Goal: Information Seeking & Learning: Check status

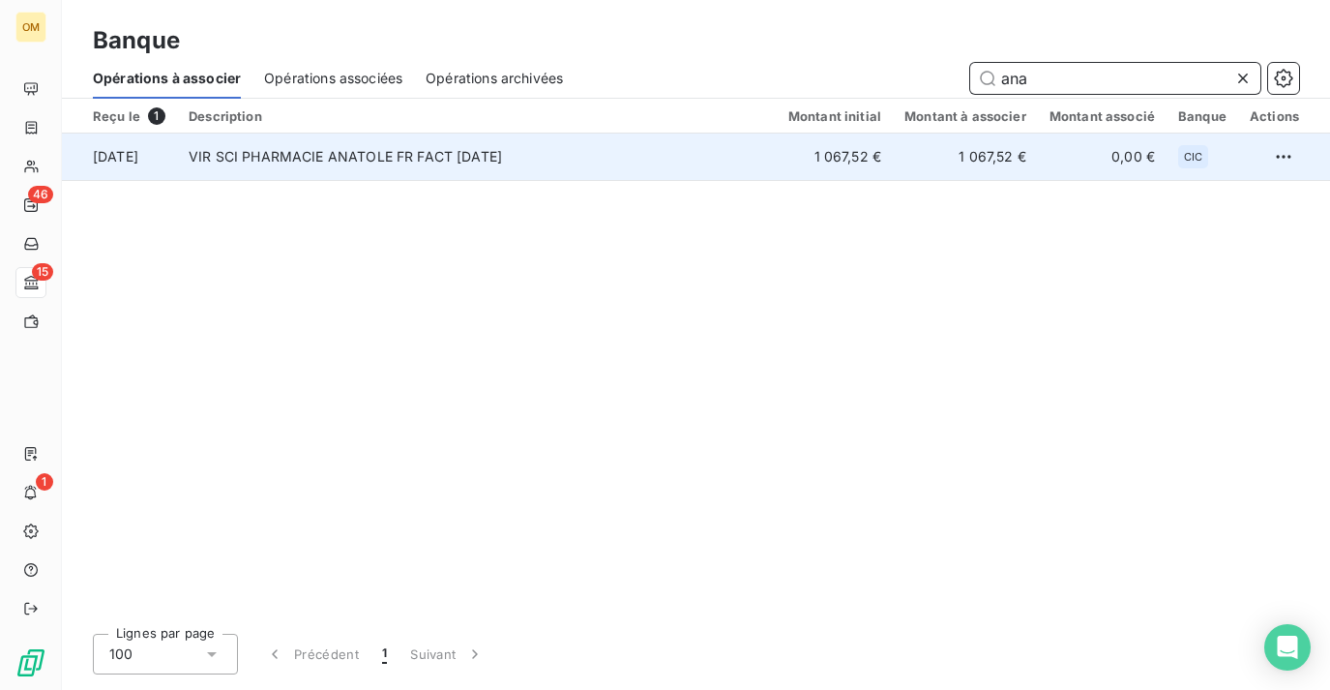
type input "ana"
click at [915, 155] on td "1 067,52 €" at bounding box center [965, 156] width 145 height 46
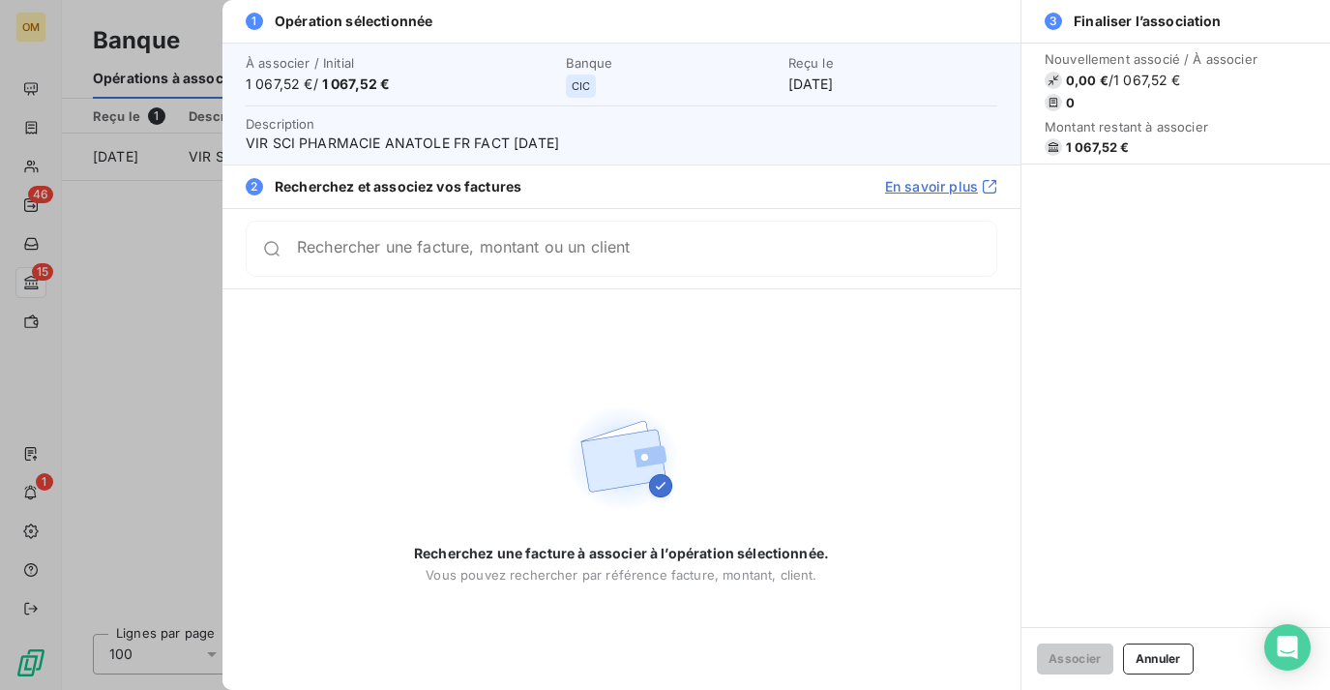
click at [763, 248] on input "Rechercher une facture, montant ou un client" at bounding box center [646, 248] width 699 height 19
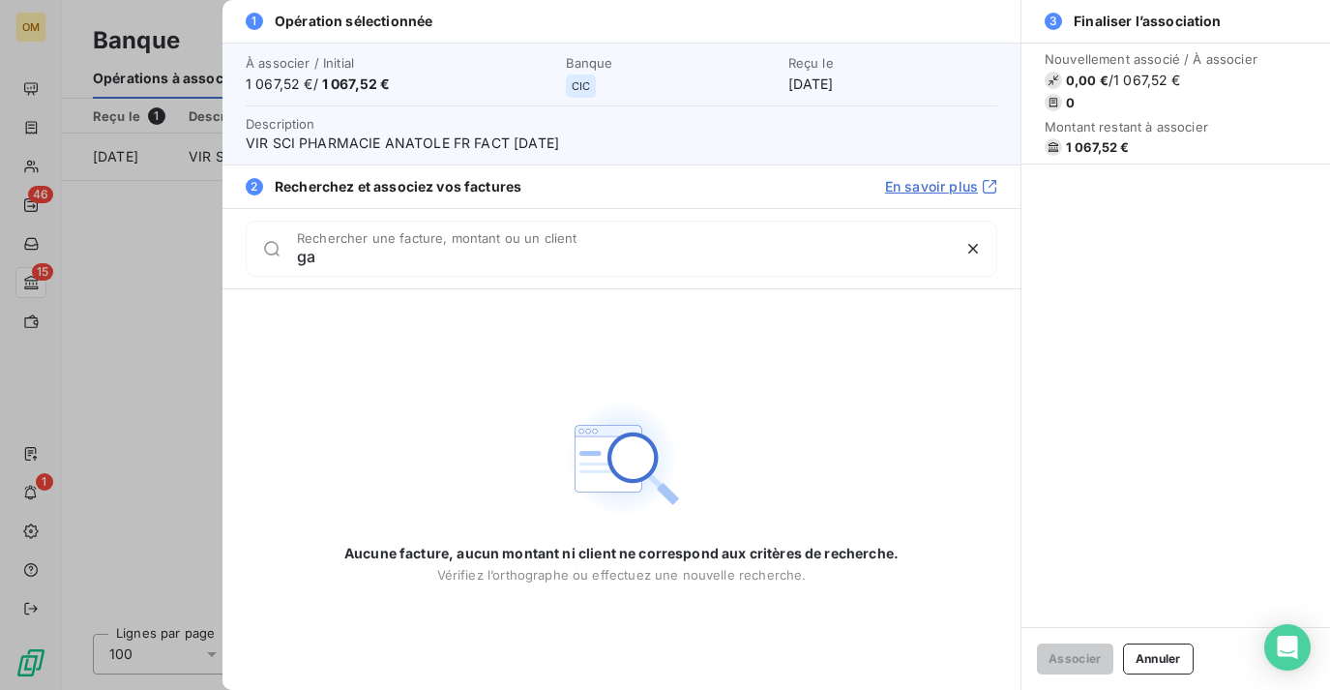
type input "g"
drag, startPoint x: 482, startPoint y: 259, endPoint x: -10, endPoint y: 214, distance: 493.5
click at [0, 214] on html "OM 46 15 1 Banque Opérations à associer Opérations associées Opérations archivé…" at bounding box center [665, 345] width 1330 height 690
type input "gare rer"
drag, startPoint x: 369, startPoint y: 255, endPoint x: 284, endPoint y: 253, distance: 85.1
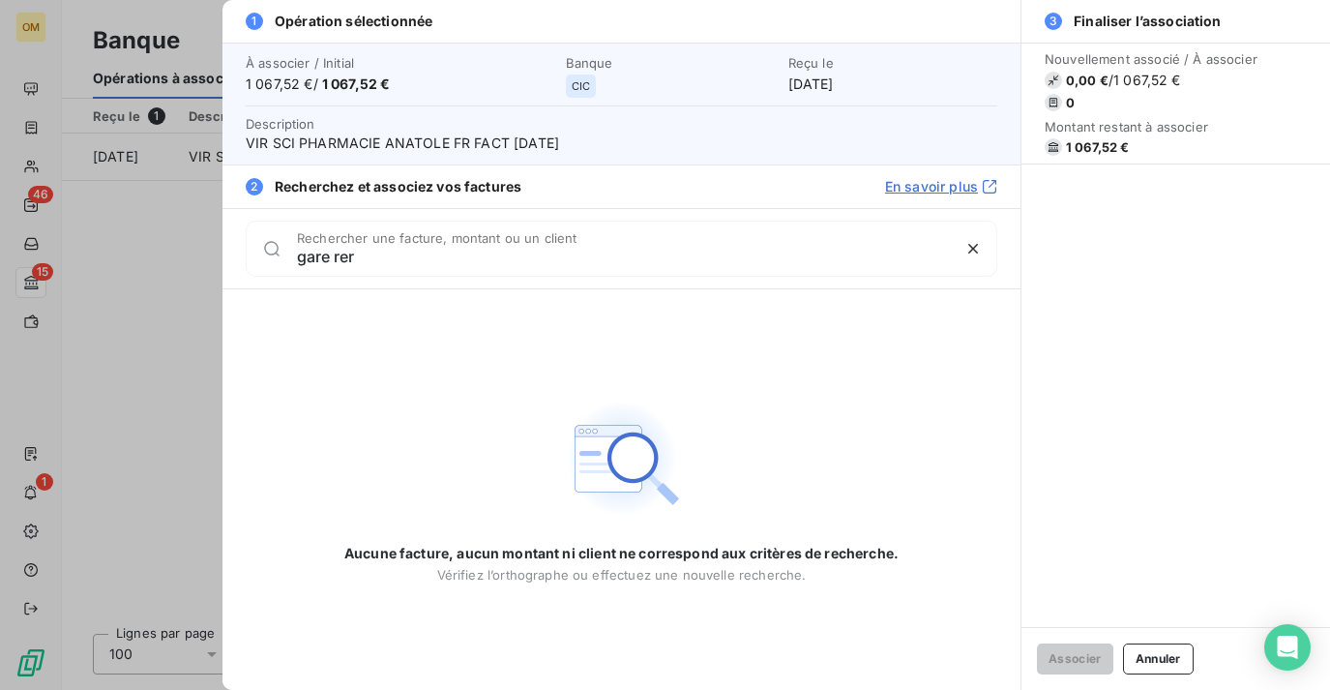
click at [285, 255] on div "gare rer Rechercher une facture, montant ou un client" at bounding box center [622, 249] width 752 height 56
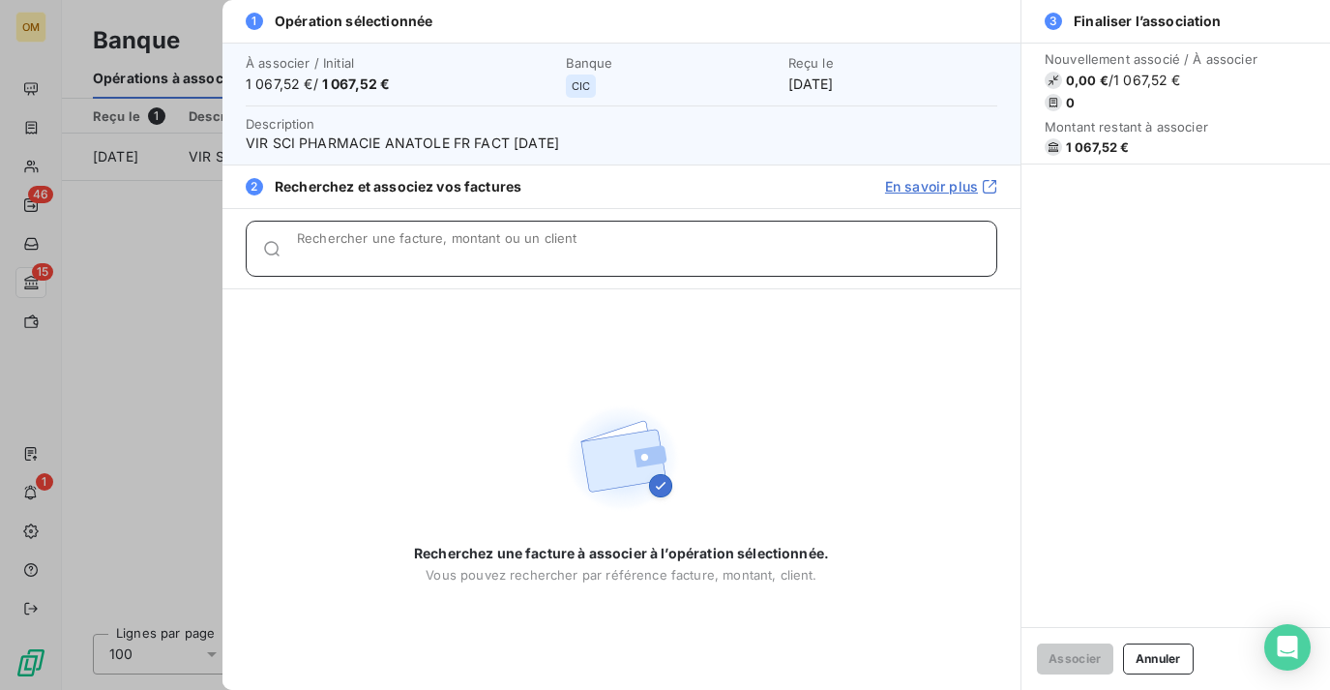
type input "a"
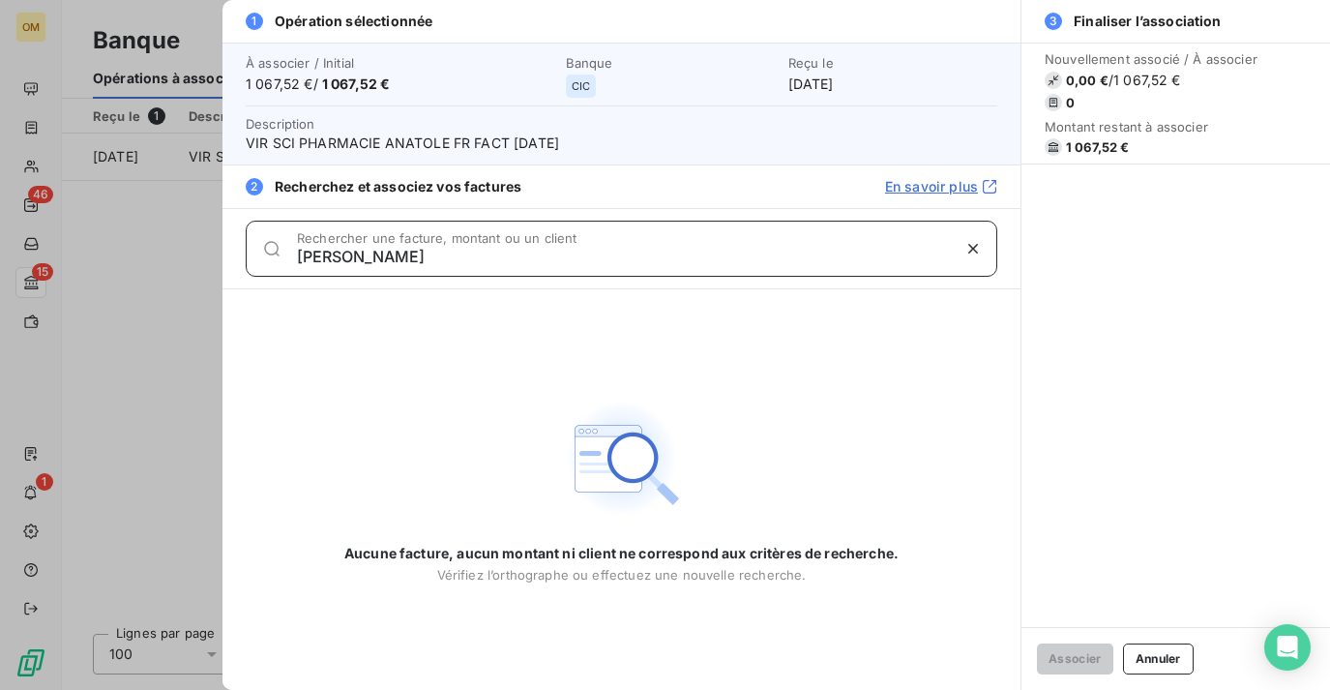
drag, startPoint x: 375, startPoint y: 258, endPoint x: 251, endPoint y: 258, distance: 123.8
click at [251, 258] on div "[PERSON_NAME] Rechercher une facture, montant ou un client" at bounding box center [622, 249] width 752 height 56
drag, startPoint x: 418, startPoint y: 265, endPoint x: 238, endPoint y: 251, distance: 180.5
click at [238, 251] on div "ANATOLE Rechercher une facture, montant ou un client" at bounding box center [621, 248] width 798 height 80
type input "G"
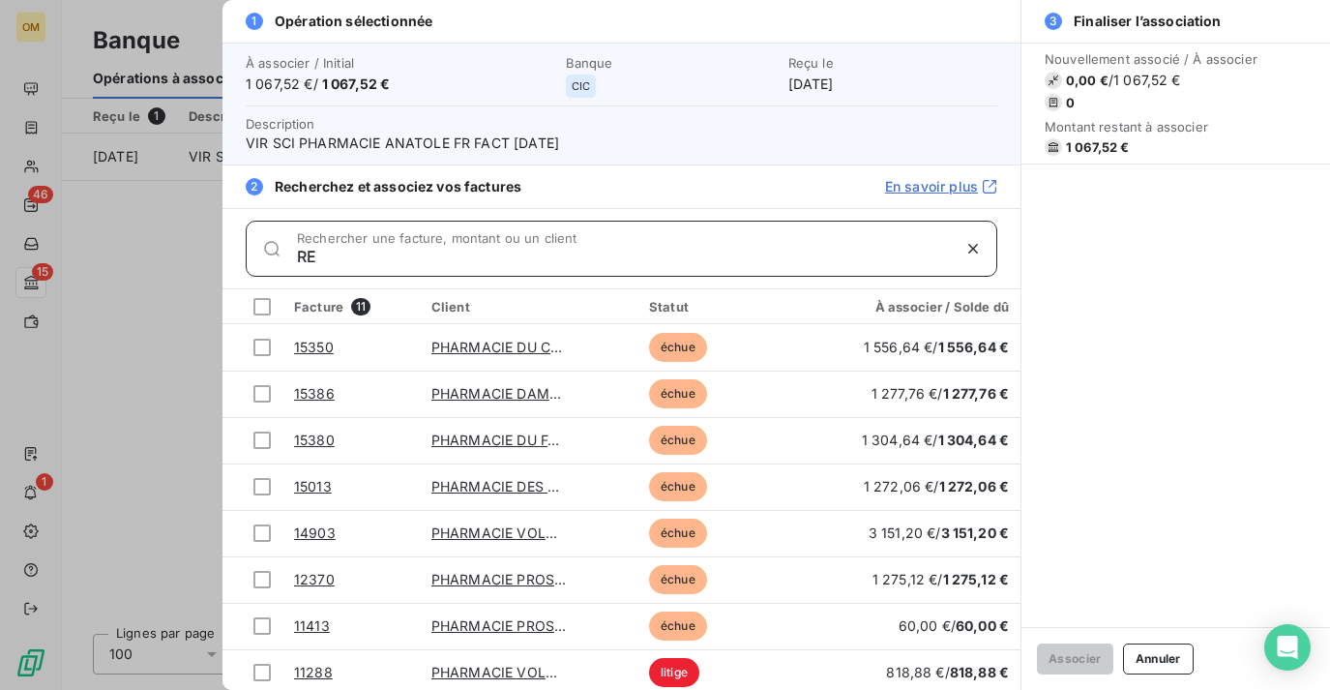
type input "R"
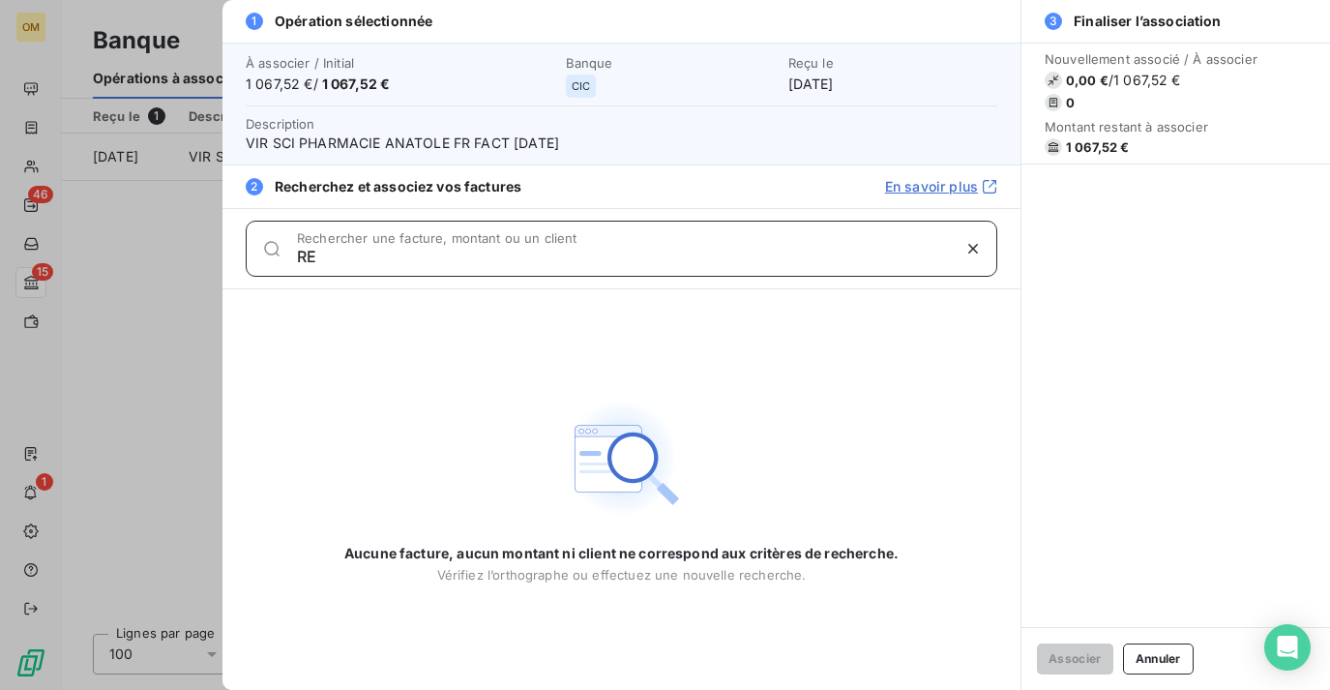
type input "R"
type input "G"
drag, startPoint x: 419, startPoint y: 254, endPoint x: 261, endPoint y: 248, distance: 157.8
click at [264, 254] on div "ANATOLE Rechercher une facture, montant ou un client" at bounding box center [622, 249] width 752 height 56
type input "dock"
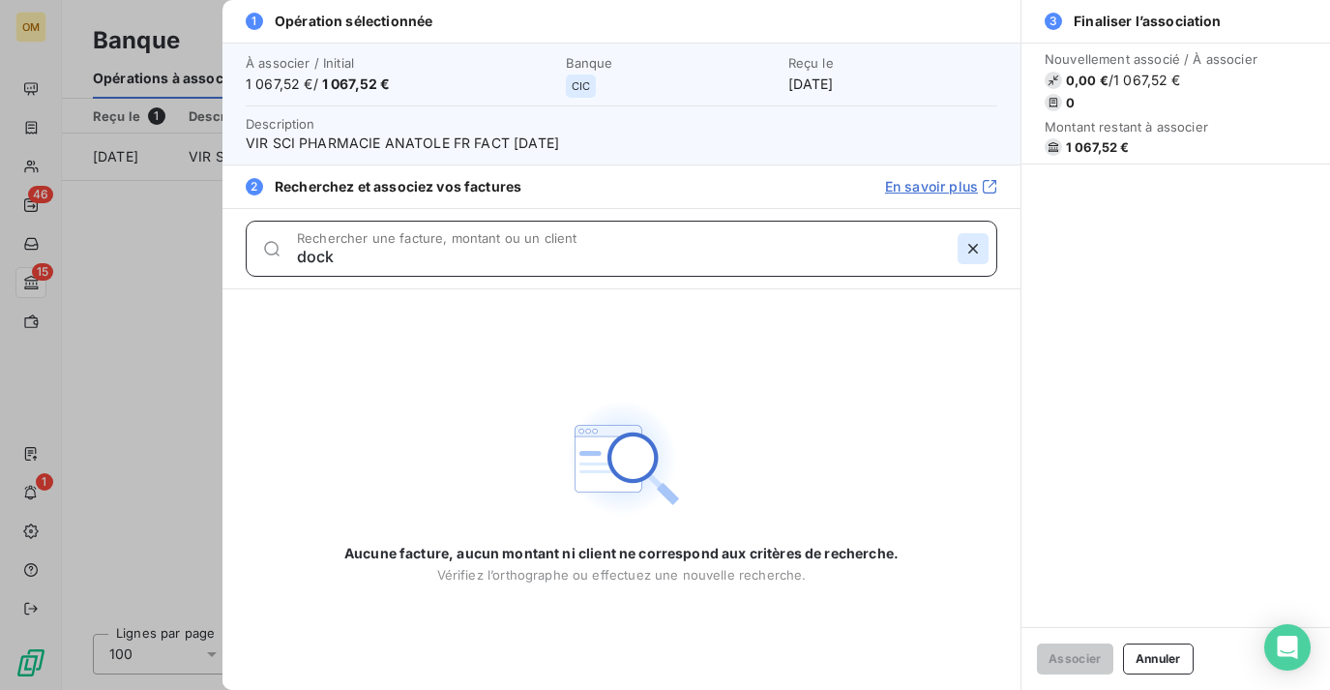
click at [982, 251] on icon "button" at bounding box center [972, 248] width 19 height 19
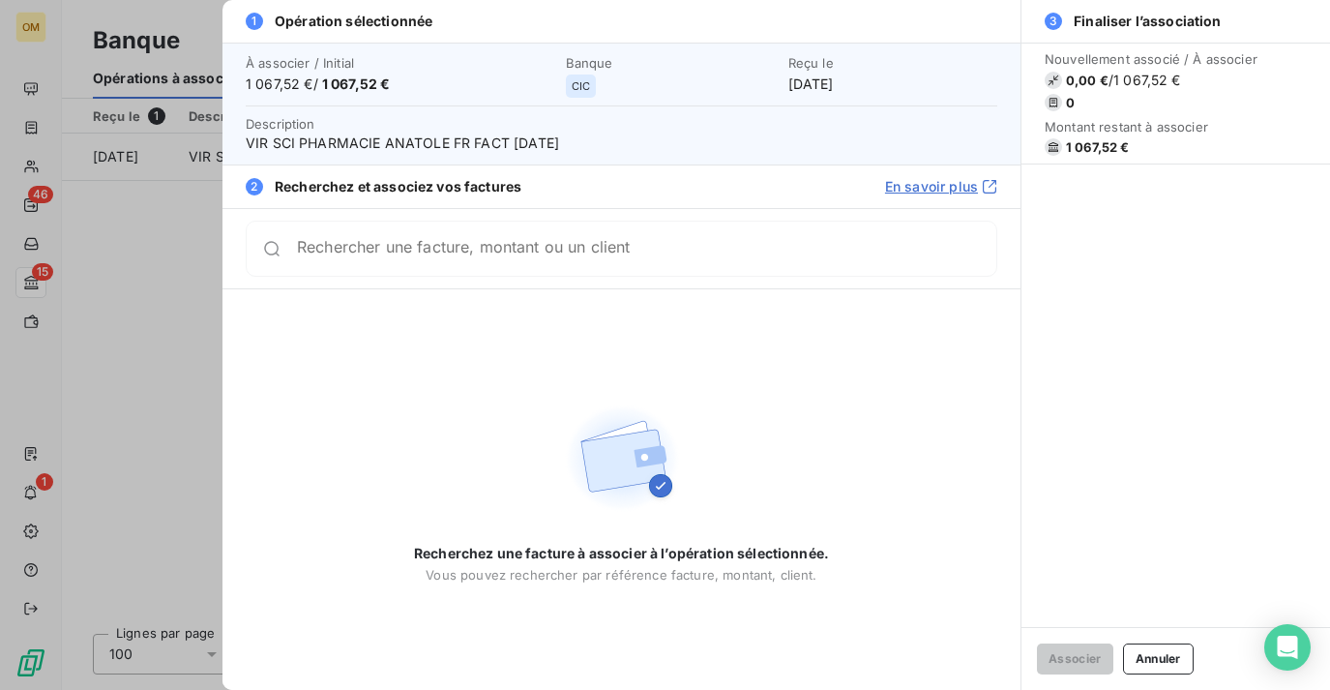
click at [178, 262] on div at bounding box center [665, 345] width 1330 height 690
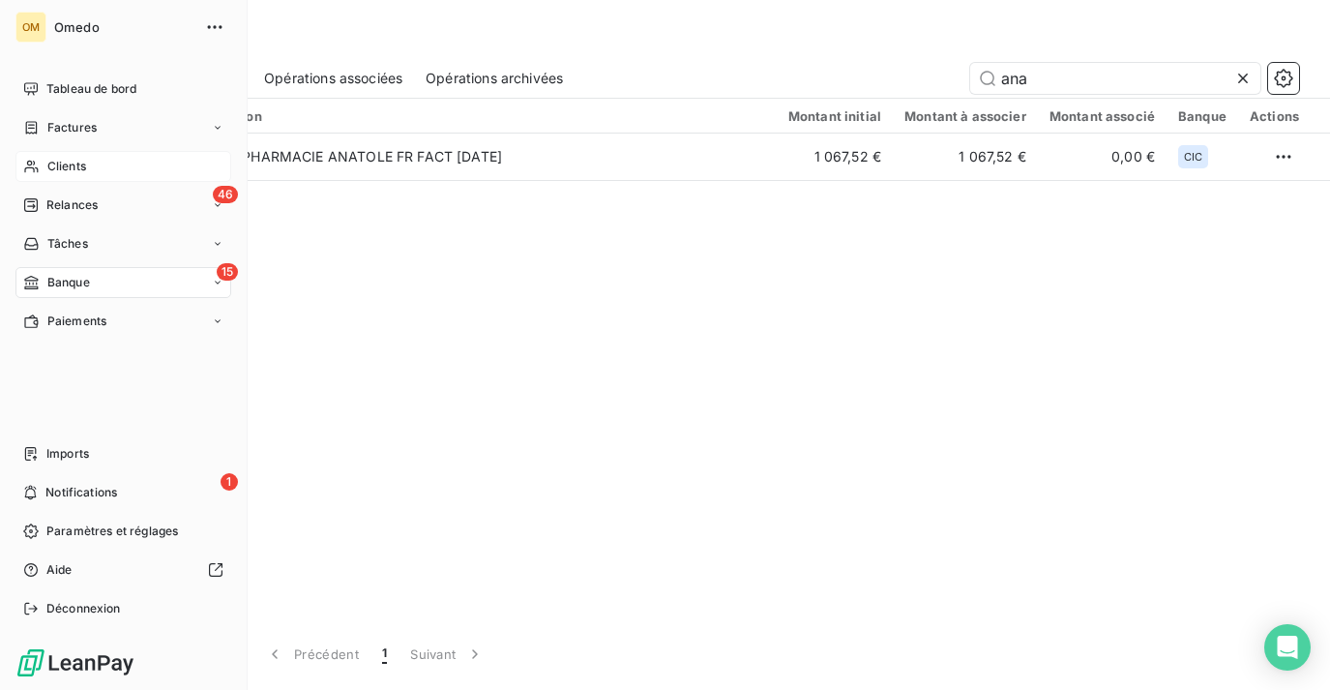
click at [31, 165] on icon at bounding box center [31, 166] width 16 height 15
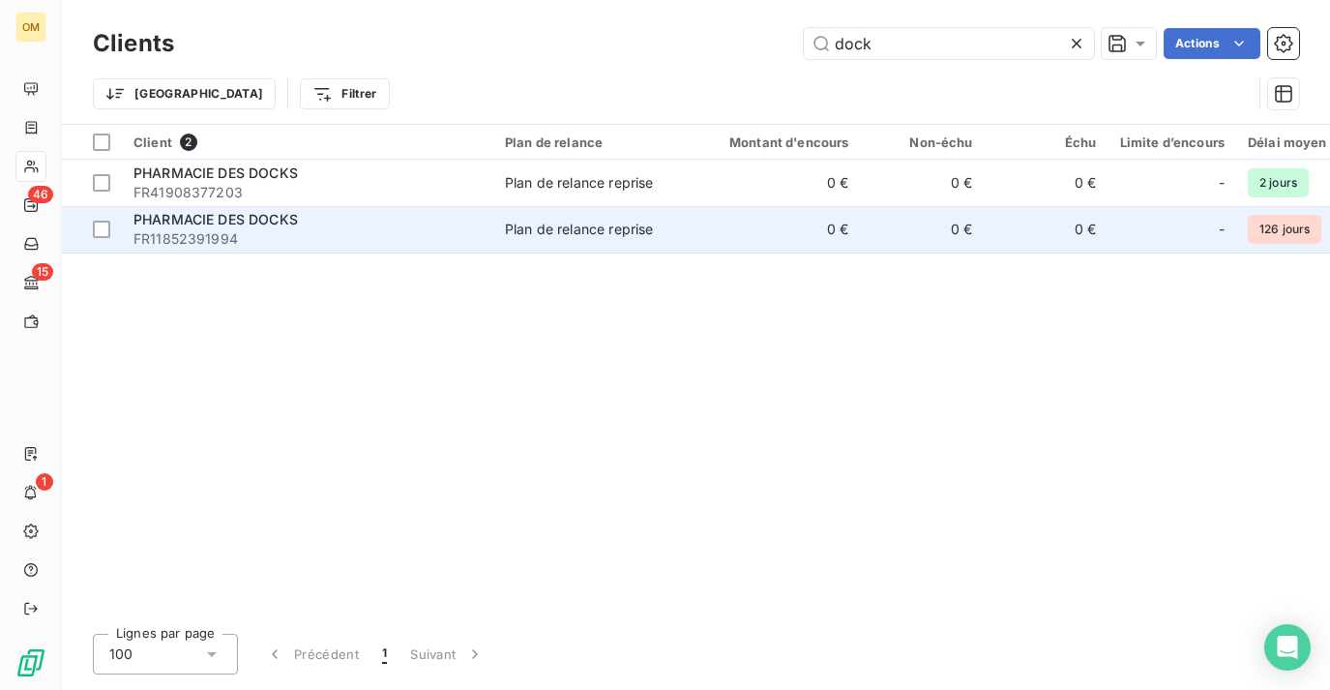
type input "dock"
click at [684, 231] on td "Plan de relance reprise" at bounding box center [593, 229] width 201 height 46
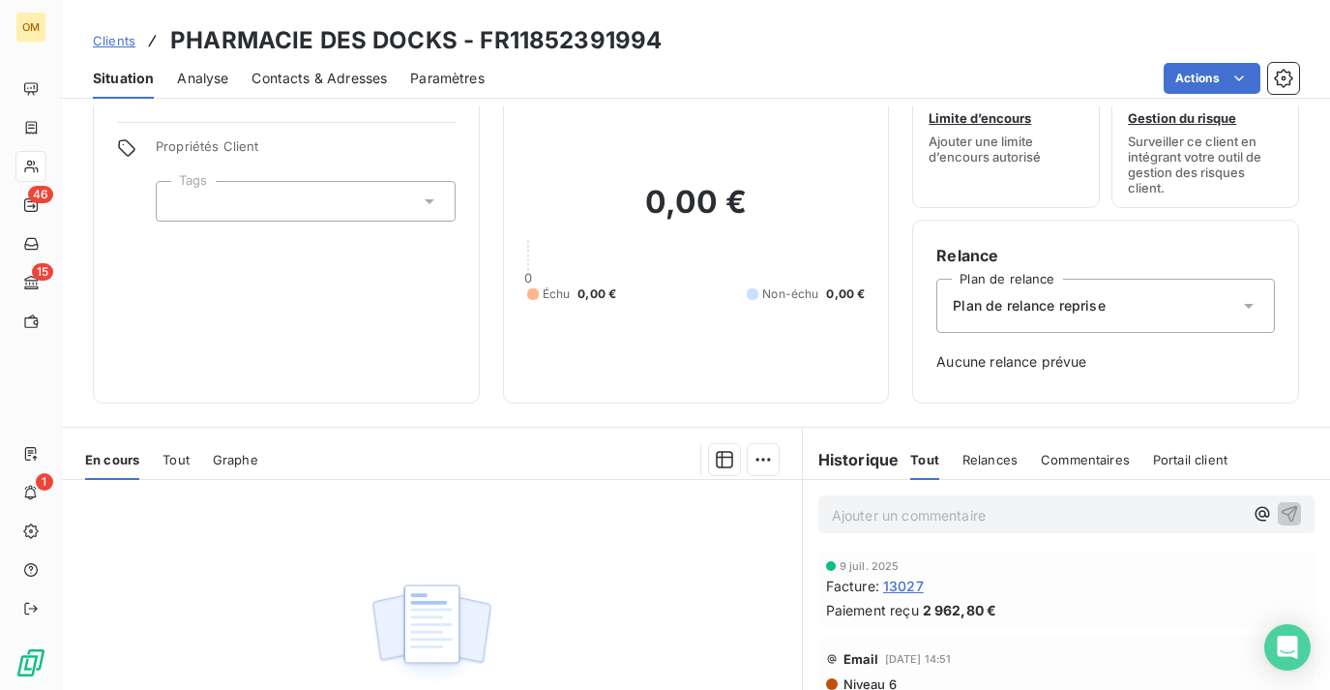
scroll to position [77, 0]
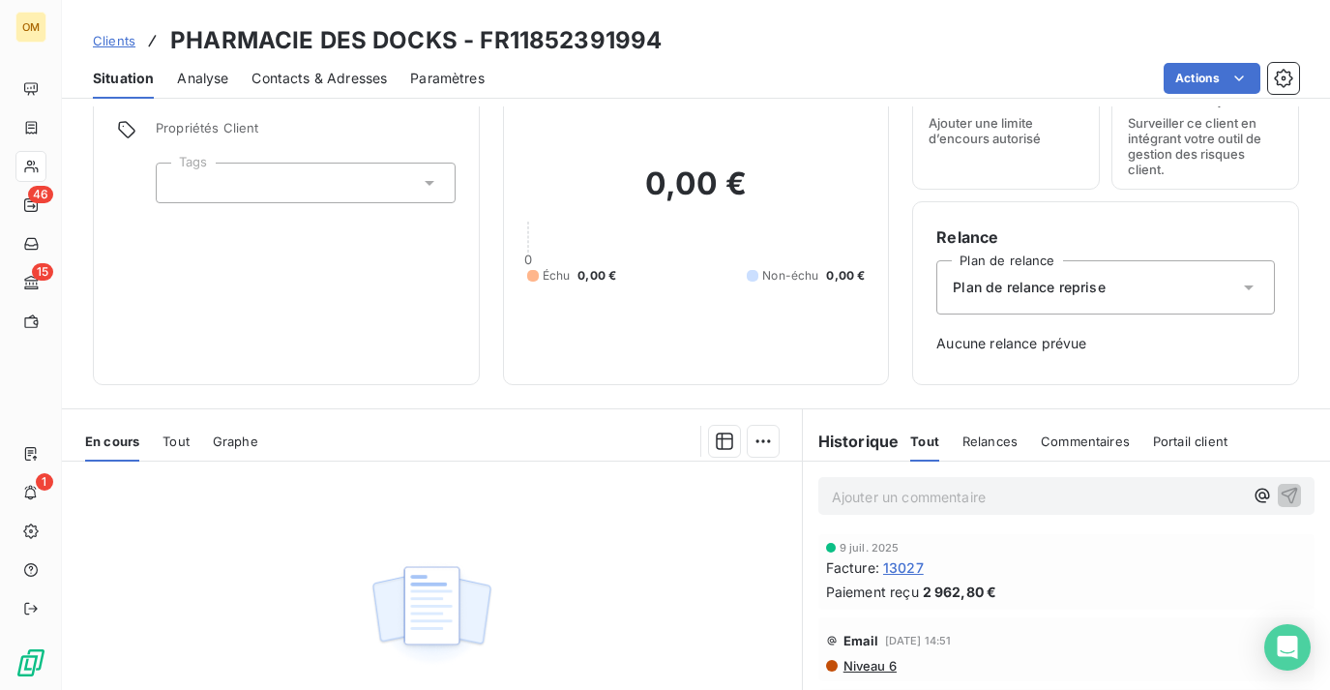
click at [909, 559] on span "13027" at bounding box center [903, 567] width 41 height 20
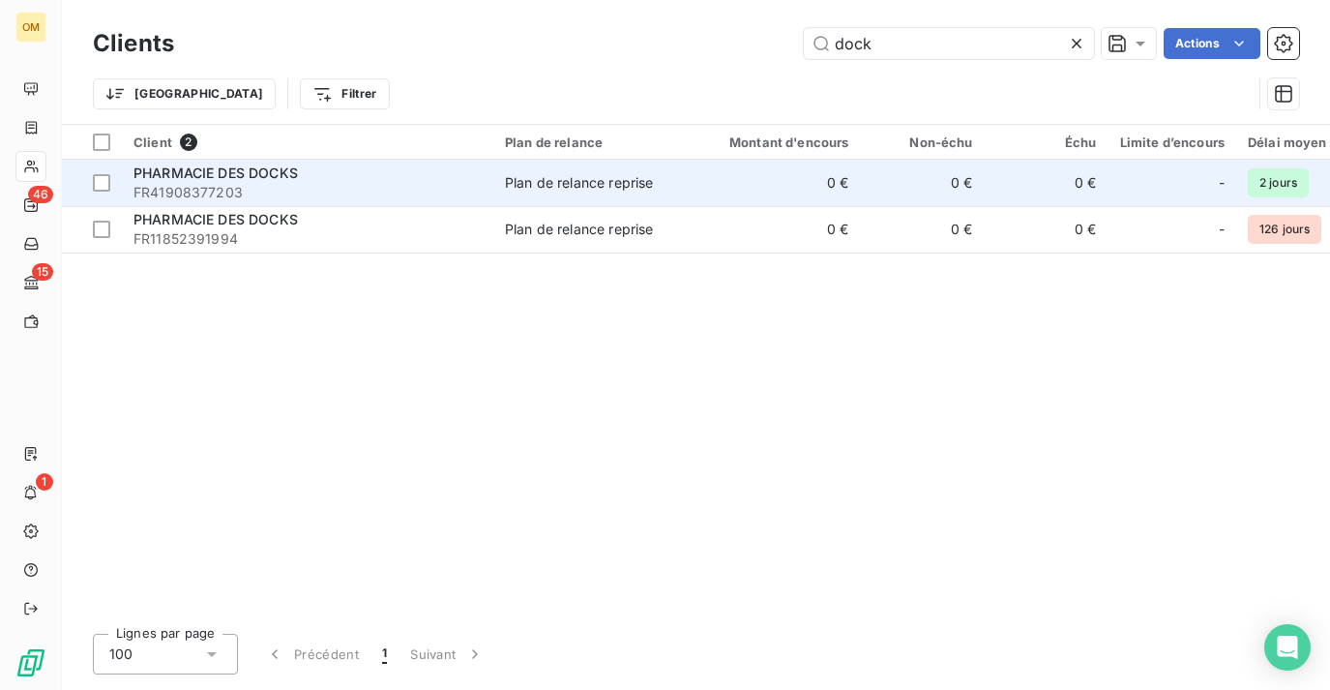
click at [817, 184] on td "0 €" at bounding box center [777, 183] width 166 height 46
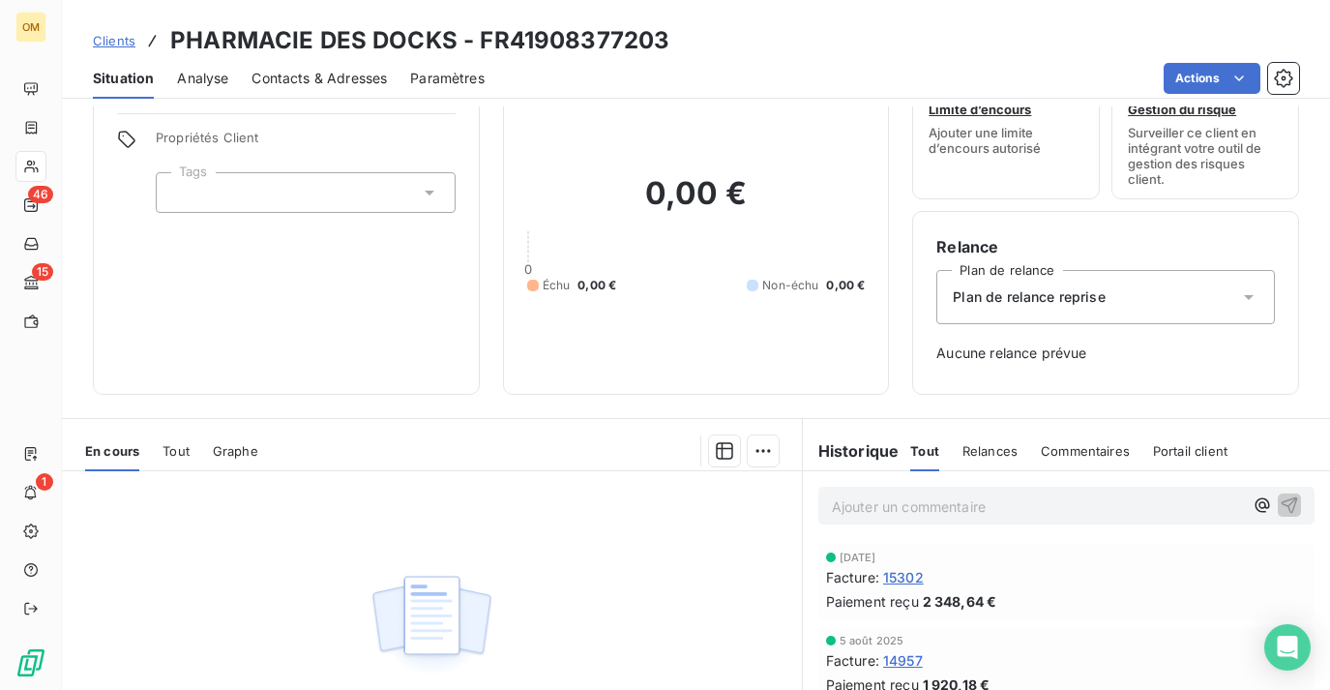
scroll to position [70, 0]
click at [899, 576] on span "15302" at bounding box center [903, 575] width 41 height 20
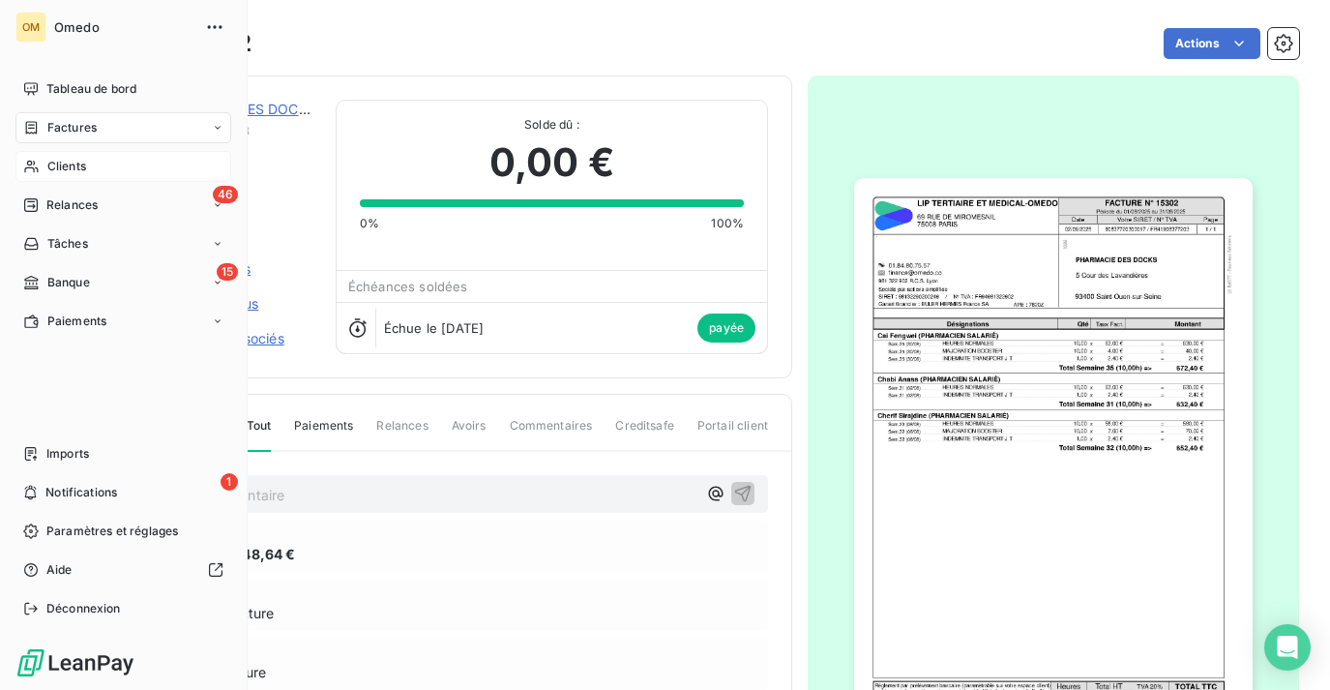
click at [44, 162] on div "Clients" at bounding box center [123, 166] width 216 height 31
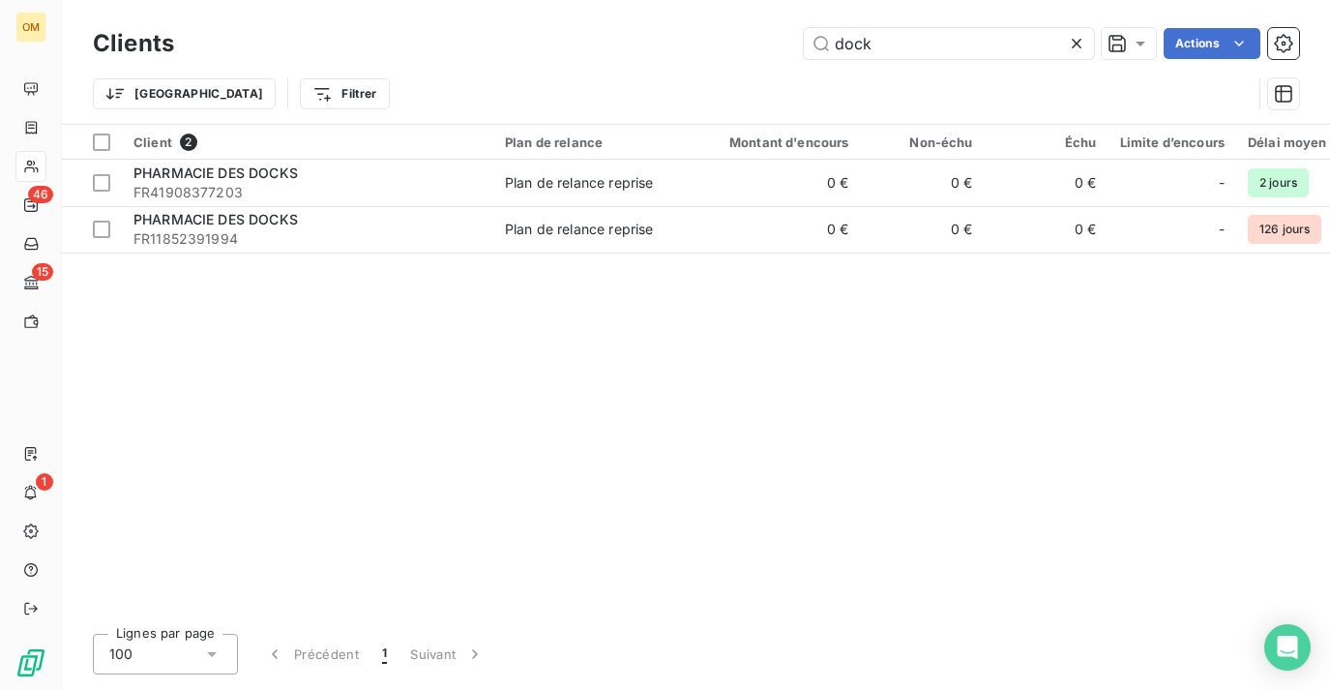
click at [1070, 42] on icon at bounding box center [1076, 43] width 19 height 19
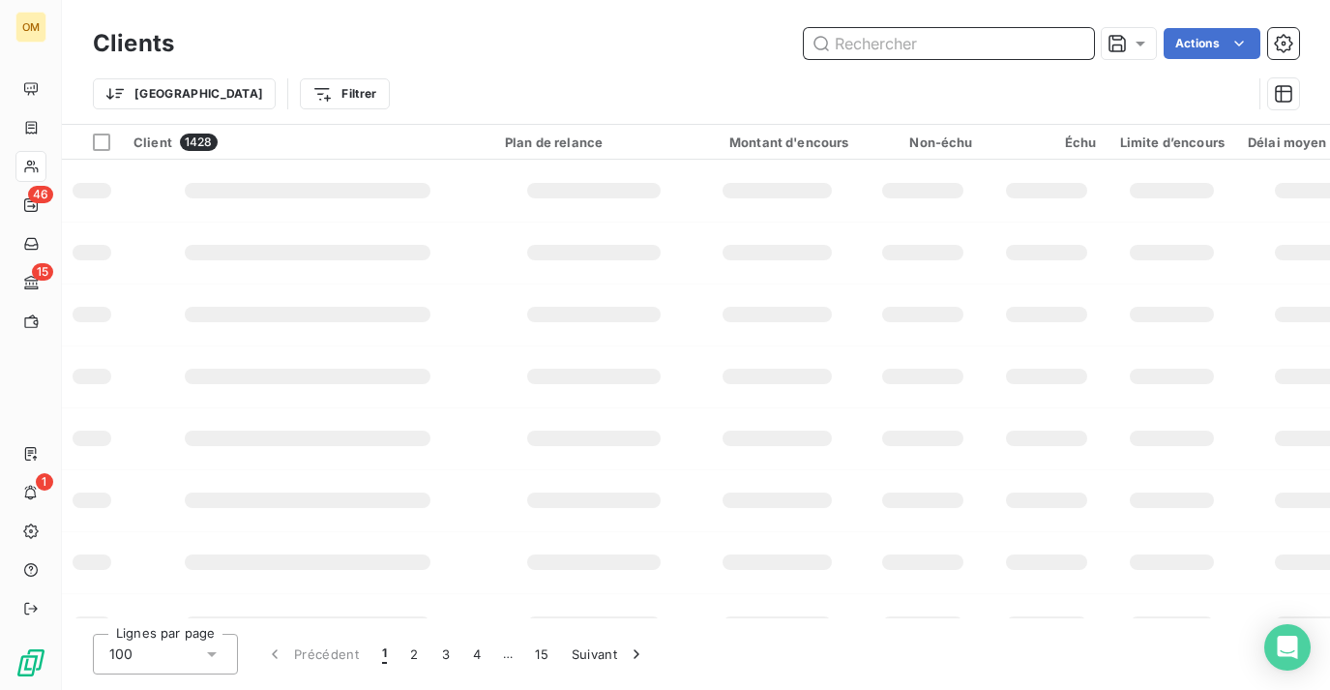
click at [972, 38] on input "text" at bounding box center [949, 43] width 290 height 31
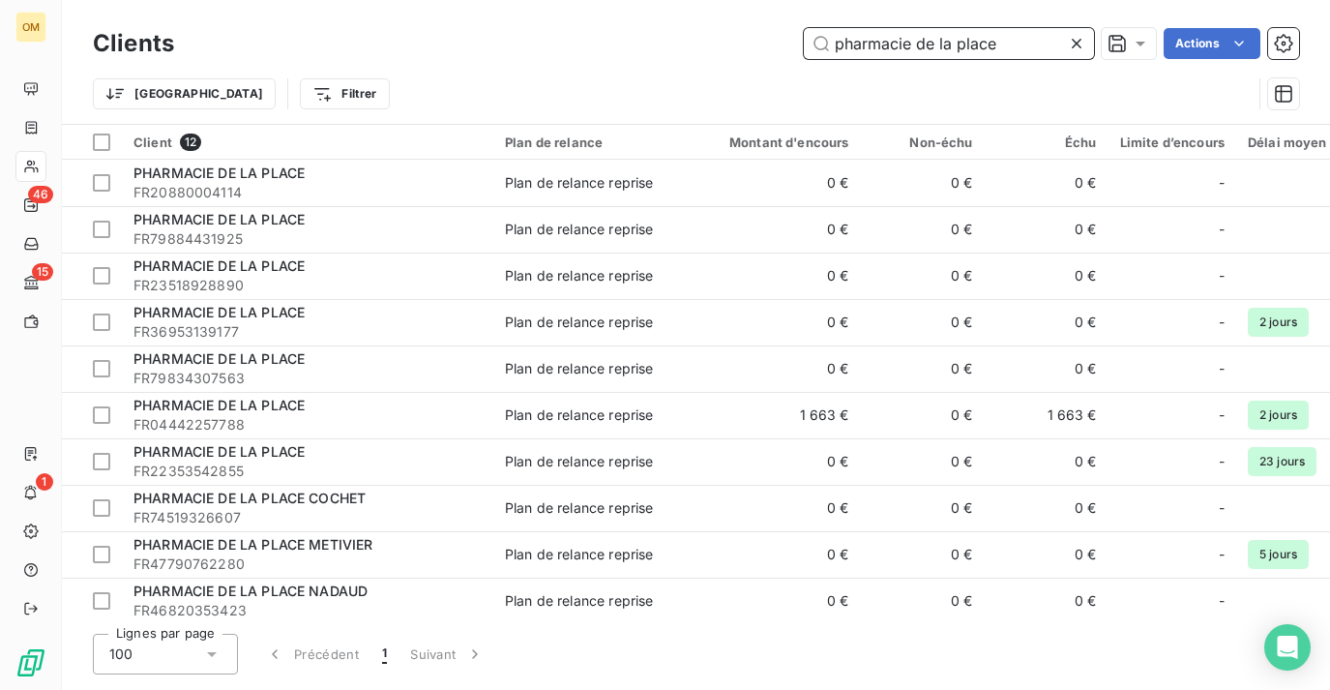
type input "pharmacie de la place"
click at [1072, 46] on icon at bounding box center [1077, 44] width 10 height 10
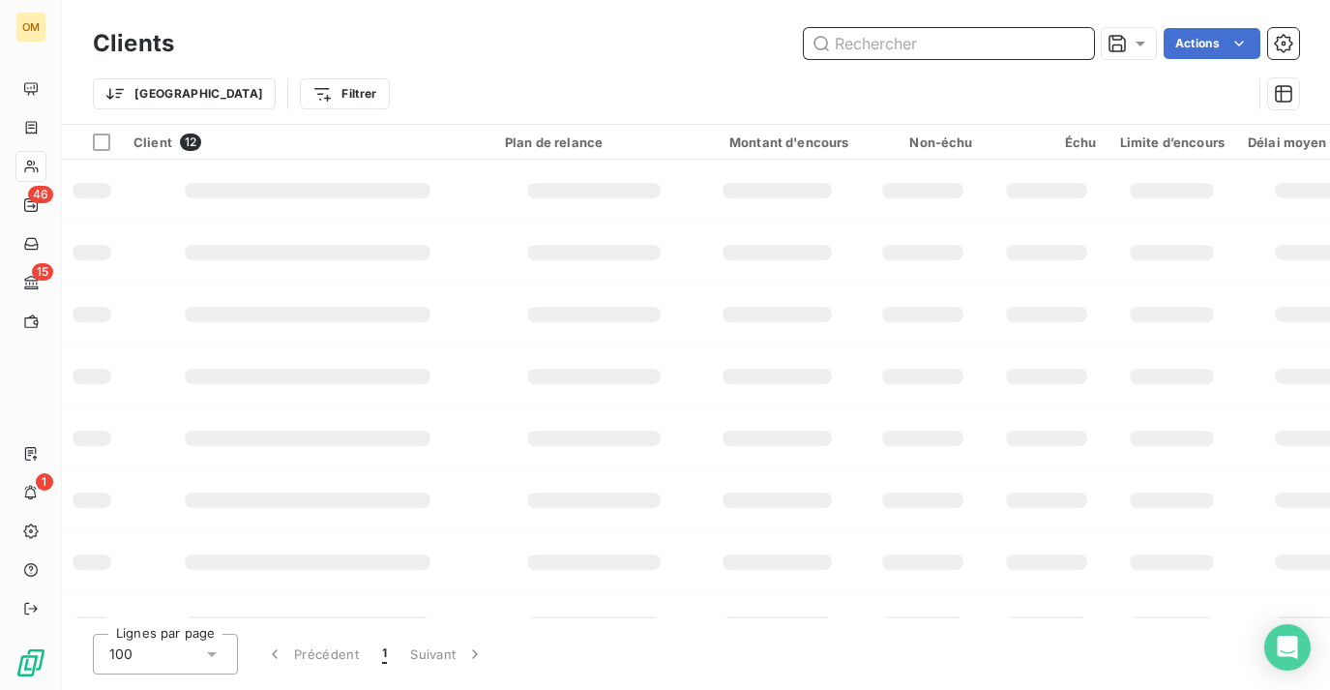
click at [984, 49] on input "text" at bounding box center [949, 43] width 290 height 31
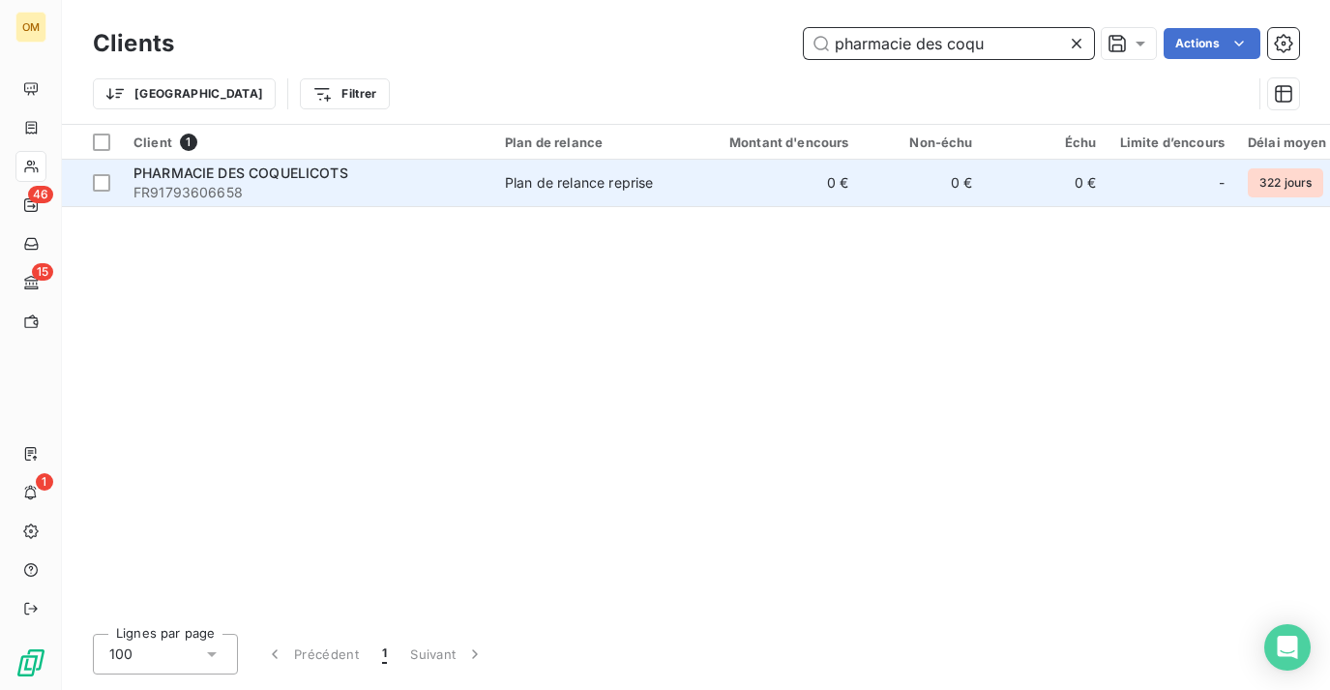
type input "pharmacie des coqu"
click at [979, 172] on td "0 €" at bounding box center [923, 183] width 124 height 46
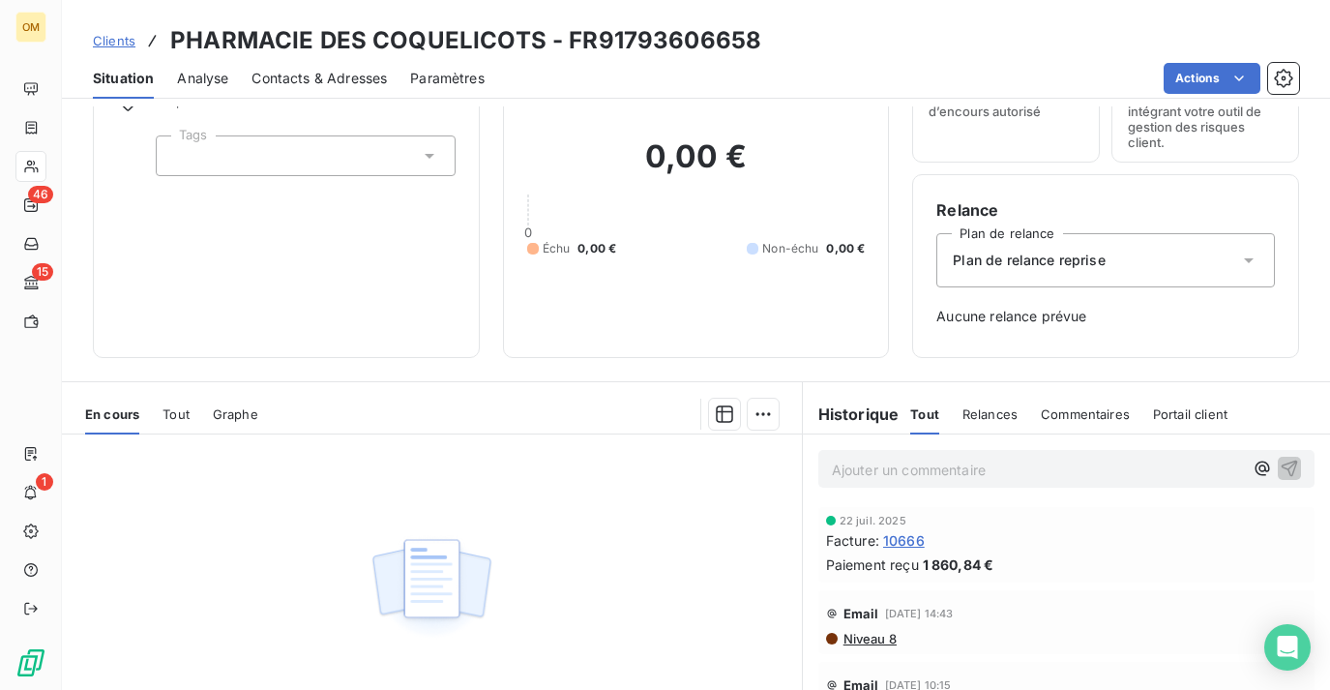
scroll to position [106, 0]
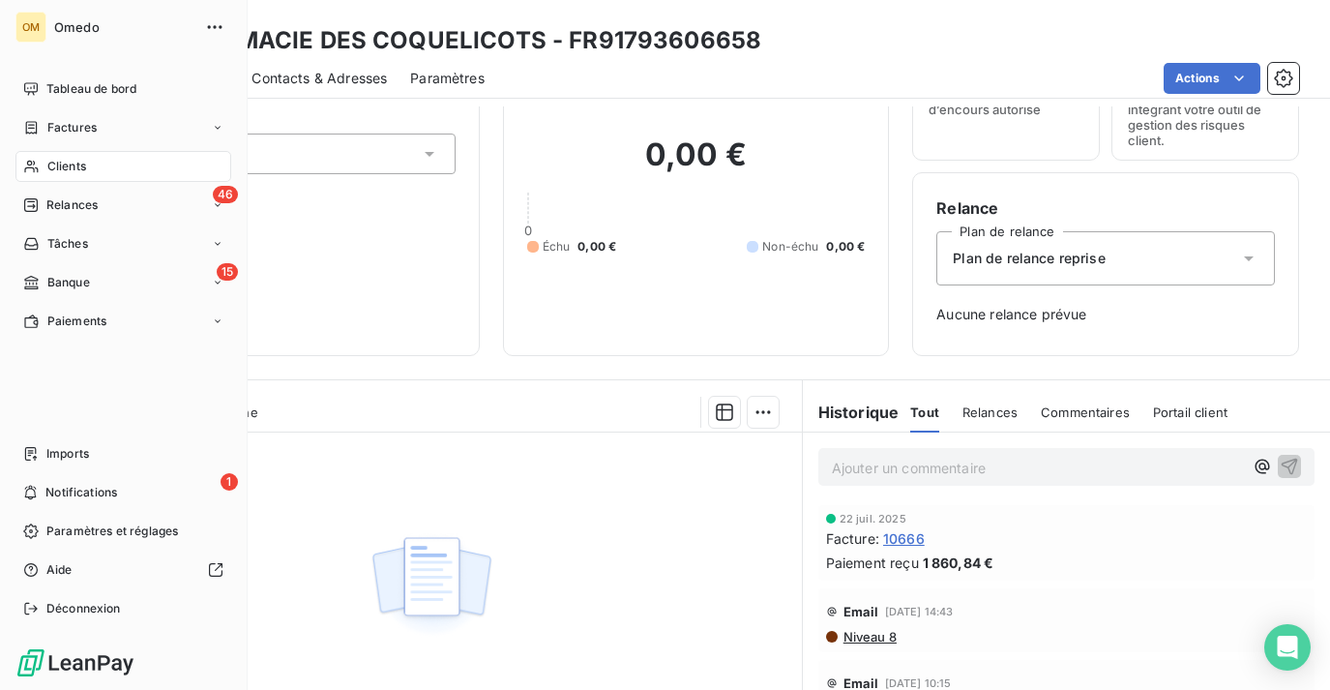
click at [41, 168] on div "Clients" at bounding box center [123, 166] width 216 height 31
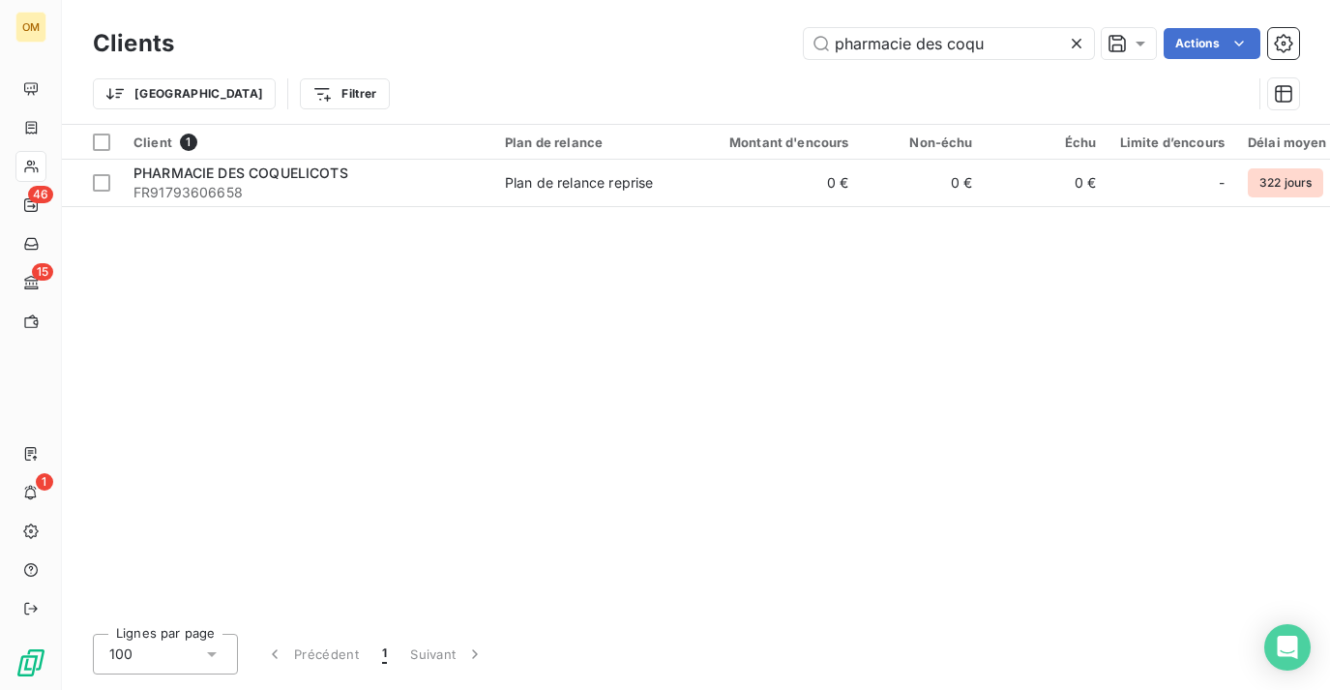
click at [1072, 45] on icon at bounding box center [1077, 44] width 10 height 10
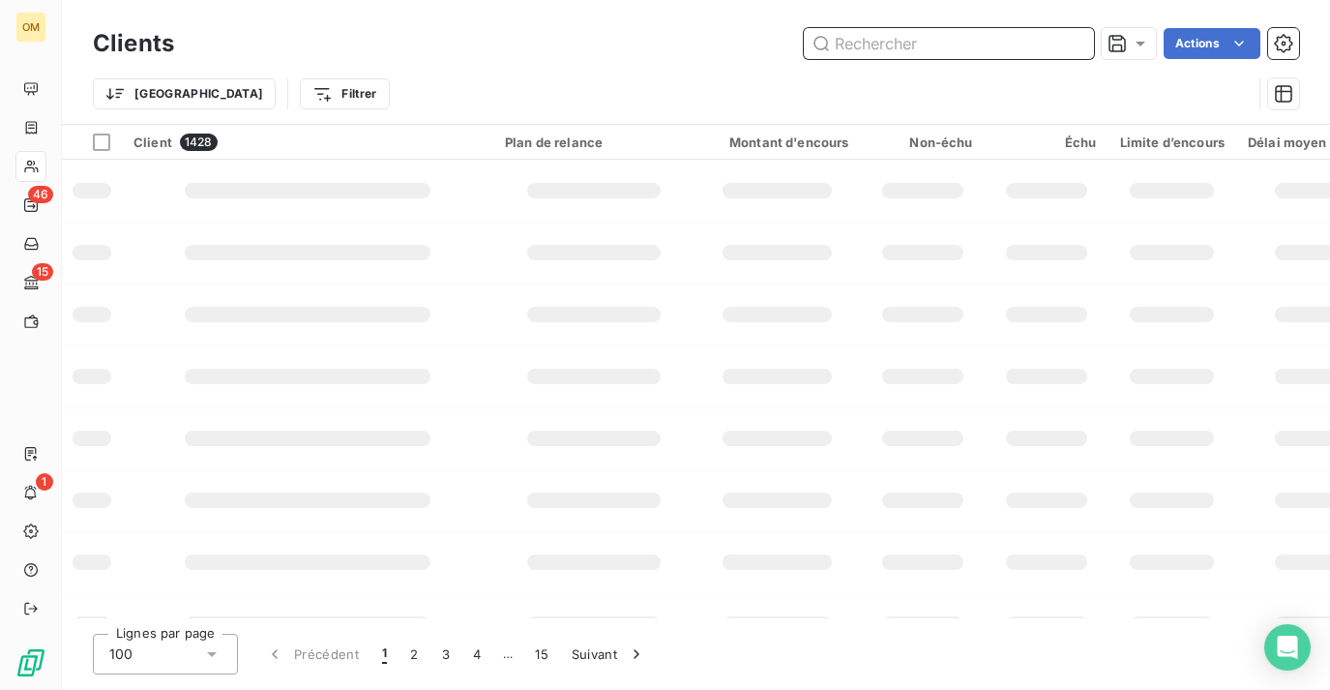
click at [1015, 45] on input "text" at bounding box center [949, 43] width 290 height 31
type input "khiat"
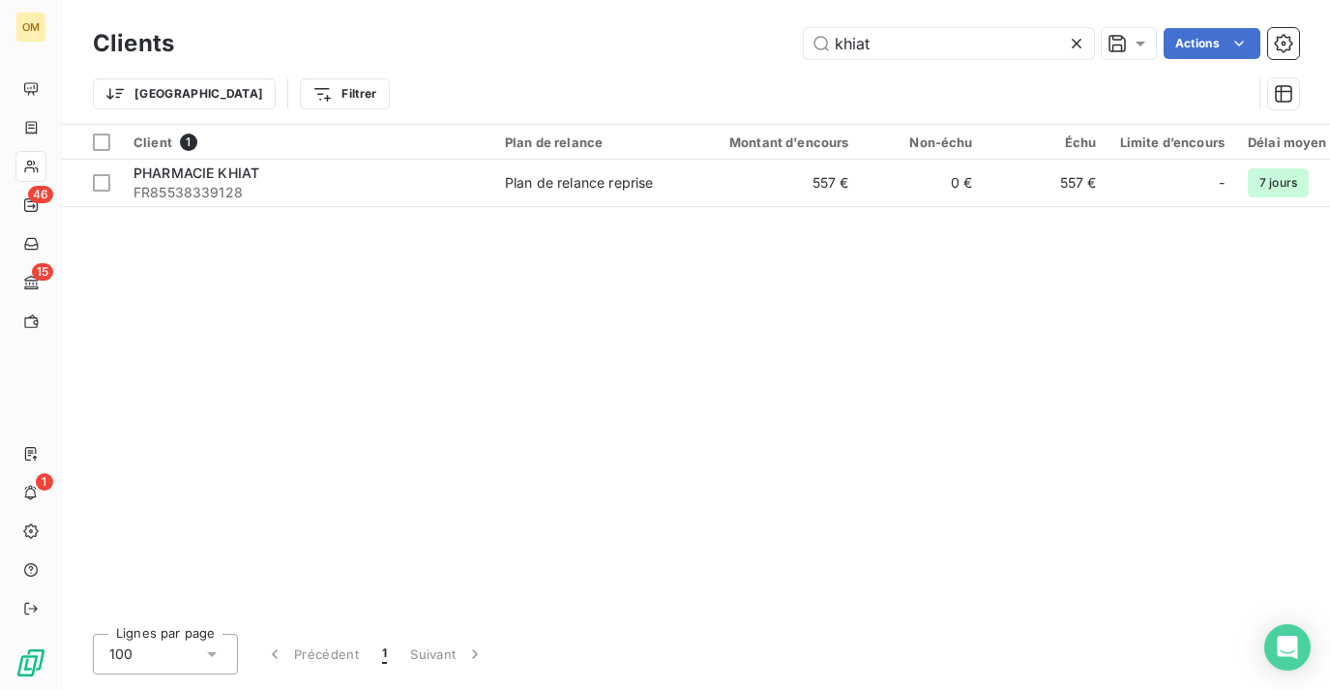
click at [1033, 207] on div "Client 1 Plan de relance Montant d'encours Non-échu Échu Limite d’encours Délai…" at bounding box center [696, 371] width 1268 height 493
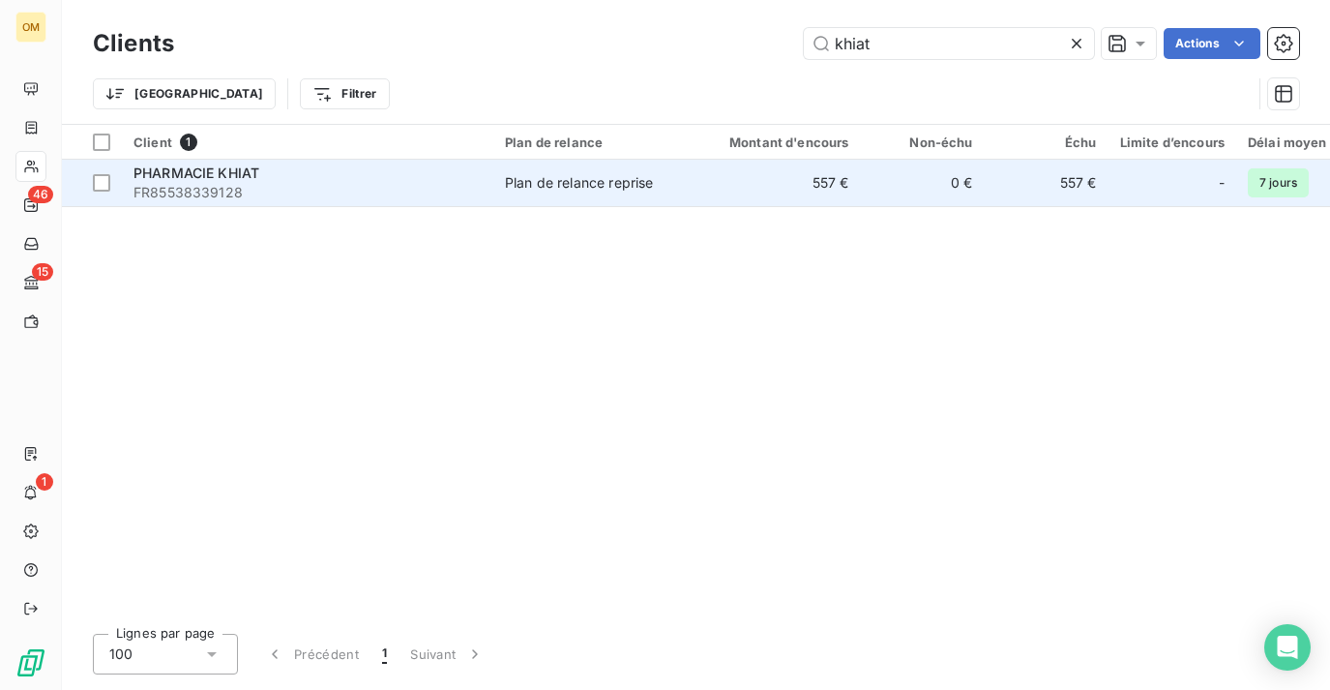
click at [1005, 189] on td "557 €" at bounding box center [1047, 183] width 124 height 46
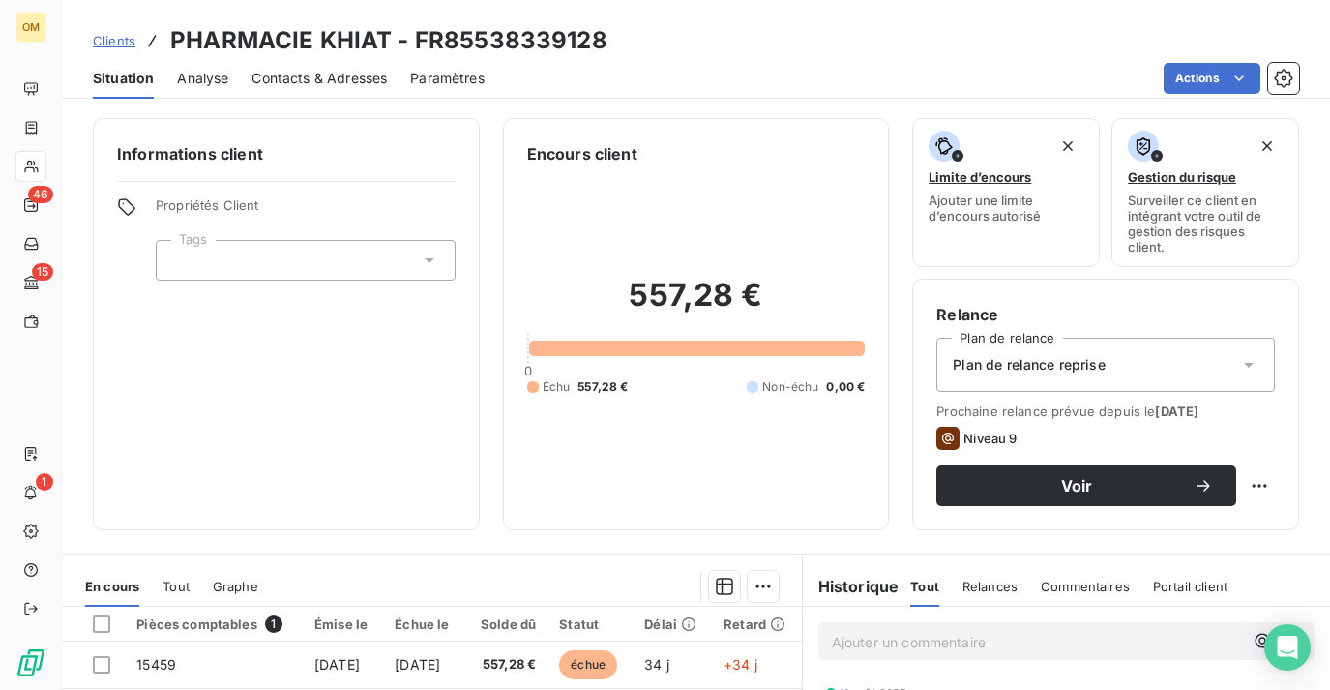
scroll to position [70, 0]
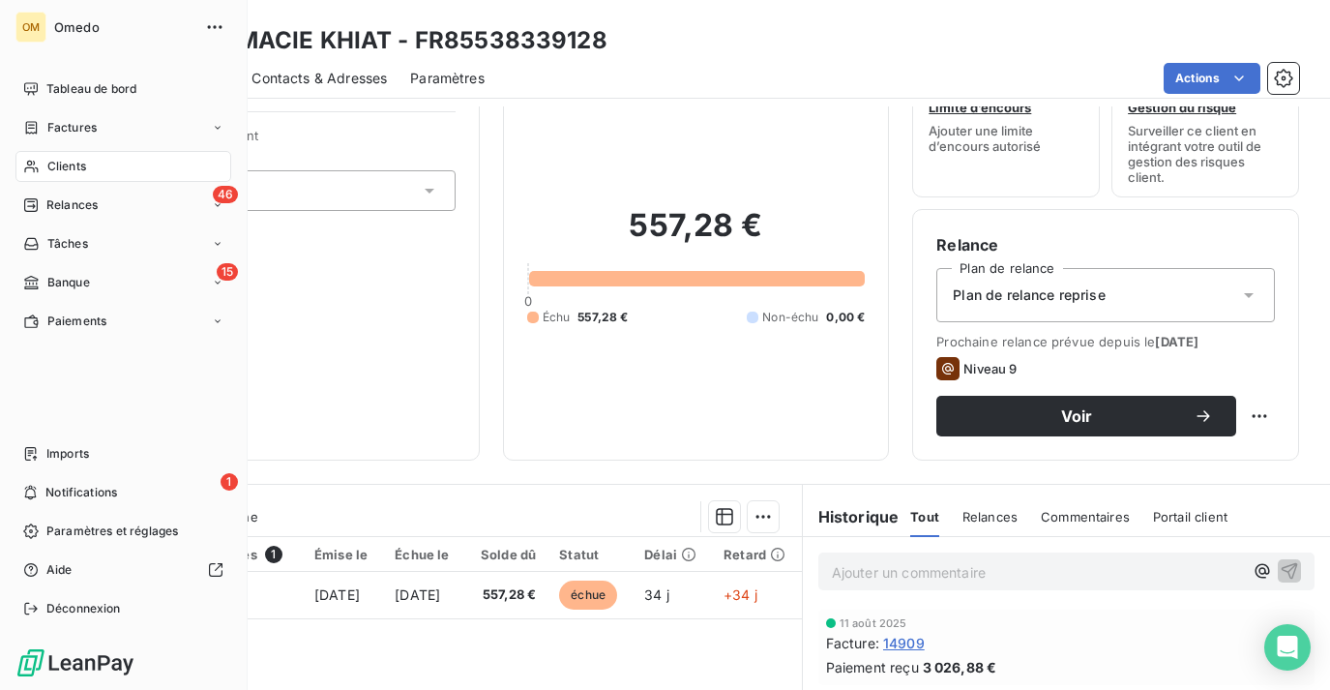
click at [71, 175] on div "Clients" at bounding box center [123, 166] width 216 height 31
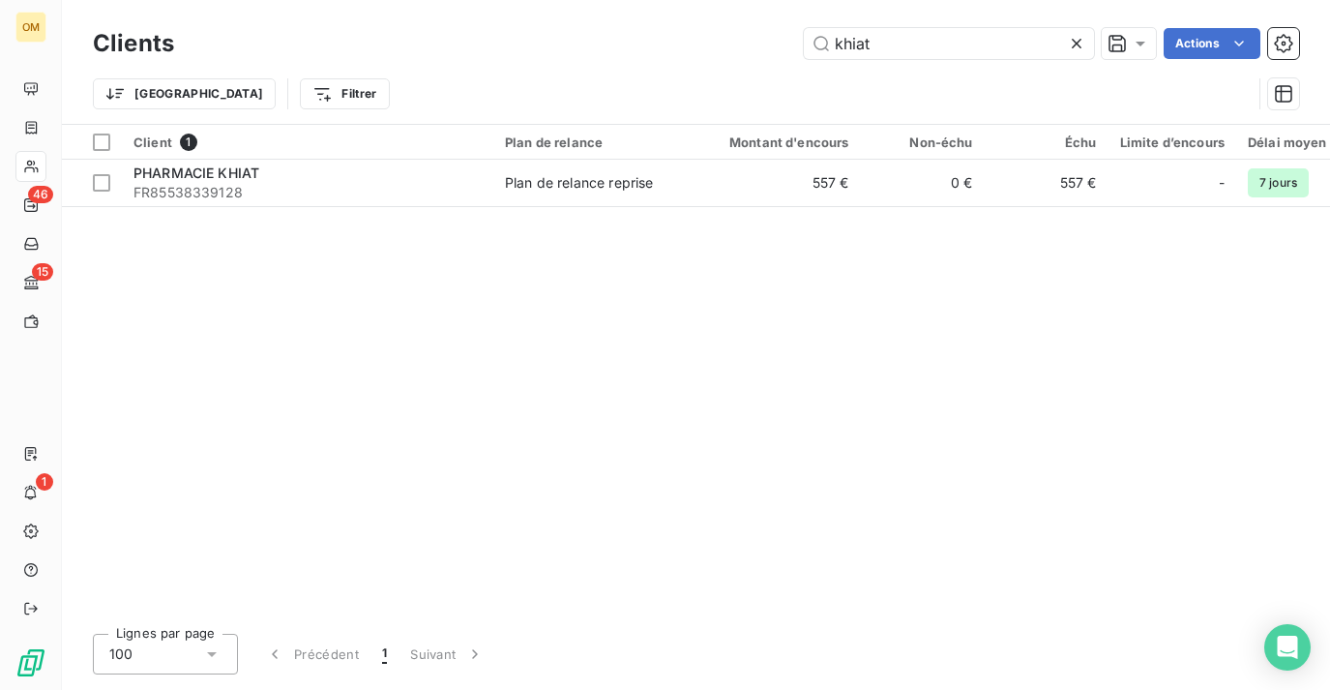
click at [1079, 44] on icon at bounding box center [1076, 43] width 19 height 19
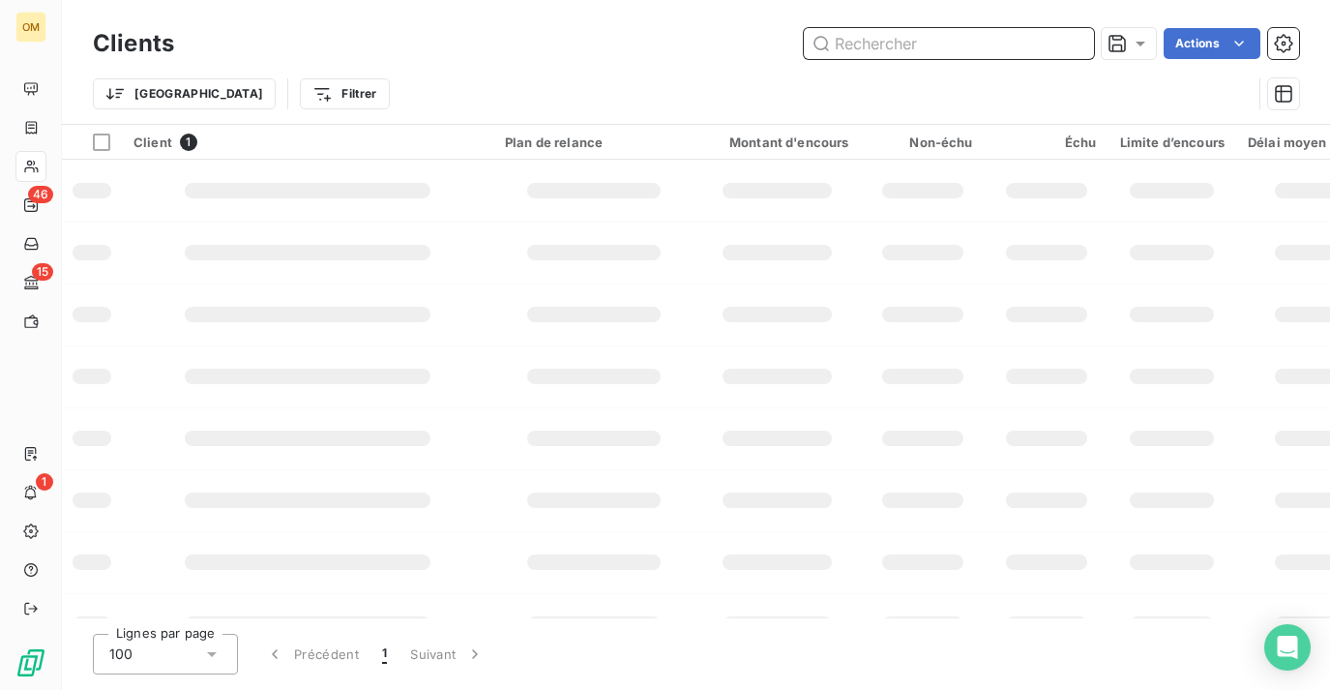
click at [968, 44] on input "text" at bounding box center [949, 43] width 290 height 31
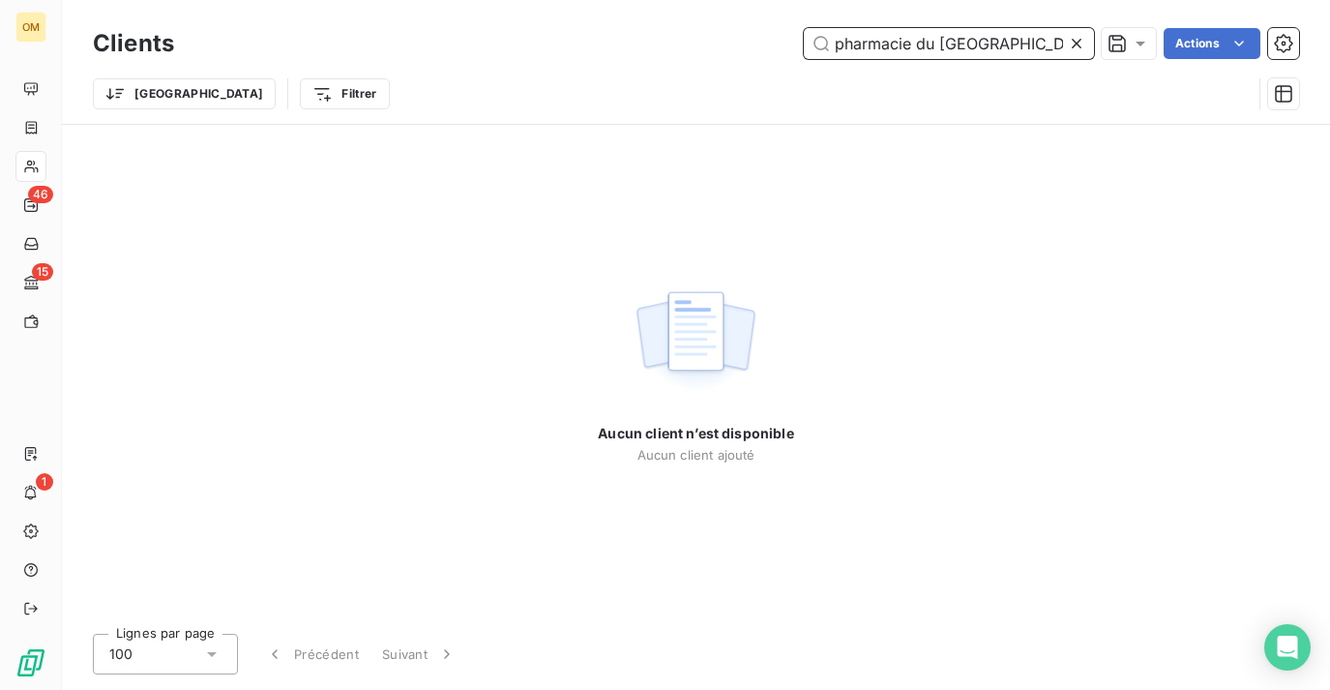
drag, startPoint x: 1008, startPoint y: 44, endPoint x: 852, endPoint y: 42, distance: 155.7
click at [852, 42] on input "pharmacie du [GEOGRAPHIC_DATA]" at bounding box center [949, 43] width 290 height 31
click at [882, 48] on input "cong" at bounding box center [949, 43] width 290 height 31
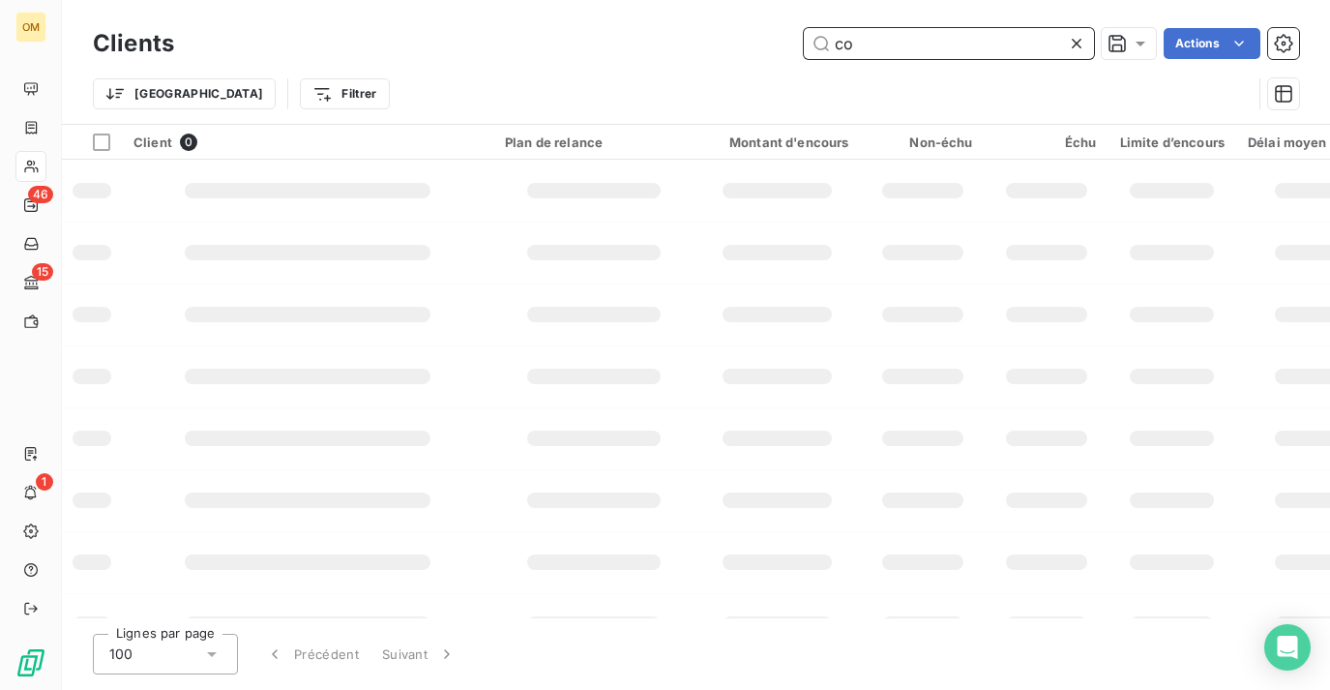
type input "c"
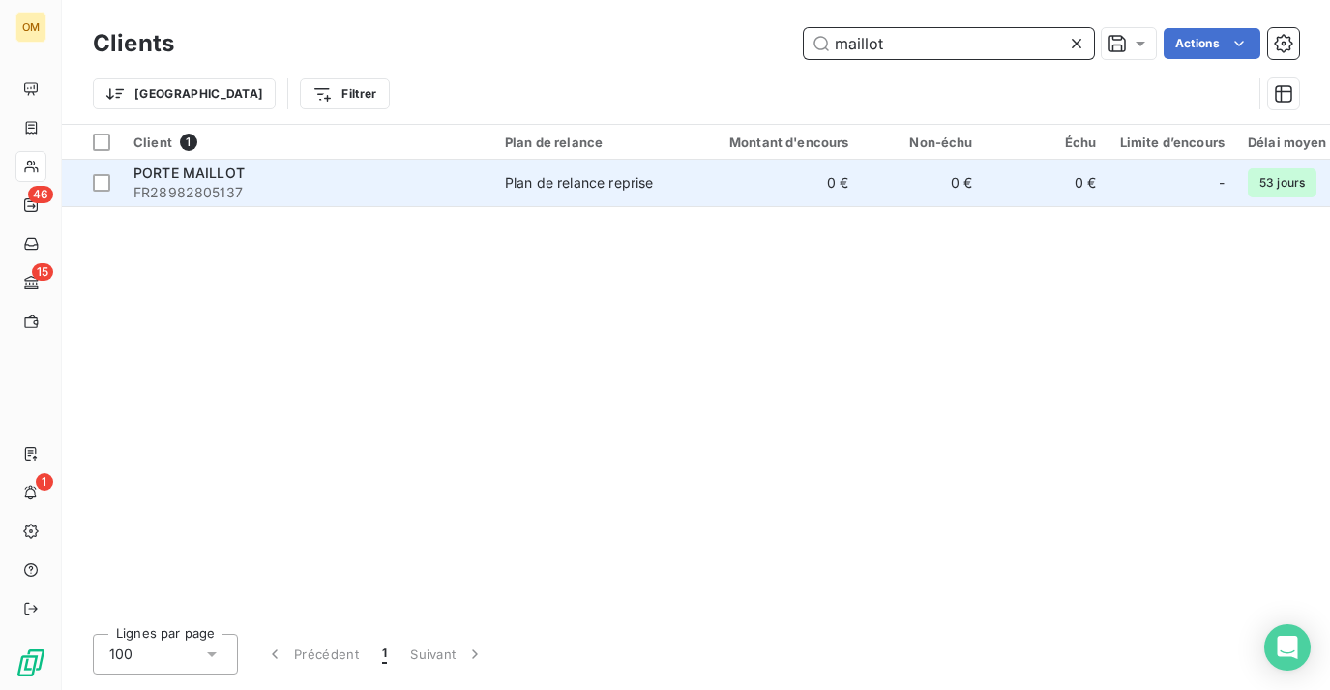
type input "maillot"
click at [582, 200] on td "Plan de relance reprise" at bounding box center [593, 183] width 201 height 46
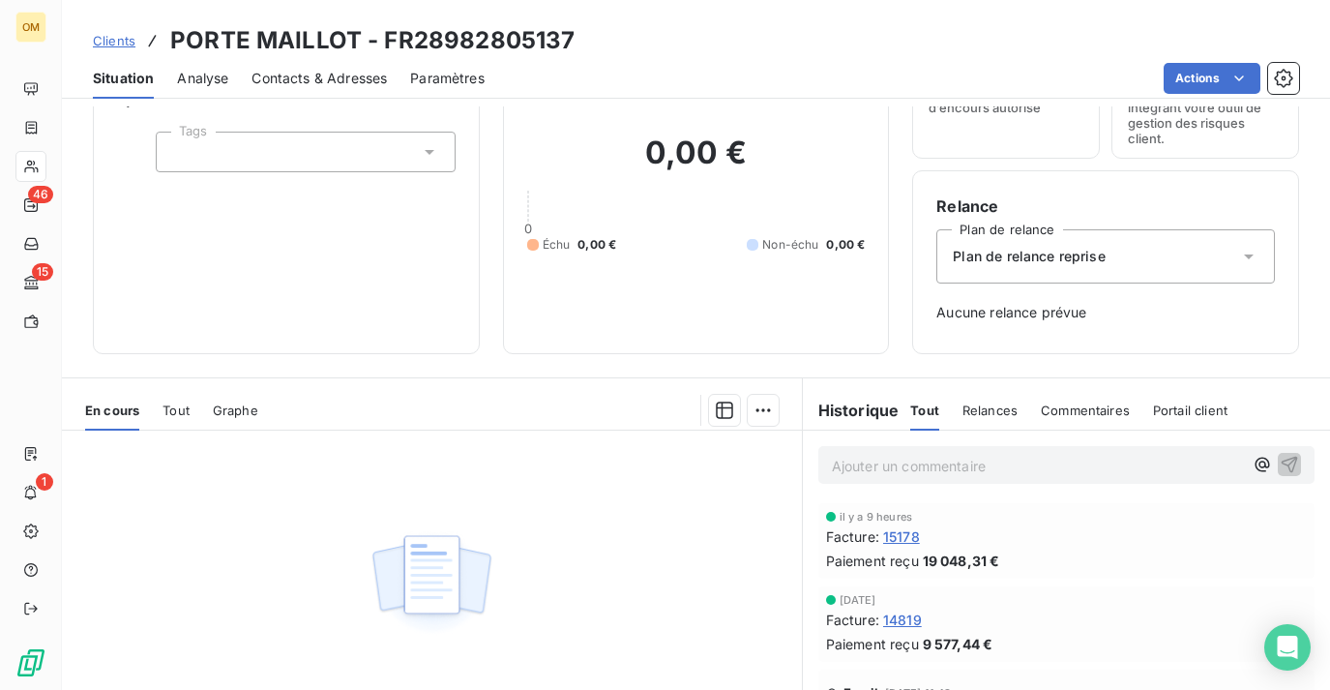
scroll to position [115, 0]
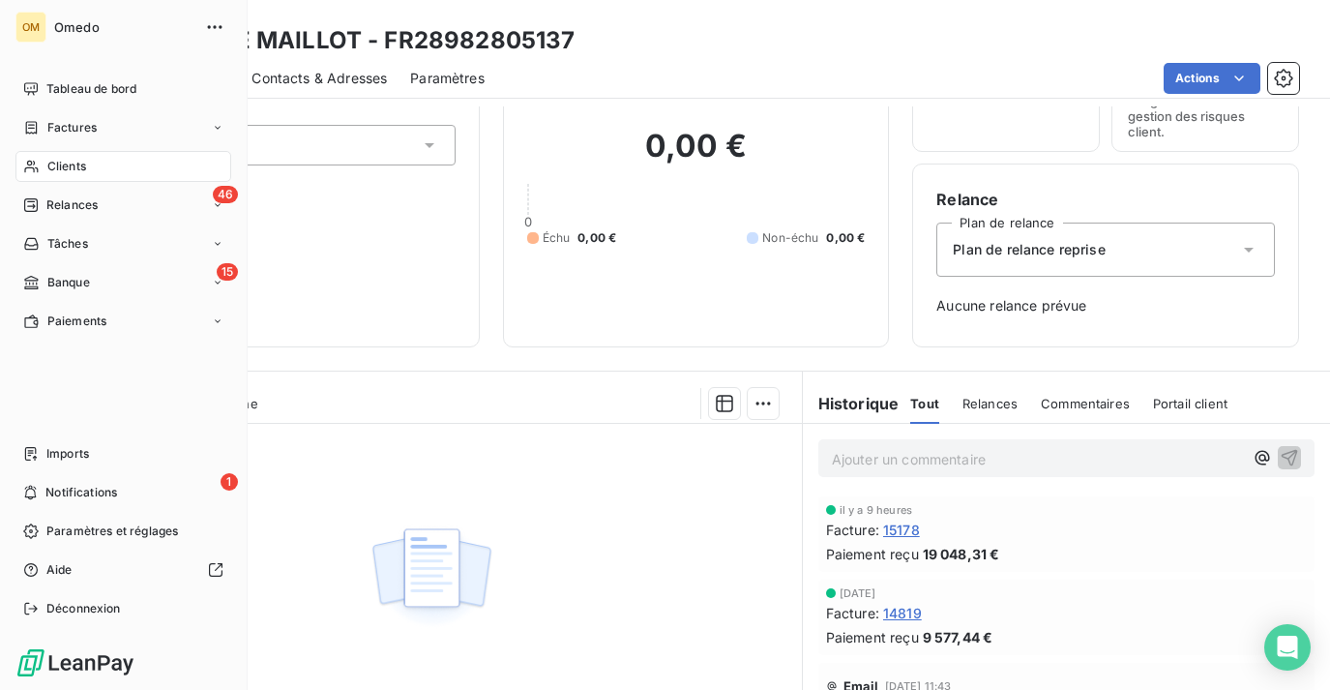
click at [42, 165] on div "Clients" at bounding box center [123, 166] width 216 height 31
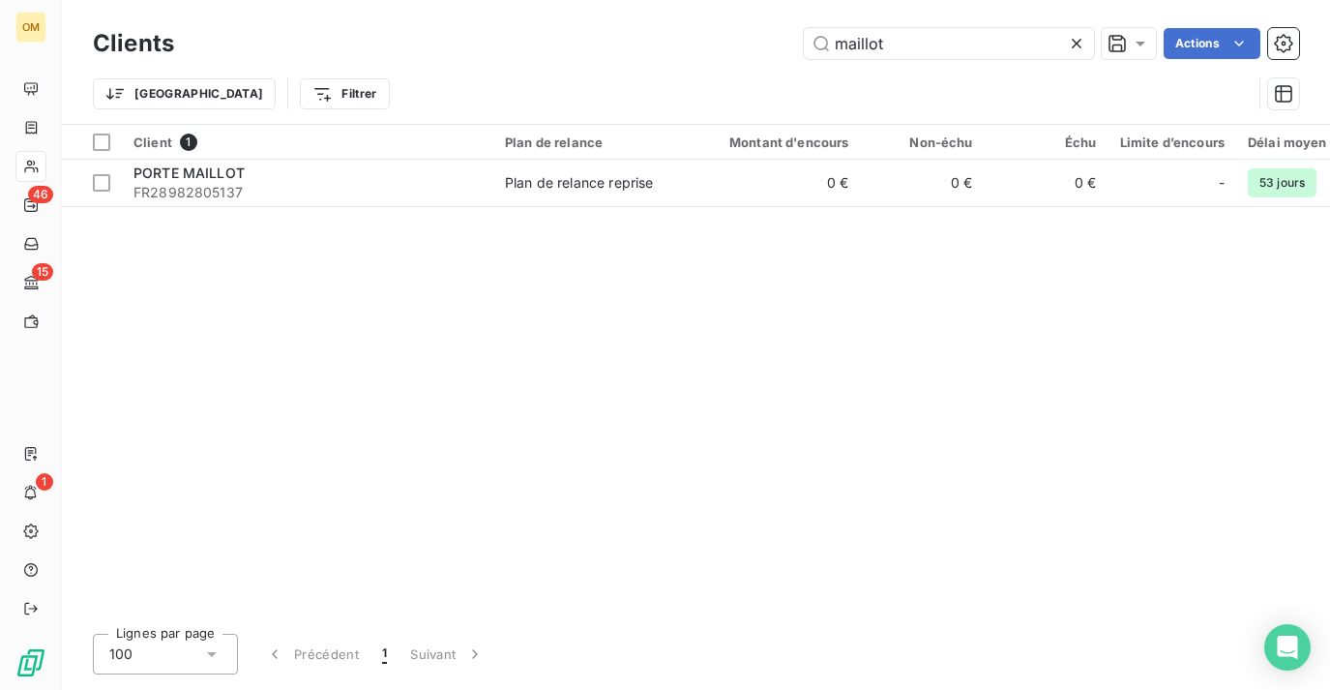
click at [1075, 44] on icon at bounding box center [1077, 44] width 10 height 10
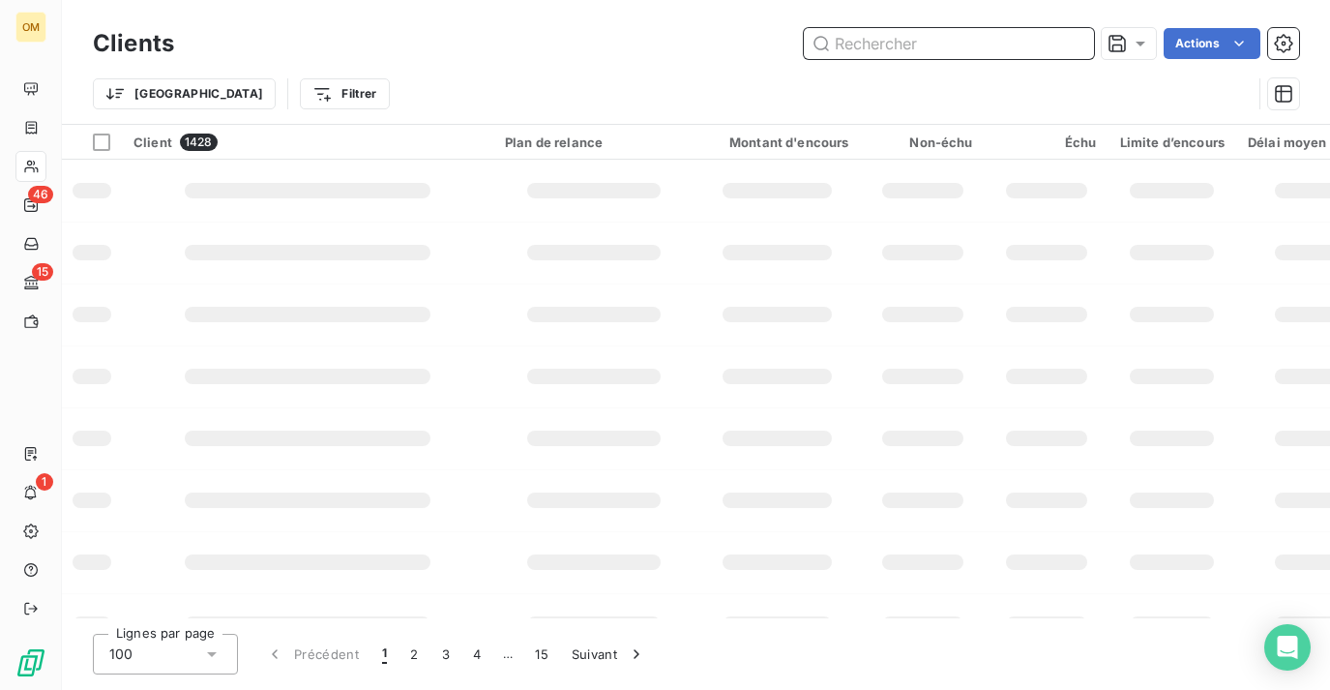
click at [947, 44] on input "text" at bounding box center [949, 43] width 290 height 31
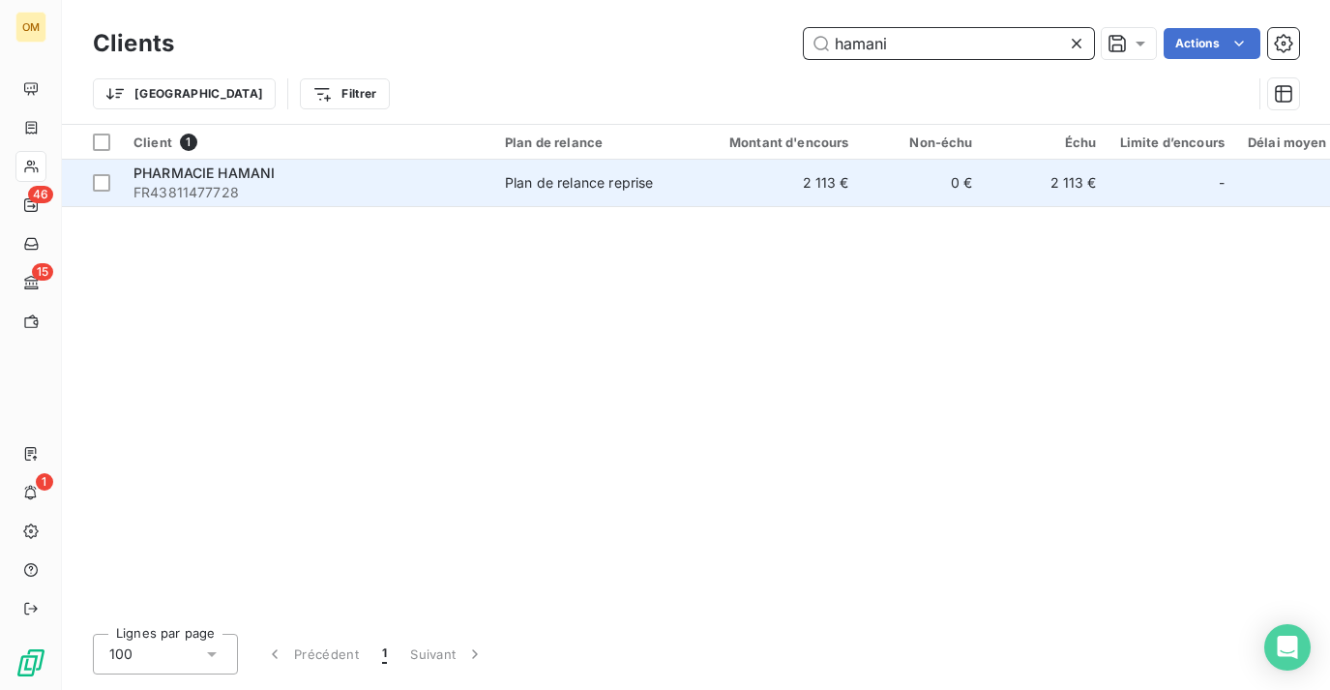
type input "hamani"
click at [686, 173] on td "Plan de relance reprise" at bounding box center [593, 183] width 201 height 46
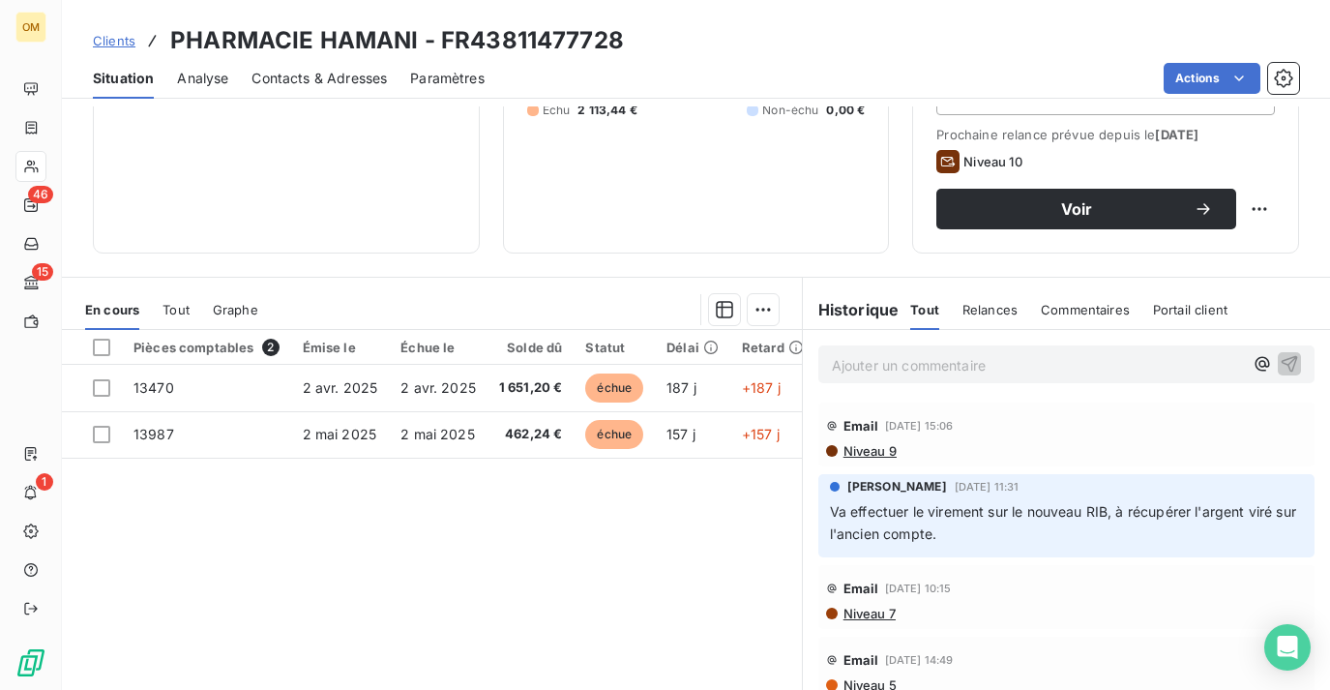
scroll to position [308, 0]
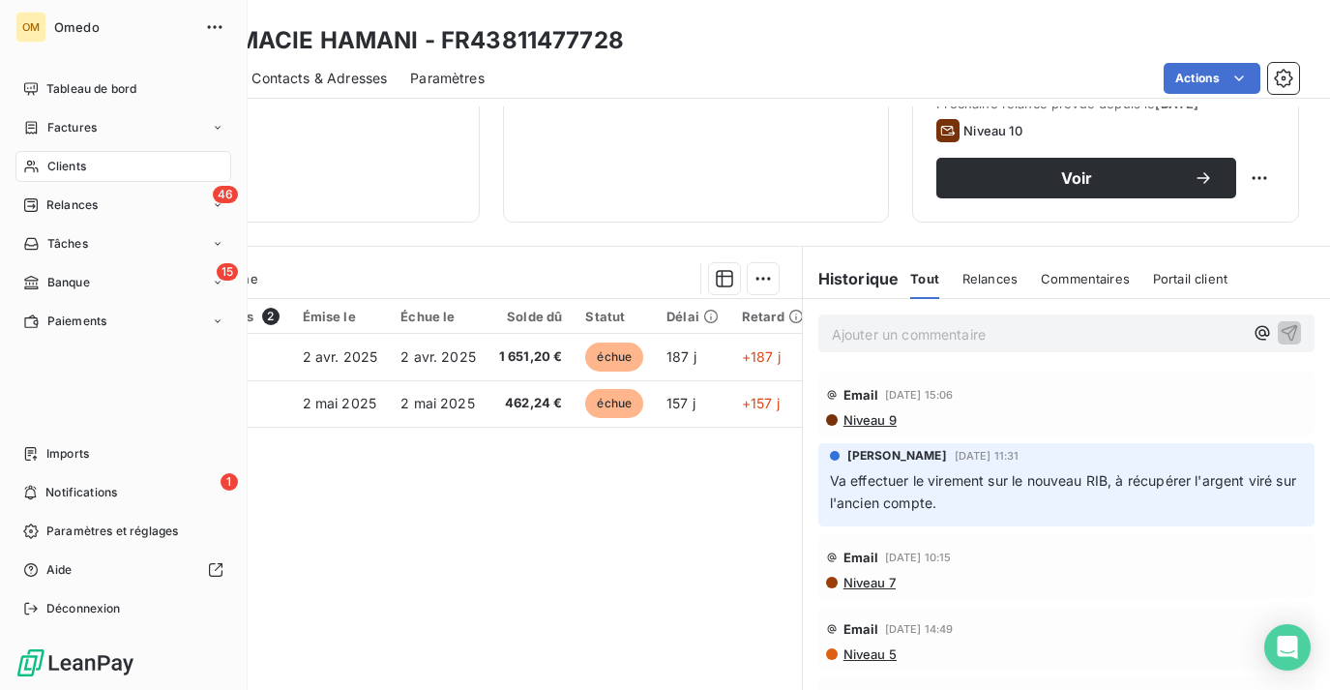
click at [40, 162] on div "Clients" at bounding box center [123, 166] width 216 height 31
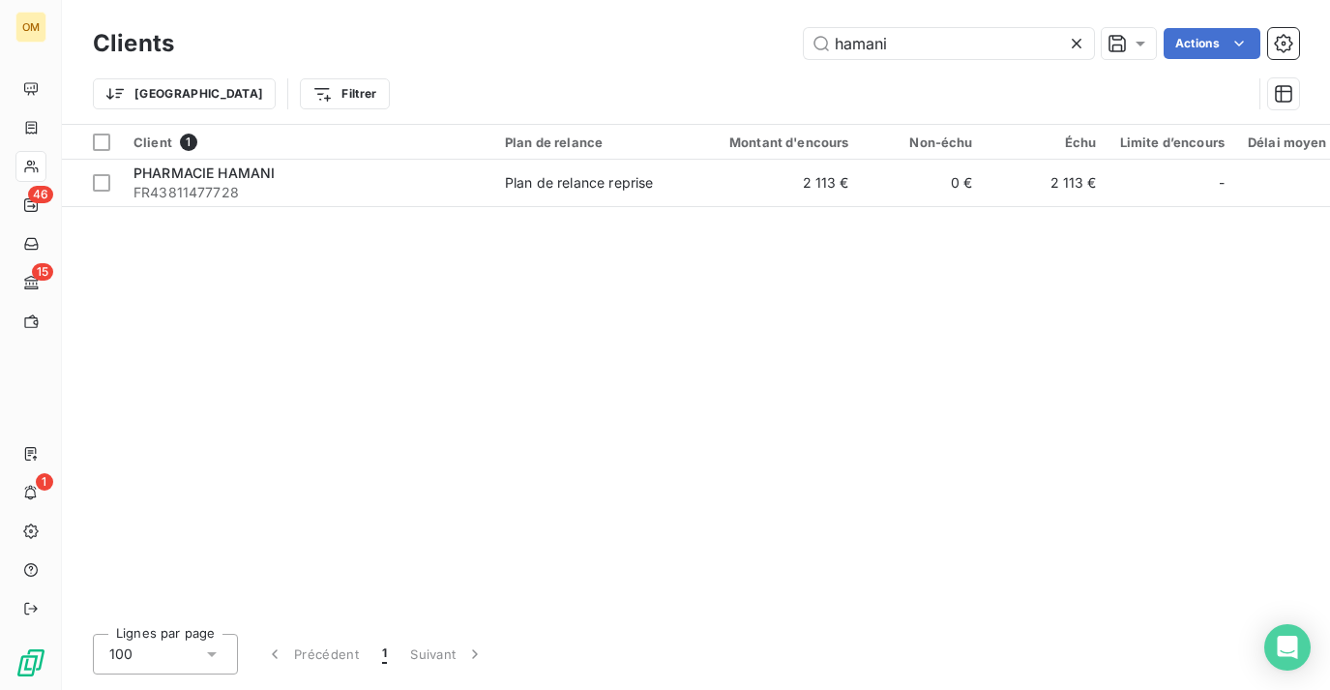
click at [1075, 42] on icon at bounding box center [1076, 43] width 19 height 19
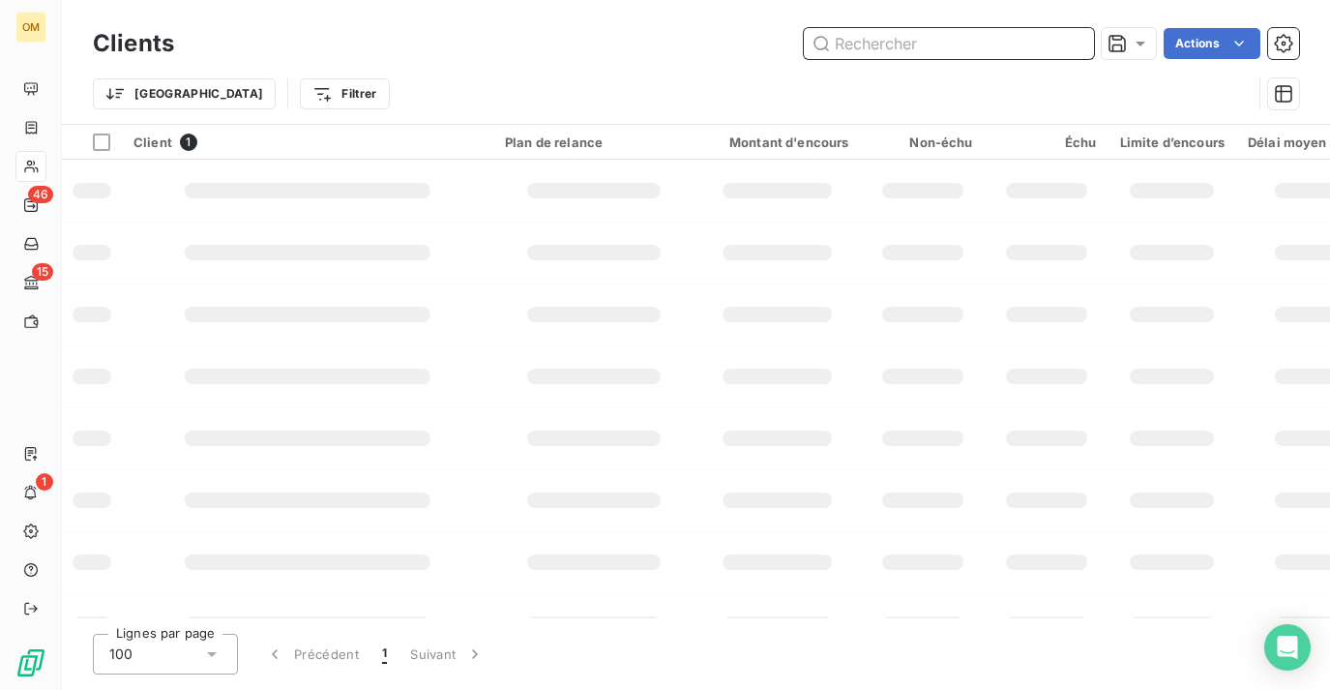
click at [1011, 41] on input "text" at bounding box center [949, 43] width 290 height 31
type input "bitbol"
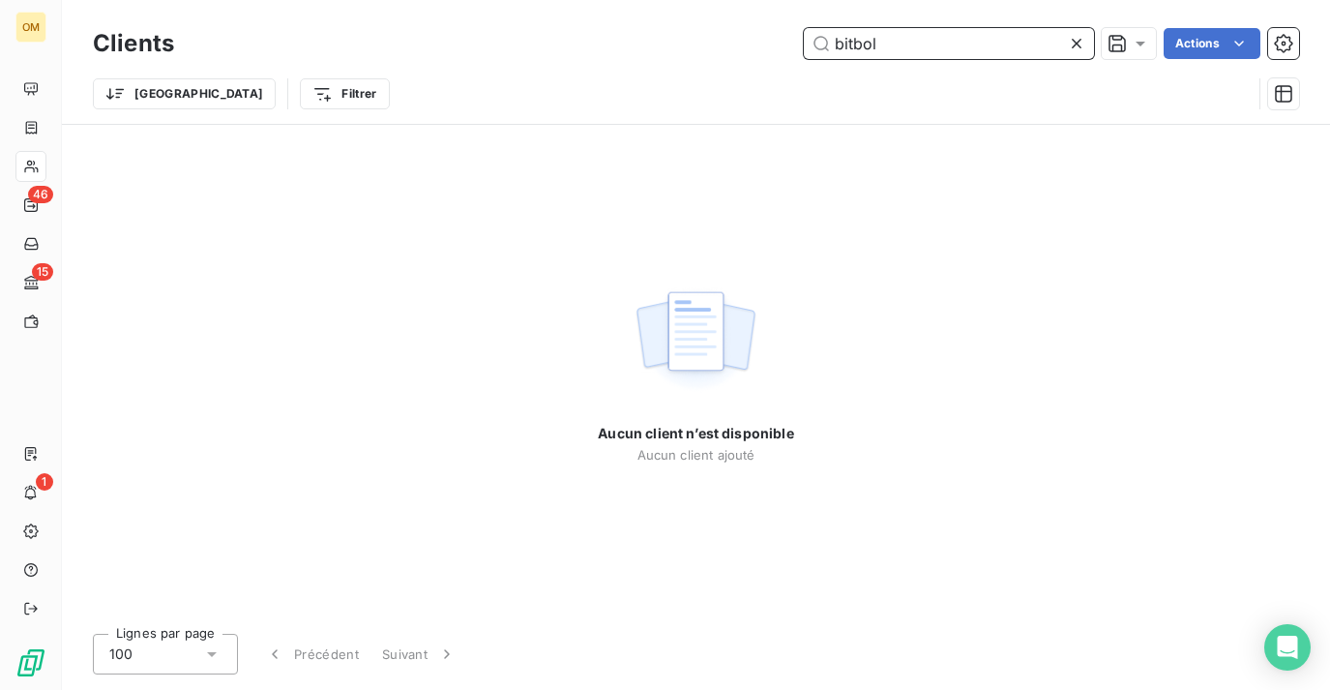
drag, startPoint x: 882, startPoint y: 45, endPoint x: 687, endPoint y: 39, distance: 195.5
click at [688, 44] on div "bitbol Actions" at bounding box center [748, 43] width 1102 height 31
drag, startPoint x: 980, startPoint y: 43, endPoint x: 948, endPoint y: 43, distance: 31.9
click at [948, 43] on input "pharmacie bit" at bounding box center [949, 43] width 290 height 31
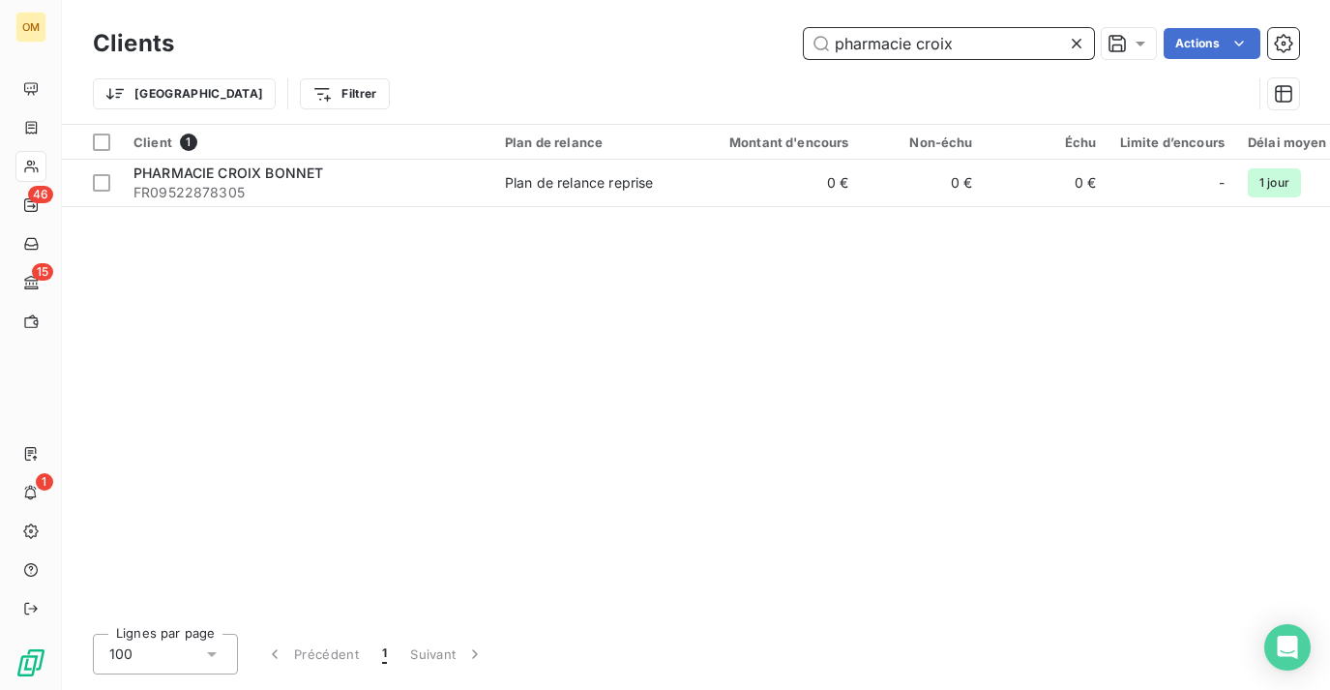
drag, startPoint x: 1000, startPoint y: 43, endPoint x: 726, endPoint y: 42, distance: 273.7
click at [727, 43] on div "pharmacie croix Actions" at bounding box center [748, 43] width 1102 height 31
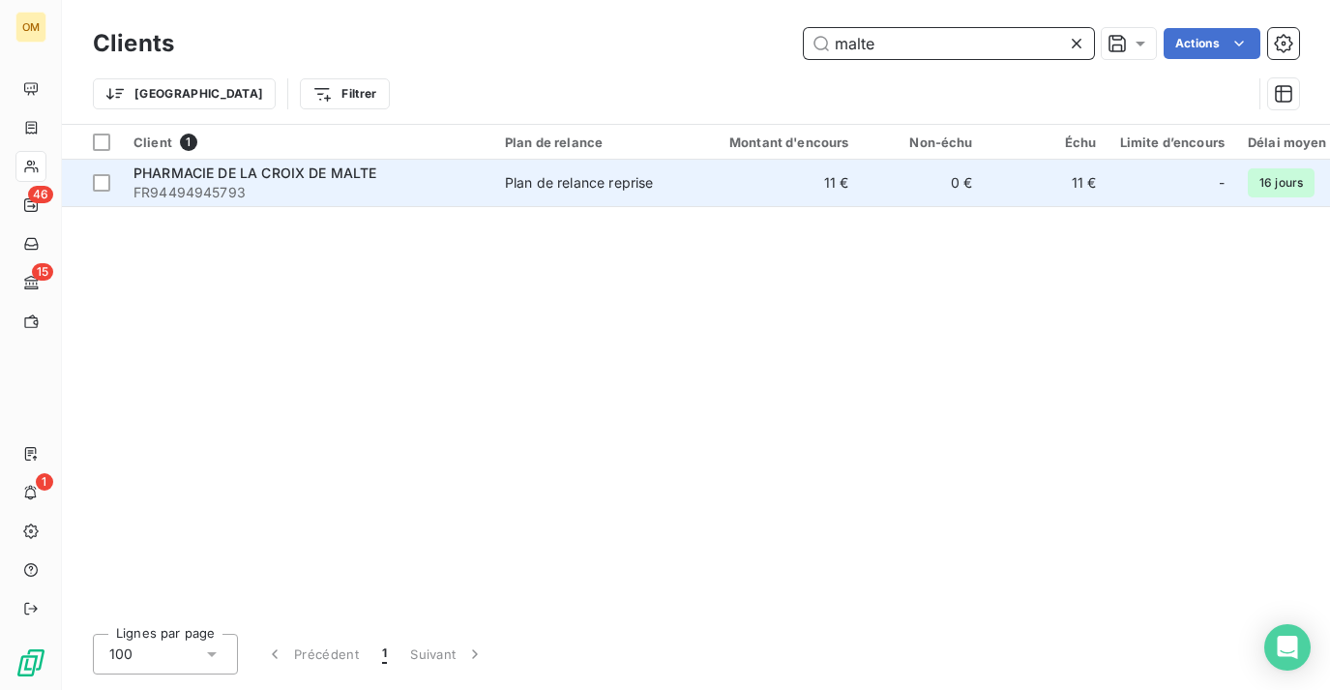
type input "malte"
click at [639, 203] on td "Plan de relance reprise" at bounding box center [593, 183] width 201 height 46
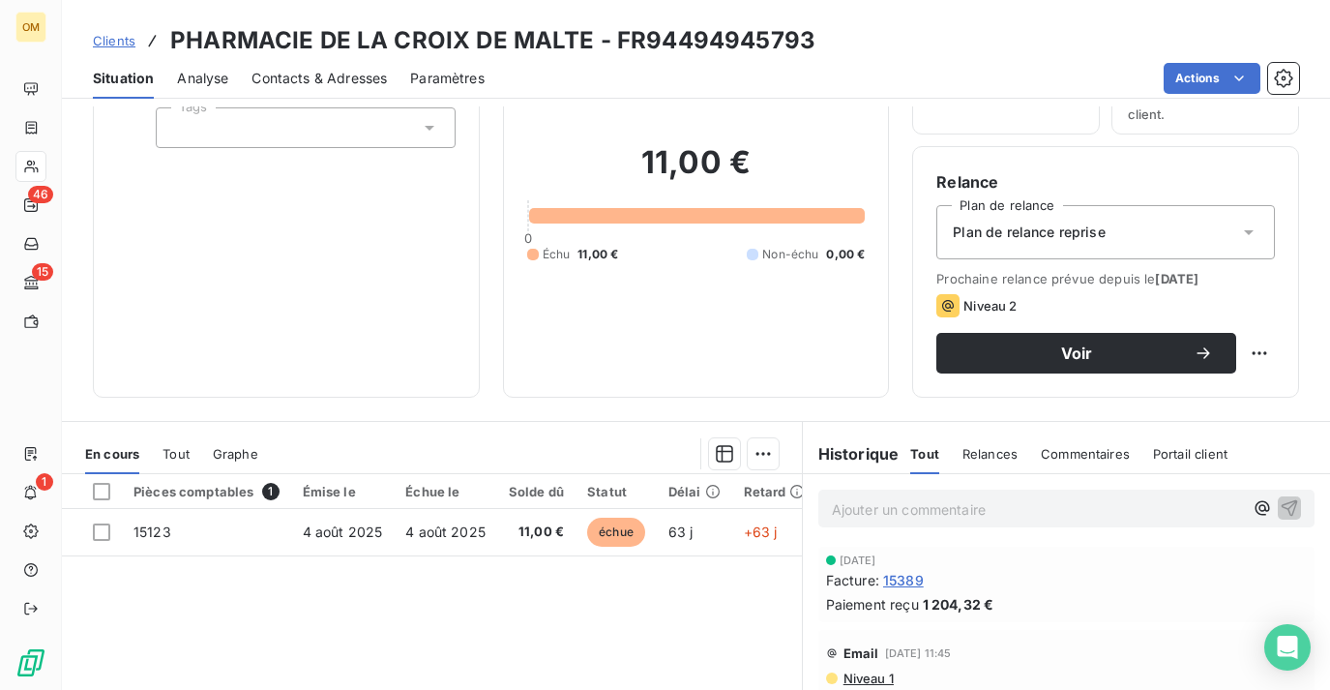
scroll to position [134, 0]
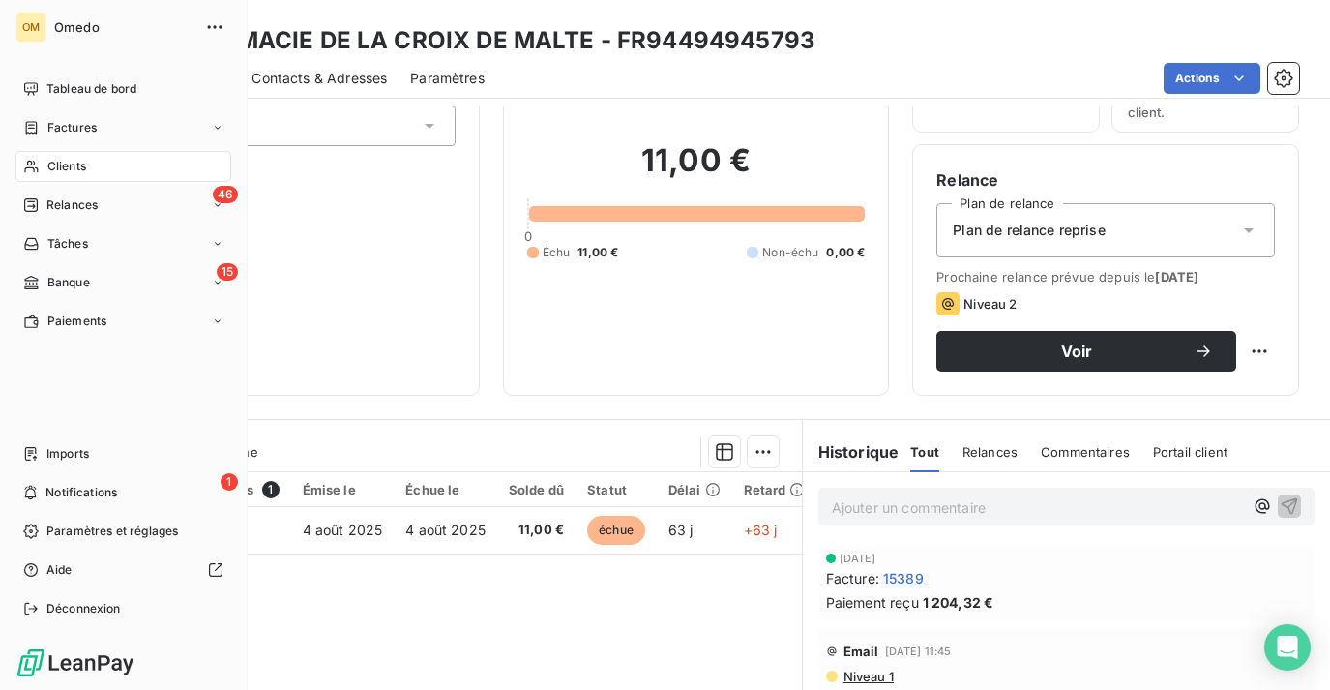
click at [36, 172] on icon at bounding box center [31, 166] width 16 height 15
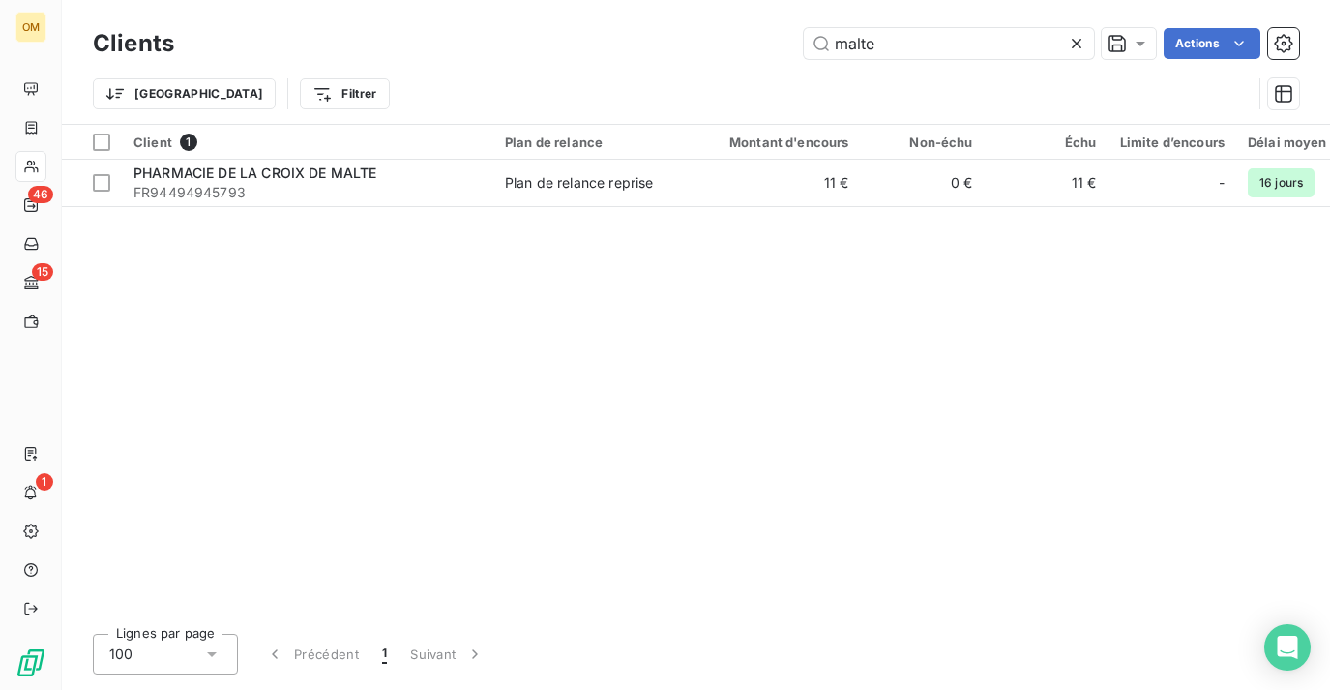
drag, startPoint x: 986, startPoint y: 44, endPoint x: 580, endPoint y: 40, distance: 405.3
click at [588, 44] on div "malte Actions" at bounding box center [748, 43] width 1102 height 31
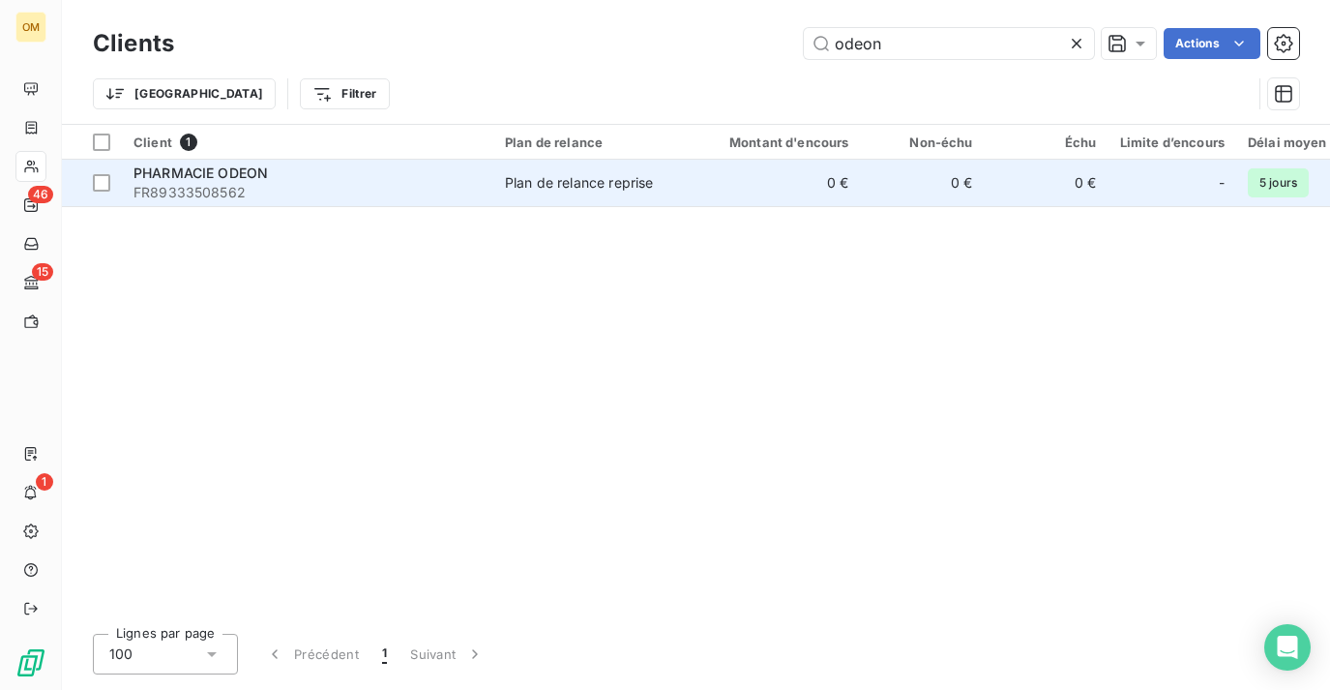
type input "odeon"
click at [488, 204] on td "PHARMACIE ODEON FR89333508562" at bounding box center [307, 183] width 371 height 46
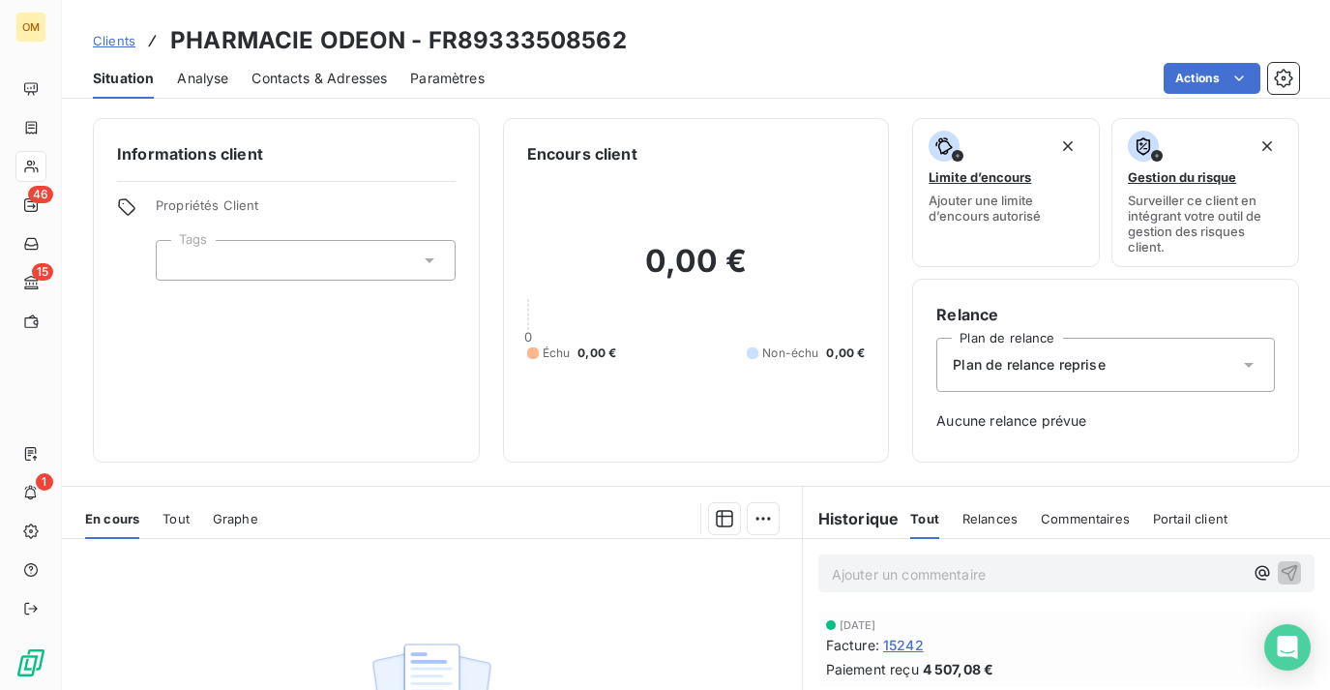
scroll to position [113, 0]
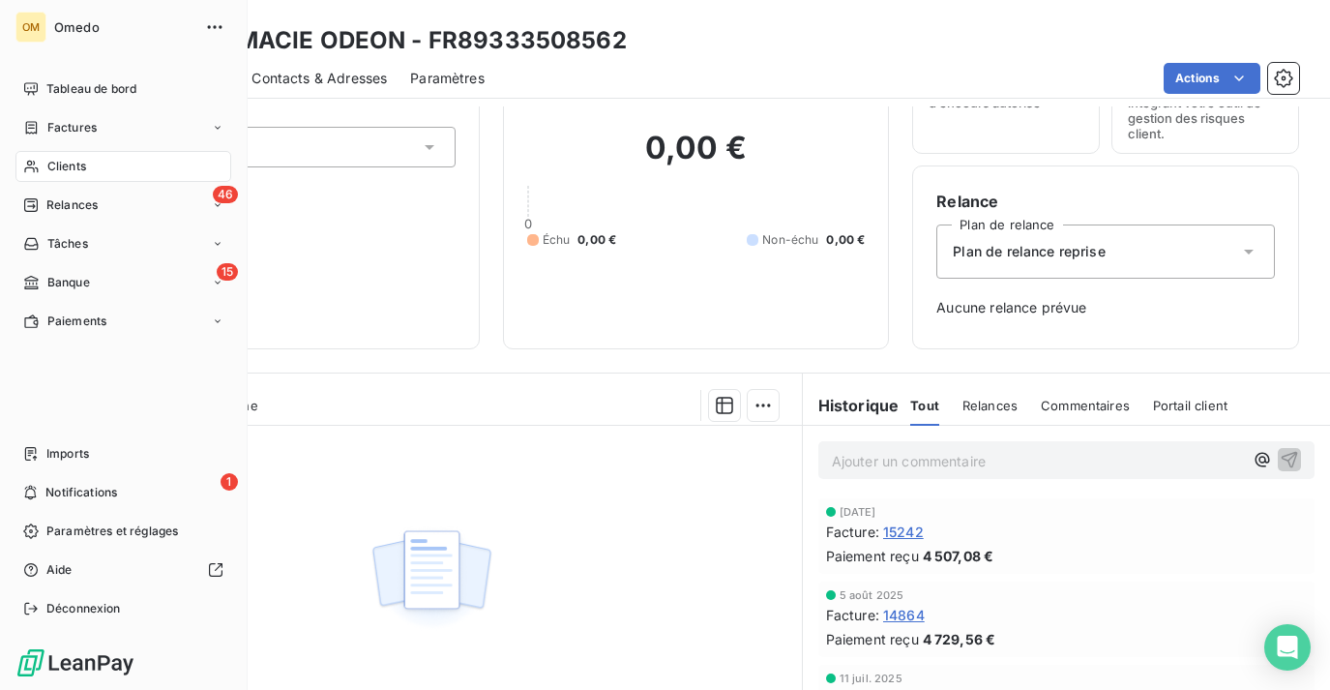
click at [55, 156] on div "Clients" at bounding box center [123, 166] width 216 height 31
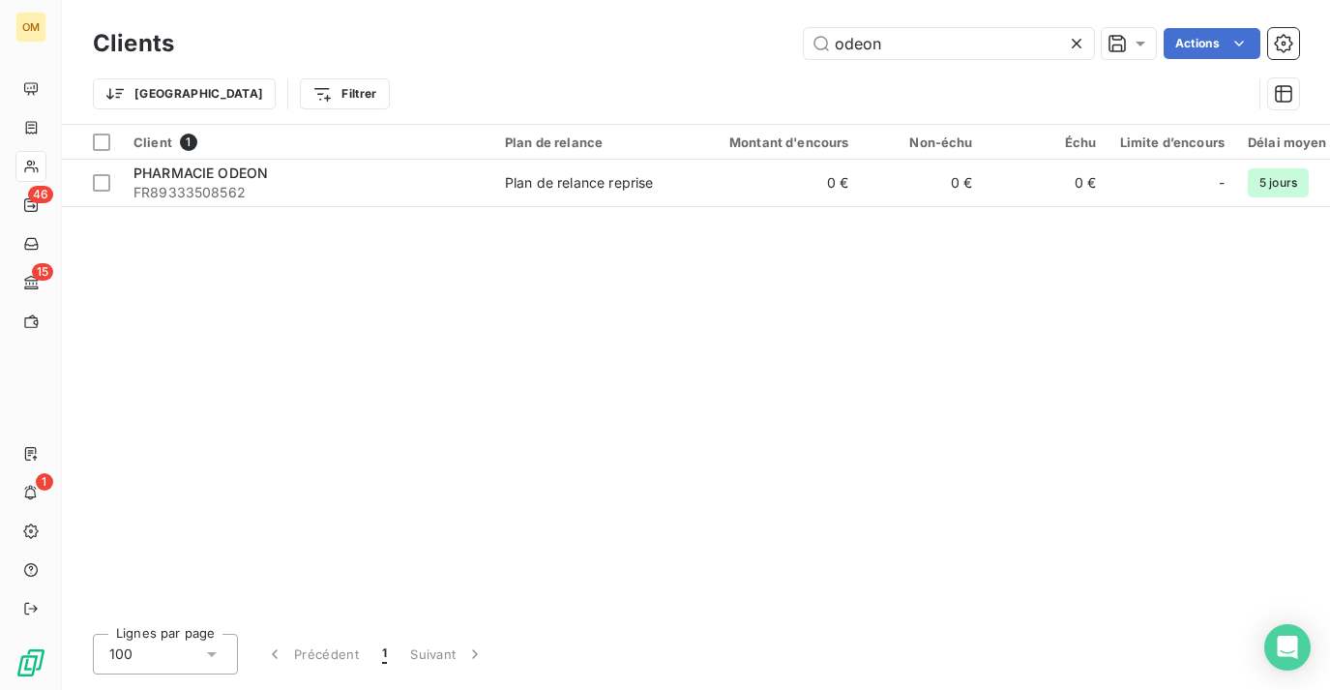
click at [1079, 45] on icon at bounding box center [1076, 43] width 19 height 19
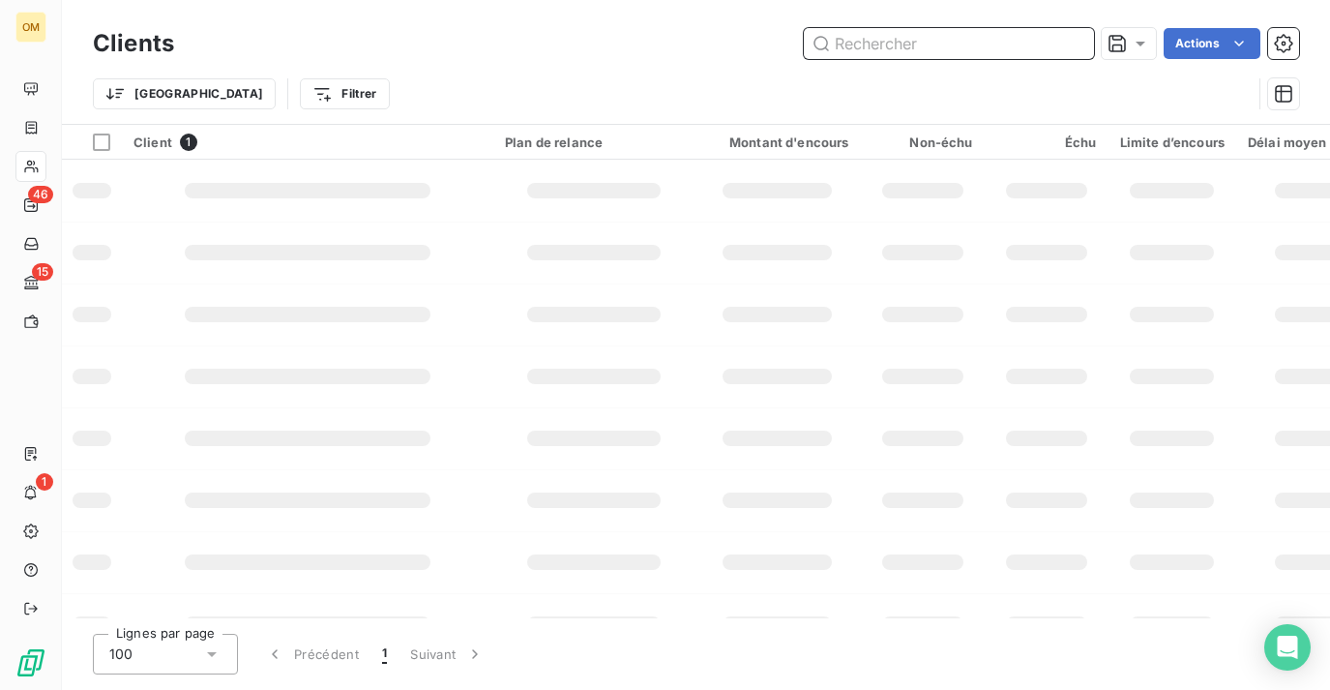
click at [966, 45] on input "text" at bounding box center [949, 43] width 290 height 31
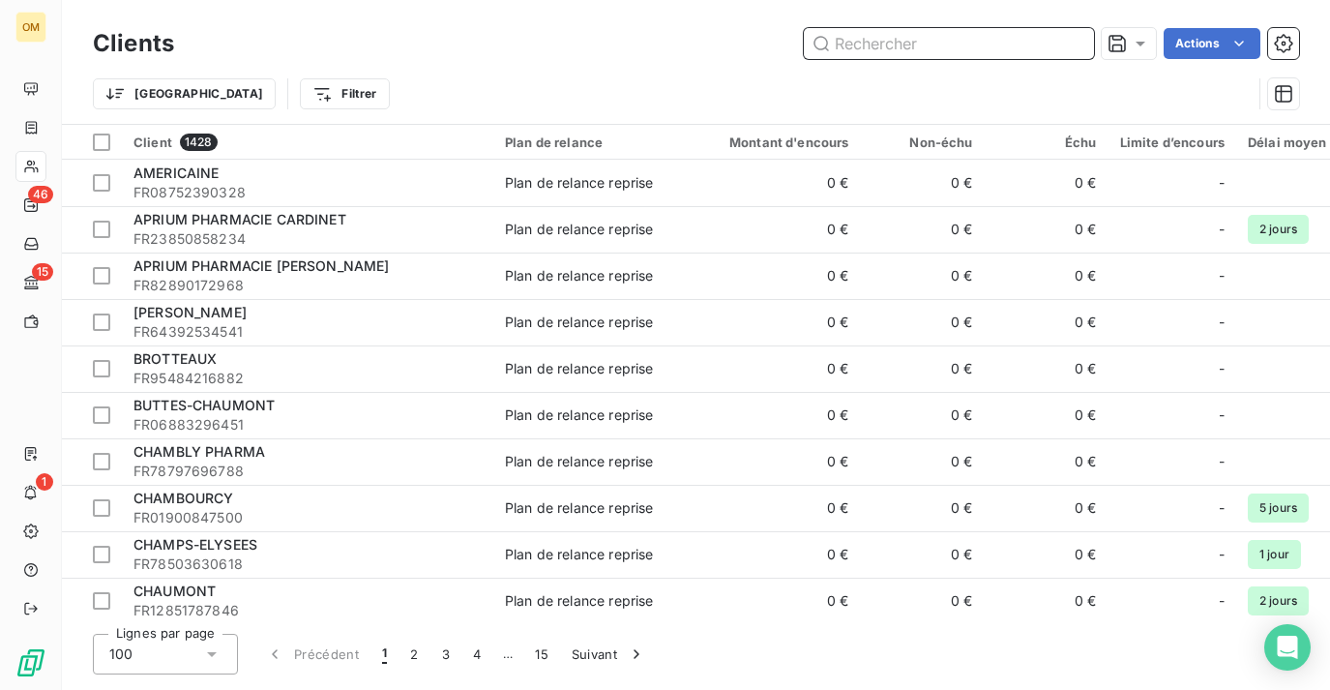
paste input "PHARMACIE EL KAIM-LESELBAUM"
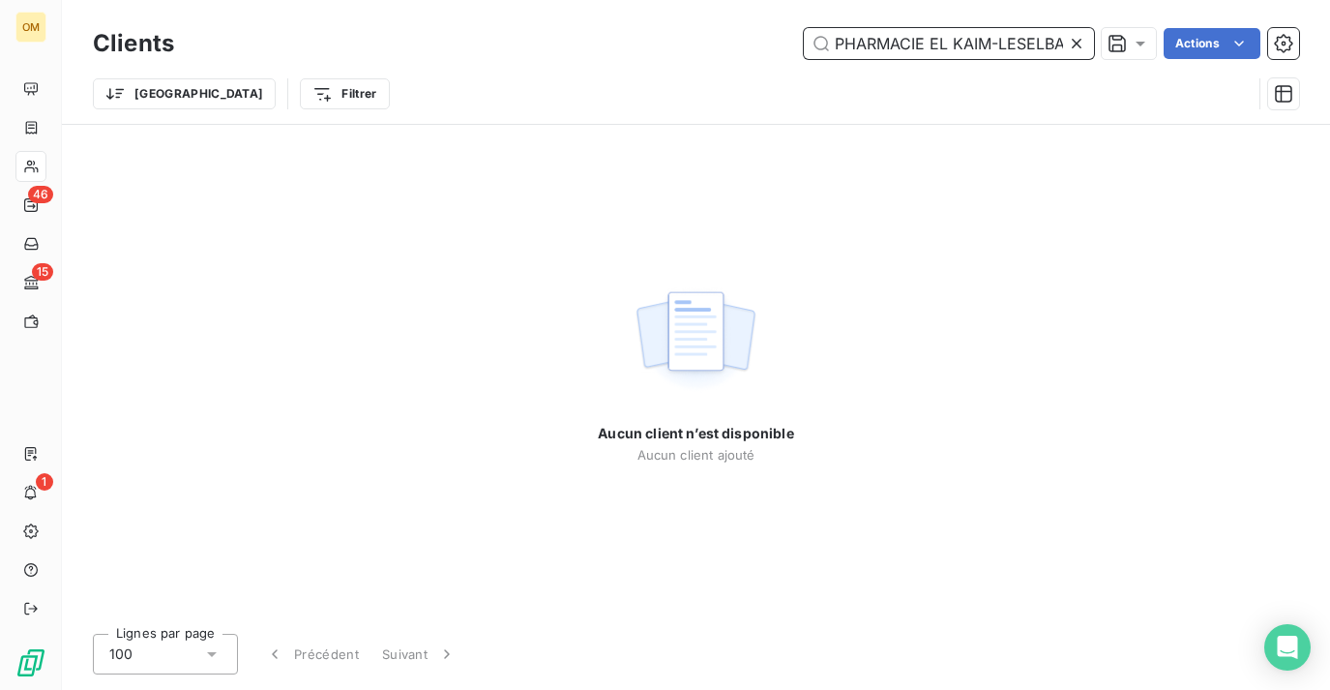
drag, startPoint x: 897, startPoint y: 40, endPoint x: 617, endPoint y: 25, distance: 279.9
click at [617, 25] on div "Clients PHARMACIE EL KAIM-LESELBAUM Actions" at bounding box center [696, 43] width 1206 height 41
type input "EL KAIM-LESELBAUM"
click at [1079, 41] on icon at bounding box center [1076, 43] width 19 height 19
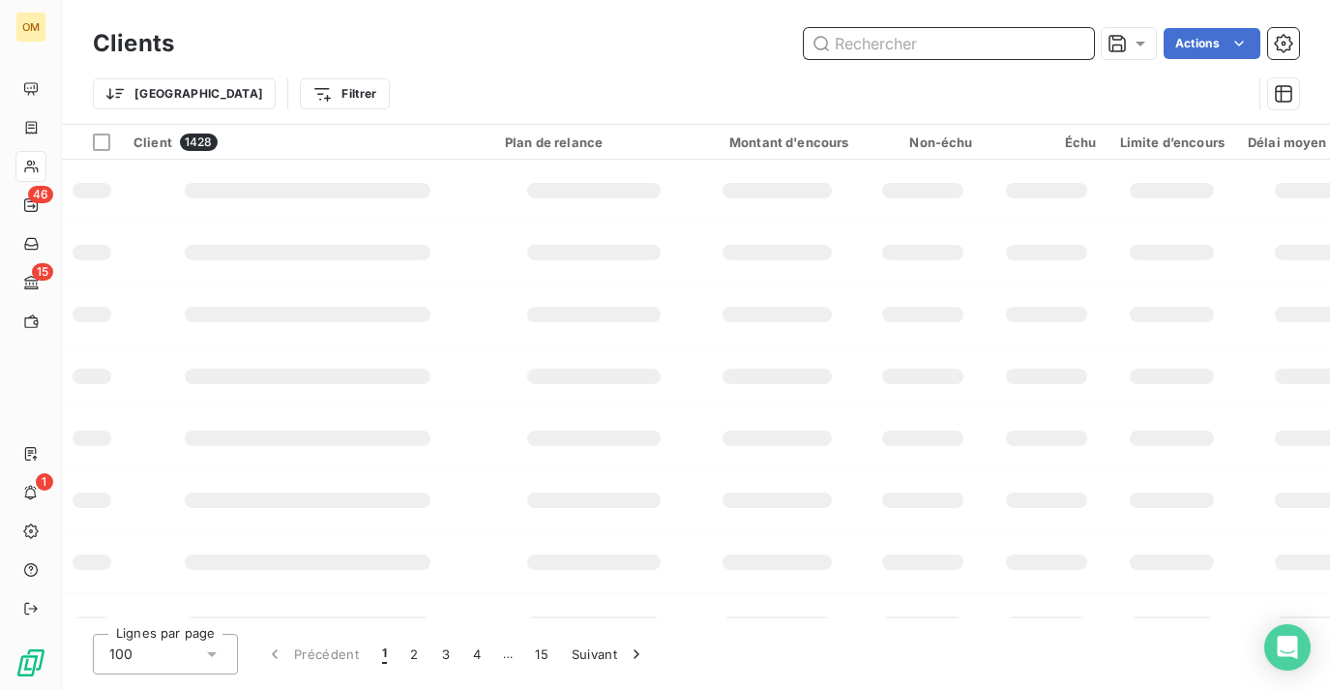
click at [917, 55] on input "text" at bounding box center [949, 43] width 290 height 31
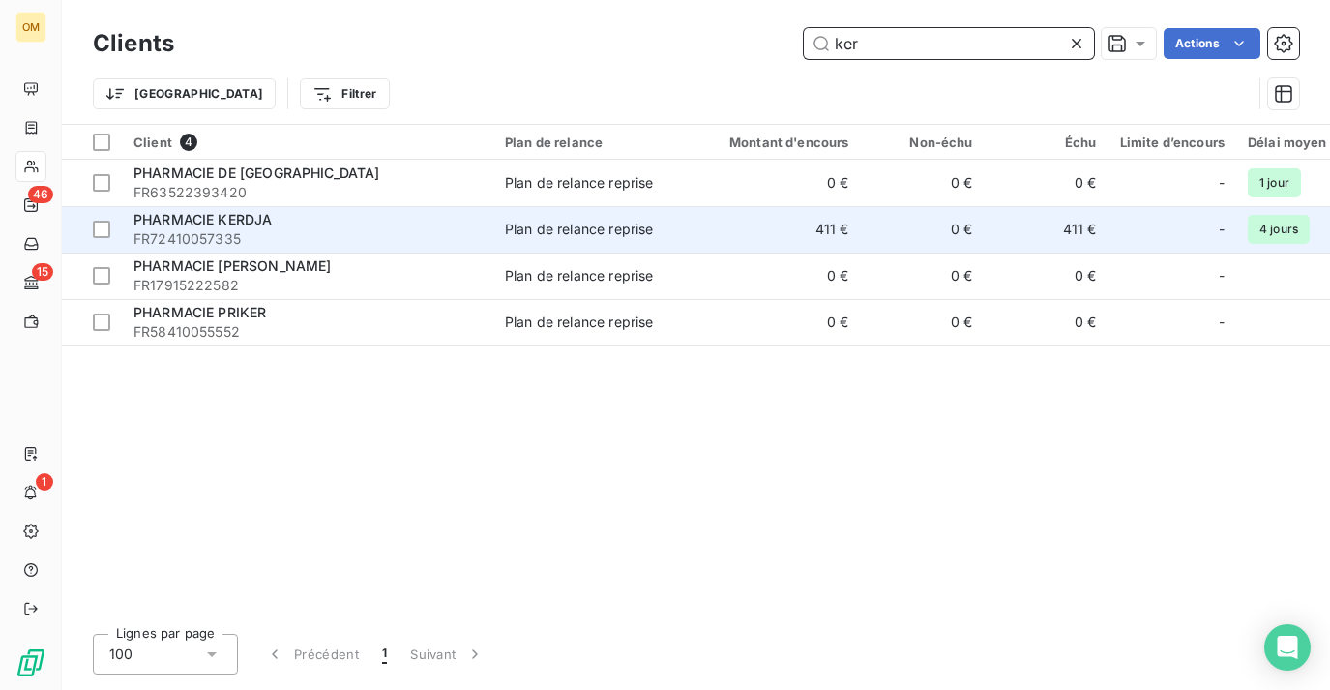
type input "ker"
click at [812, 220] on td "411 €" at bounding box center [777, 229] width 166 height 46
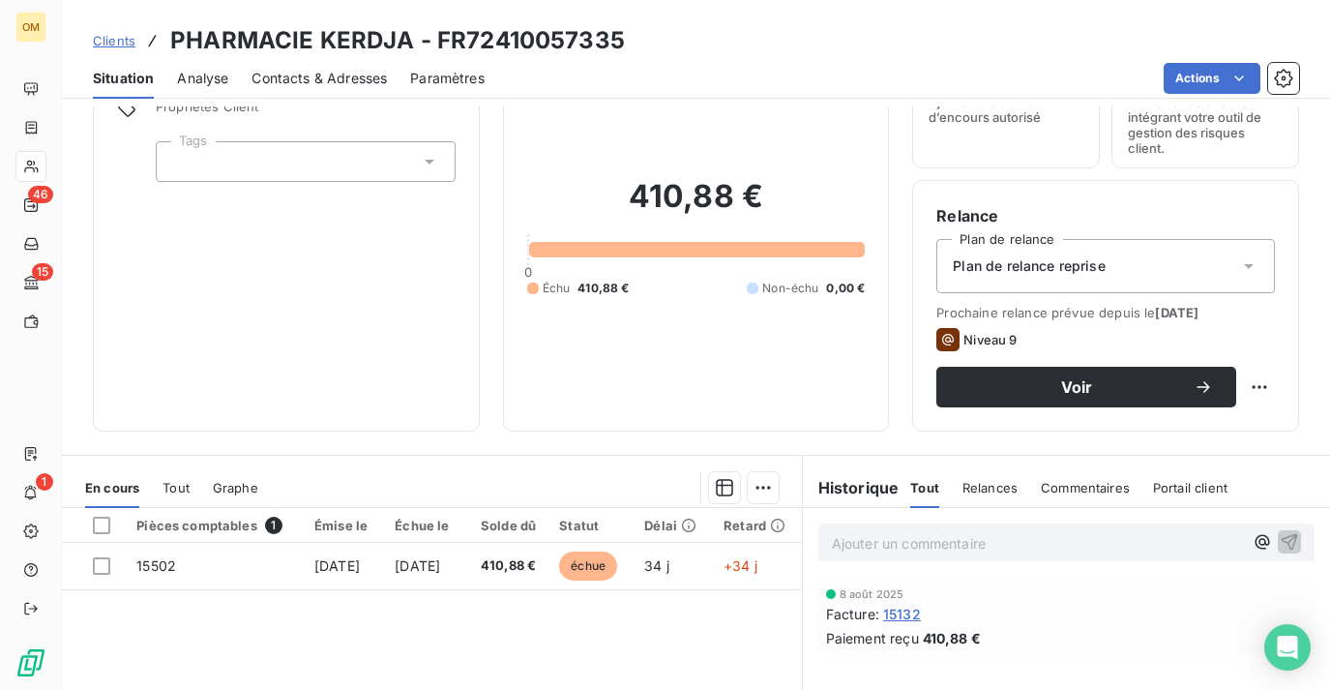
scroll to position [102, 0]
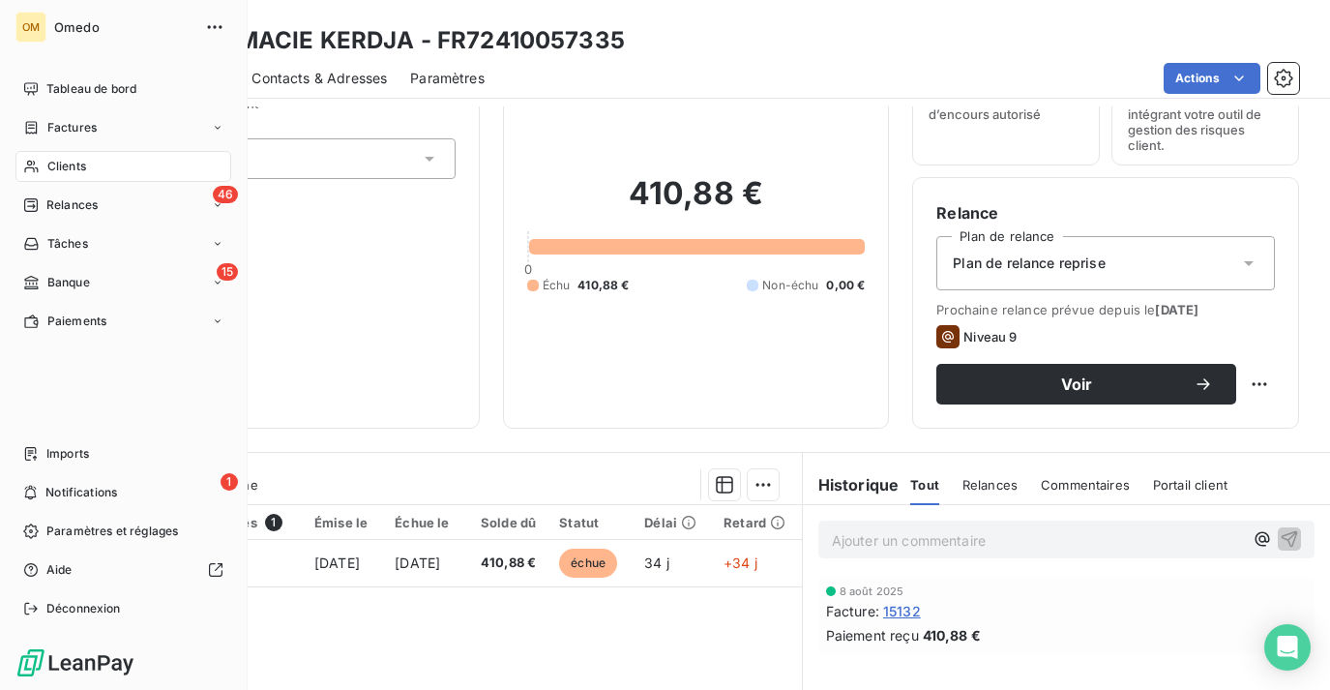
click at [35, 167] on icon at bounding box center [31, 167] width 14 height 13
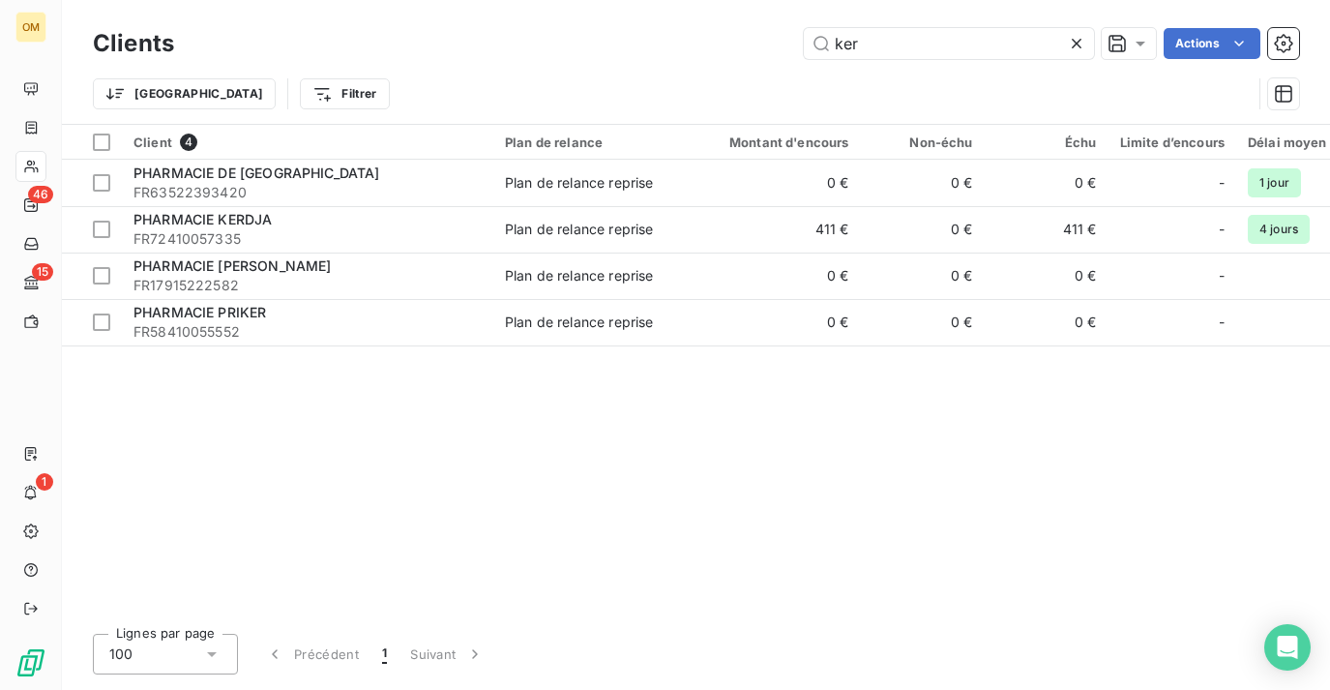
click at [1073, 44] on icon at bounding box center [1076, 43] width 19 height 19
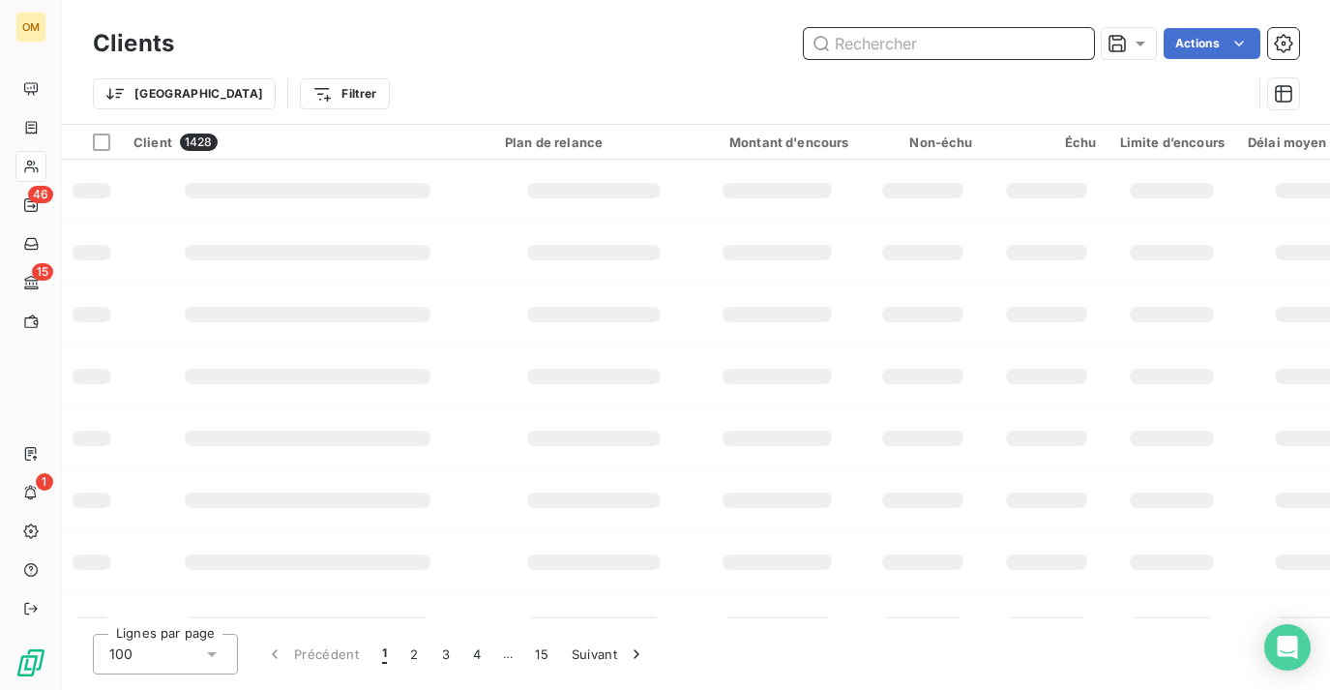
click at [962, 44] on input "text" at bounding box center [949, 43] width 290 height 31
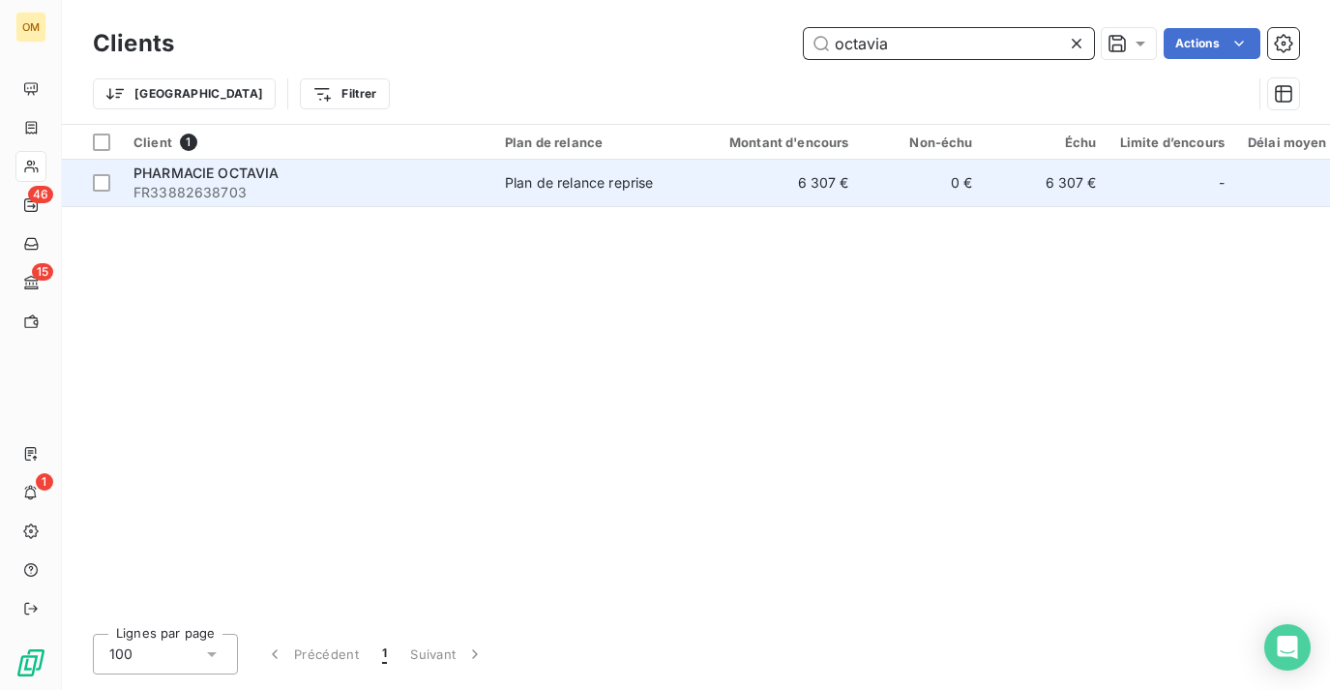
type input "octavia"
click at [433, 176] on div "PHARMACIE OCTAVIA" at bounding box center [307, 172] width 348 height 19
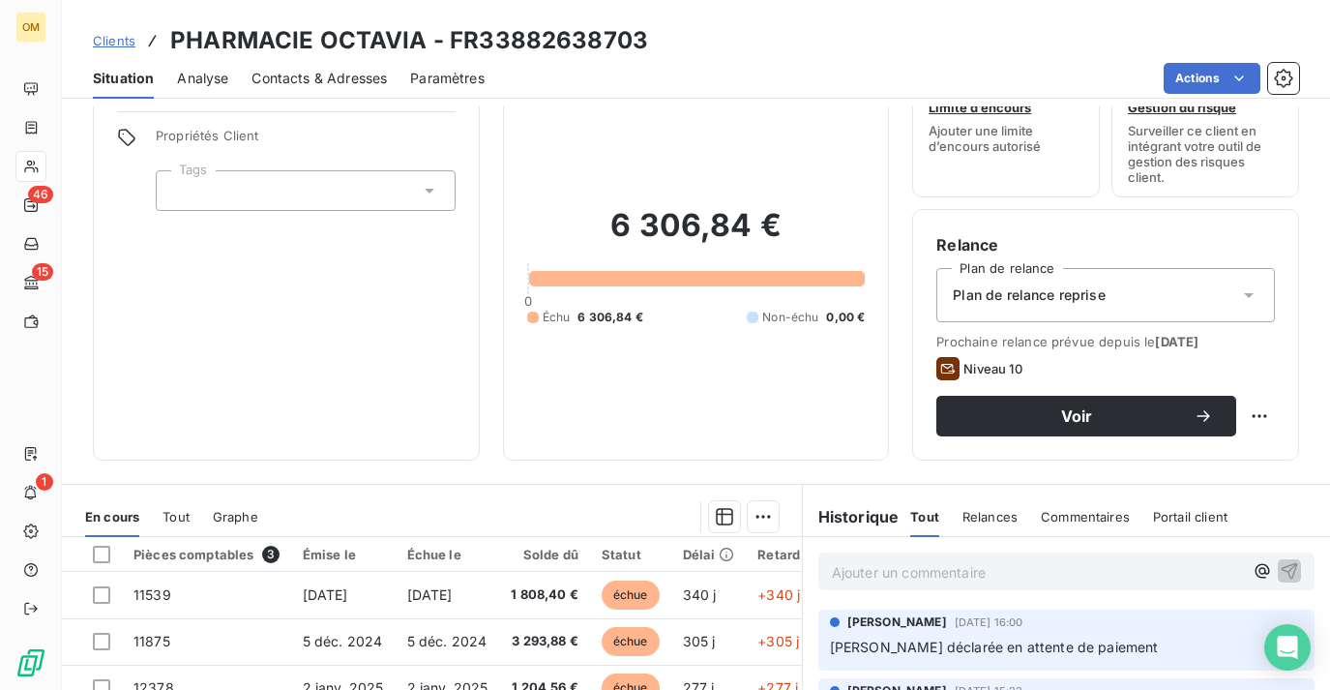
scroll to position [80, 0]
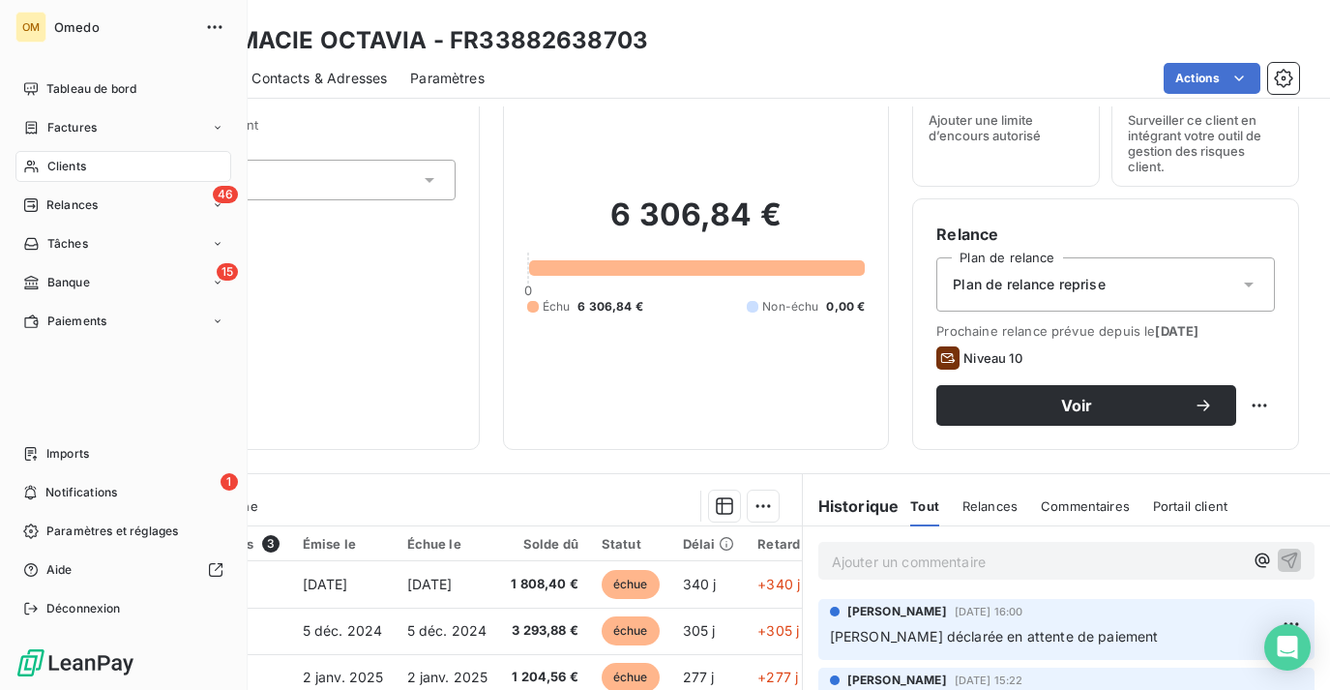
click at [84, 156] on div "Clients" at bounding box center [123, 166] width 216 height 31
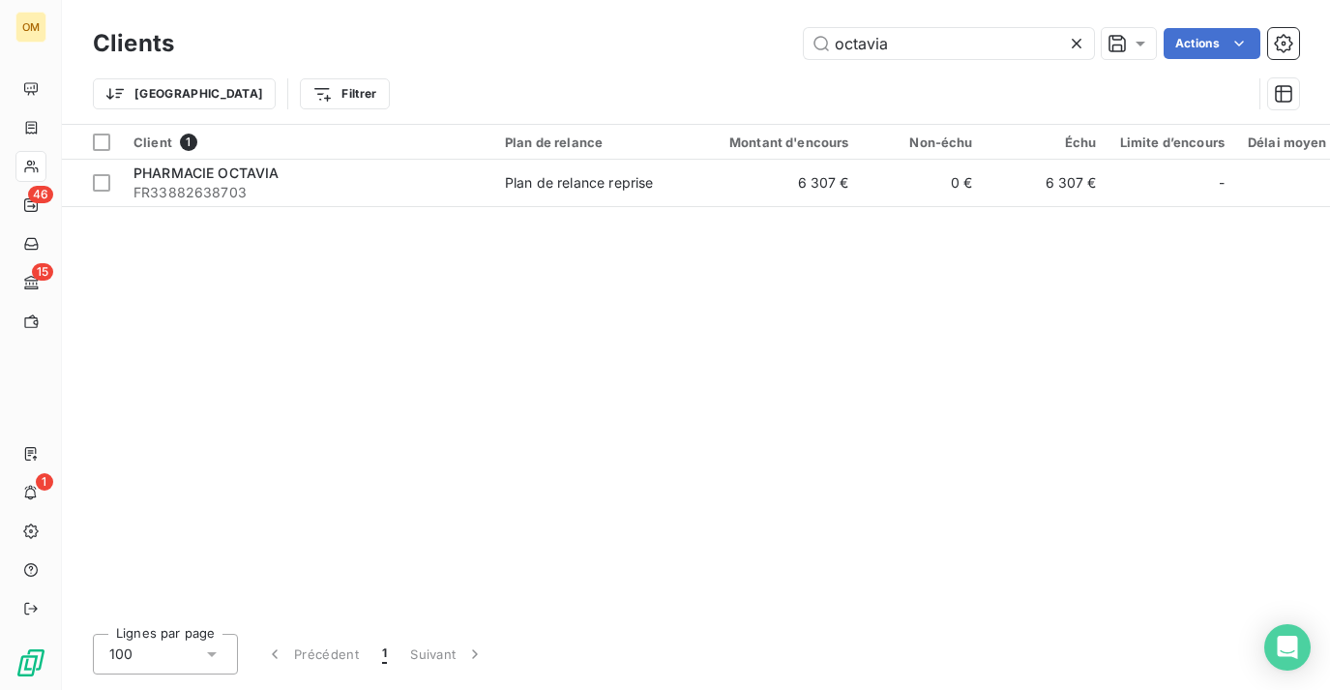
click at [1080, 49] on icon at bounding box center [1076, 43] width 19 height 19
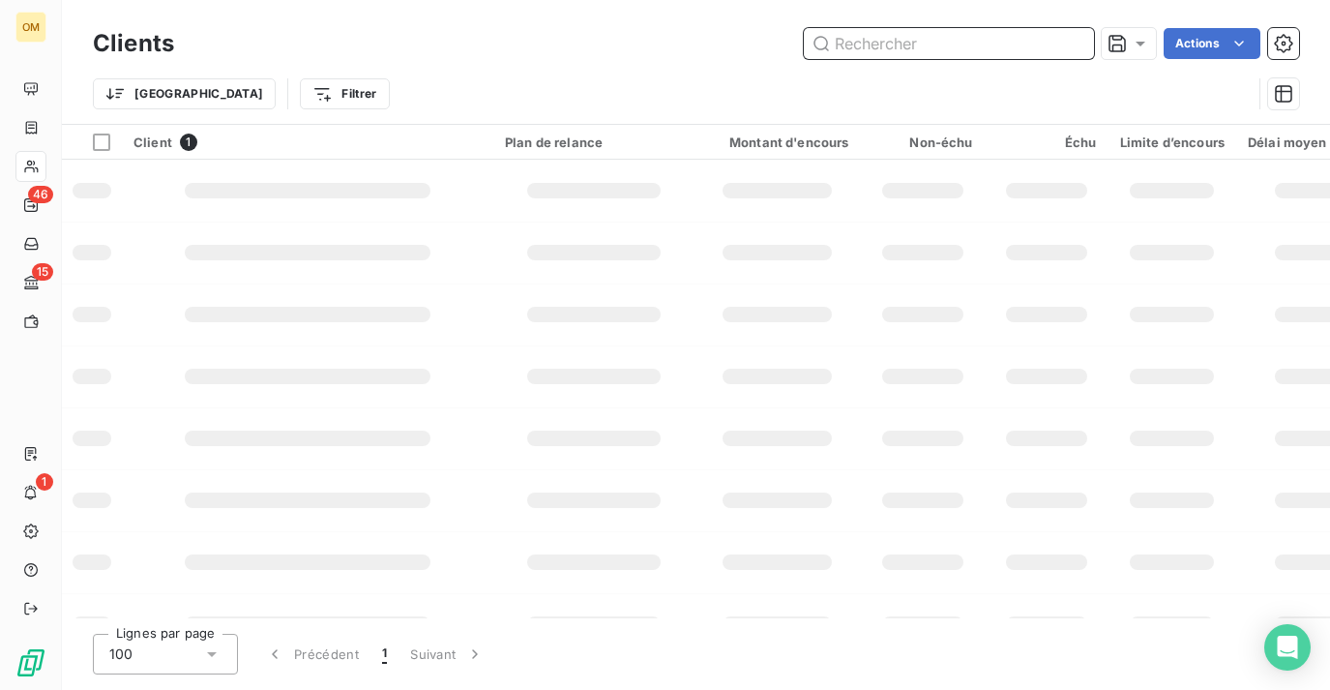
click at [994, 45] on input "text" at bounding box center [949, 43] width 290 height 31
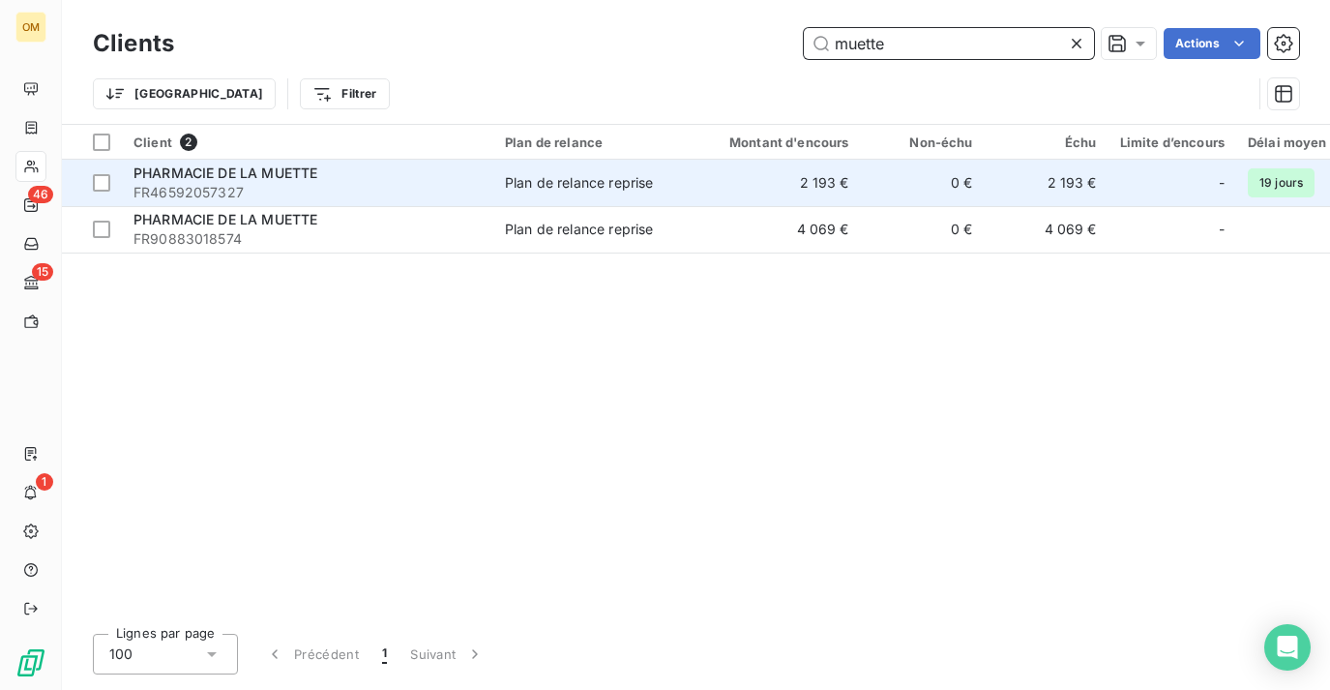
type input "muette"
click at [704, 195] on td "2 193 €" at bounding box center [777, 183] width 166 height 46
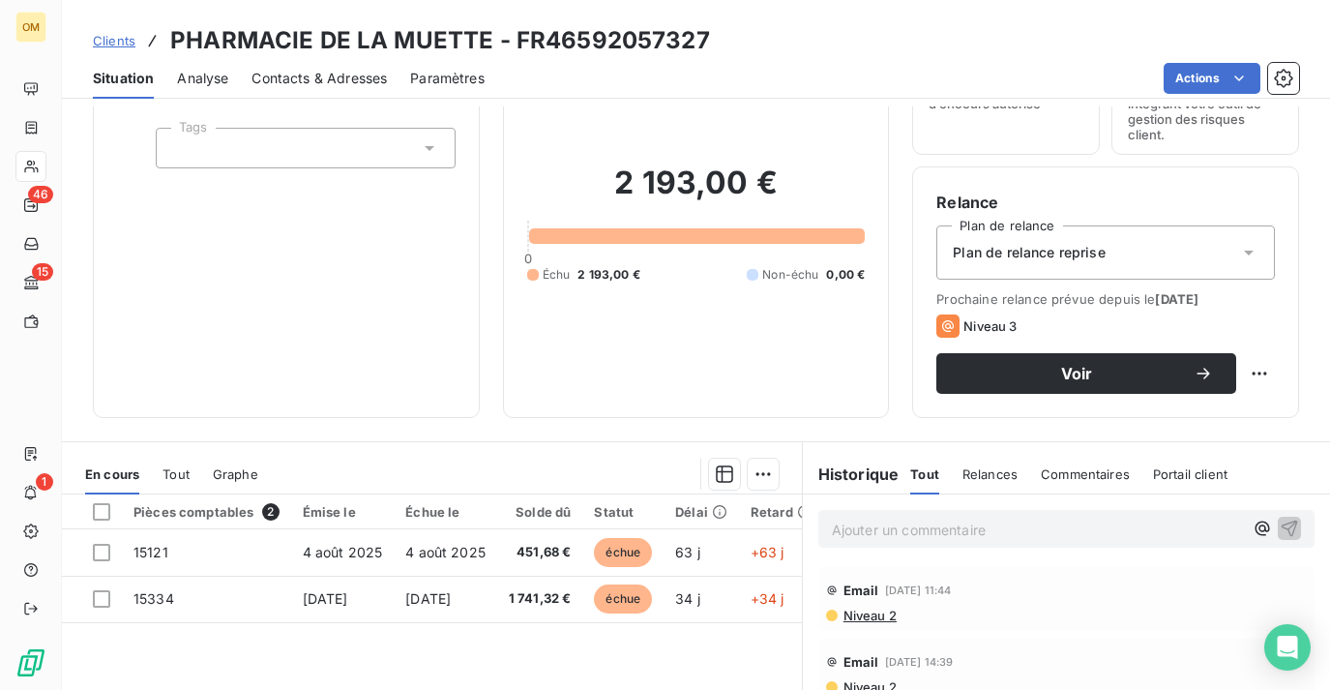
scroll to position [114, 0]
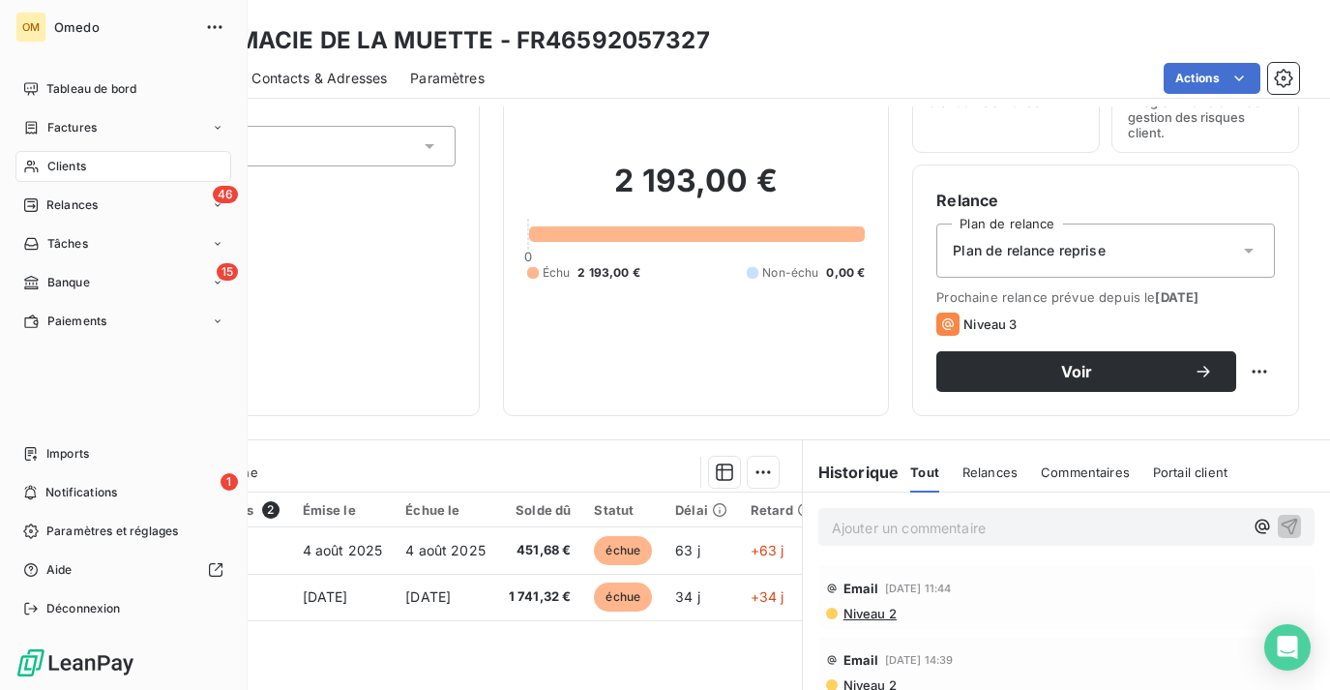
click at [40, 169] on div "Clients" at bounding box center [123, 166] width 216 height 31
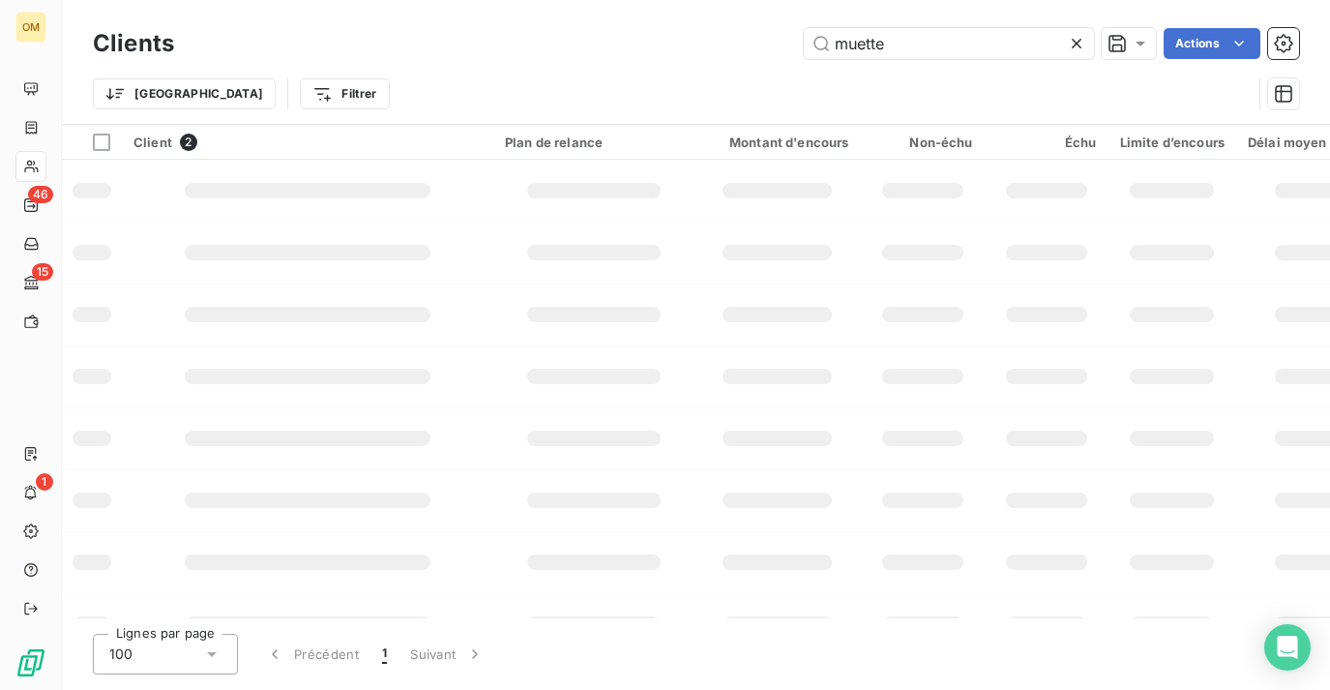
click at [1067, 44] on icon at bounding box center [1076, 43] width 19 height 19
click at [964, 39] on input "text" at bounding box center [949, 43] width 290 height 31
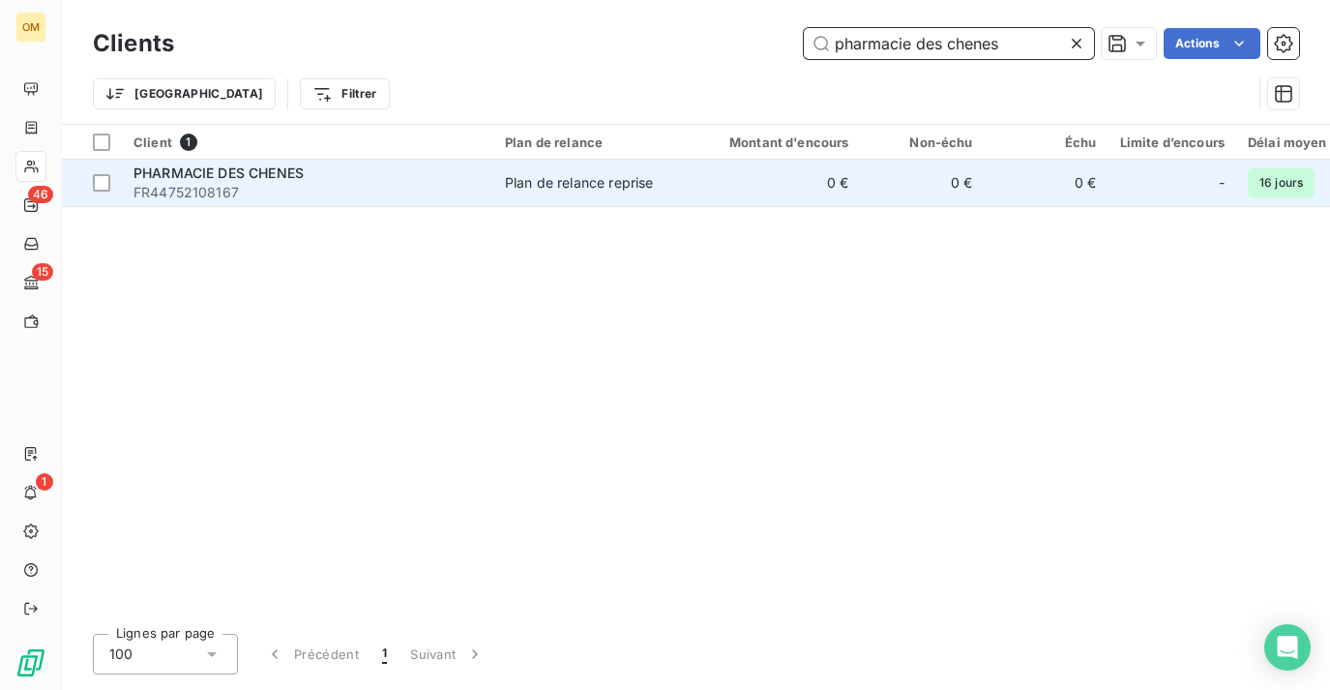
type input "pharmacie des chenes"
click at [695, 180] on td "0 €" at bounding box center [777, 183] width 166 height 46
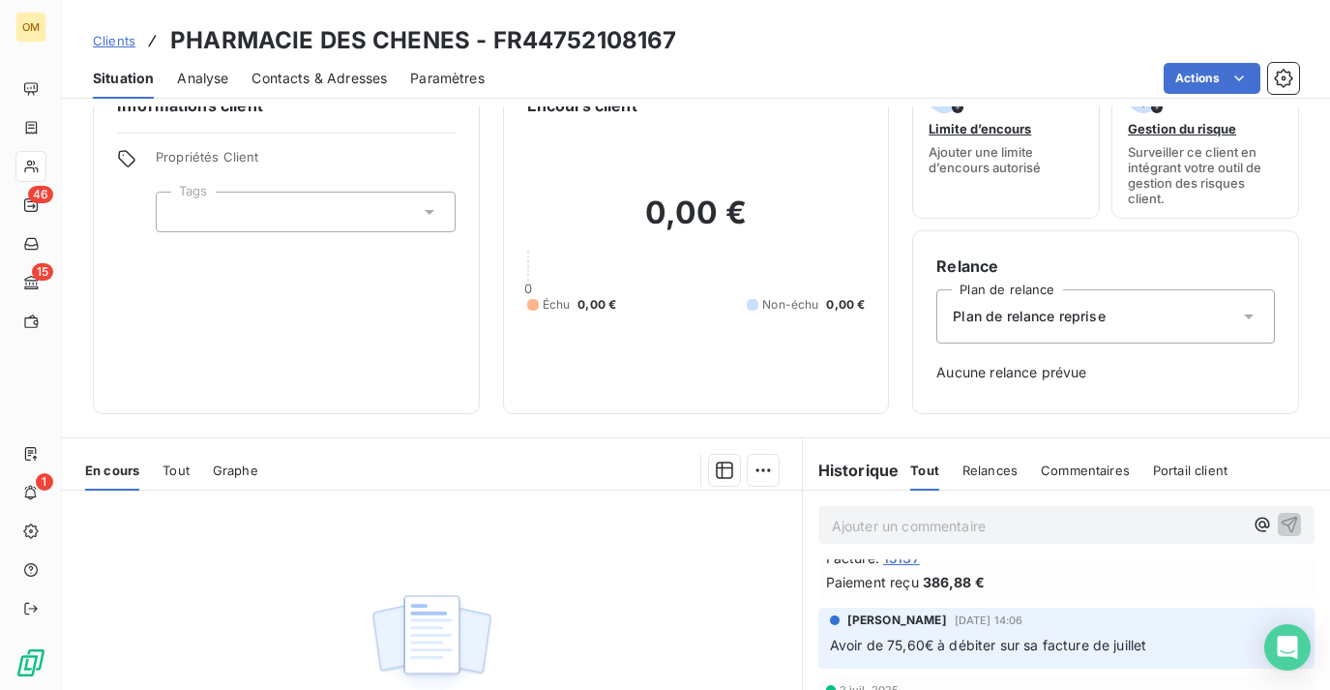
scroll to position [124, 0]
drag, startPoint x: 1150, startPoint y: 646, endPoint x: 830, endPoint y: 646, distance: 320.2
click at [830, 646] on p "Avoir de 75,60€ à débiter sur sa facture de juillet" at bounding box center [1066, 644] width 473 height 22
copy span "Avoir de 75,60€ à débiter sur sa facture de juillet"
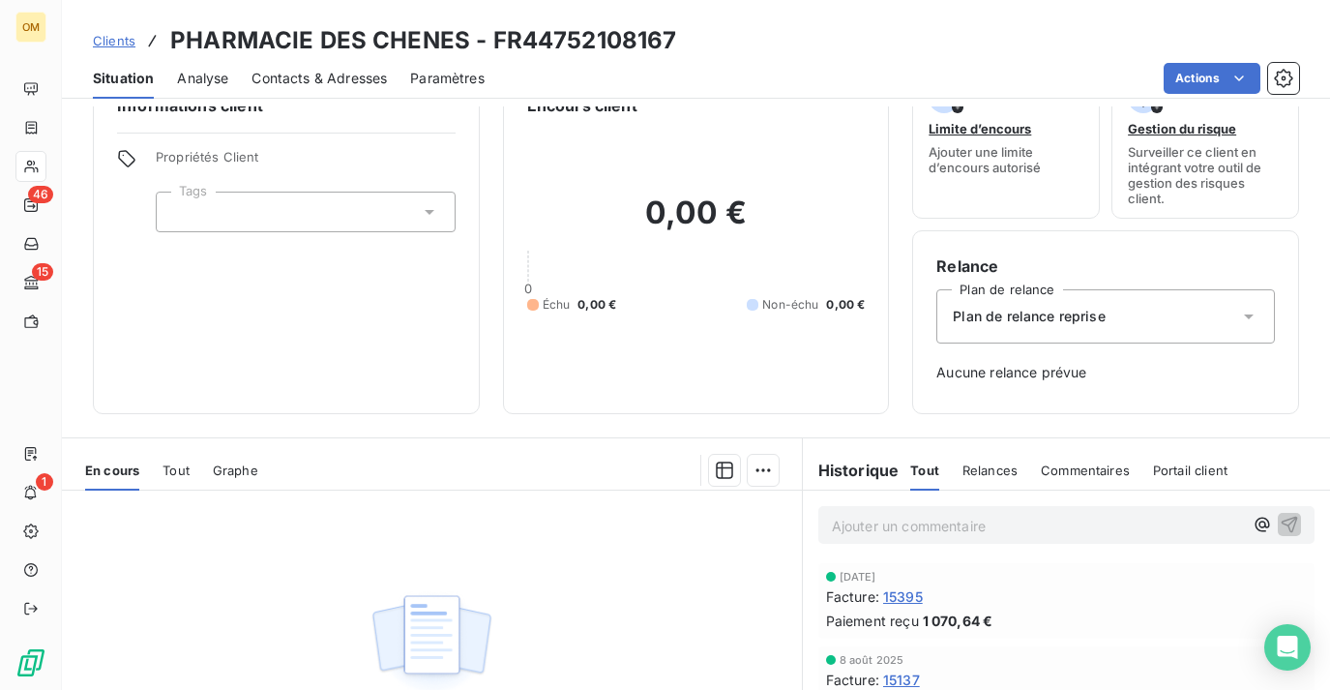
scroll to position [0, 0]
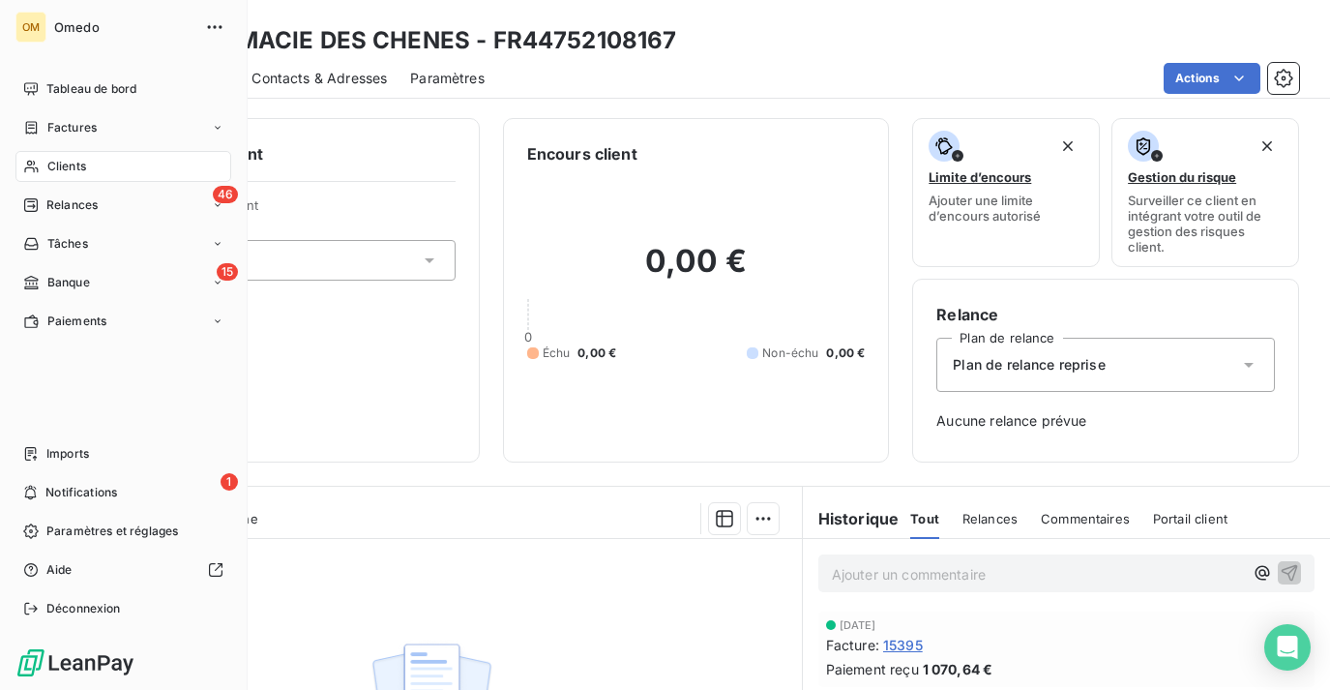
click at [48, 162] on span "Clients" at bounding box center [66, 166] width 39 height 17
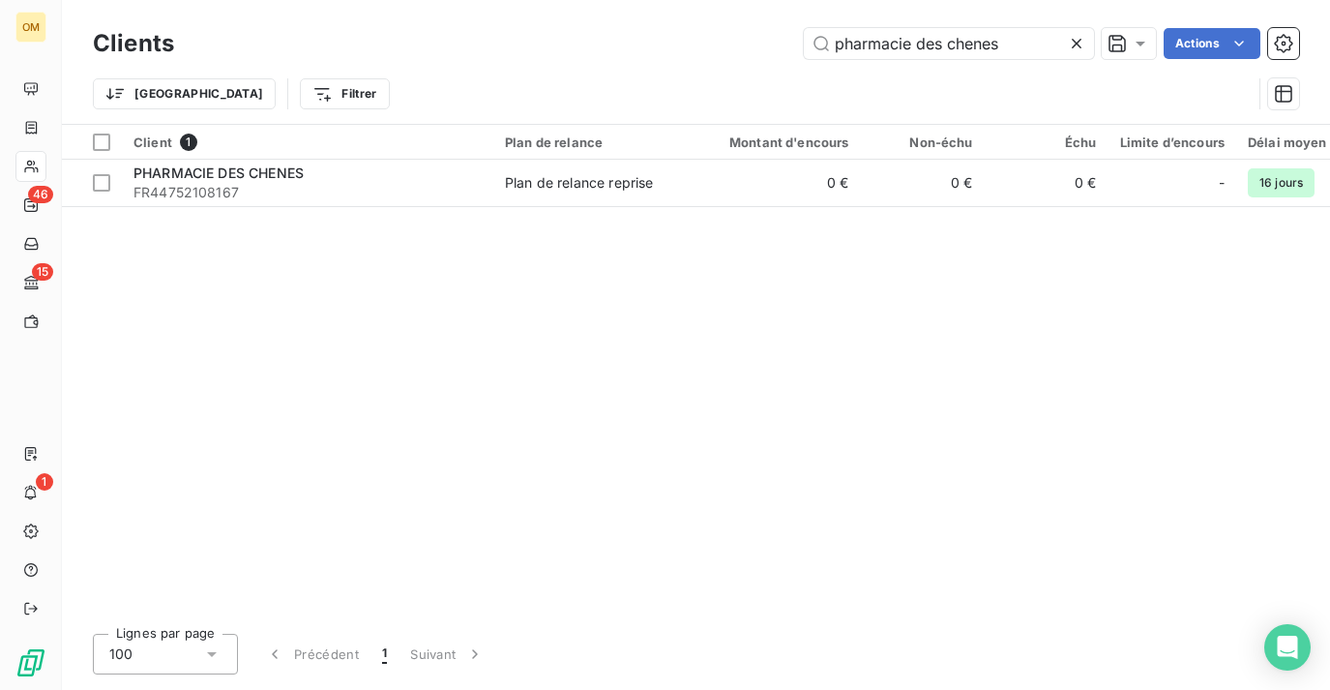
click at [1077, 39] on icon at bounding box center [1076, 43] width 19 height 19
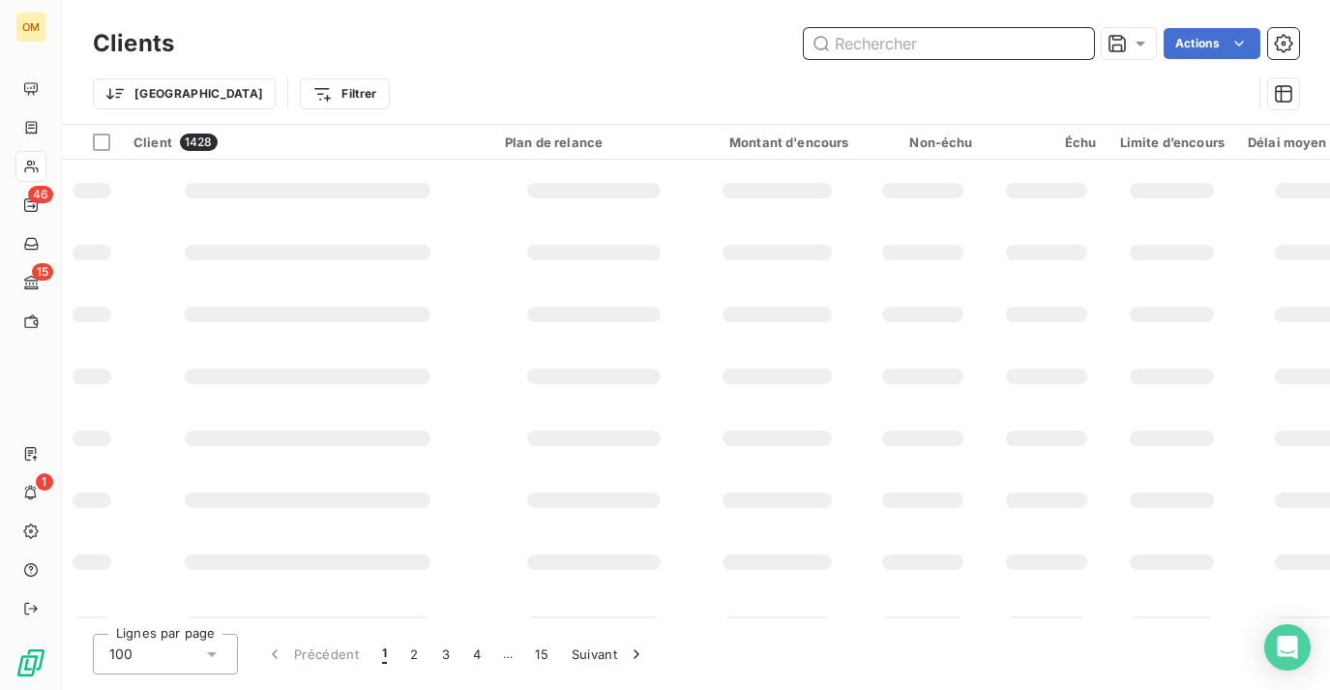
click at [959, 38] on input "text" at bounding box center [949, 43] width 290 height 31
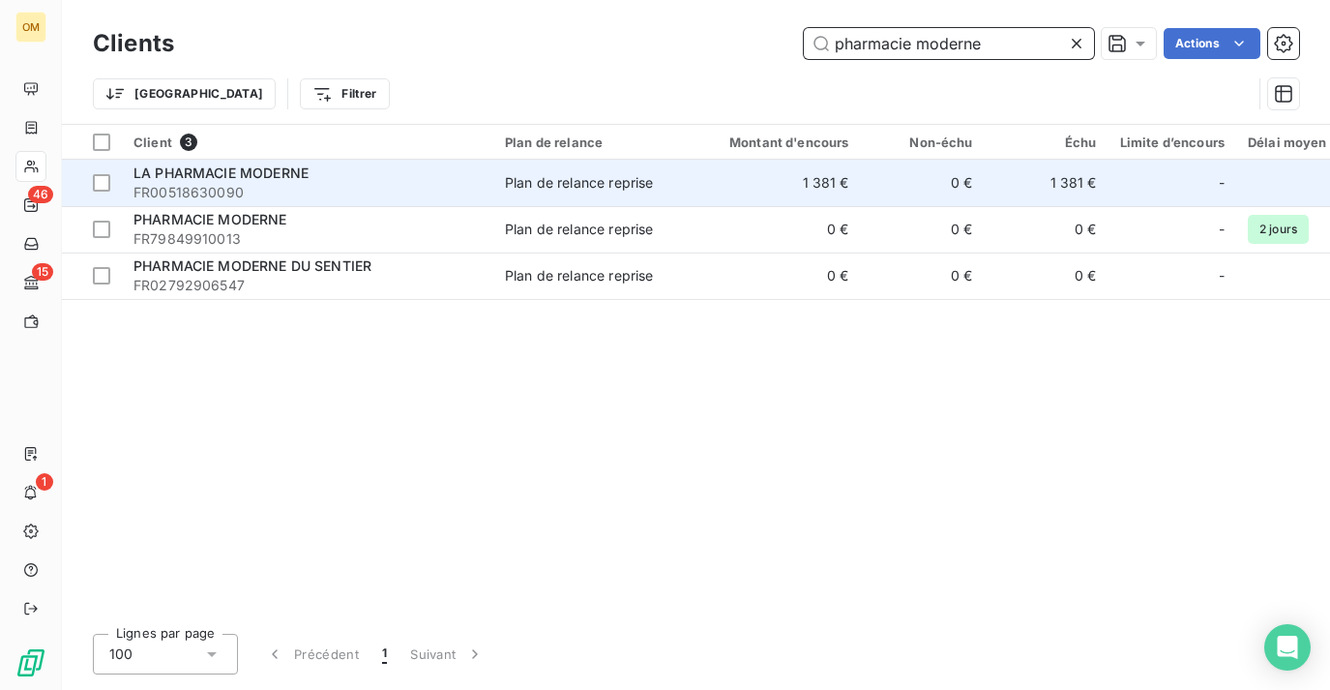
type input "pharmacie moderne"
click at [660, 183] on span "Plan de relance reprise" at bounding box center [594, 182] width 178 height 19
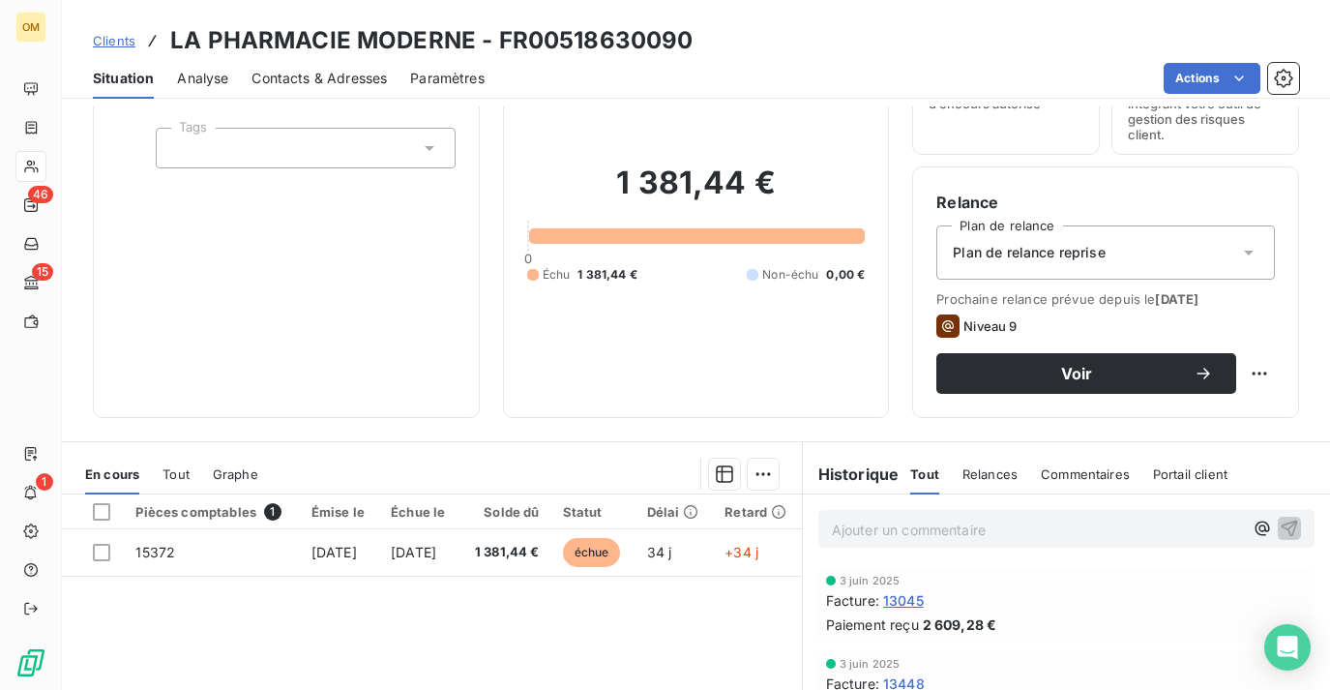
scroll to position [114, 0]
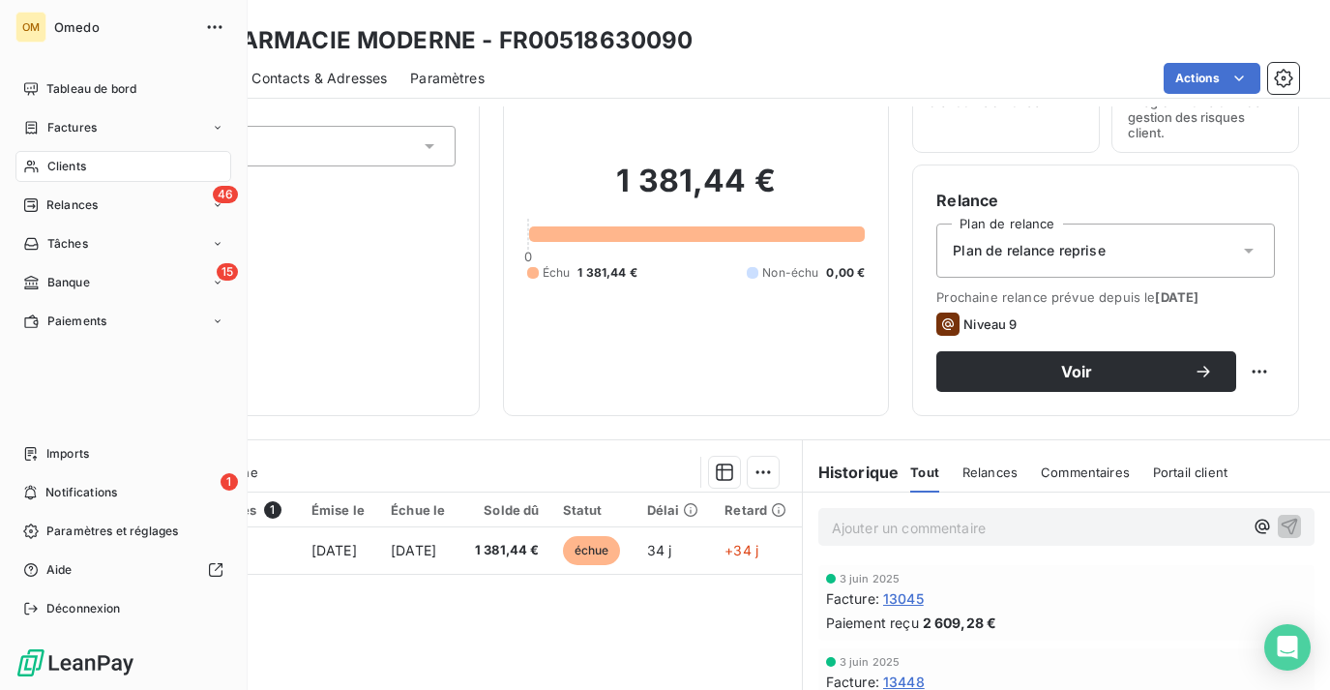
click at [57, 163] on span "Clients" at bounding box center [66, 166] width 39 height 17
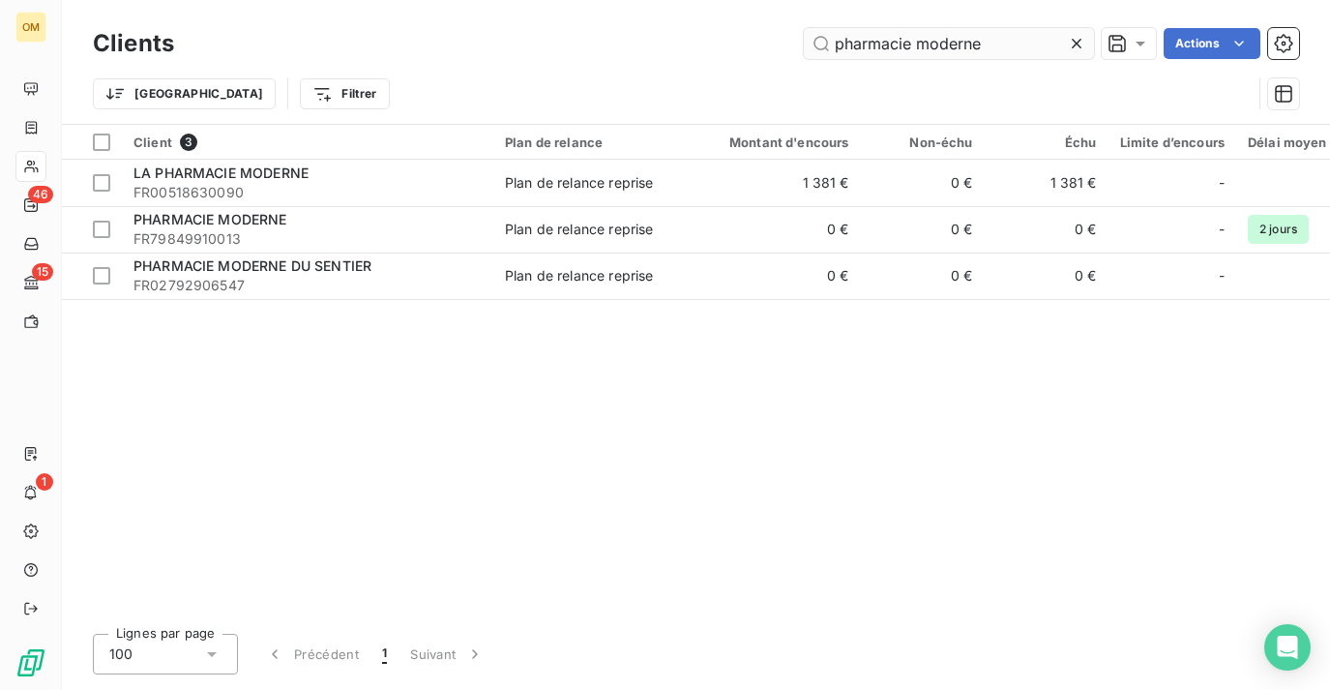
drag, startPoint x: 1003, startPoint y: 49, endPoint x: 930, endPoint y: 48, distance: 73.5
click at [930, 48] on input "pharmacie moderne" at bounding box center [949, 43] width 290 height 31
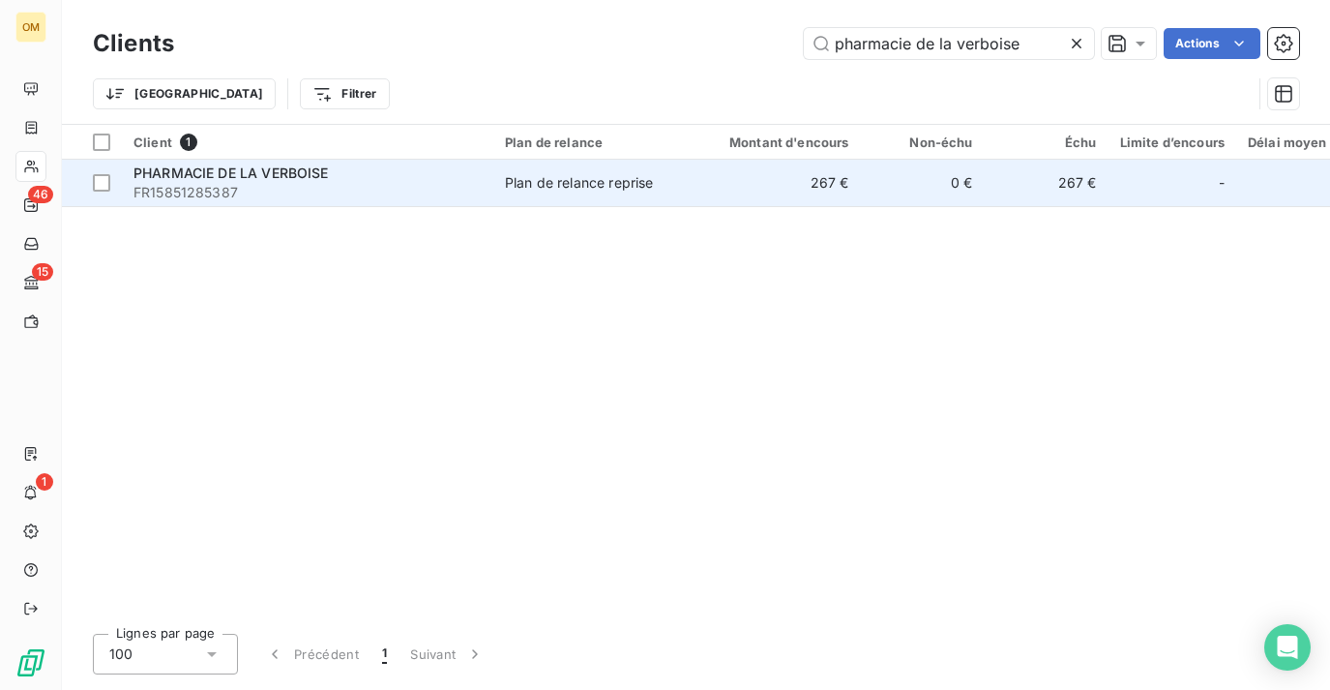
type input "pharmacie de la verboise"
click at [810, 197] on td "267 €" at bounding box center [777, 183] width 166 height 46
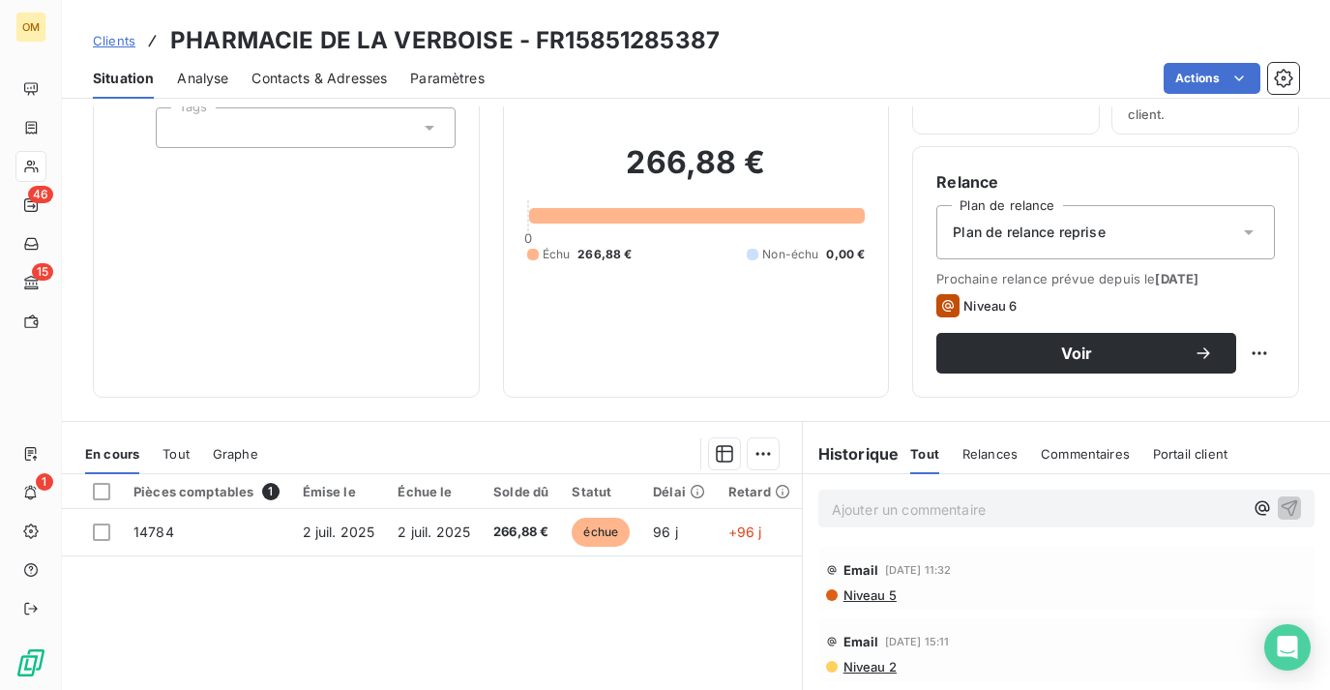
scroll to position [131, 0]
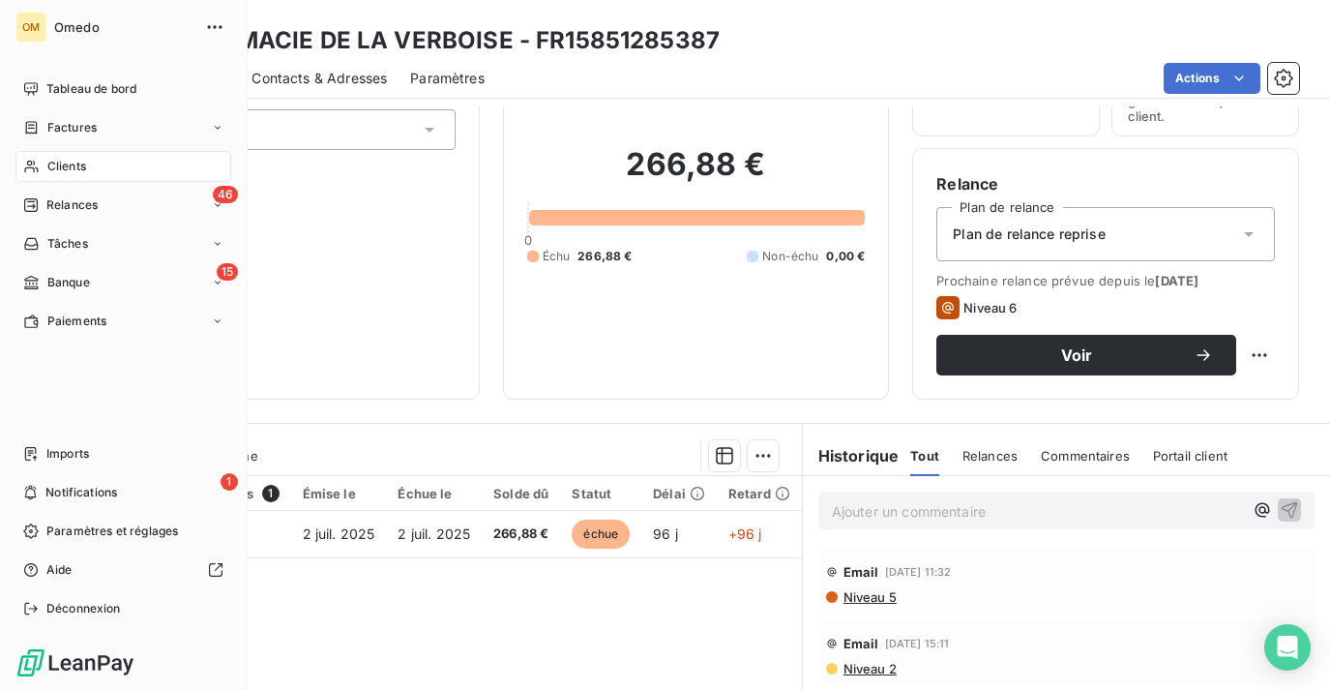
click at [56, 176] on div "Clients" at bounding box center [123, 166] width 216 height 31
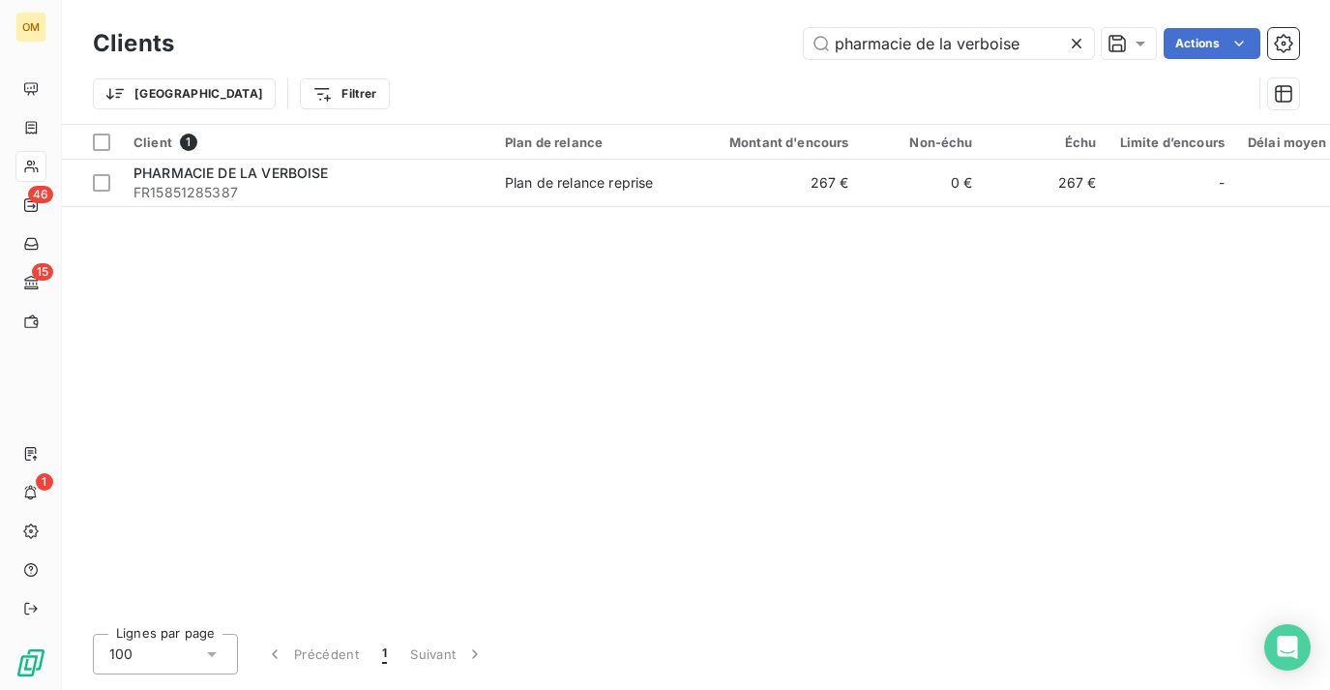
click at [1079, 44] on icon at bounding box center [1076, 43] width 19 height 19
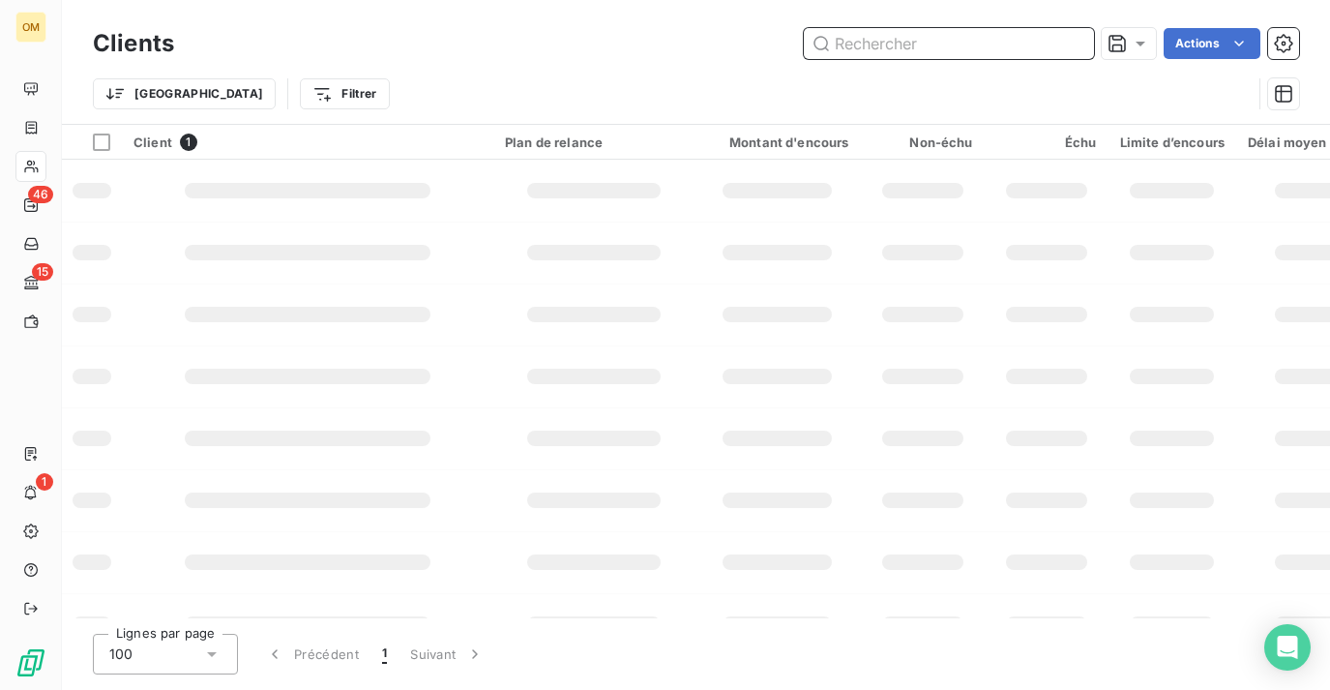
click at [997, 44] on input "text" at bounding box center [949, 43] width 290 height 31
type input "b"
type input "v"
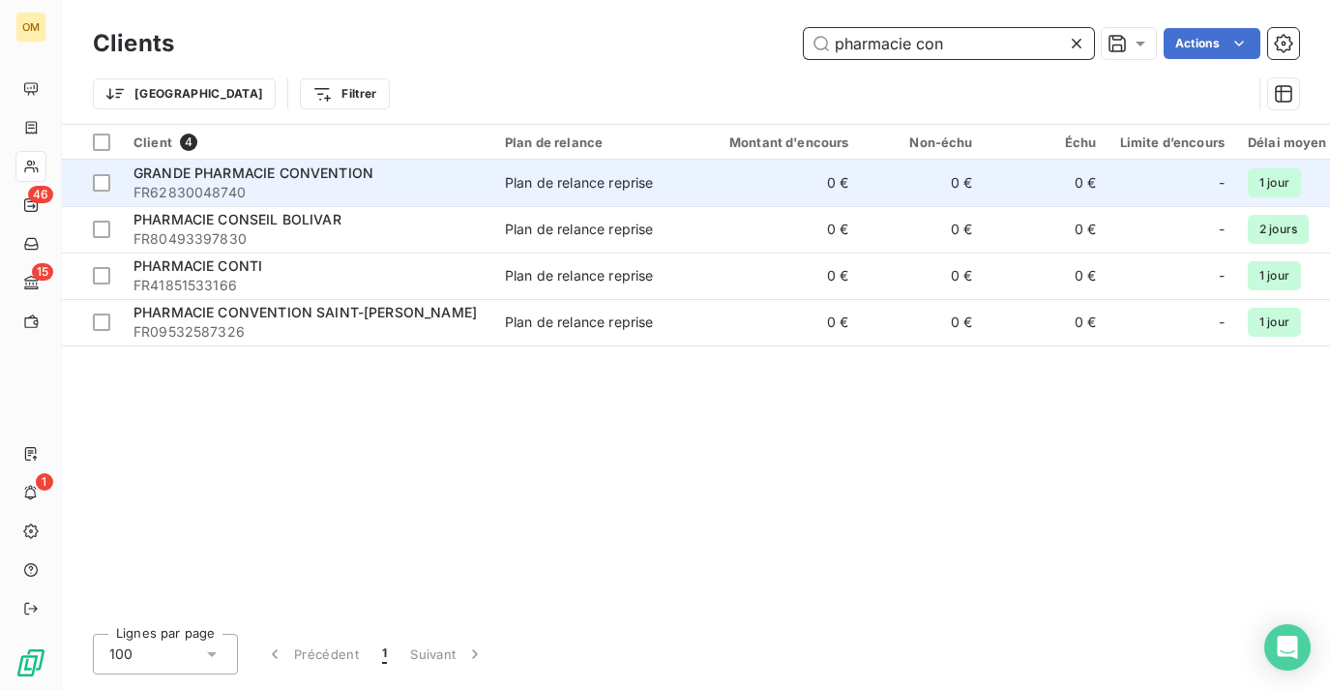
type input "pharmacie con"
click at [452, 178] on div "GRANDE PHARMACIE CONVENTION" at bounding box center [307, 172] width 348 height 19
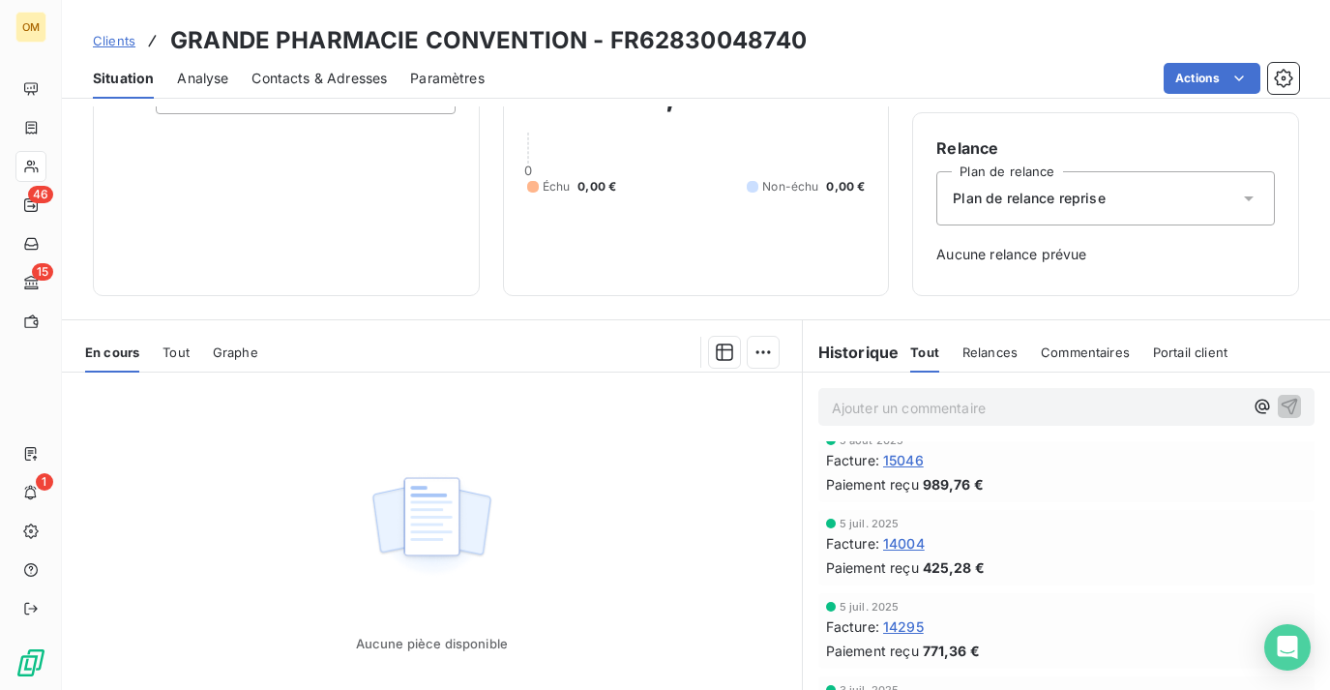
scroll to position [19, 0]
click at [912, 458] on span "15046" at bounding box center [903, 459] width 41 height 20
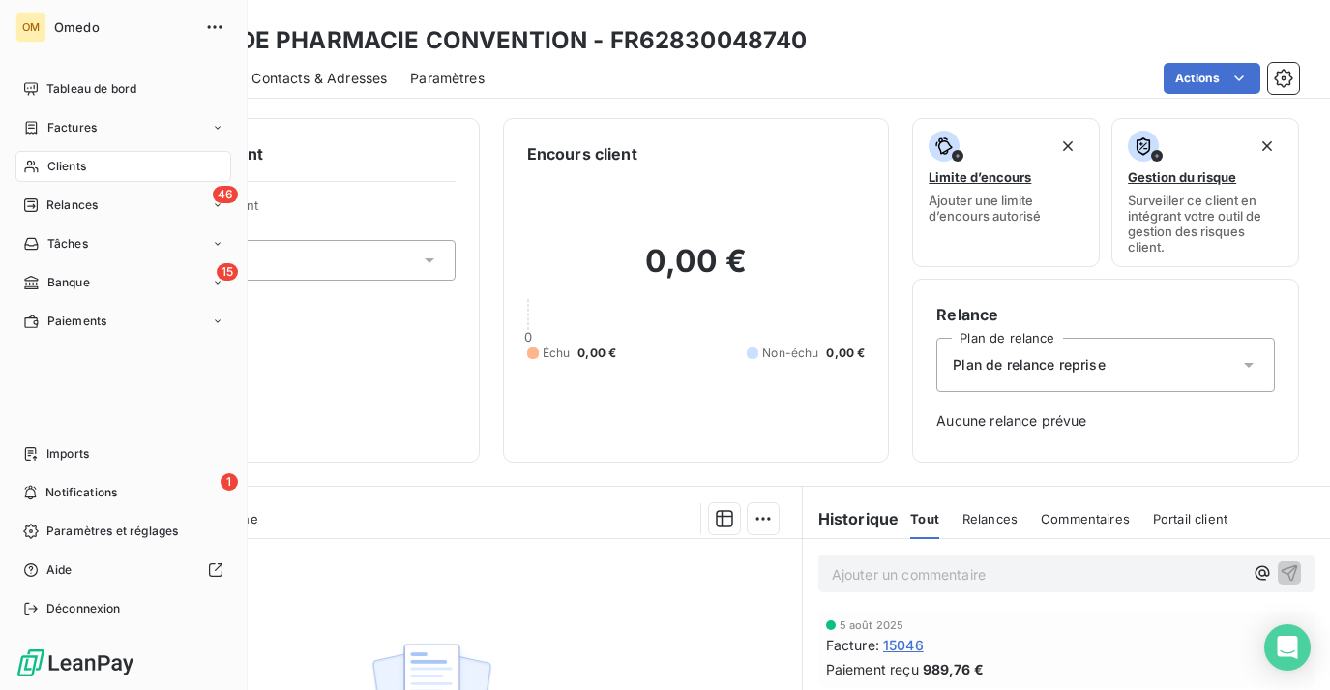
click at [92, 171] on div "Clients" at bounding box center [123, 166] width 216 height 31
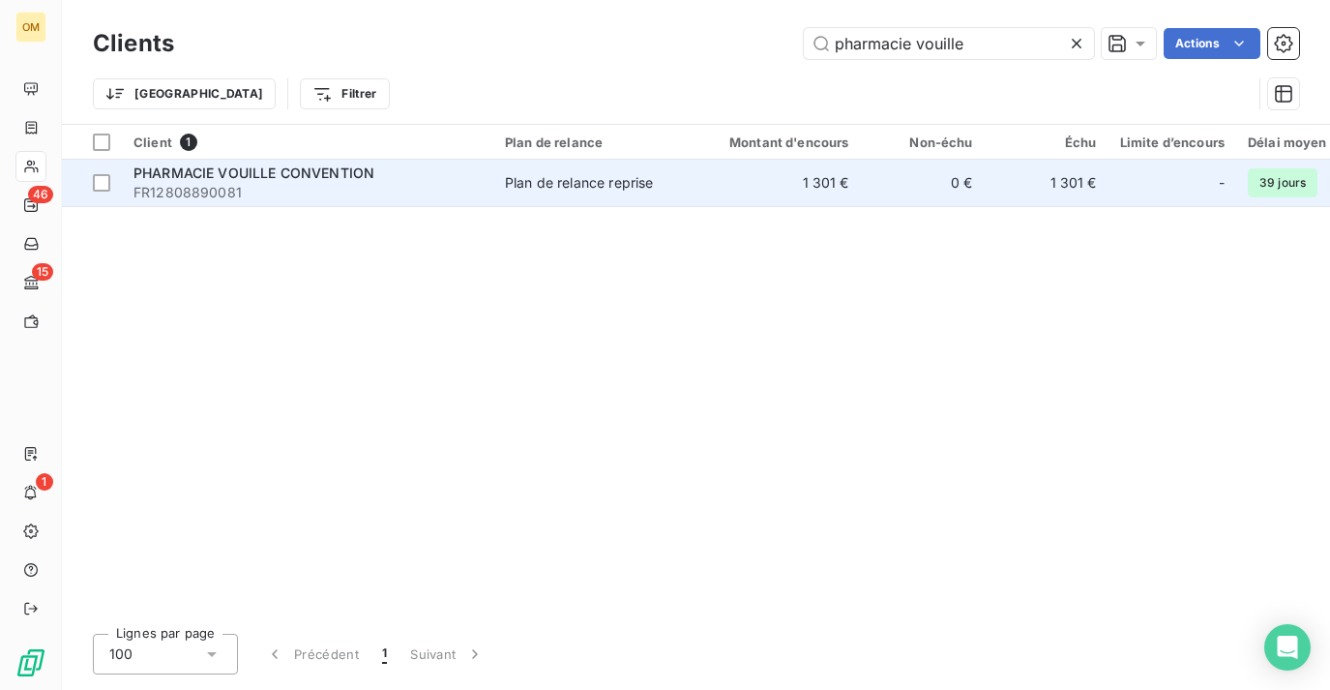
type input "pharmacie vouille"
click at [782, 192] on td "1 301 €" at bounding box center [777, 183] width 166 height 46
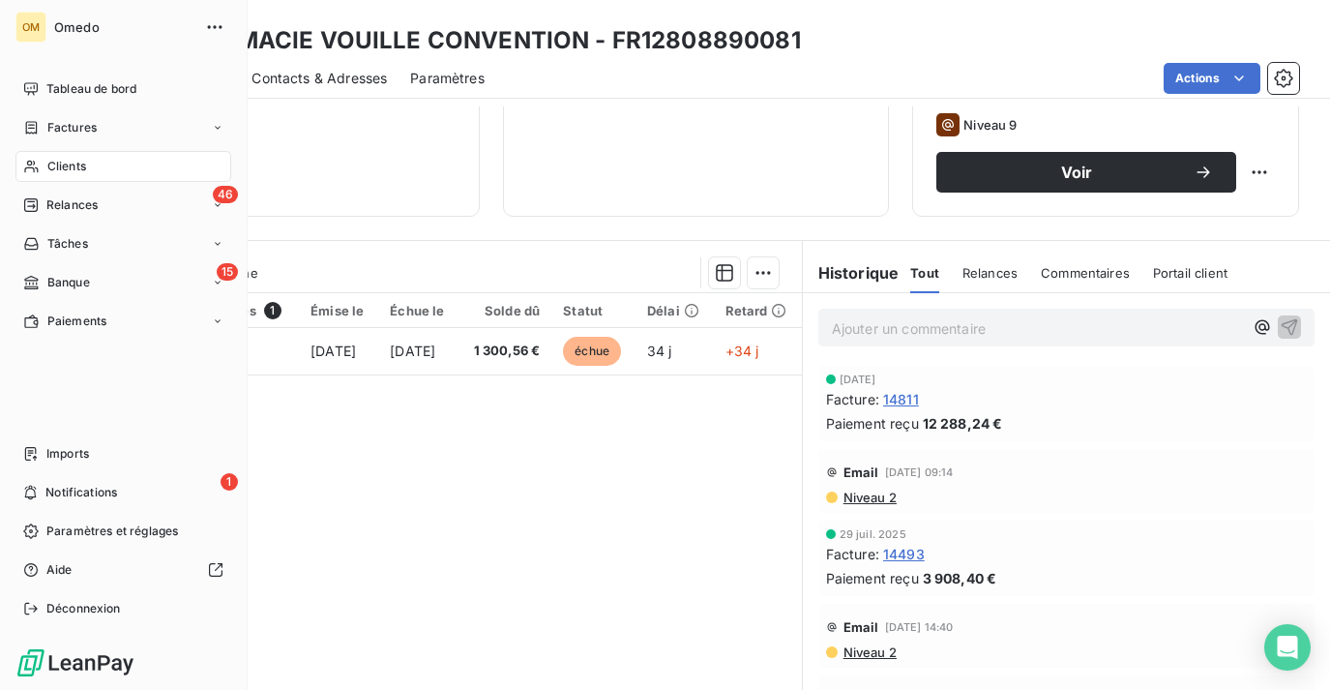
click at [44, 170] on div "Clients" at bounding box center [123, 166] width 216 height 31
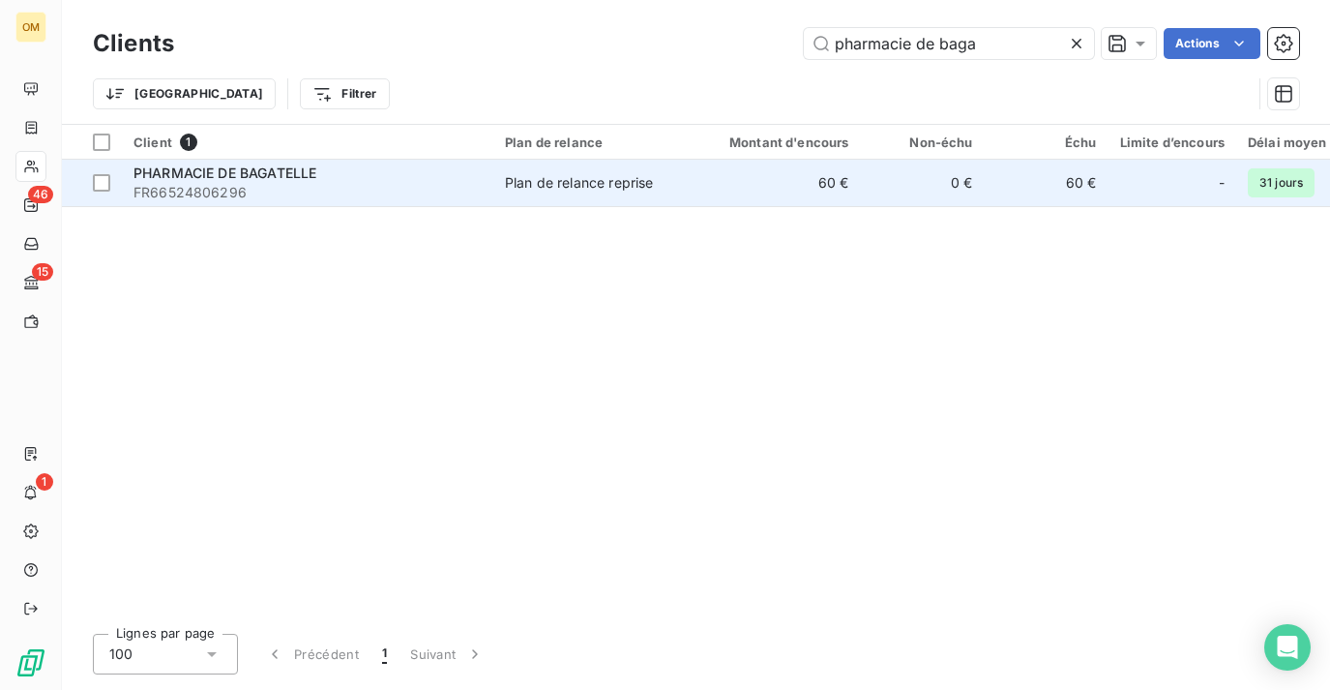
type input "pharmacie de baga"
click at [783, 177] on td "60 €" at bounding box center [777, 183] width 166 height 46
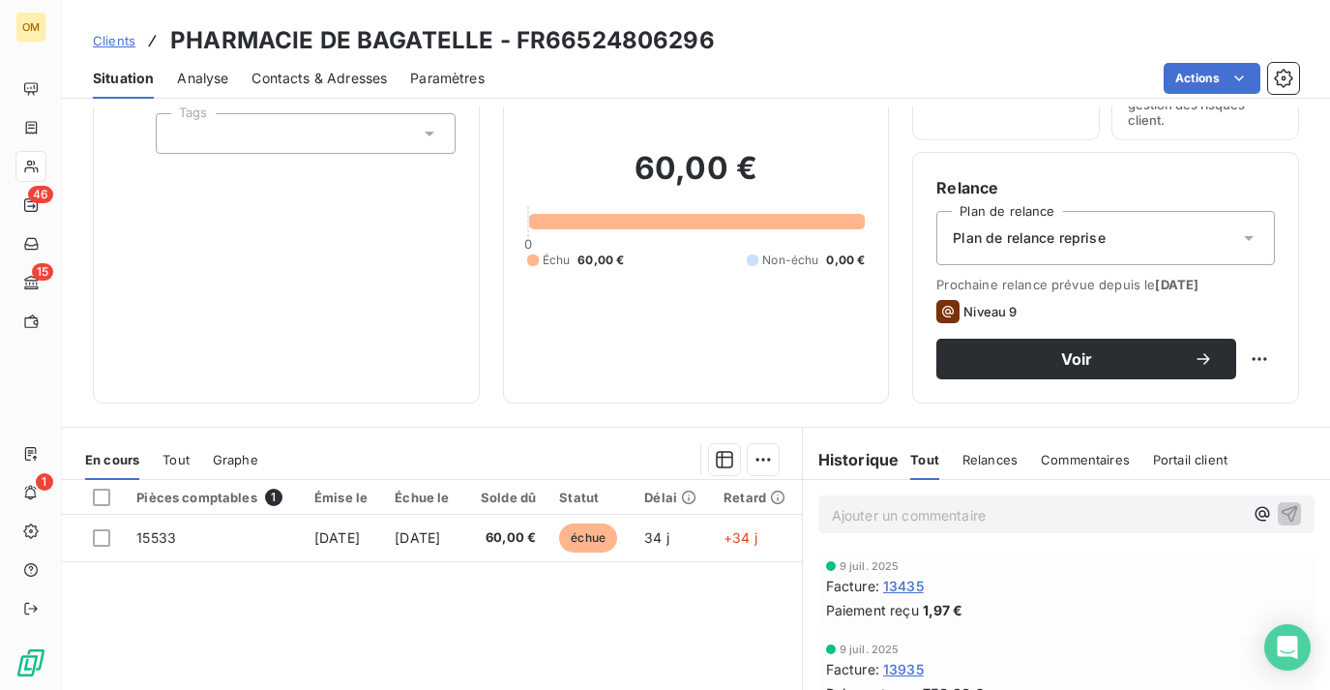
scroll to position [129, 0]
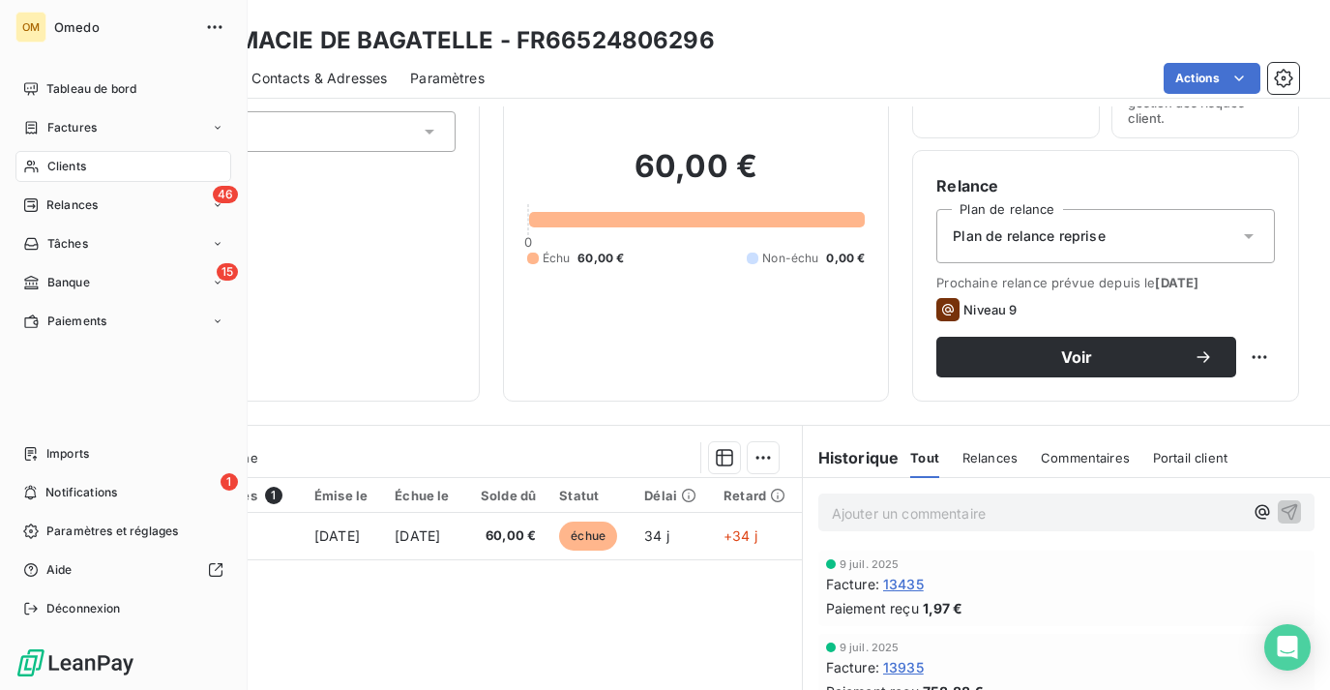
click at [63, 168] on span "Clients" at bounding box center [66, 166] width 39 height 17
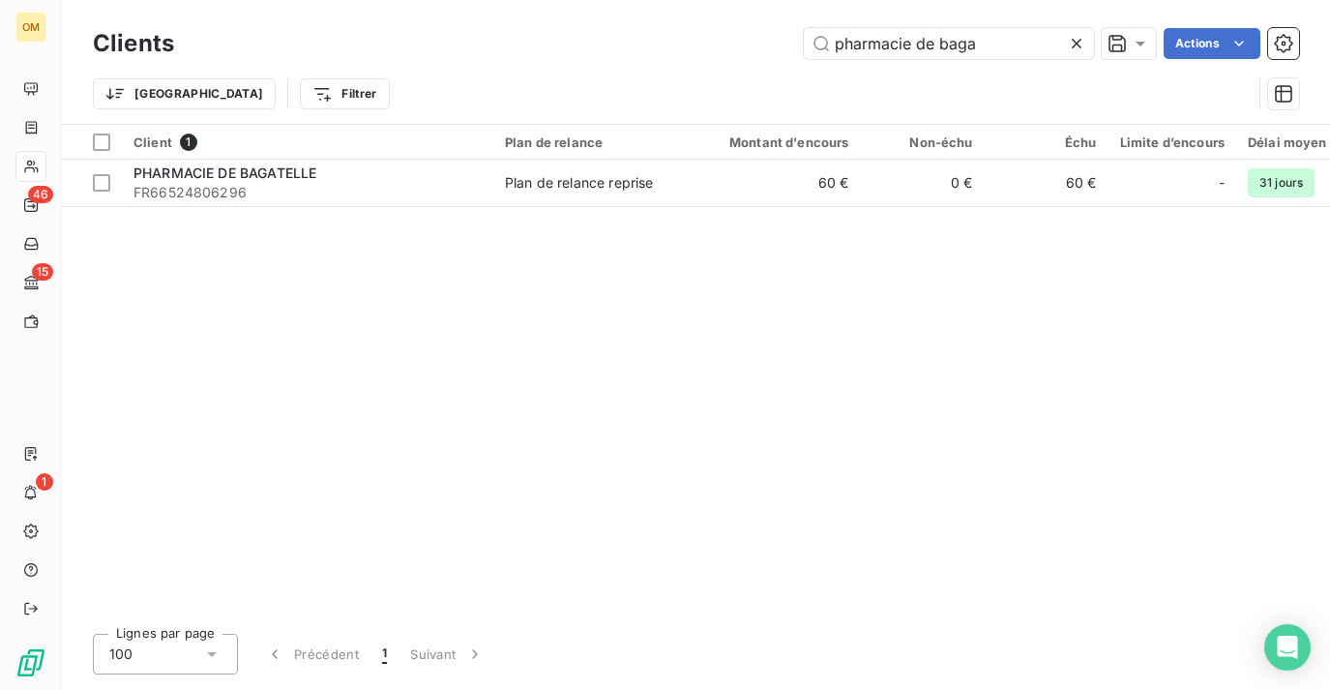
click at [1080, 44] on icon at bounding box center [1076, 43] width 19 height 19
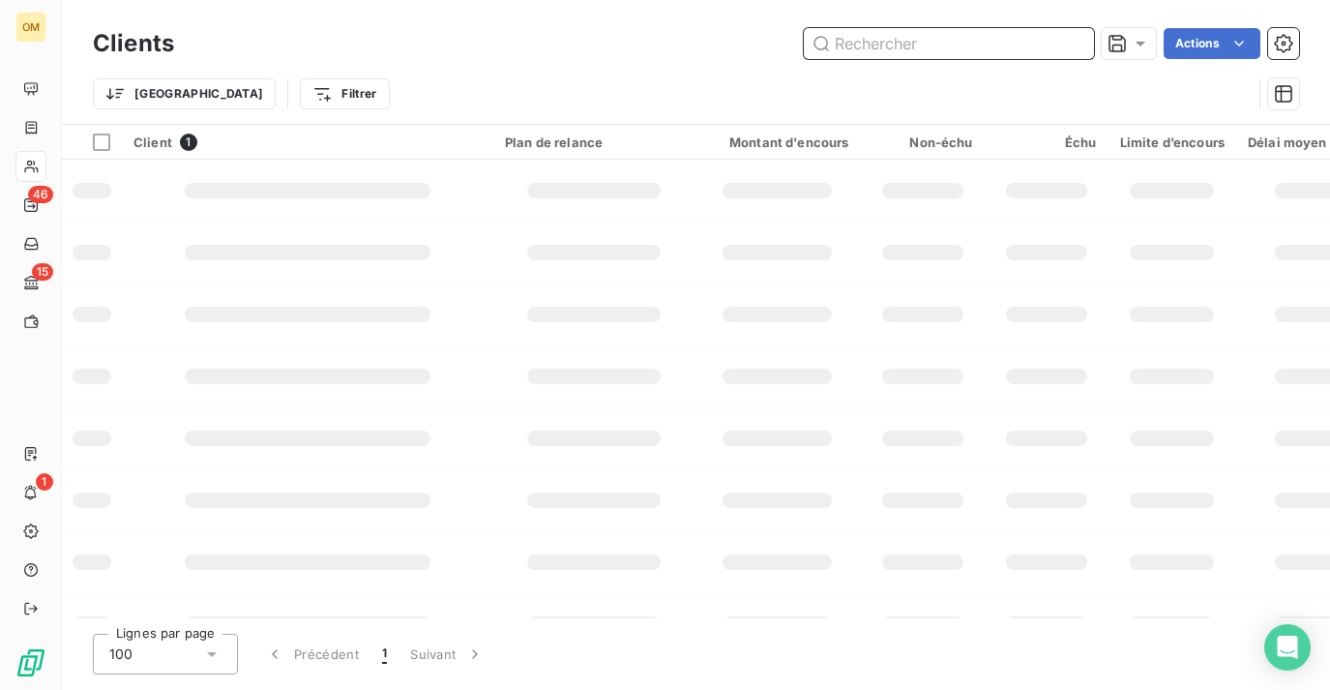
click at [958, 41] on input "text" at bounding box center [949, 43] width 290 height 31
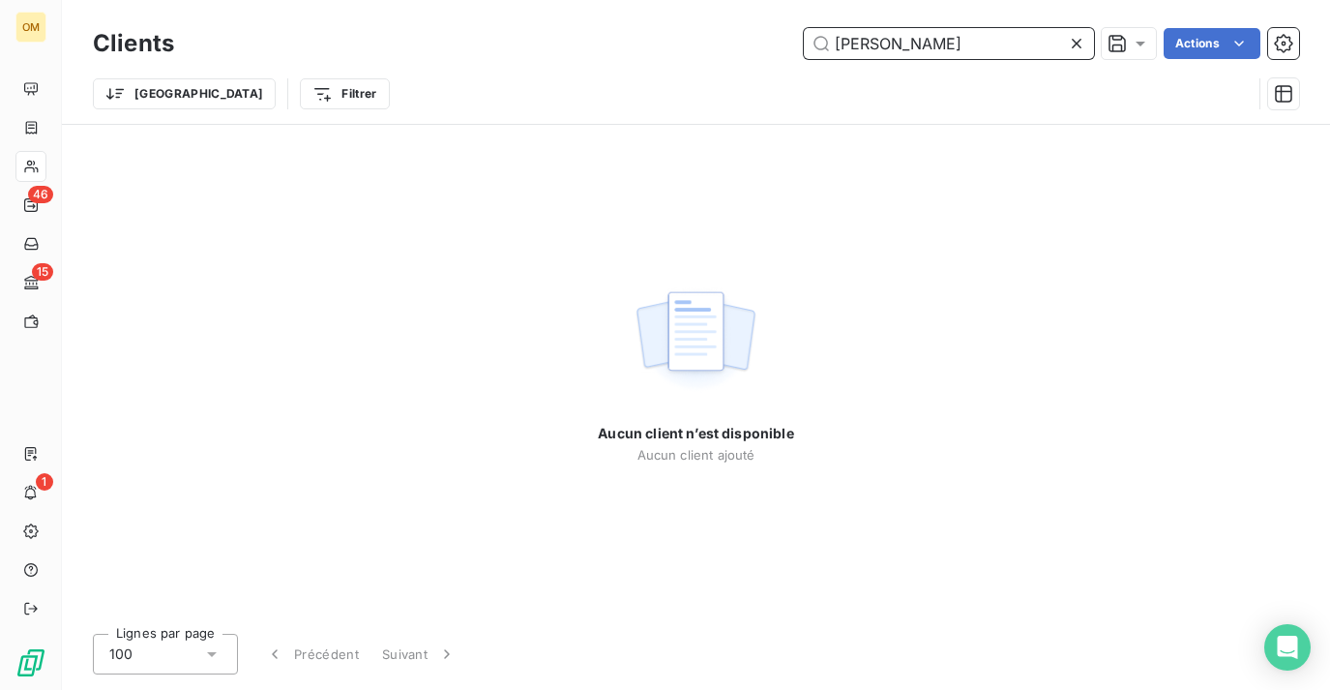
type input "[PERSON_NAME]"
click at [891, 34] on input "[PERSON_NAME]" at bounding box center [949, 43] width 290 height 31
drag, startPoint x: 971, startPoint y: 55, endPoint x: 615, endPoint y: 44, distance: 356.1
click at [615, 44] on div "[PERSON_NAME] Actions" at bounding box center [748, 43] width 1102 height 31
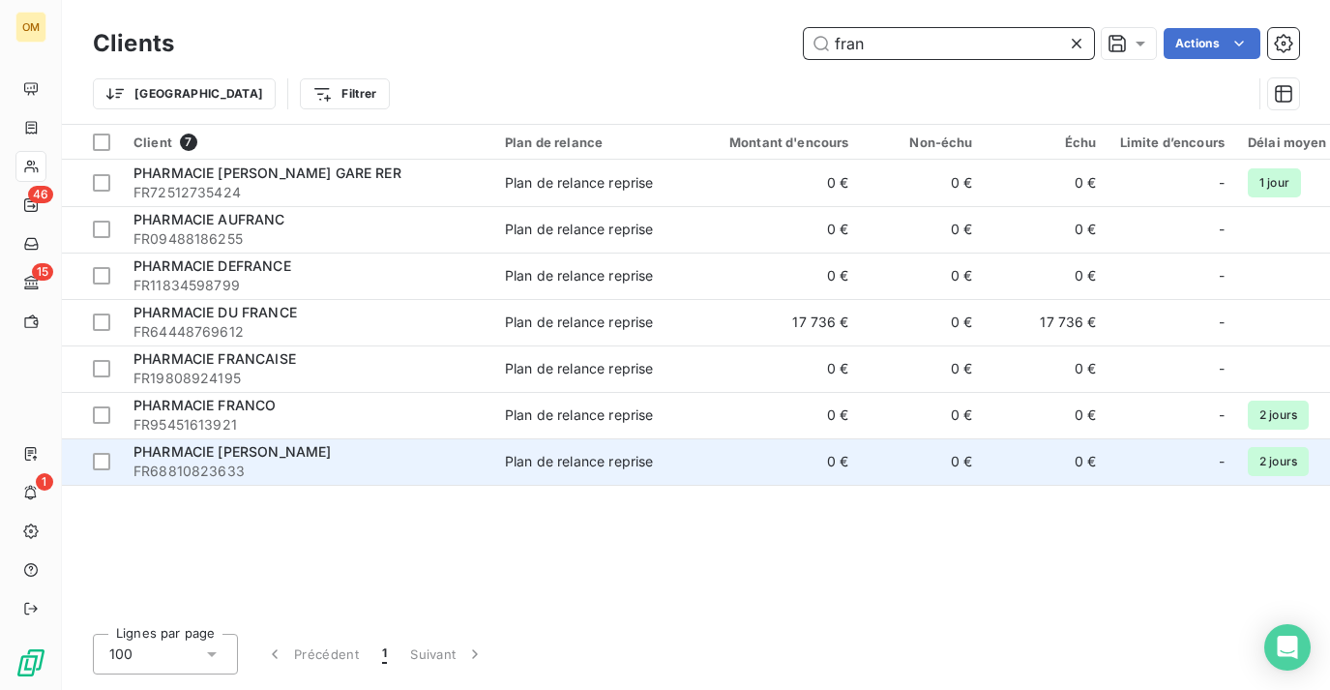
type input "fran"
click at [413, 472] on span "FR68810823633" at bounding box center [307, 470] width 348 height 19
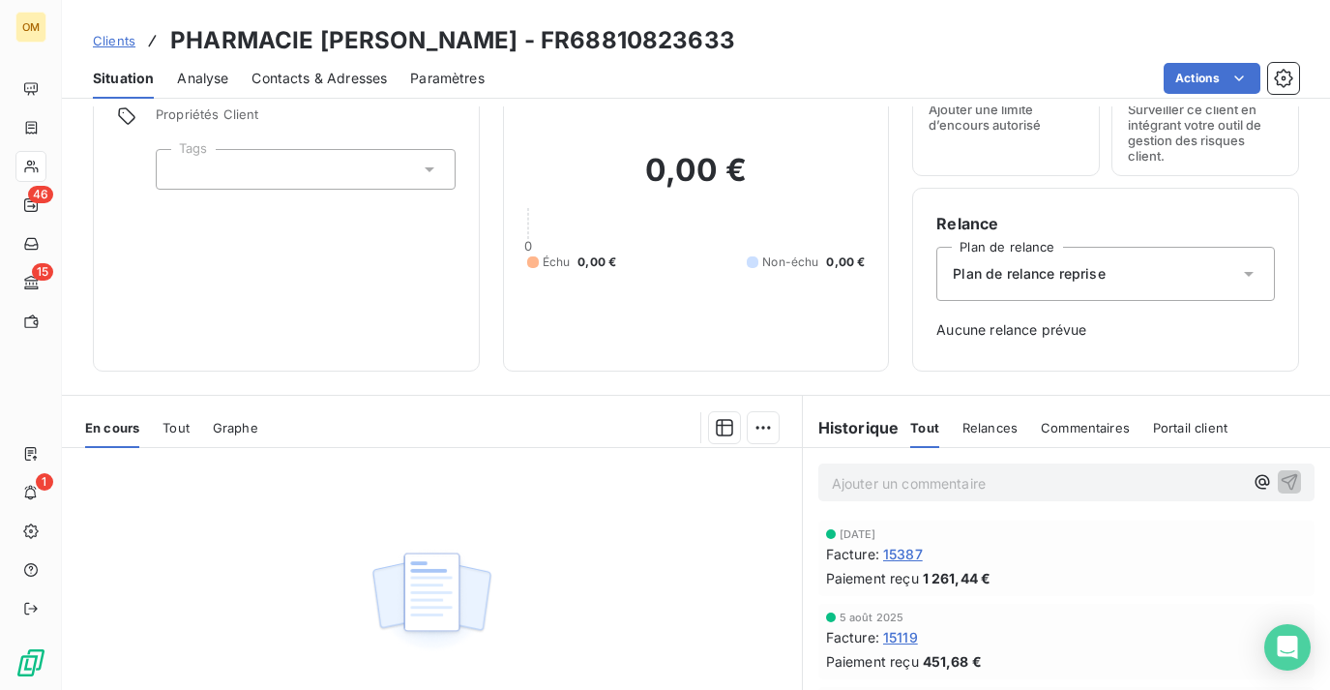
scroll to position [96, 0]
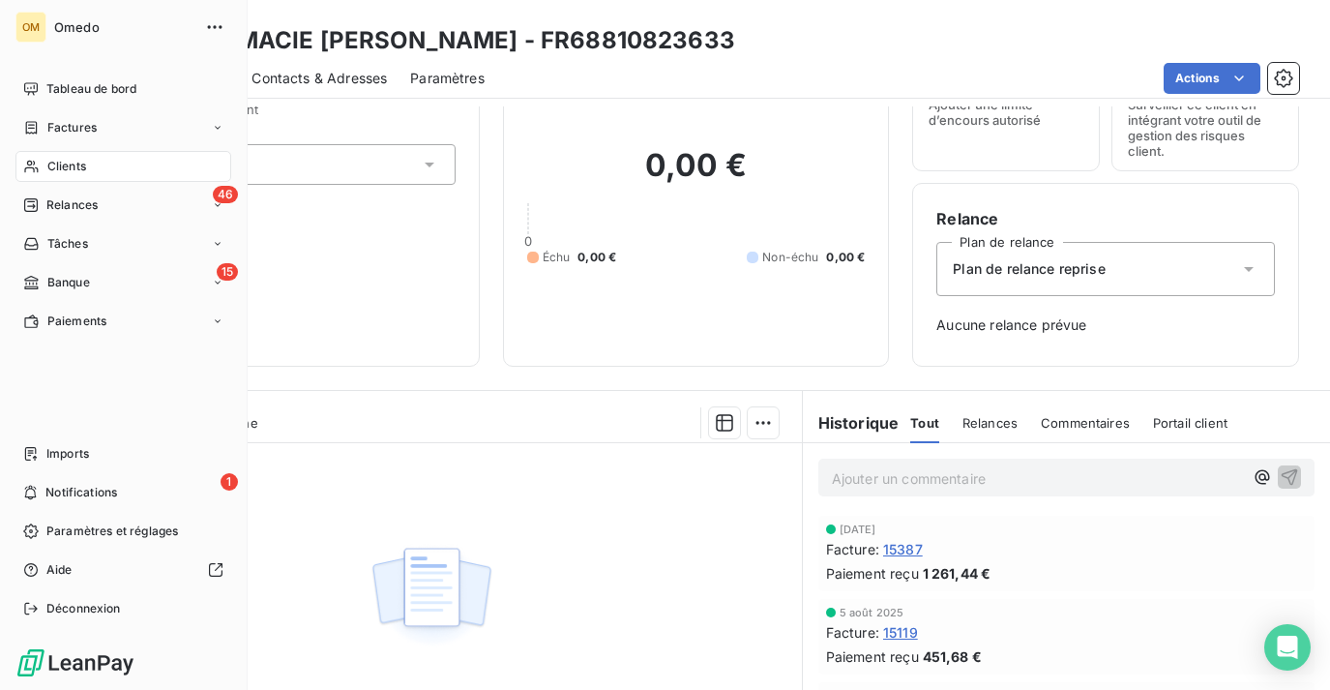
click at [26, 163] on icon at bounding box center [31, 166] width 16 height 15
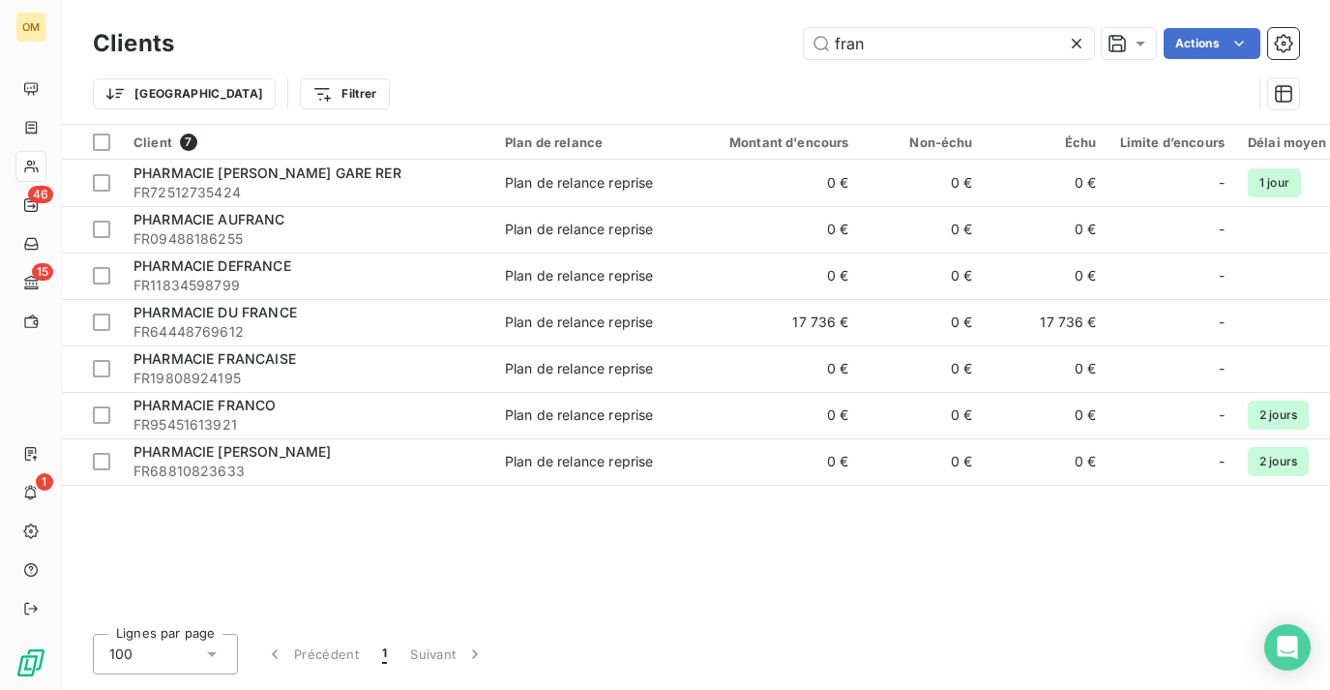
drag, startPoint x: 1019, startPoint y: 34, endPoint x: 679, endPoint y: 25, distance: 340.6
click at [679, 26] on div "Clients fran Actions" at bounding box center [696, 43] width 1206 height 41
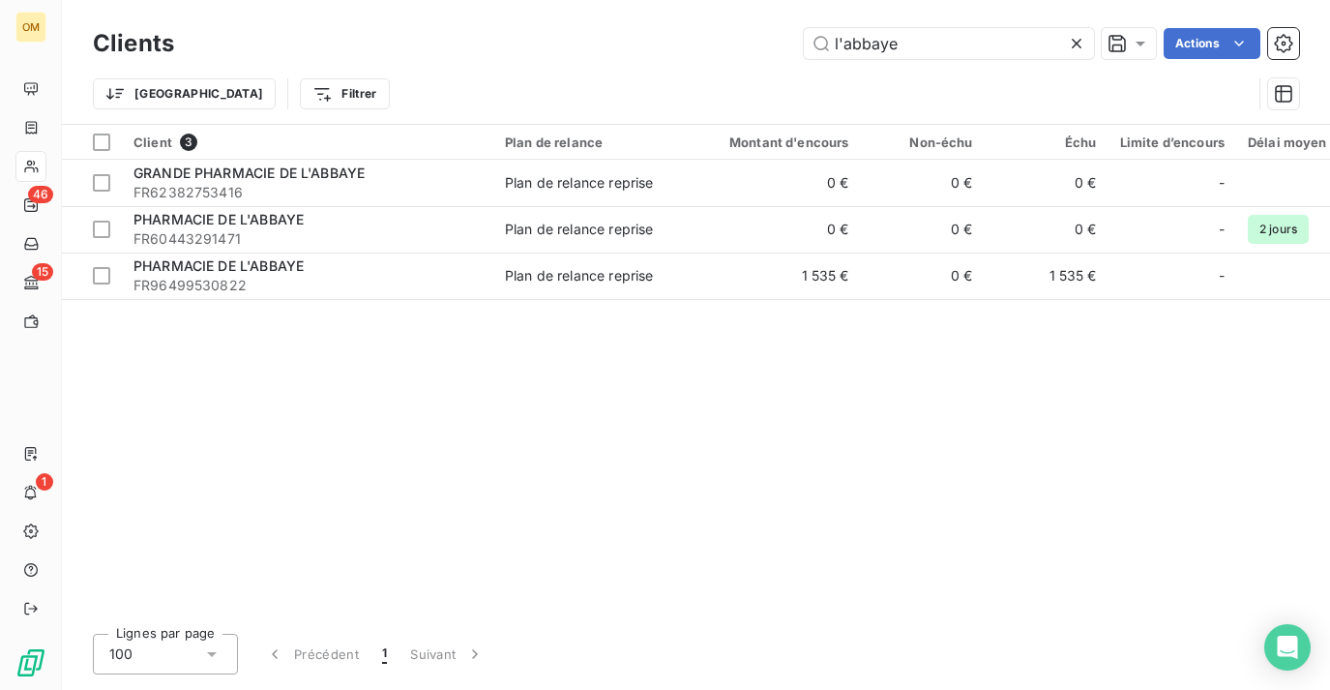
type input "l'abbaye"
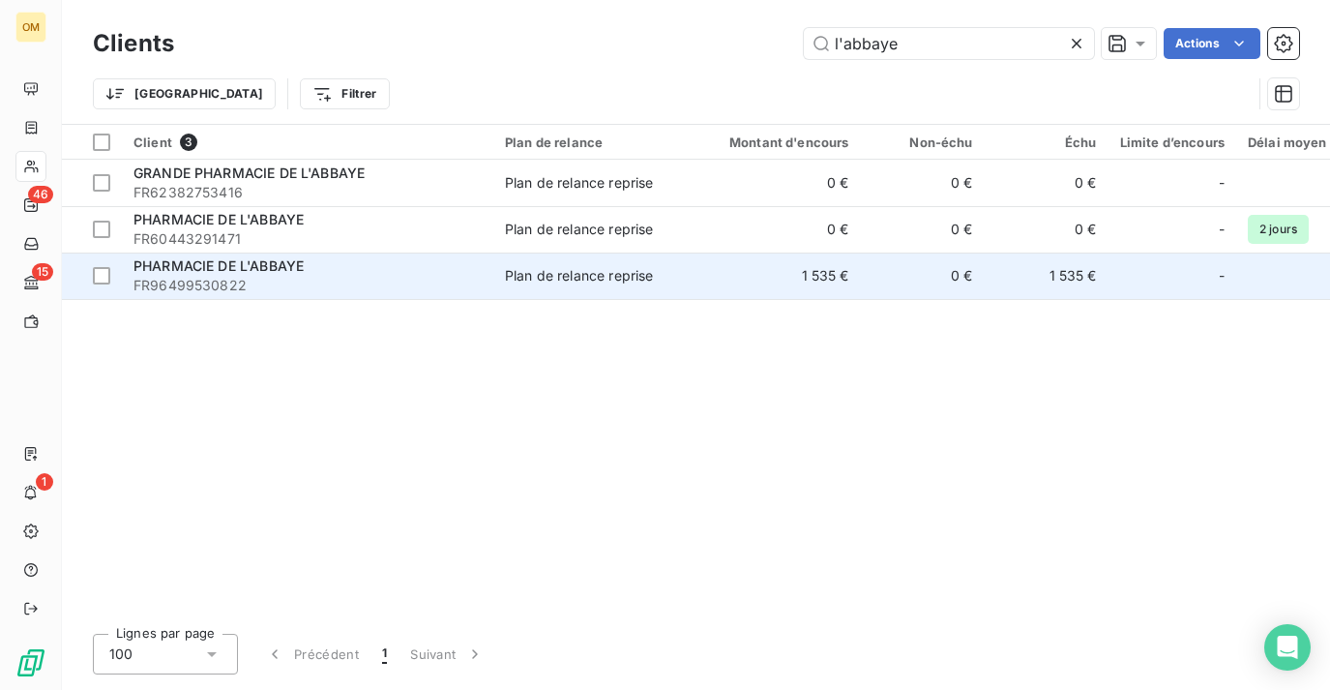
click at [813, 281] on td "1 535 €" at bounding box center [777, 275] width 166 height 46
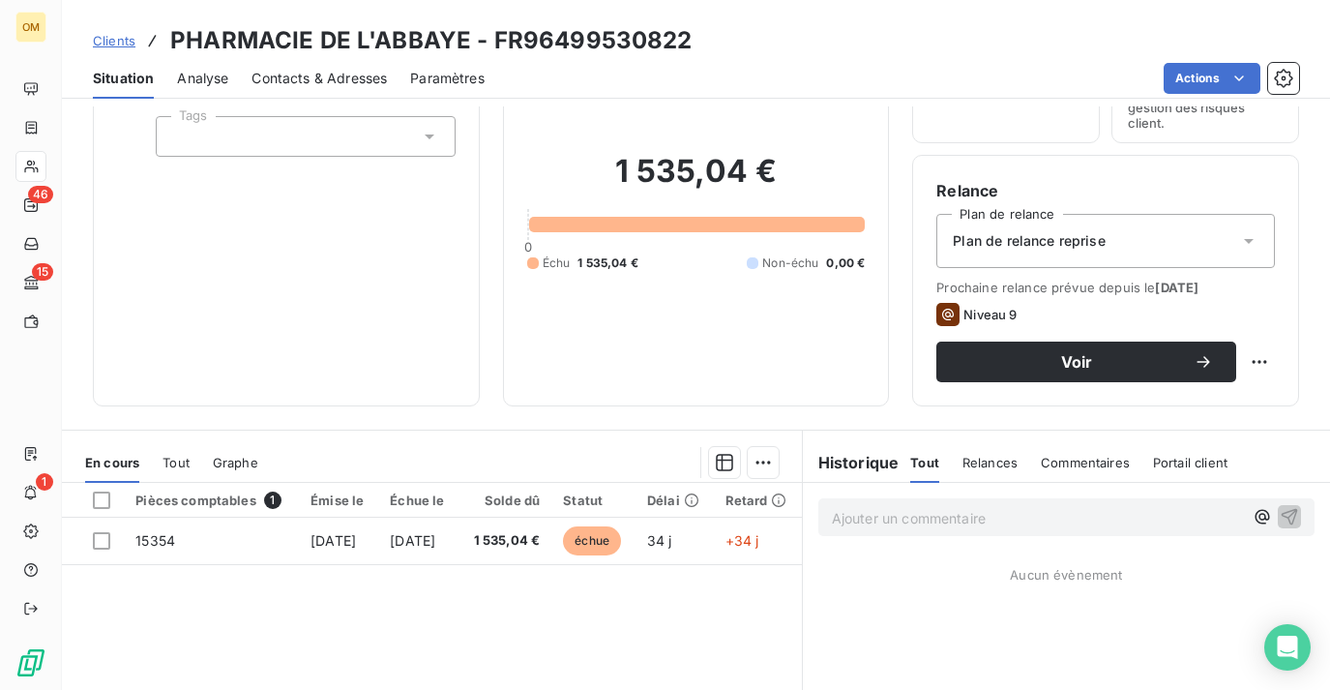
scroll to position [125, 0]
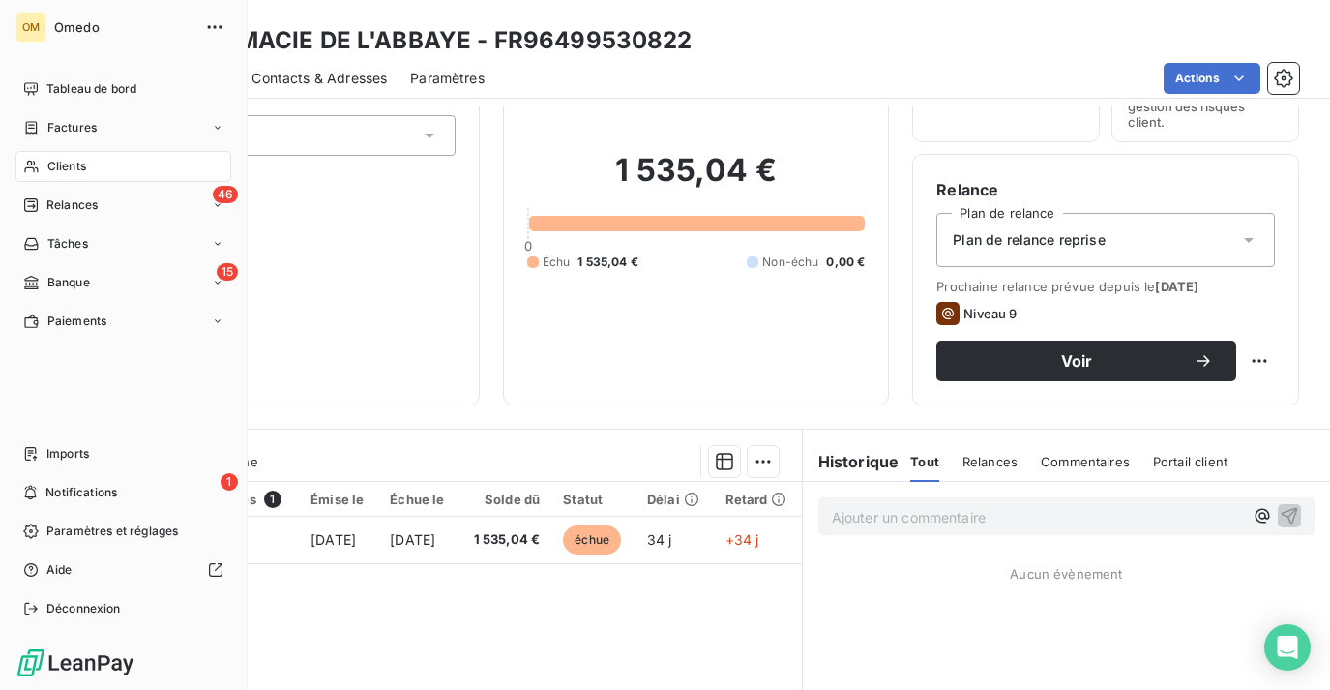
click at [128, 173] on div "Clients" at bounding box center [123, 166] width 216 height 31
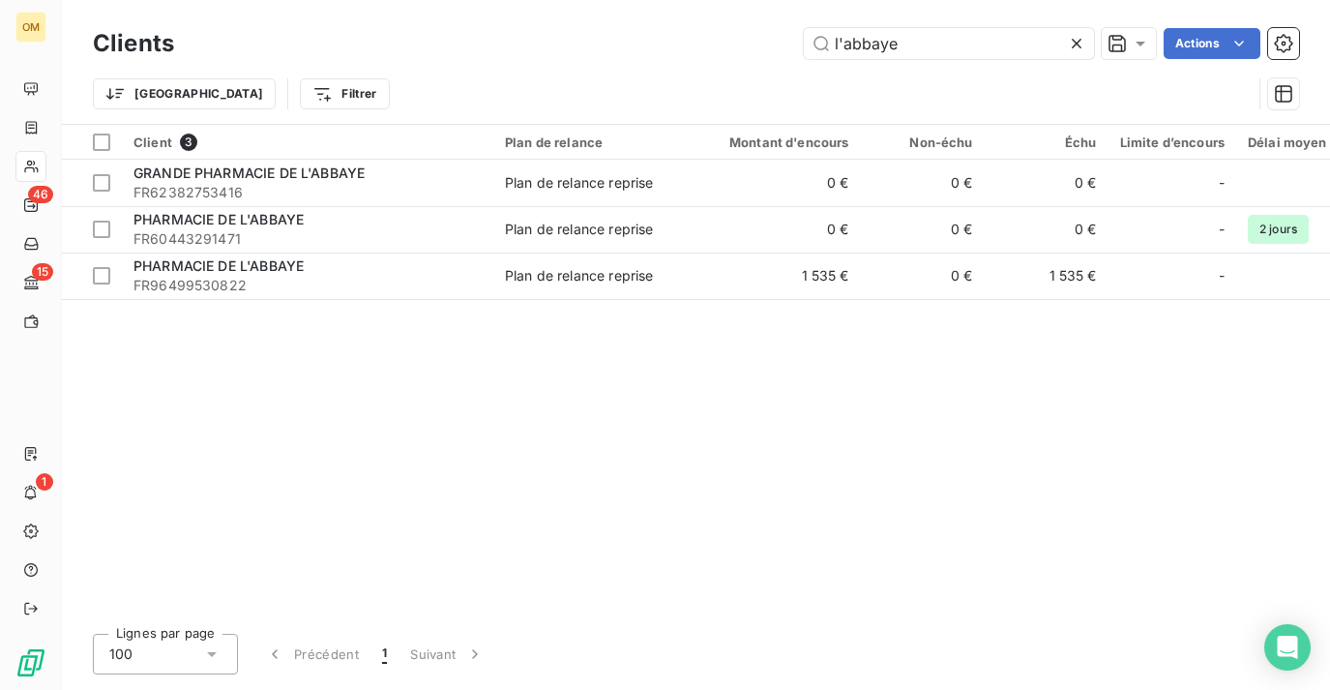
click at [1078, 52] on icon at bounding box center [1076, 43] width 19 height 19
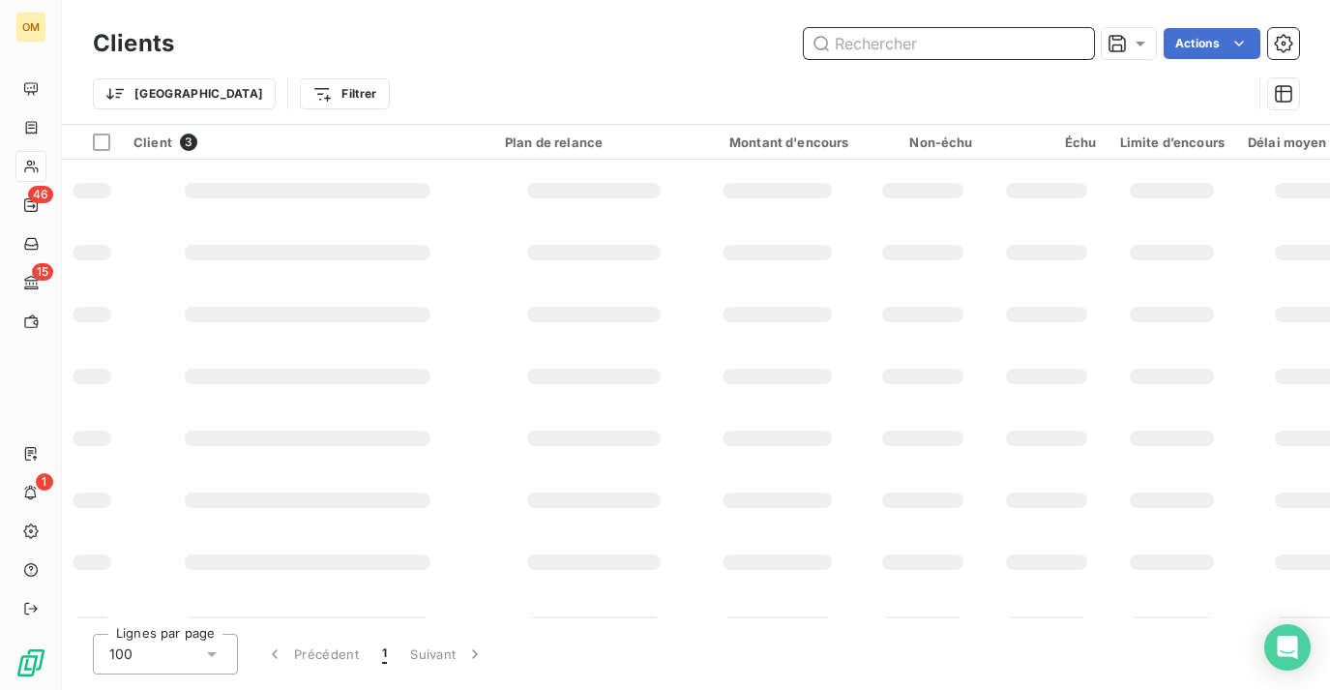
click at [969, 48] on input "text" at bounding box center [949, 43] width 290 height 31
paste input "ZEBOUDJI"
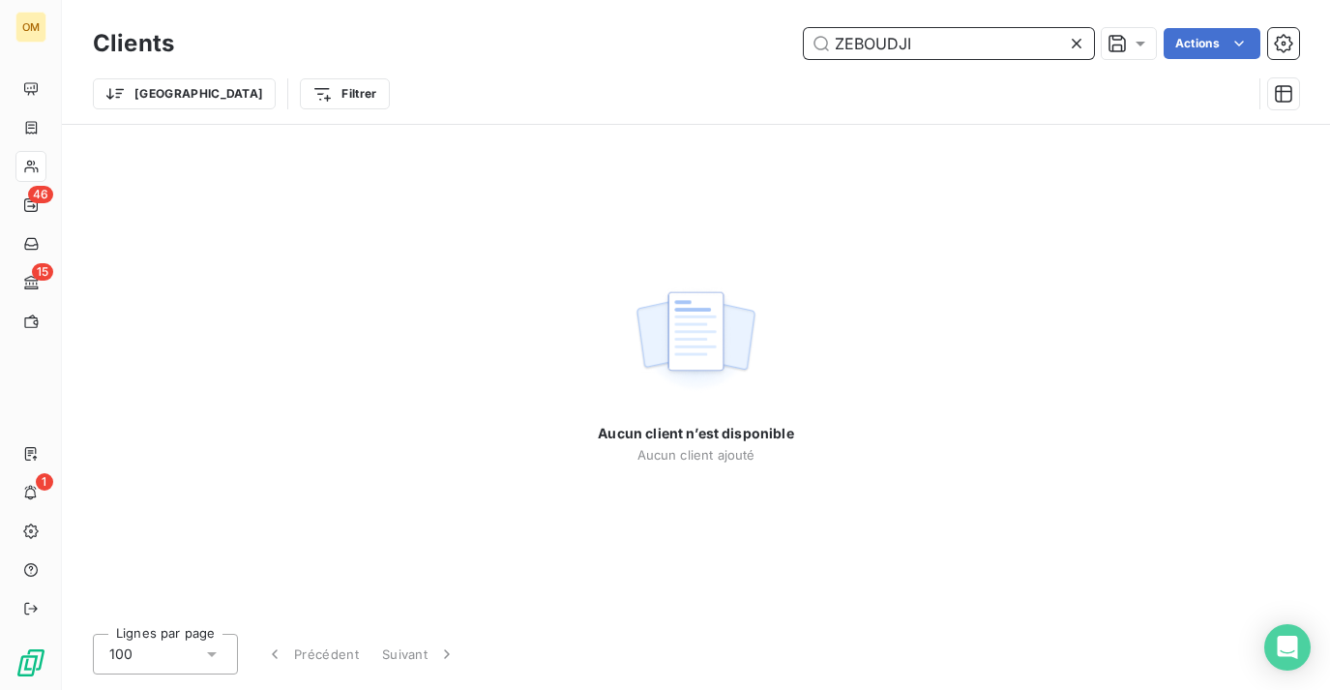
type input "ZEBOUDJI"
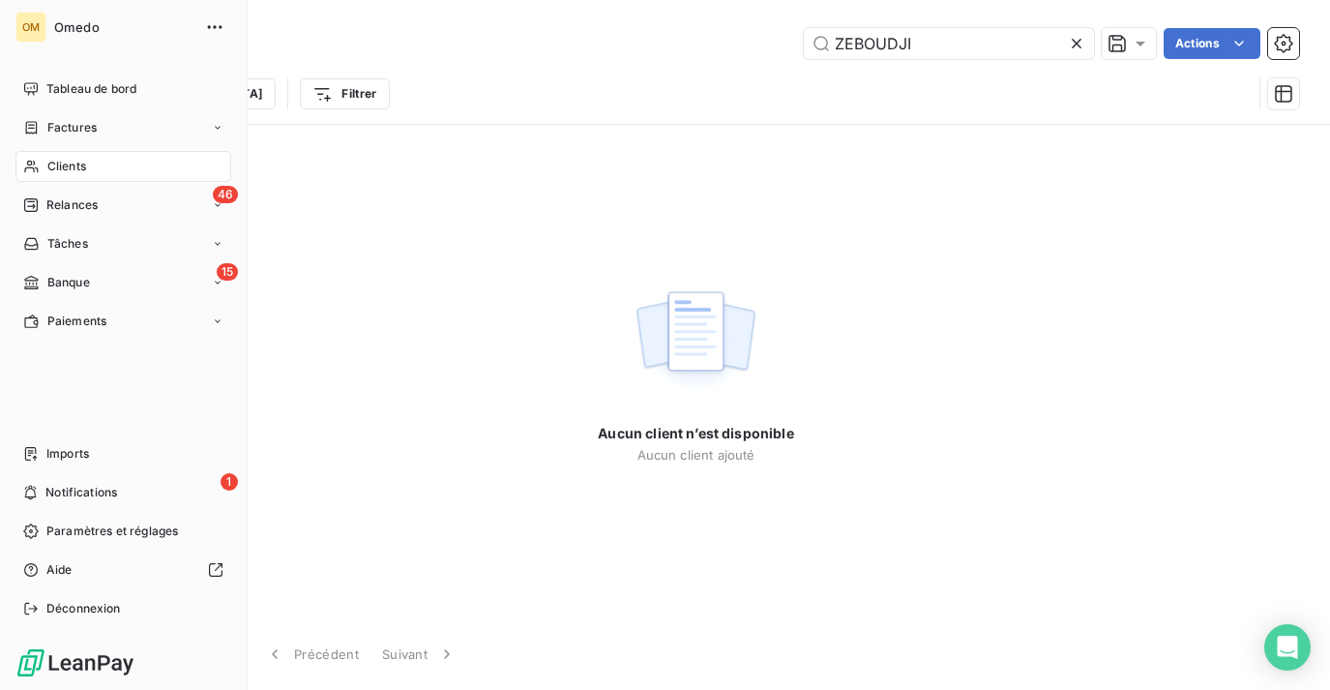
click at [31, 157] on div "Clients" at bounding box center [123, 166] width 216 height 31
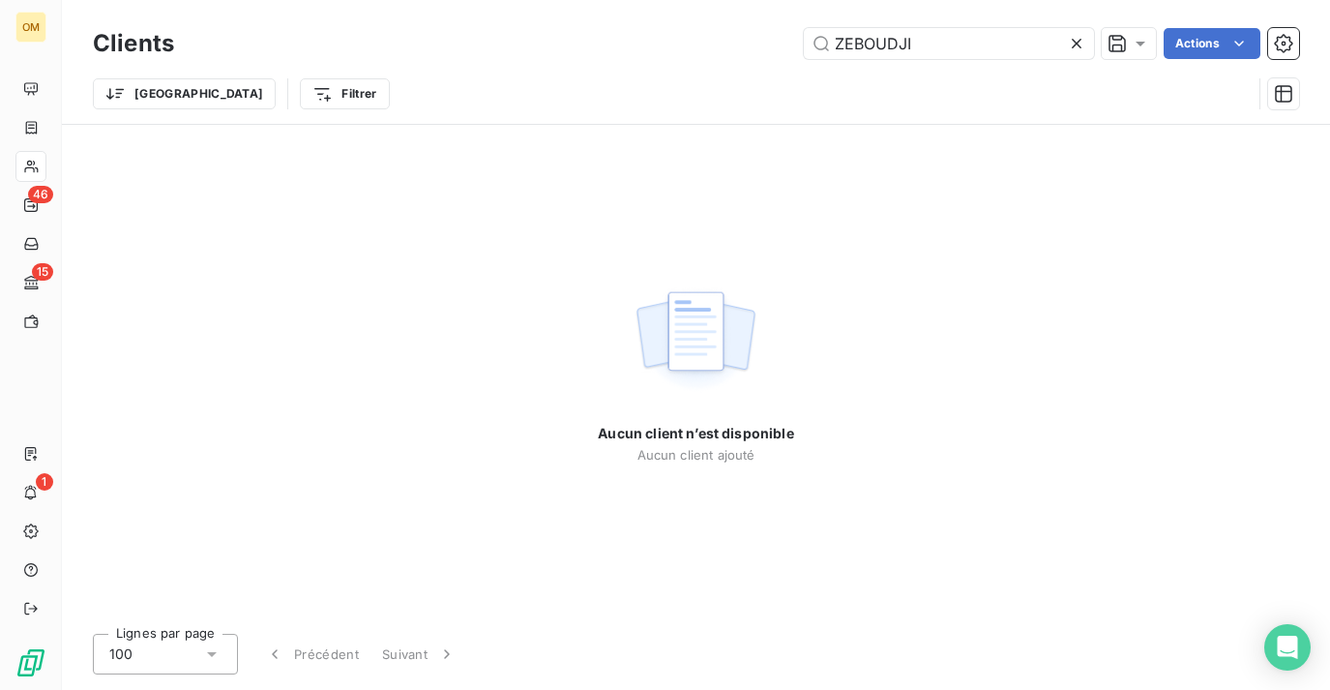
click at [1081, 45] on icon at bounding box center [1076, 43] width 19 height 19
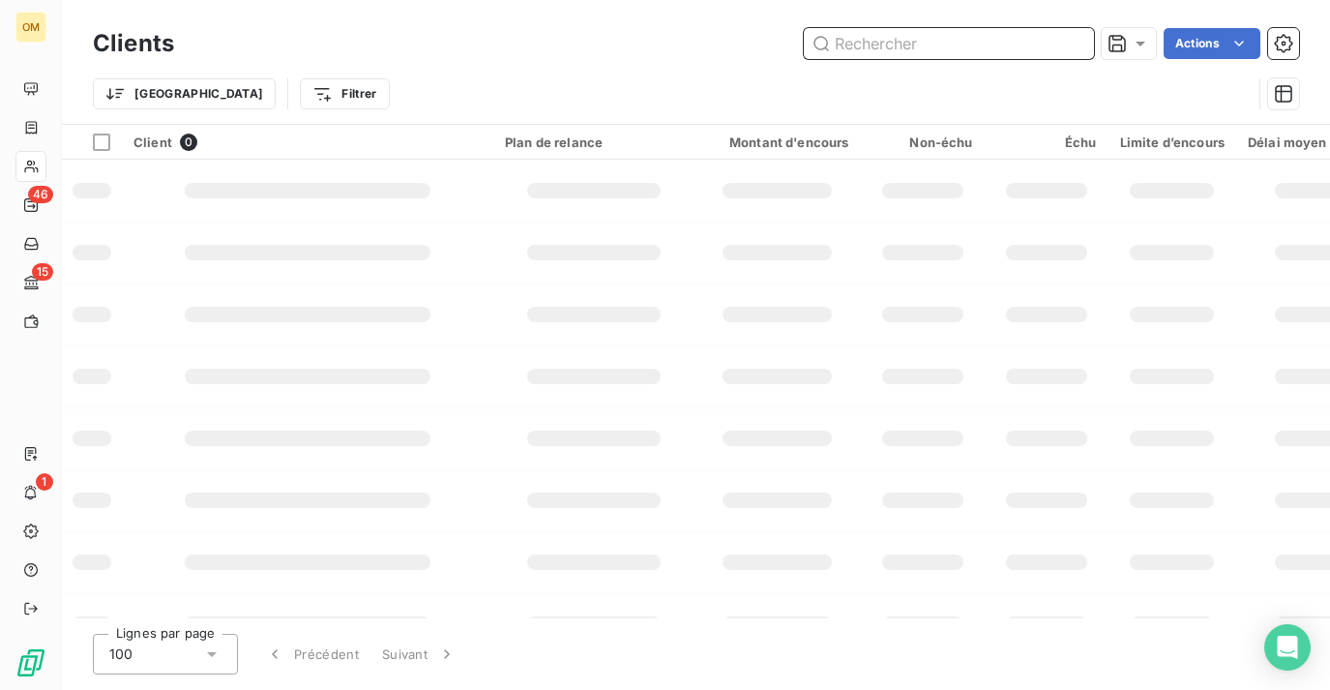
click at [990, 44] on input "text" at bounding box center [949, 43] width 290 height 31
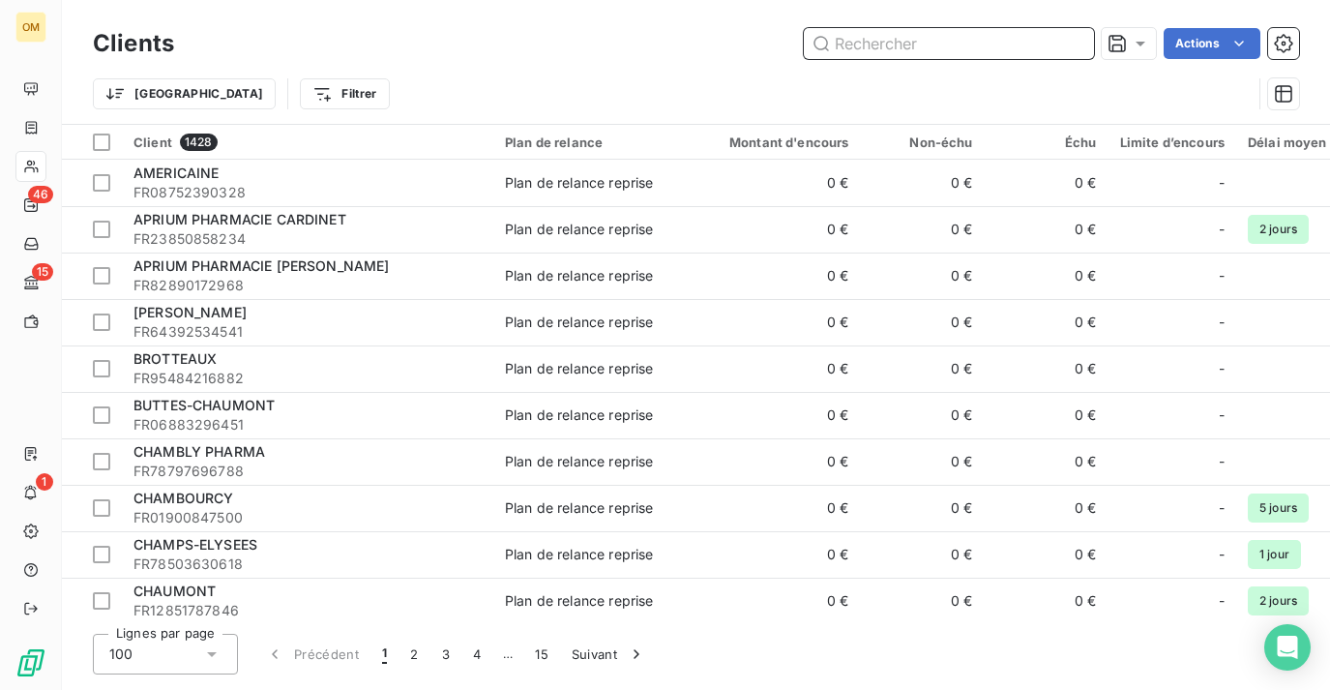
paste input "PHARMACIE VO VAN TRANG"
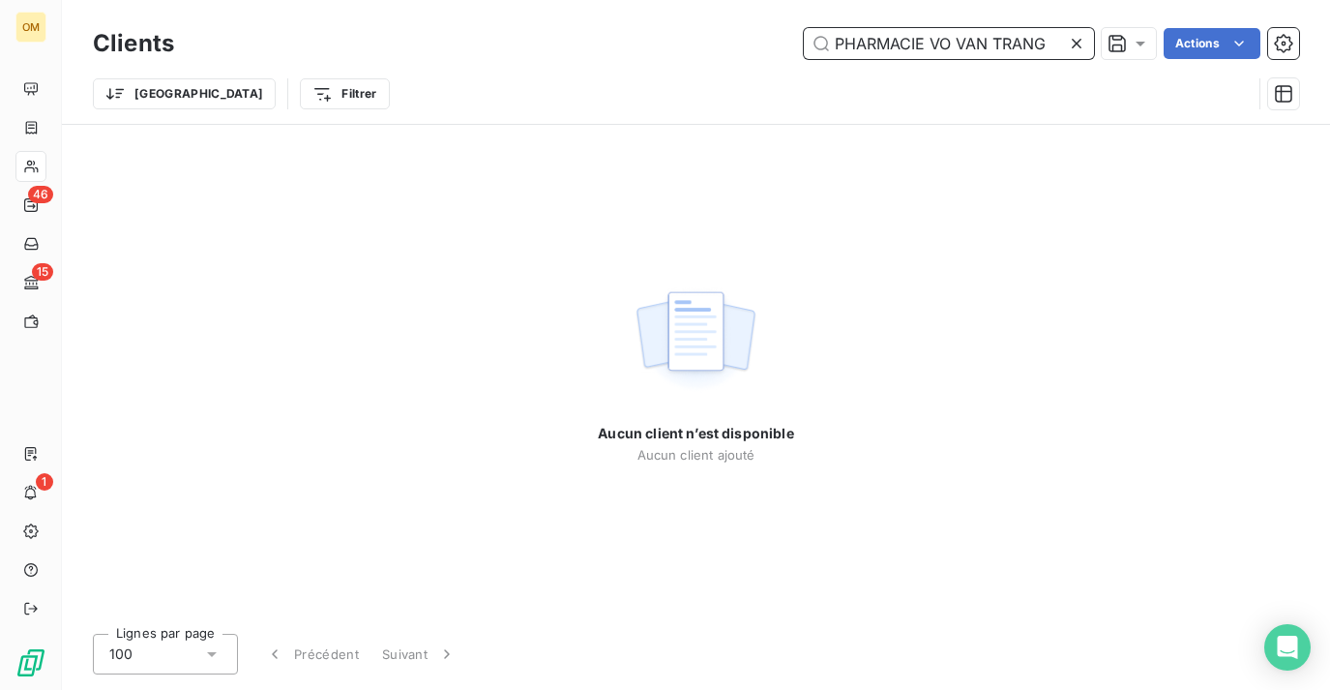
type input "PHARMACIE VO VAN TRANG"
click at [1074, 41] on icon at bounding box center [1076, 43] width 19 height 19
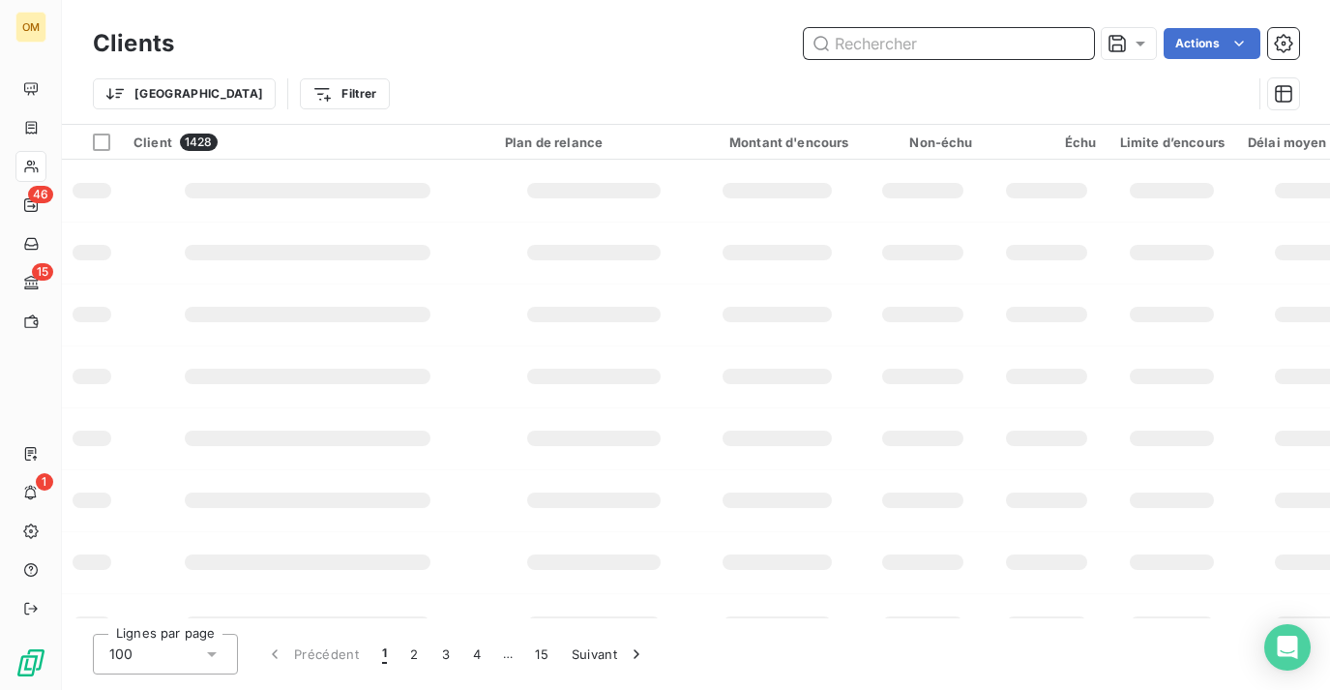
click at [962, 41] on input "text" at bounding box center [949, 43] width 290 height 31
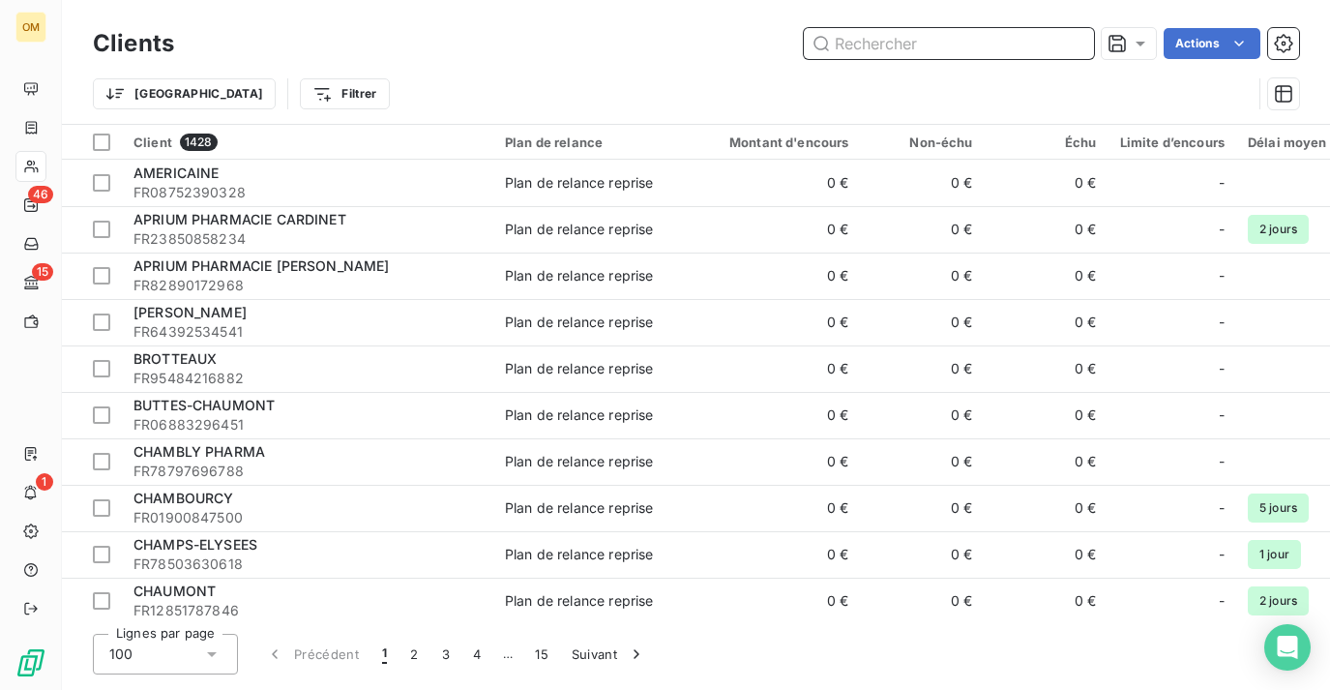
paste input "PHARMACIE MONTORGUEIL"
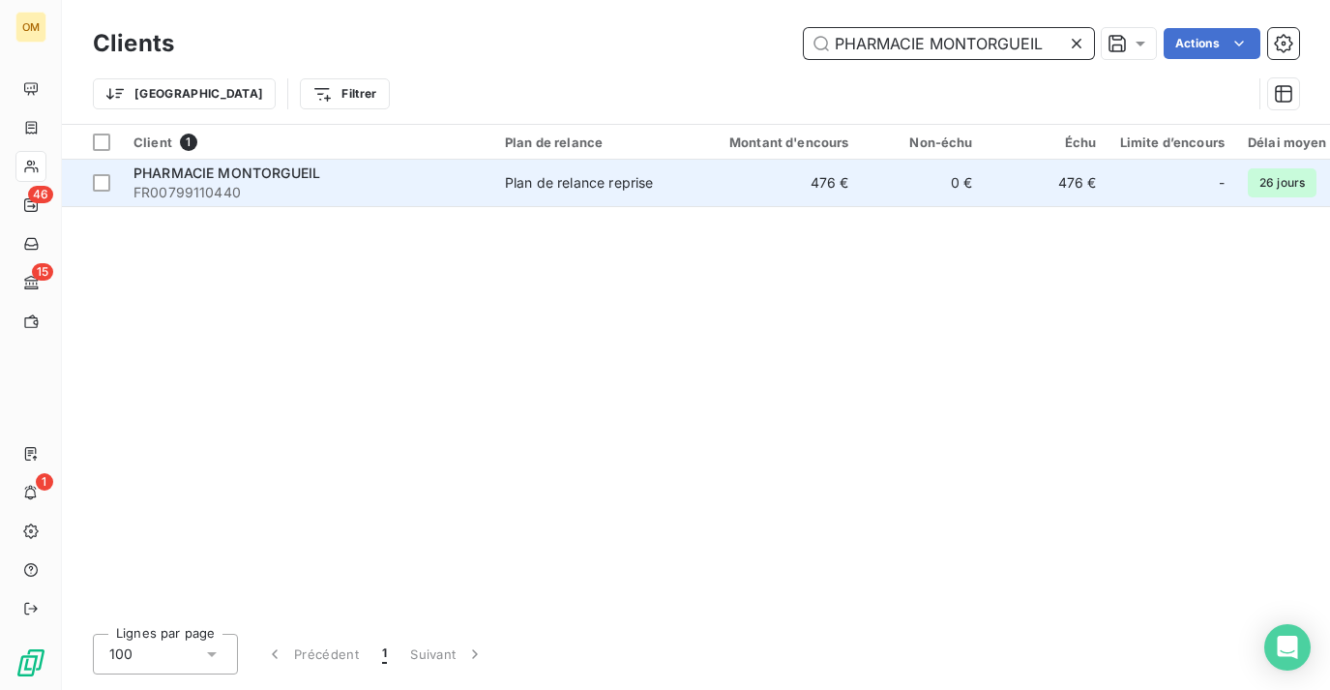
type input "PHARMACIE MONTORGUEIL"
click at [827, 187] on td "476 €" at bounding box center [777, 183] width 166 height 46
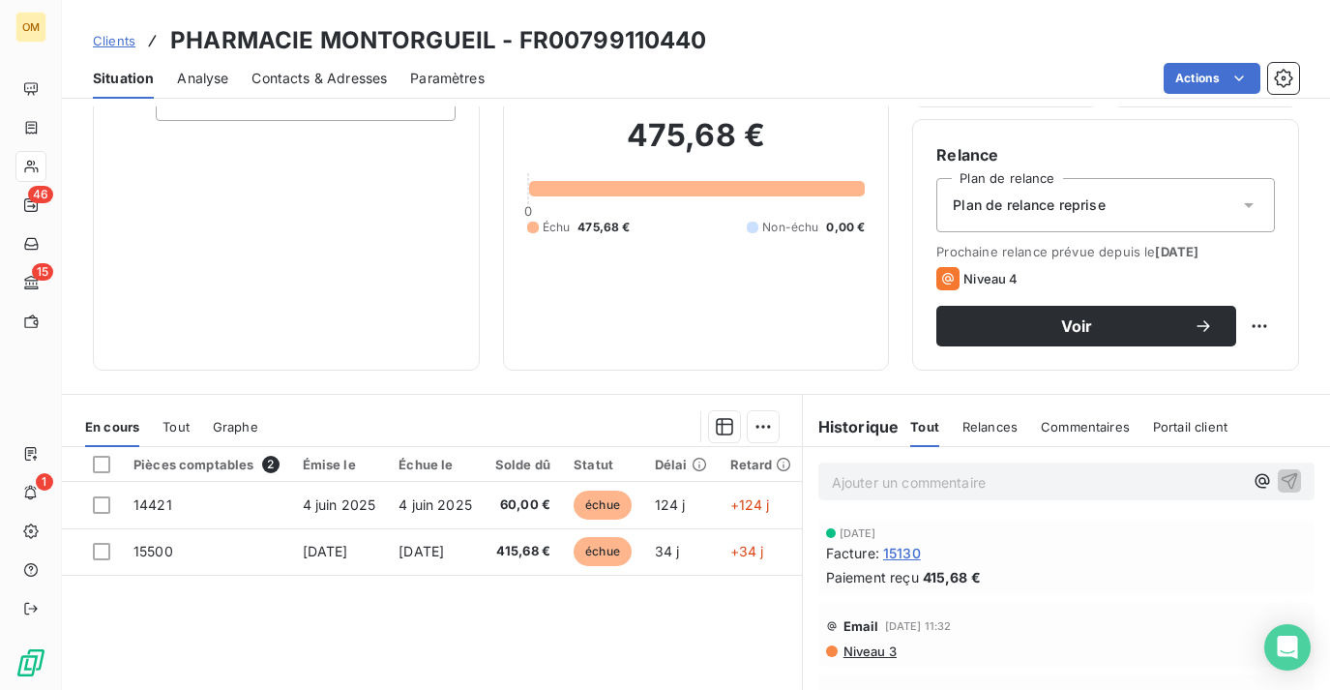
scroll to position [156, 0]
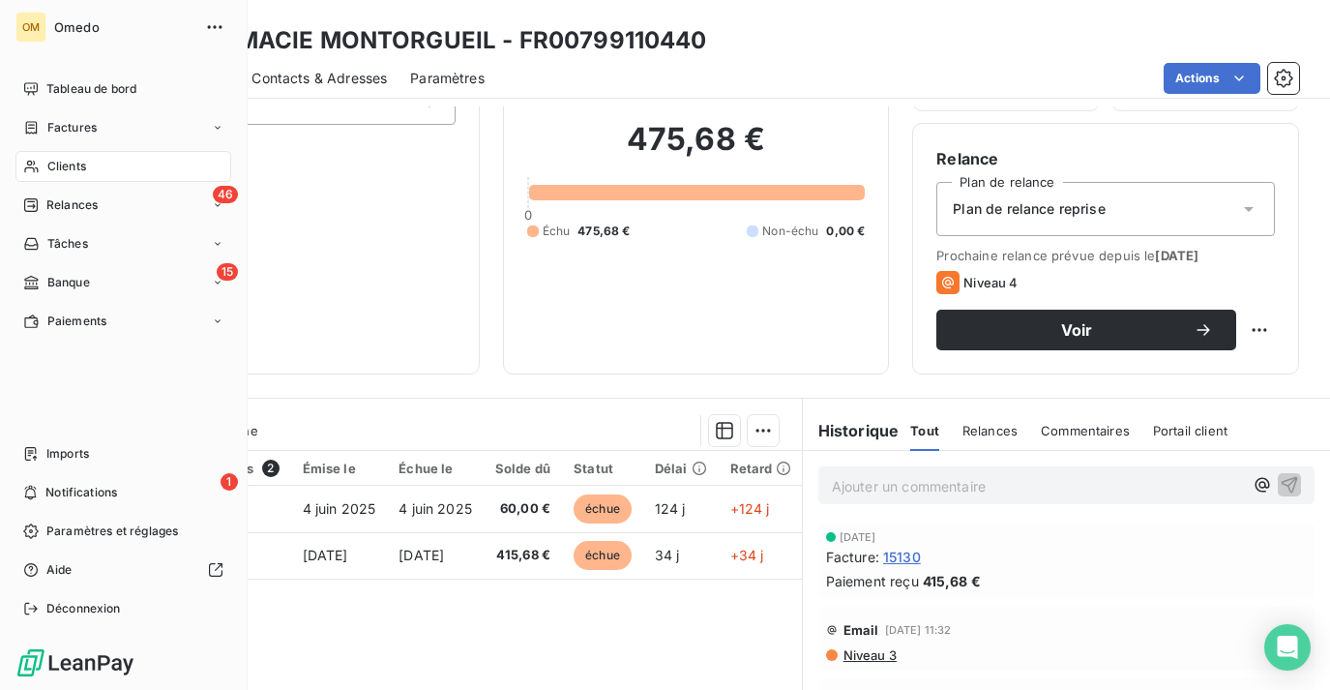
click at [44, 161] on div "Clients" at bounding box center [123, 166] width 216 height 31
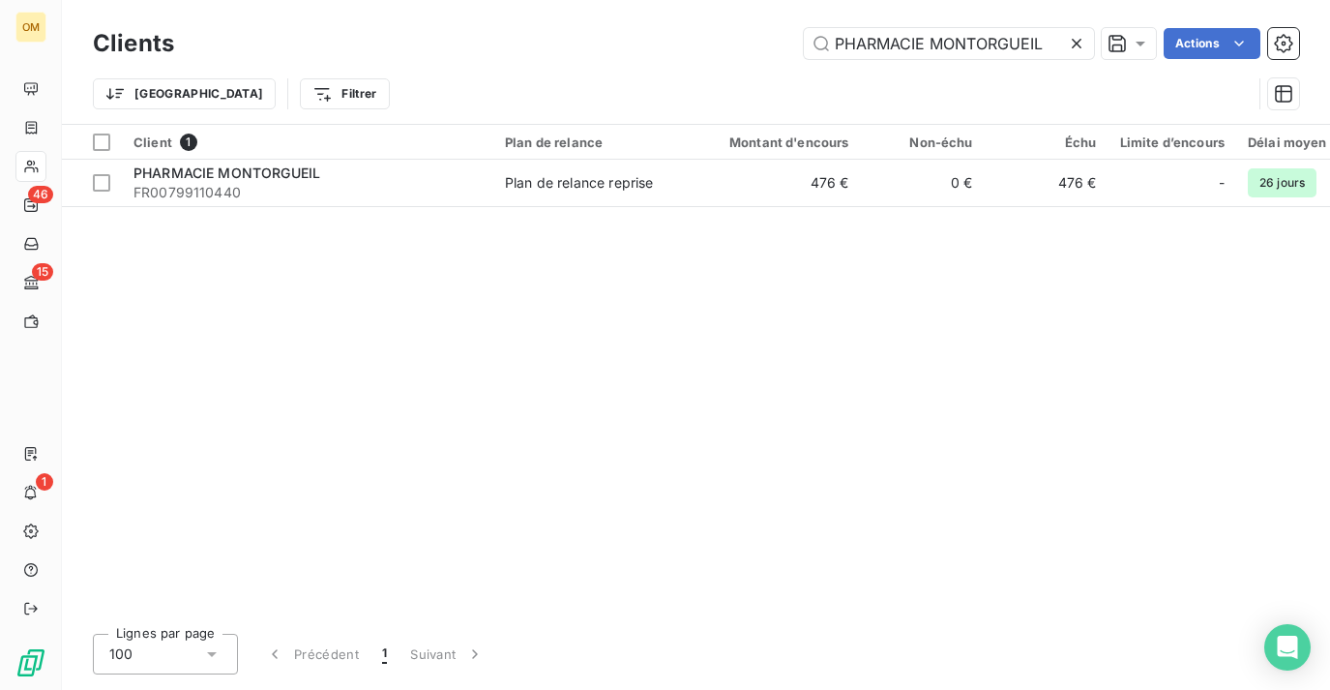
click at [1079, 29] on div at bounding box center [1080, 43] width 27 height 31
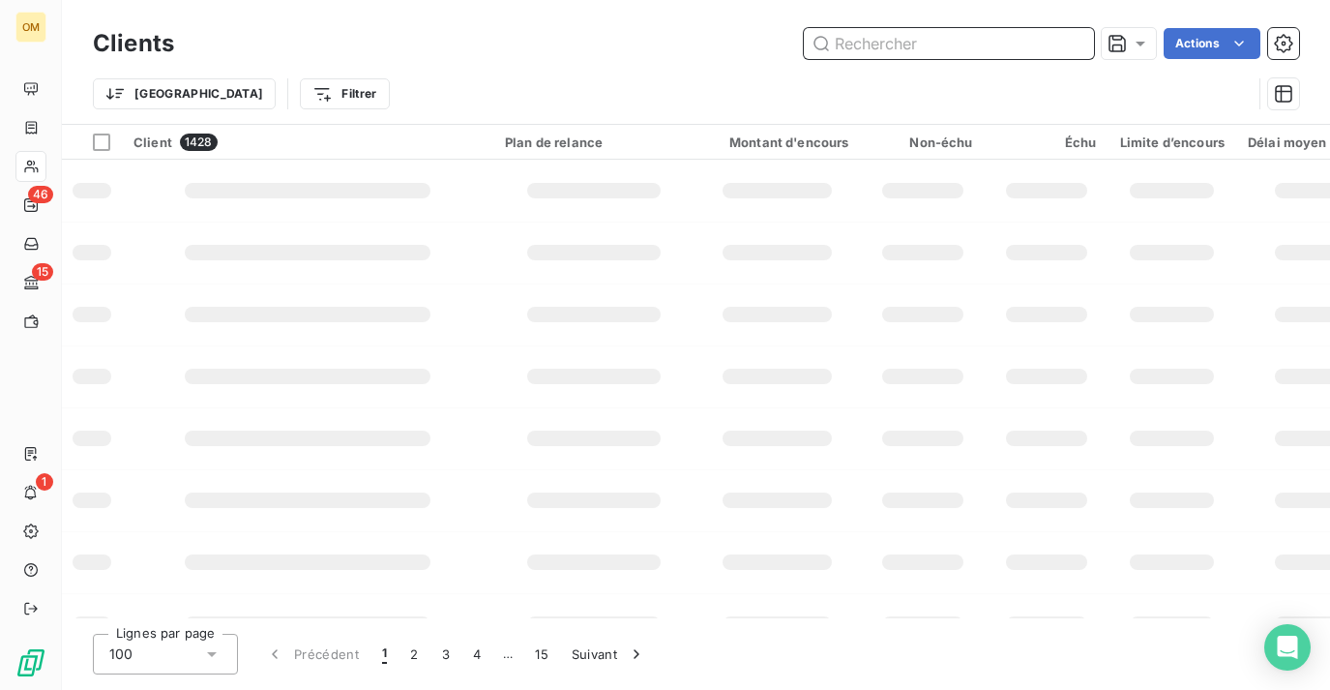
click at [1044, 50] on input "text" at bounding box center [949, 43] width 290 height 31
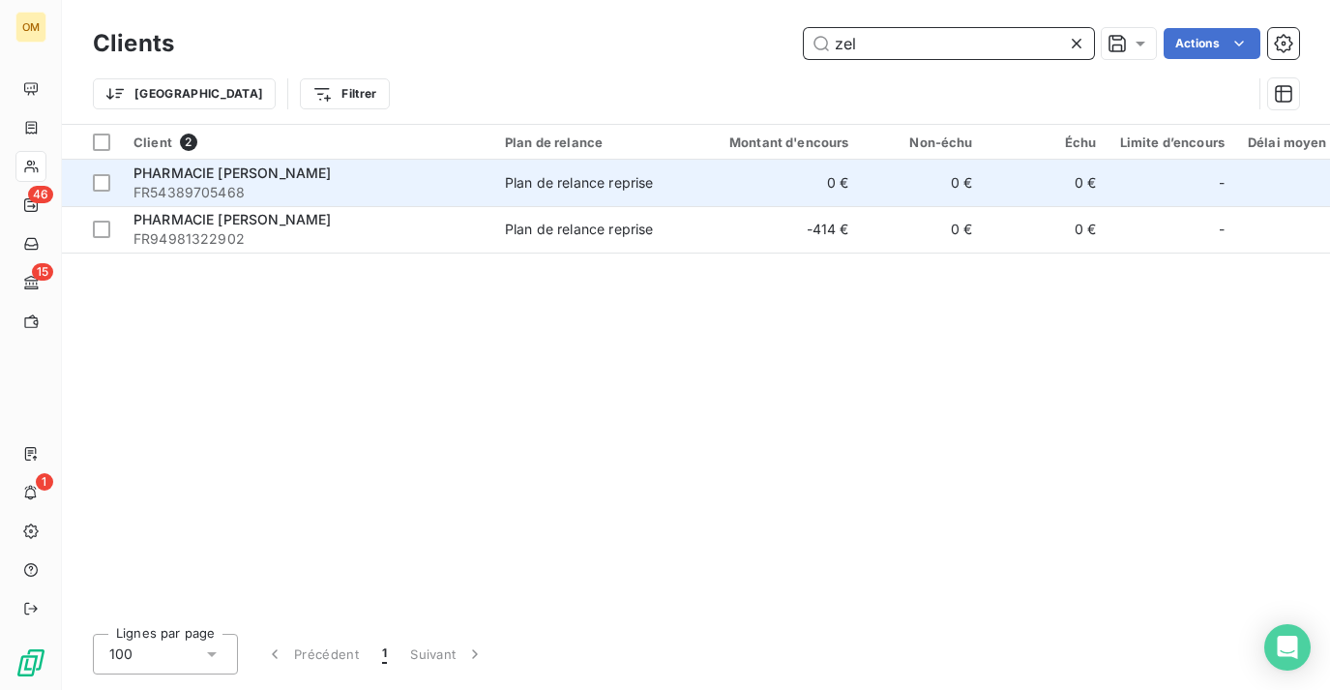
type input "zel"
click at [833, 166] on td "0 €" at bounding box center [777, 183] width 166 height 46
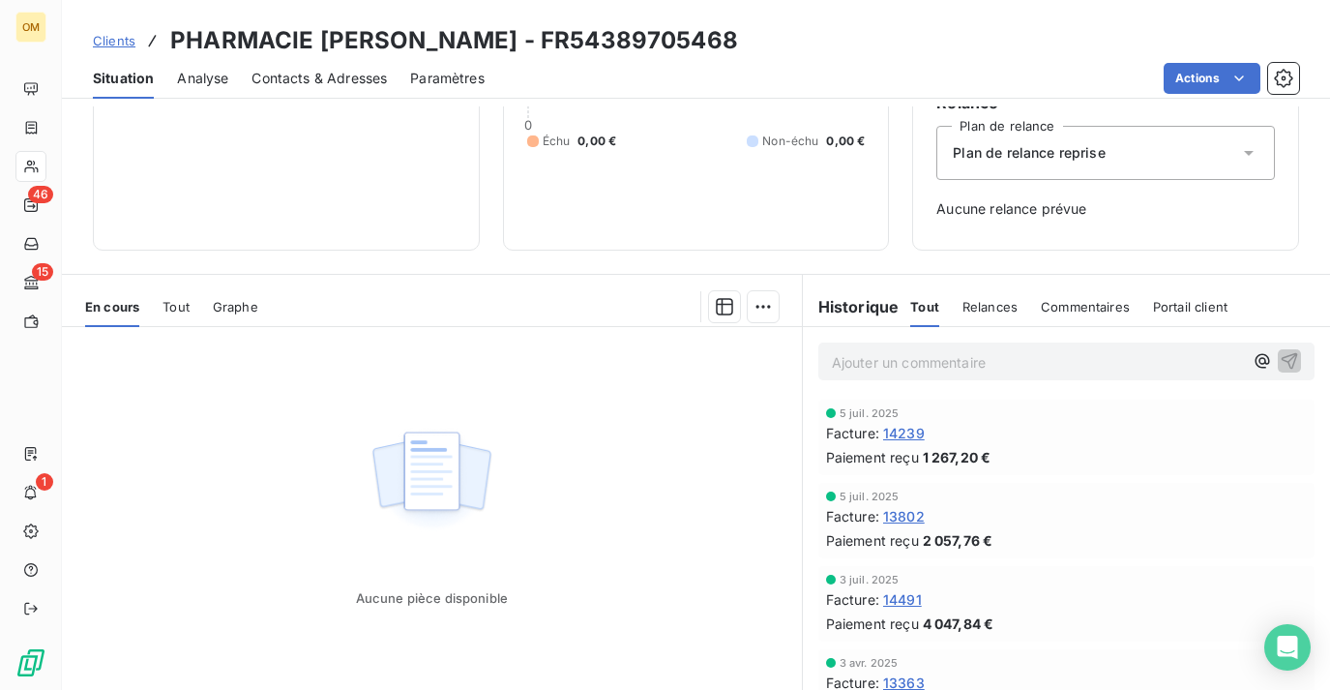
scroll to position [280, 0]
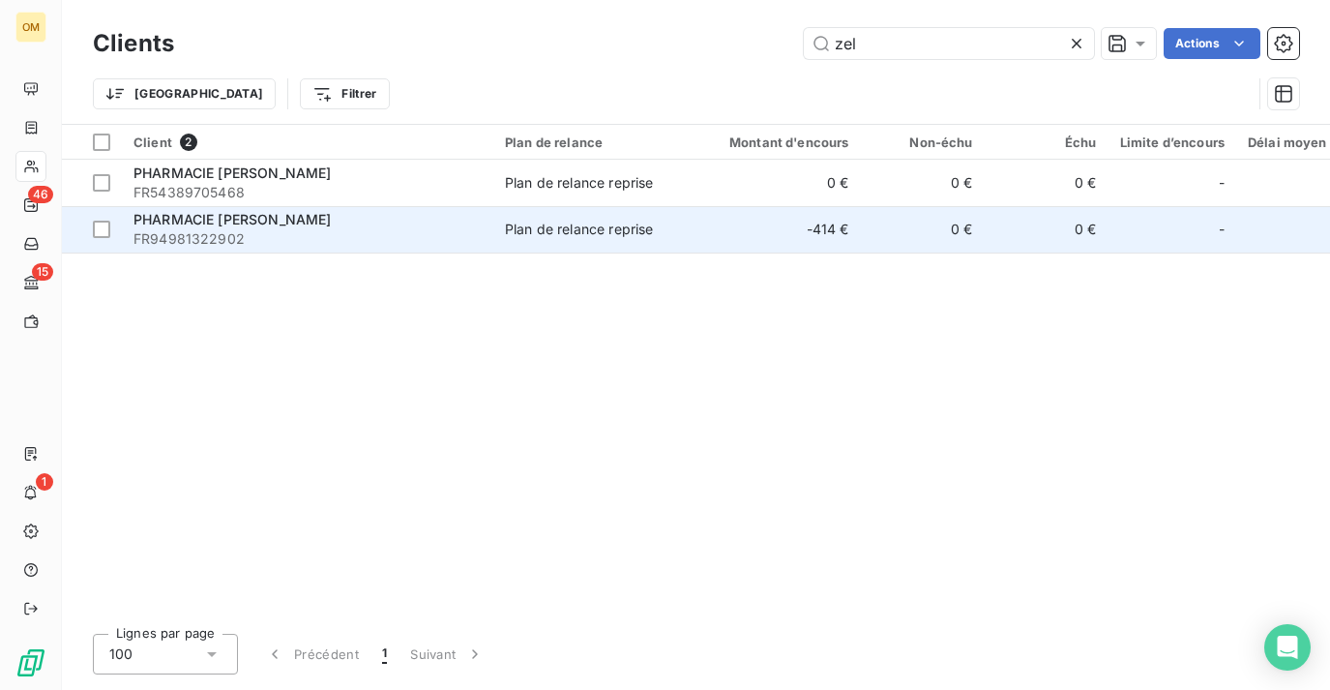
click at [957, 224] on td "0 €" at bounding box center [923, 229] width 124 height 46
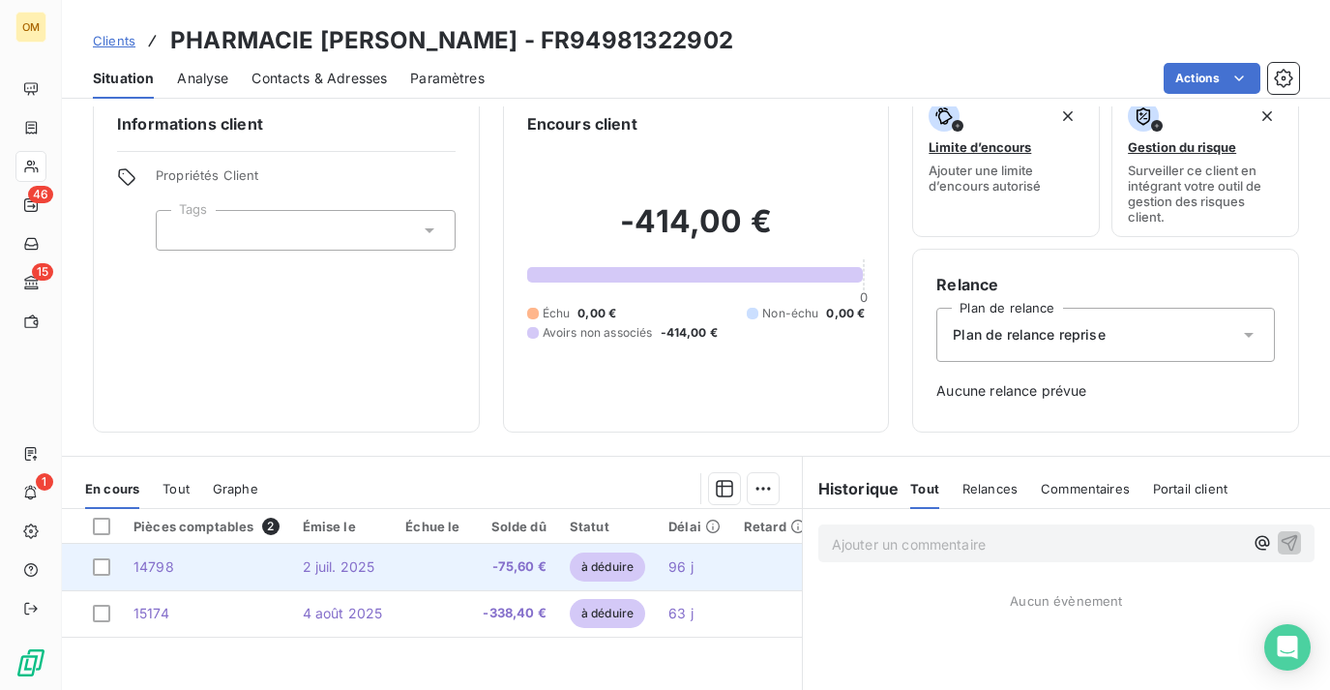
scroll to position [105, 0]
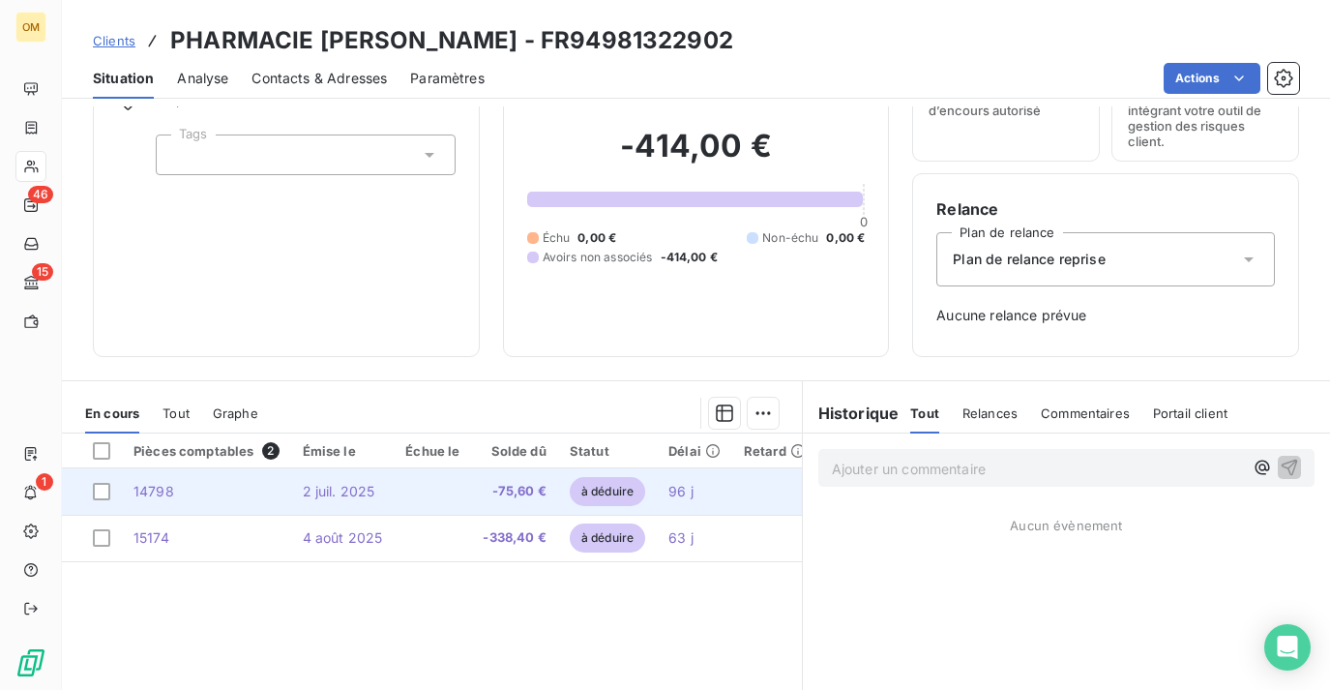
click at [612, 494] on span "à déduire" at bounding box center [607, 491] width 75 height 29
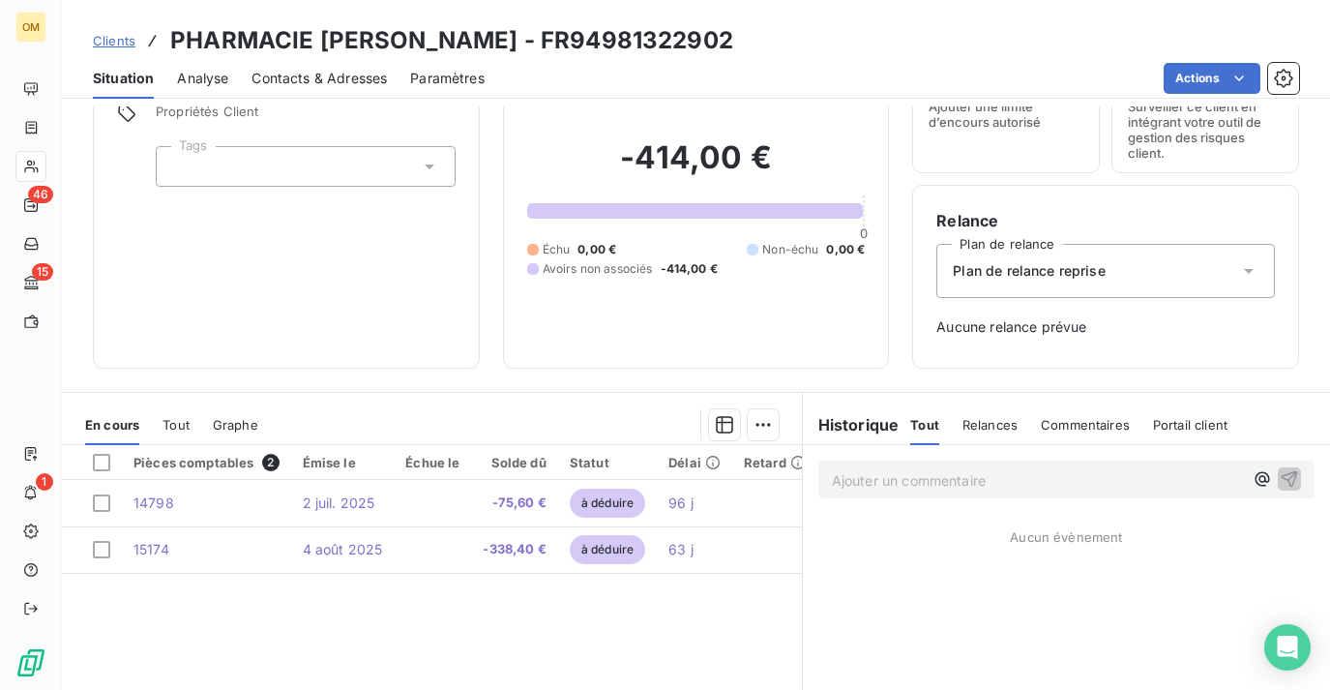
scroll to position [92, 0]
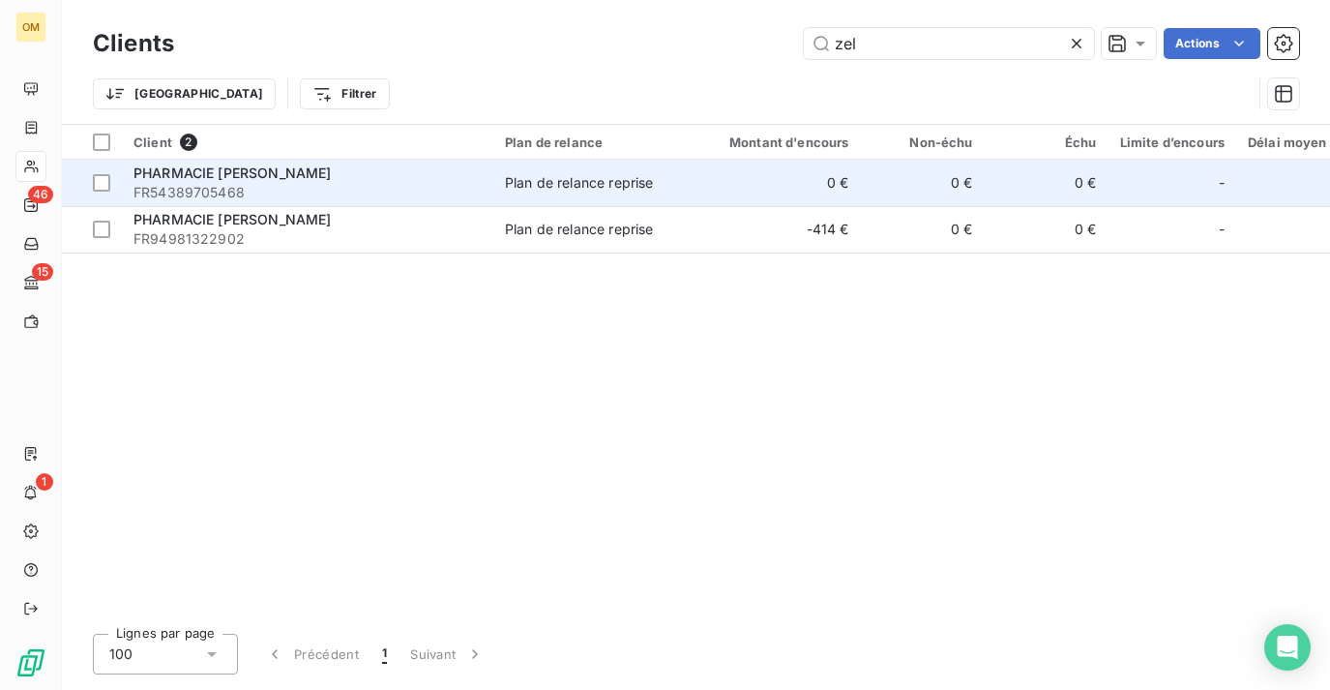
click at [602, 182] on div "Plan de relance reprise" at bounding box center [579, 182] width 148 height 19
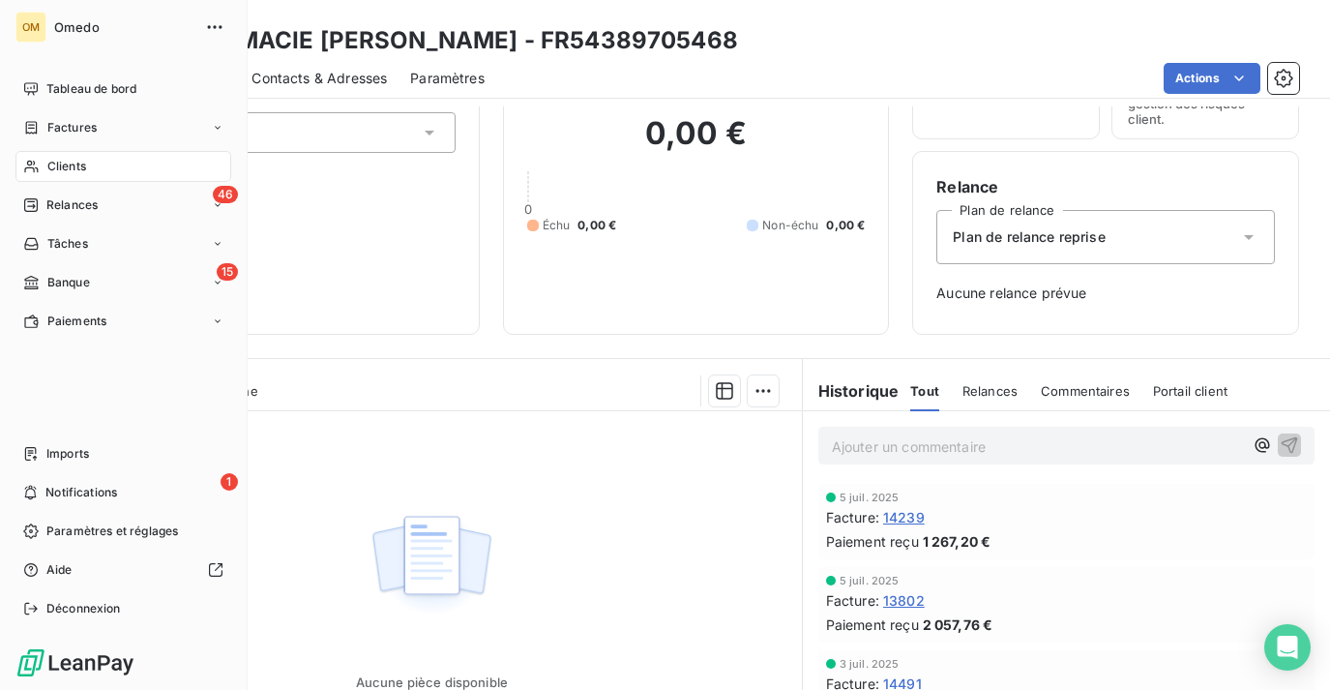
click at [34, 169] on icon at bounding box center [31, 167] width 14 height 13
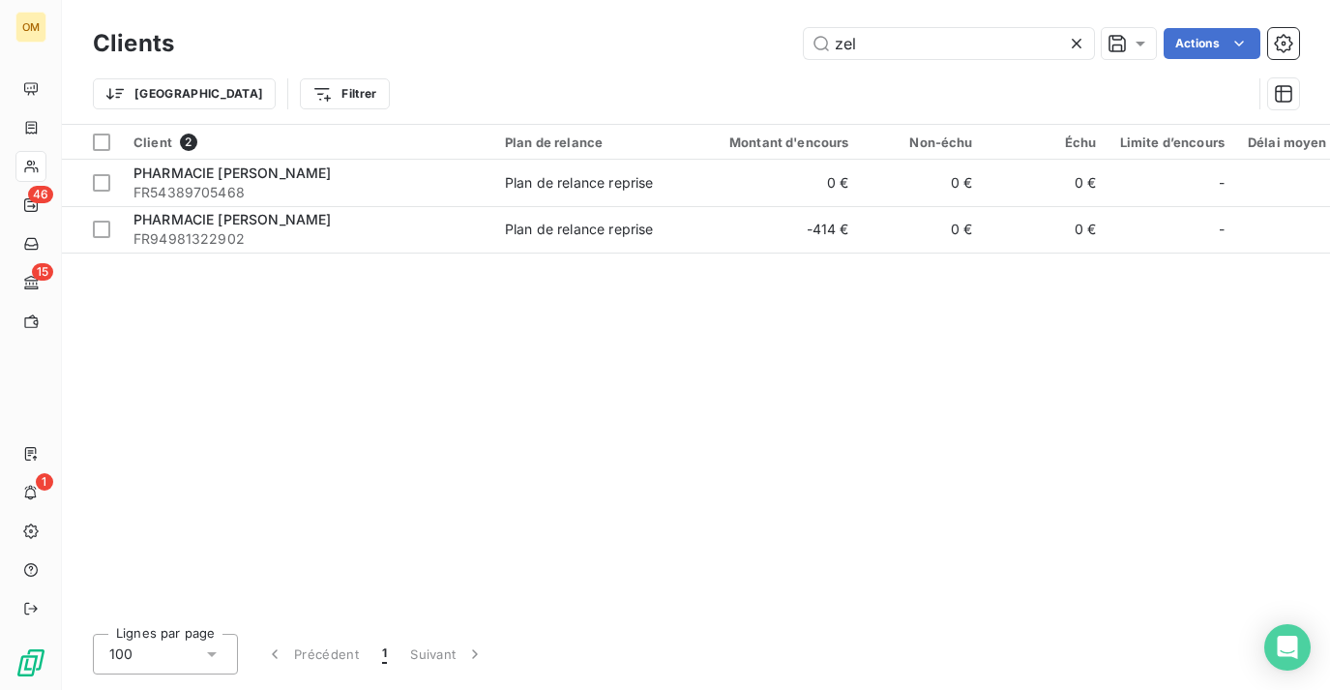
click at [1081, 42] on icon at bounding box center [1076, 43] width 19 height 19
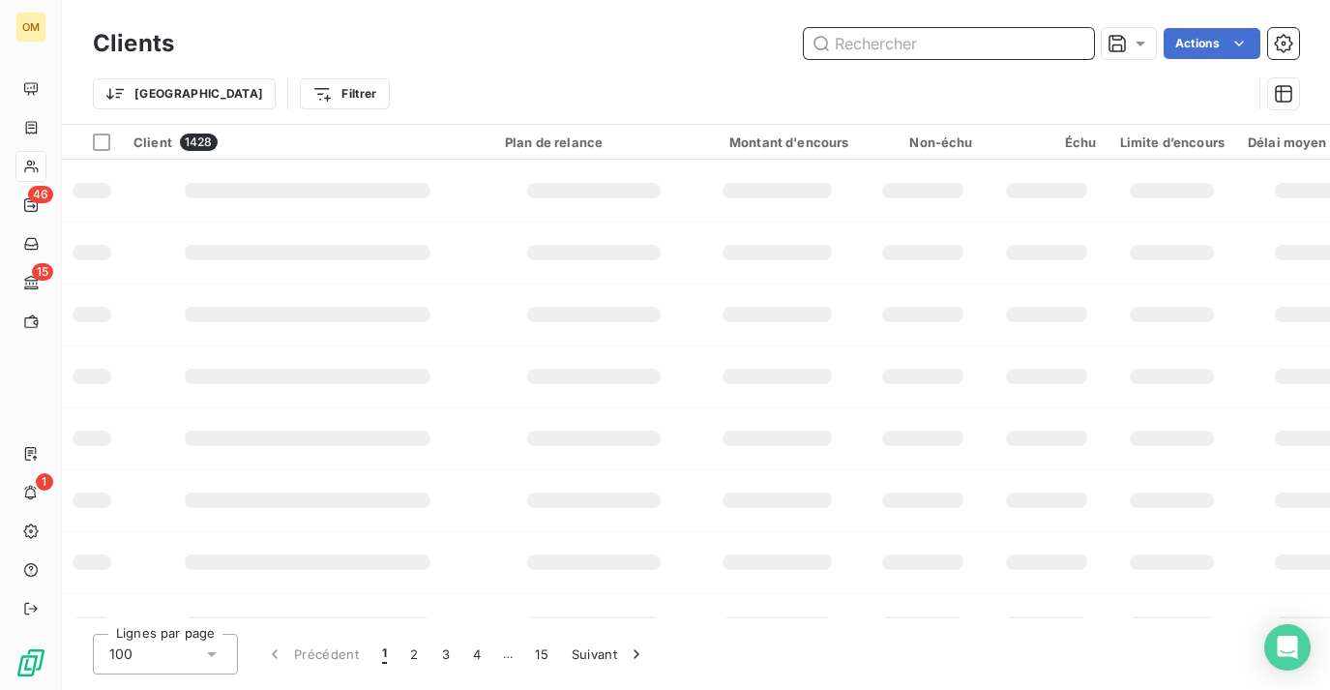
click at [955, 34] on input "text" at bounding box center [949, 43] width 290 height 31
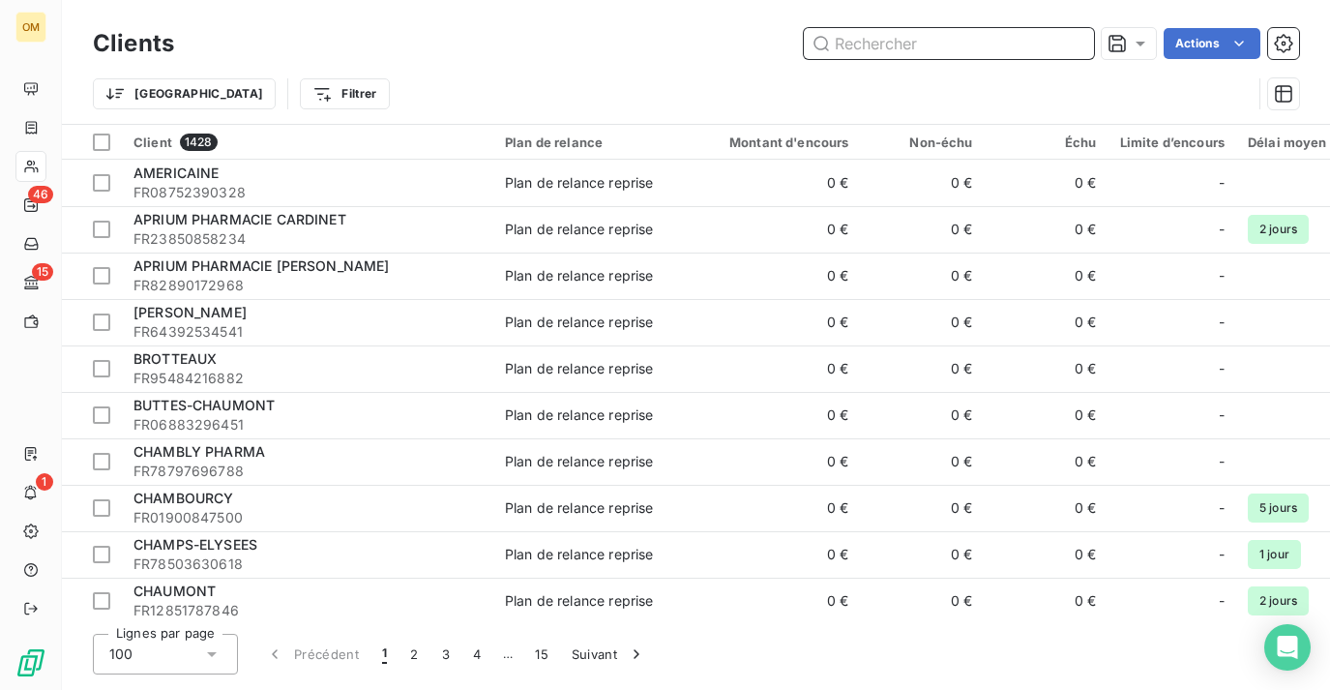
paste input "PHARMACIE DE LA MUETTE CORA"
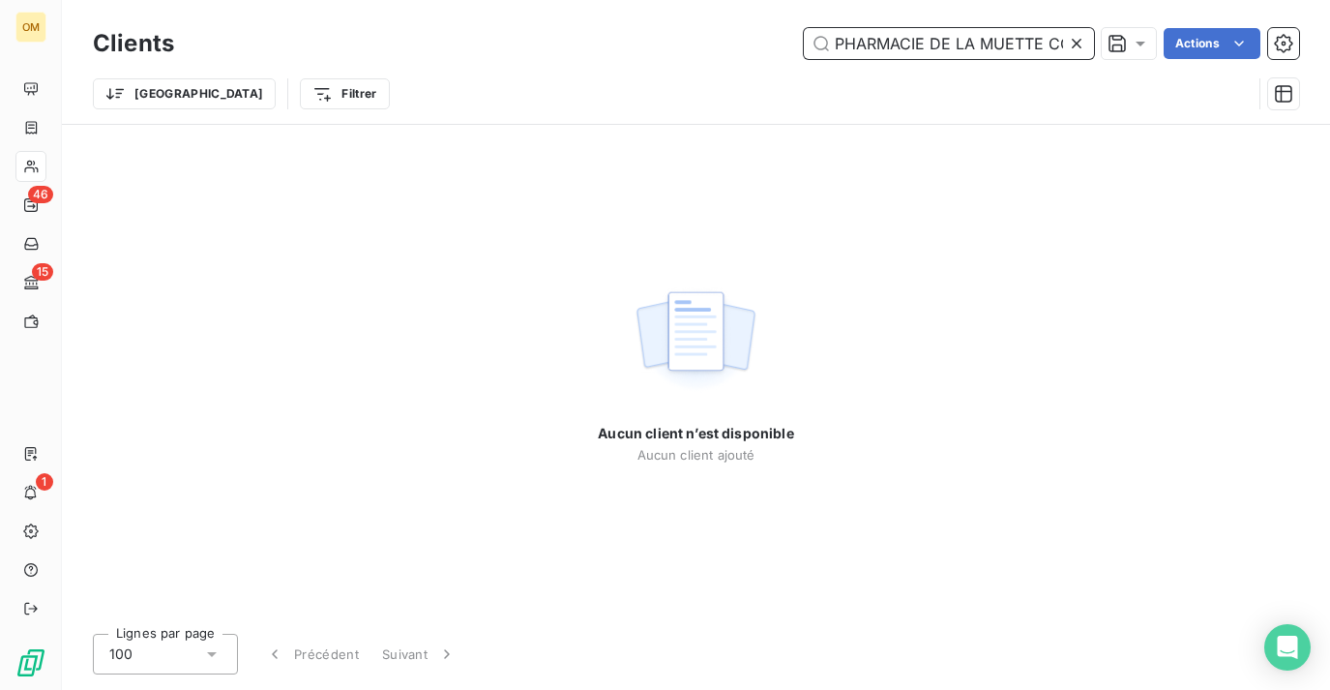
drag, startPoint x: 1028, startPoint y: 45, endPoint x: 516, endPoint y: 45, distance: 512.6
click at [516, 45] on div "PHARMACIE DE LA MUETTE CORA Actions" at bounding box center [748, 43] width 1102 height 31
click at [1033, 37] on input "PHARMACIE DE LA MUETTE CORA" at bounding box center [949, 43] width 290 height 31
drag, startPoint x: 1037, startPoint y: 38, endPoint x: 933, endPoint y: 37, distance: 103.5
click at [933, 37] on input "PHARMACIE DE LA MUETTE CORA" at bounding box center [949, 43] width 290 height 31
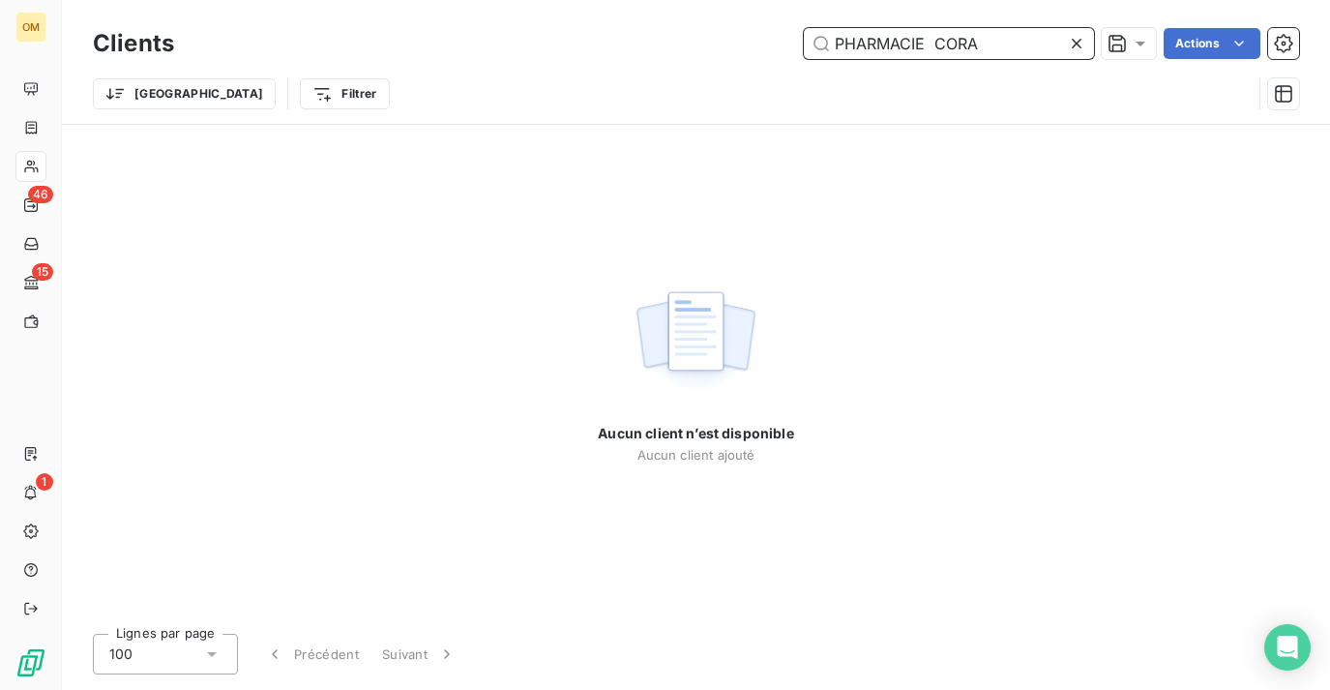
click at [1016, 40] on input "PHARMACIE CORA" at bounding box center [949, 43] width 290 height 31
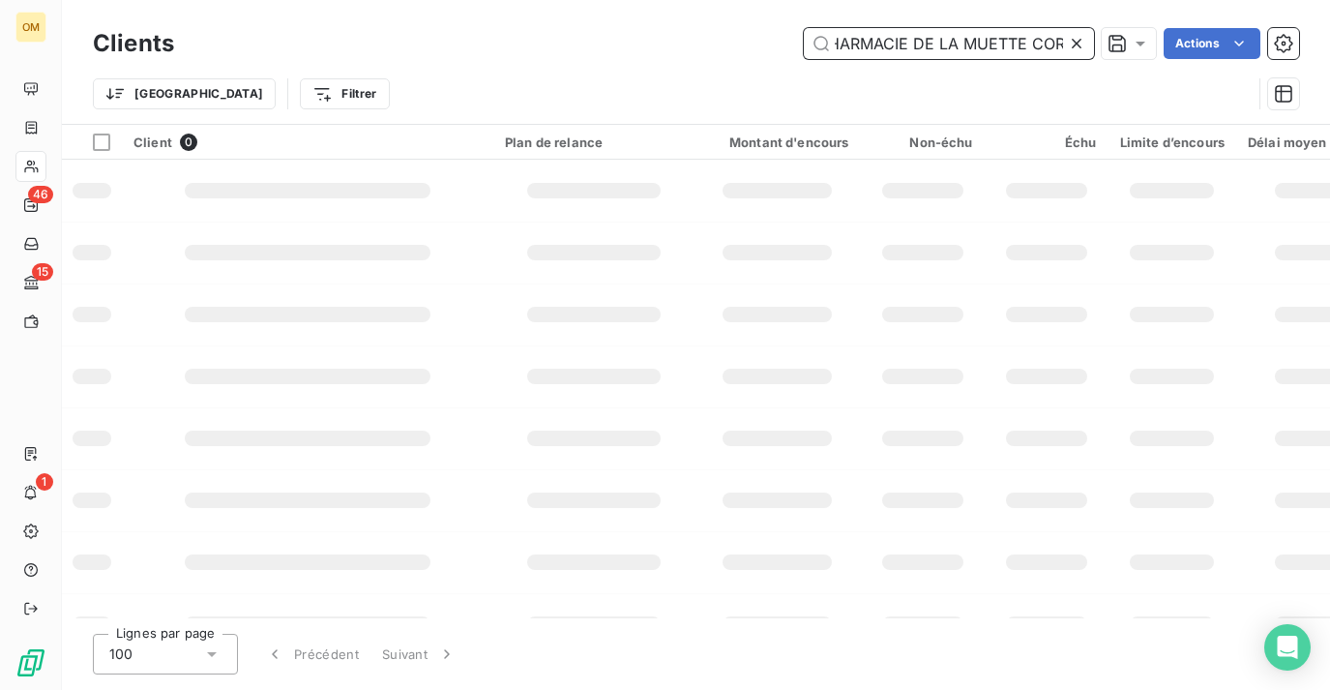
scroll to position [0, 27]
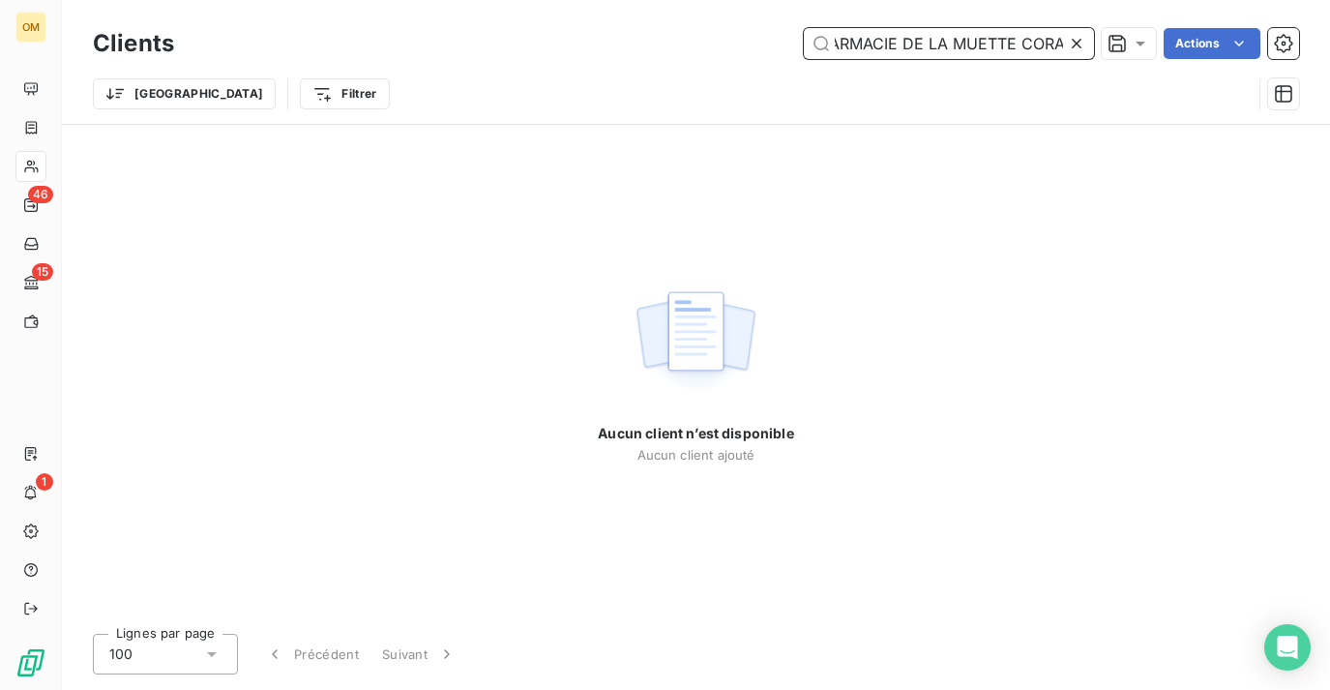
type input "PHARMACIE DE LA MUETTE CORA"
click at [1080, 40] on icon at bounding box center [1076, 43] width 19 height 19
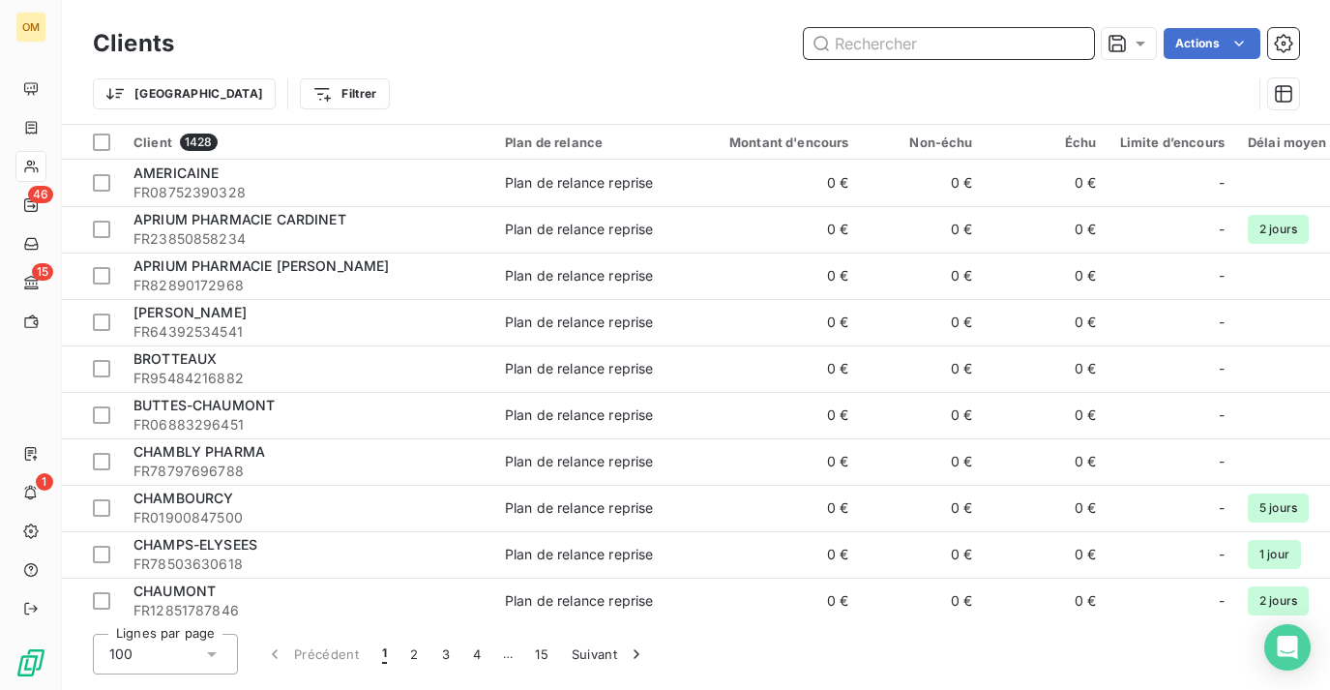
click at [993, 35] on input "text" at bounding box center [949, 43] width 290 height 31
paste input "PHARMACIE DE LA MUETTE CORA"
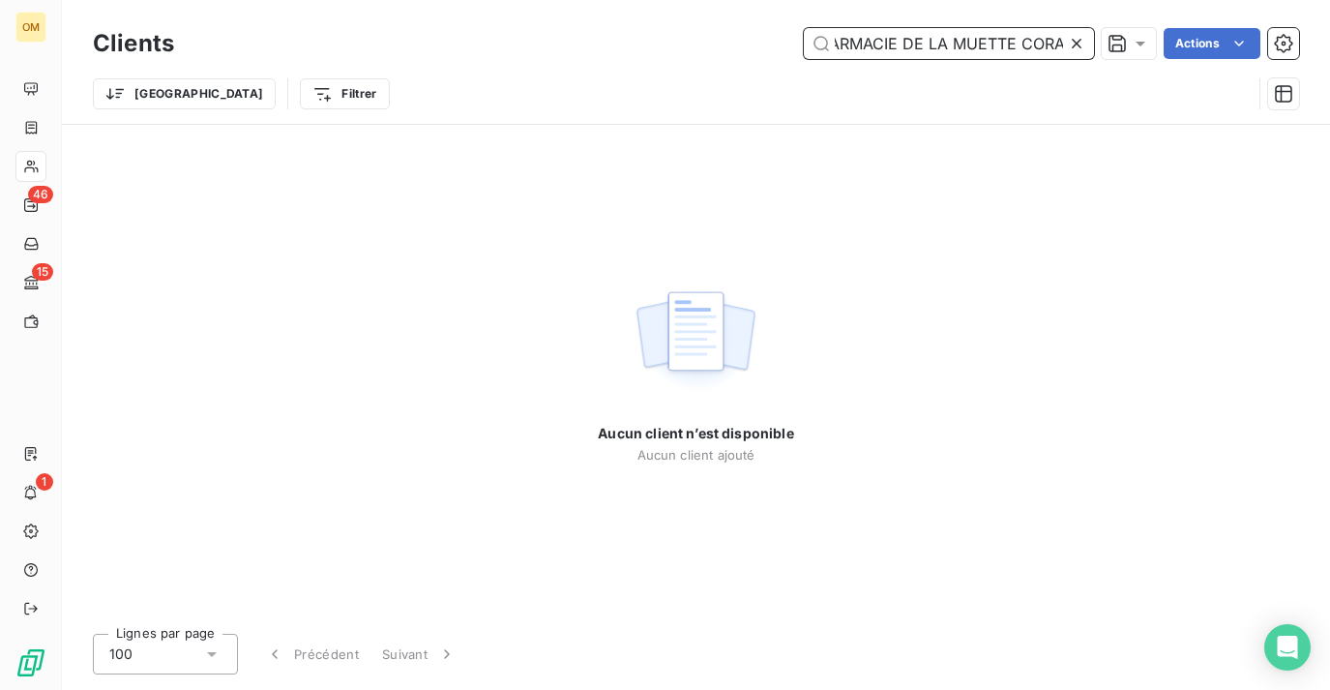
type input "PHARMACIE DE LA MUETTE CORA"
click at [1078, 44] on icon at bounding box center [1076, 43] width 19 height 19
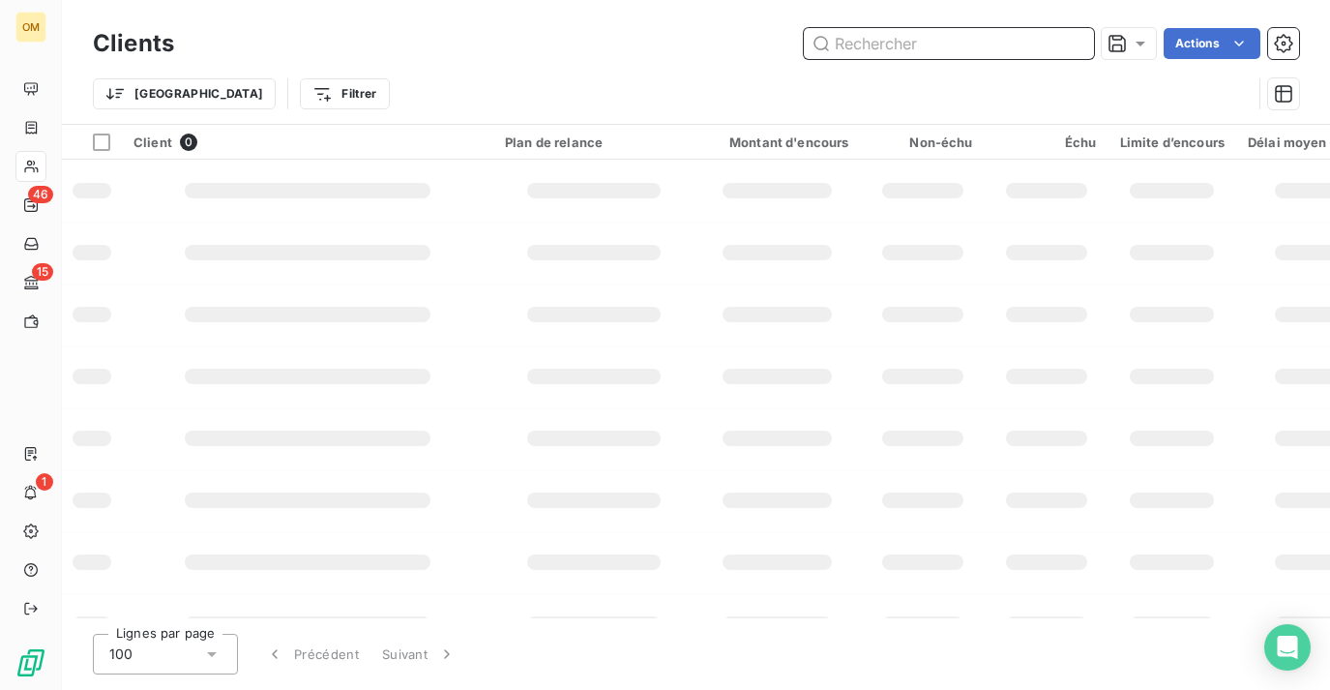
click at [999, 36] on input "text" at bounding box center [949, 43] width 290 height 31
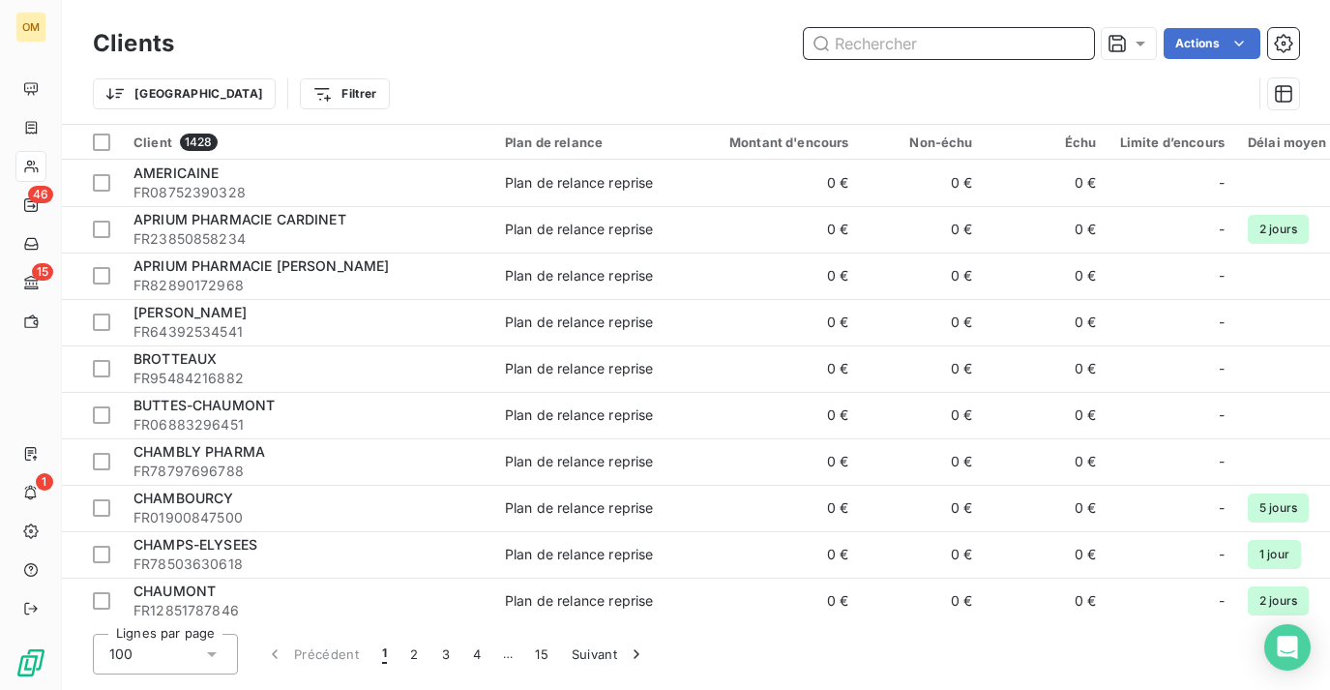
paste input "PHARMACIE DALAYRAC"
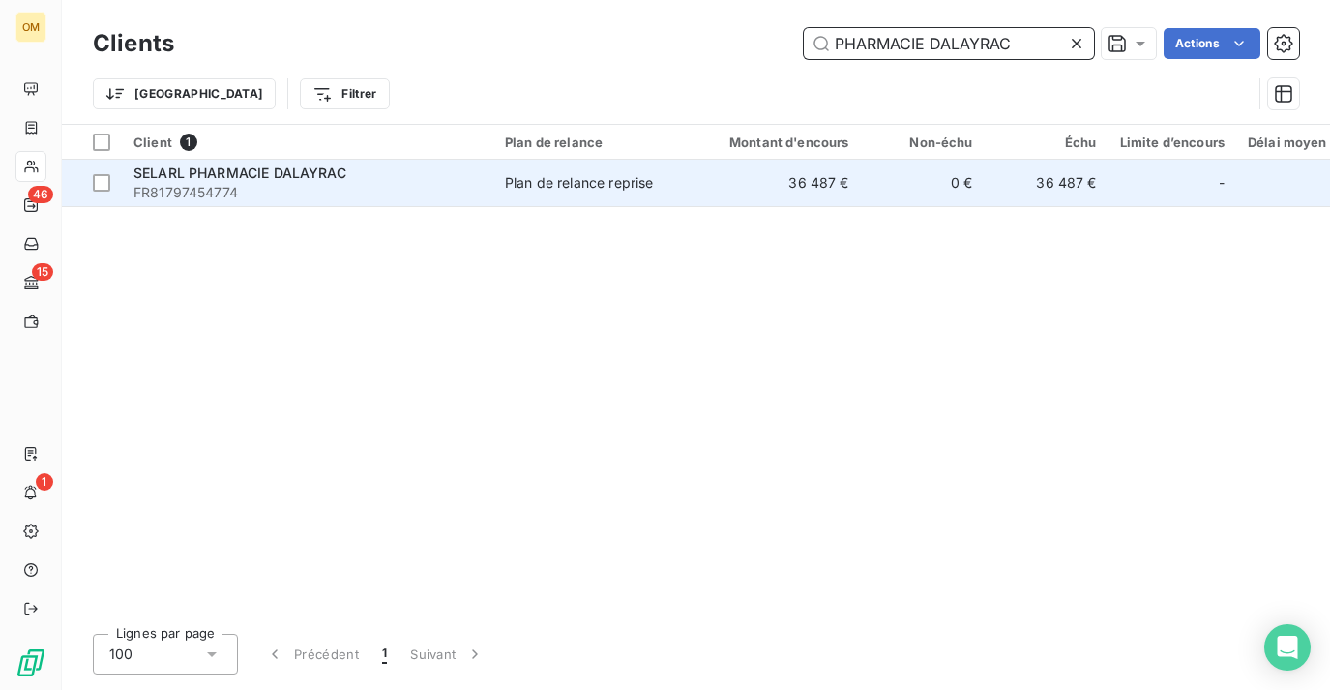
type input "PHARMACIE DALAYRAC"
click at [884, 178] on td "0 €" at bounding box center [923, 183] width 124 height 46
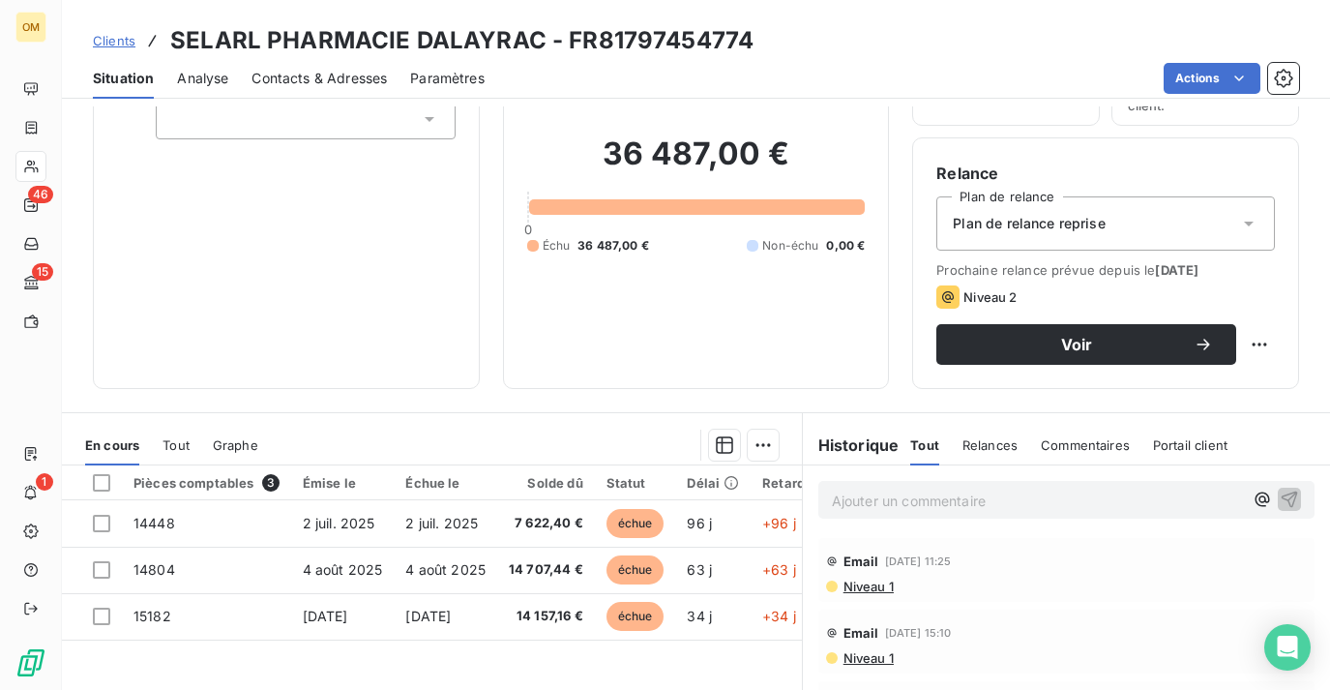
scroll to position [143, 0]
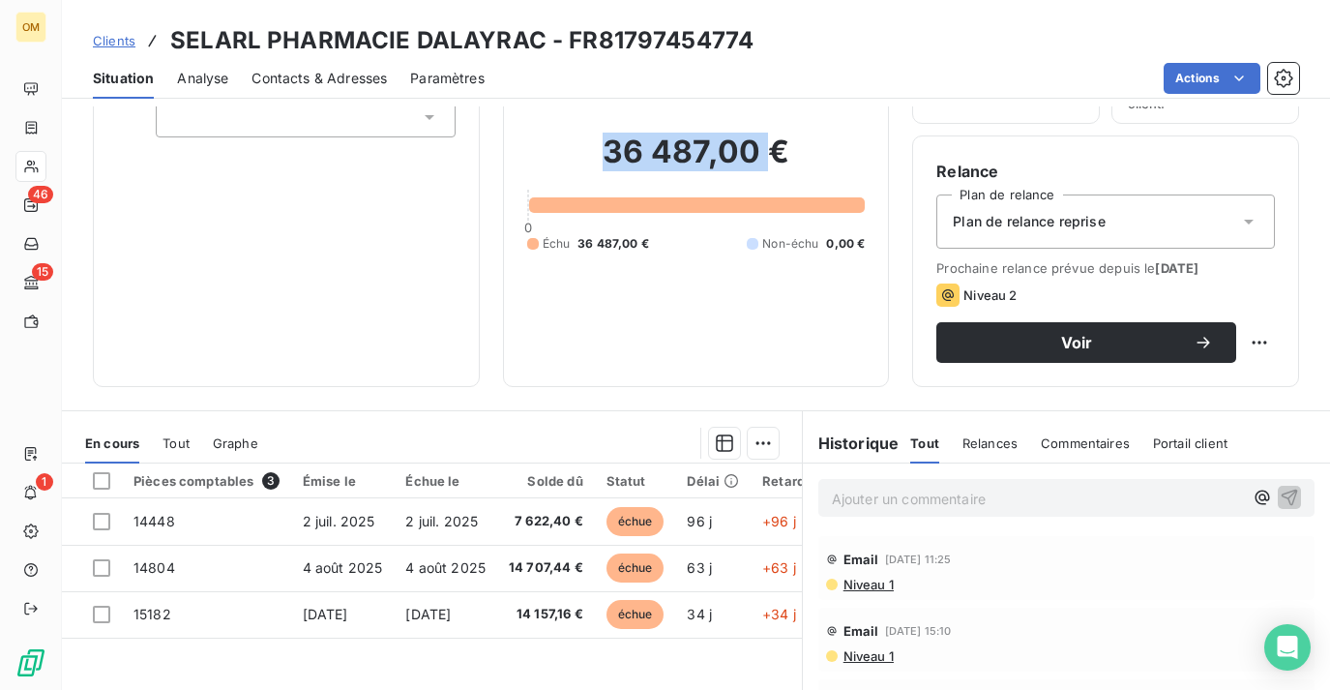
drag, startPoint x: 608, startPoint y: 156, endPoint x: 764, endPoint y: 156, distance: 155.7
click at [764, 156] on h2 "36 487,00 €" at bounding box center [696, 162] width 339 height 58
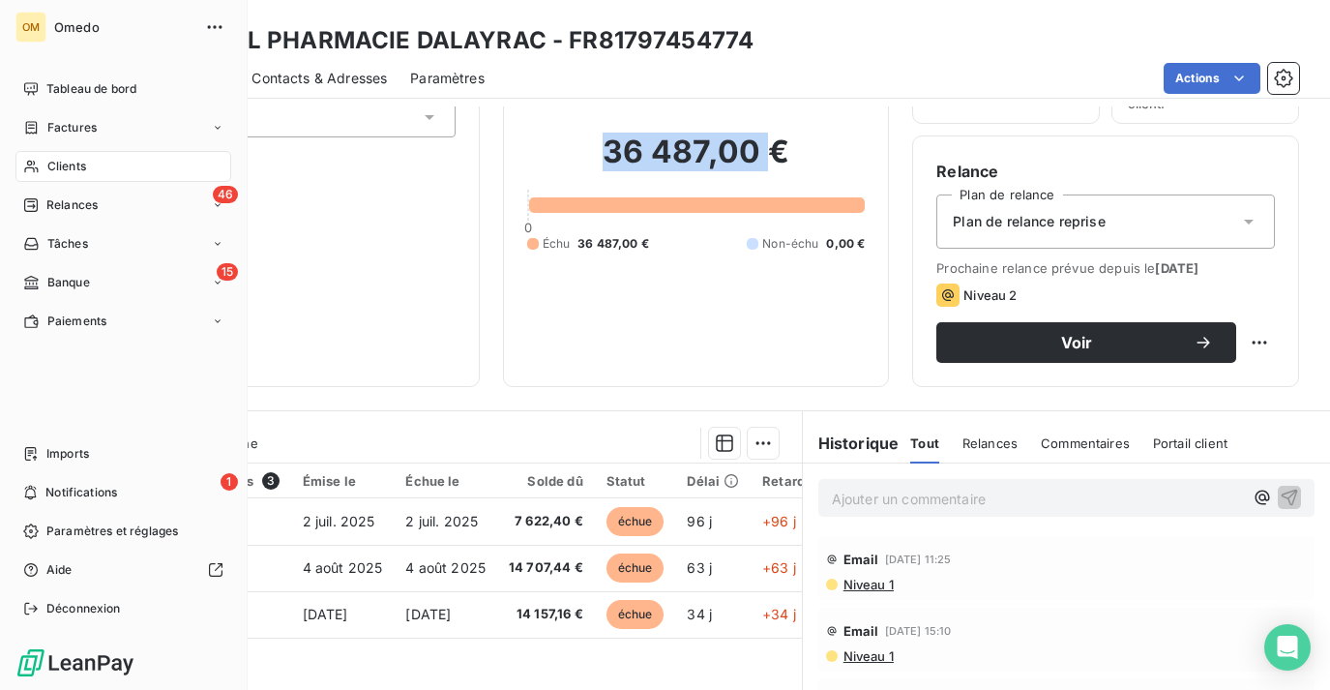
click at [32, 164] on icon at bounding box center [31, 166] width 16 height 15
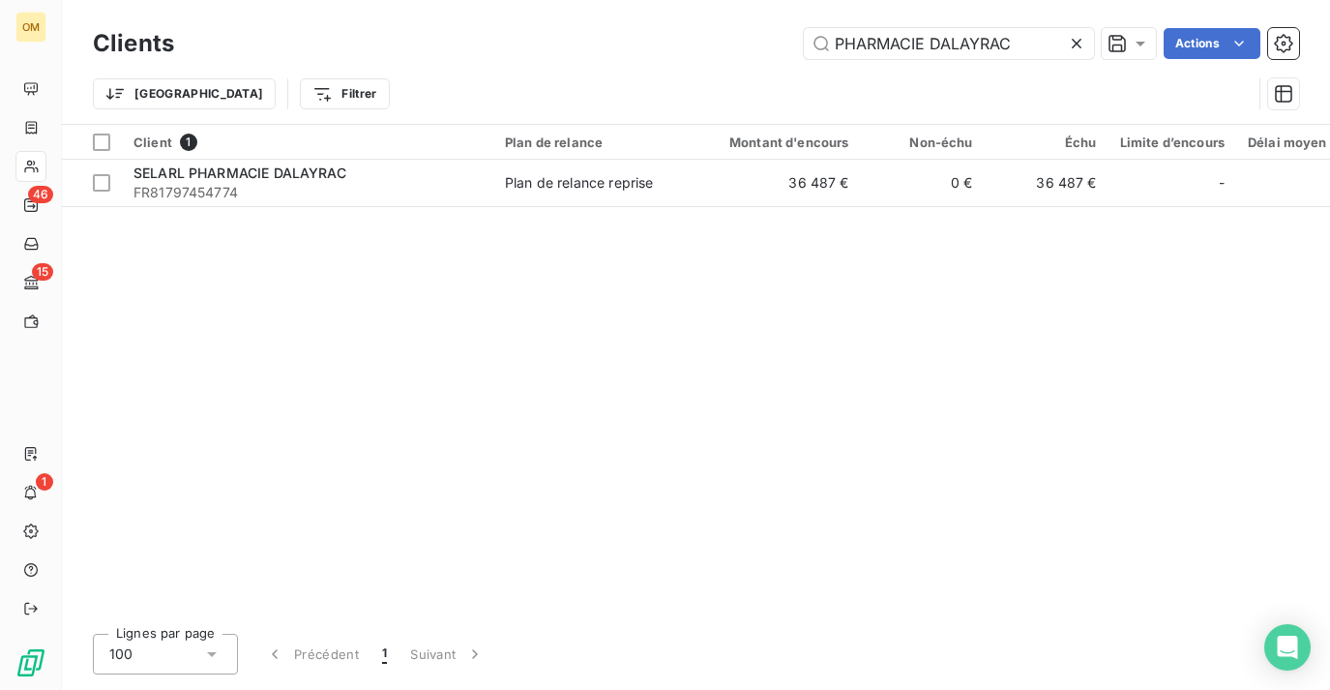
click at [1076, 35] on icon at bounding box center [1076, 43] width 19 height 19
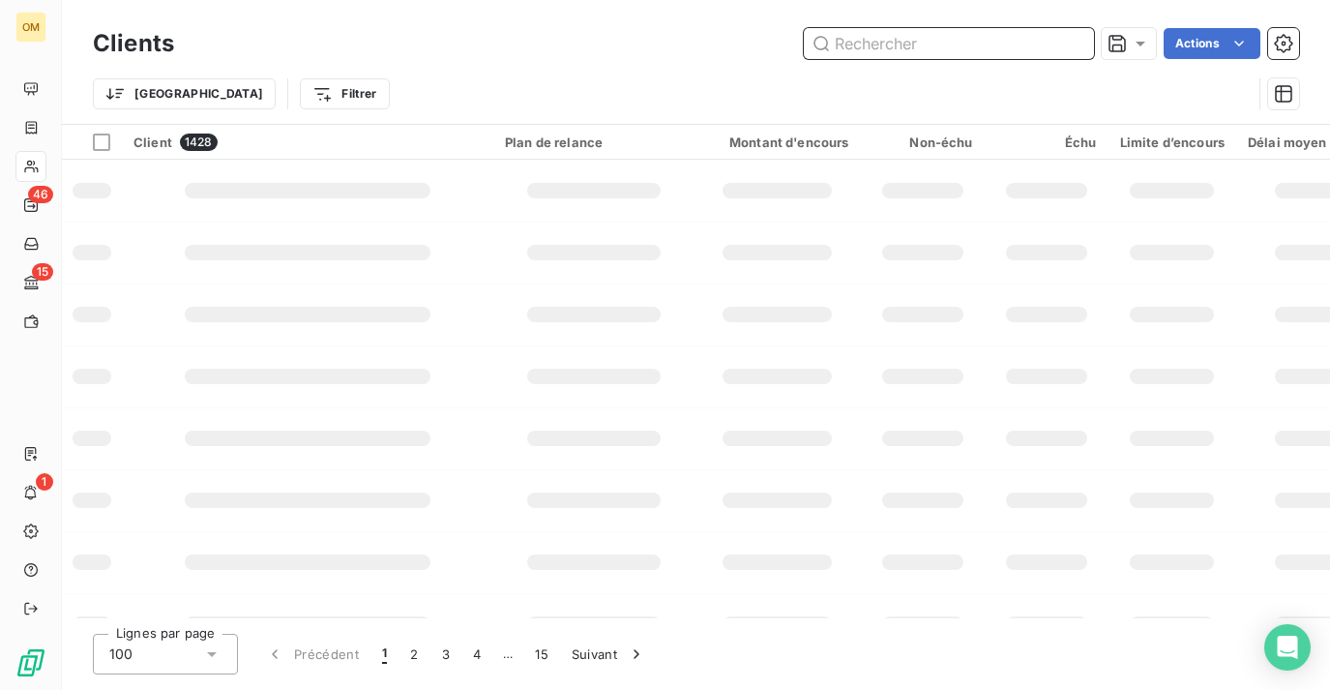
click at [957, 51] on input "text" at bounding box center [949, 43] width 290 height 31
type input "[PERSON_NAME]"
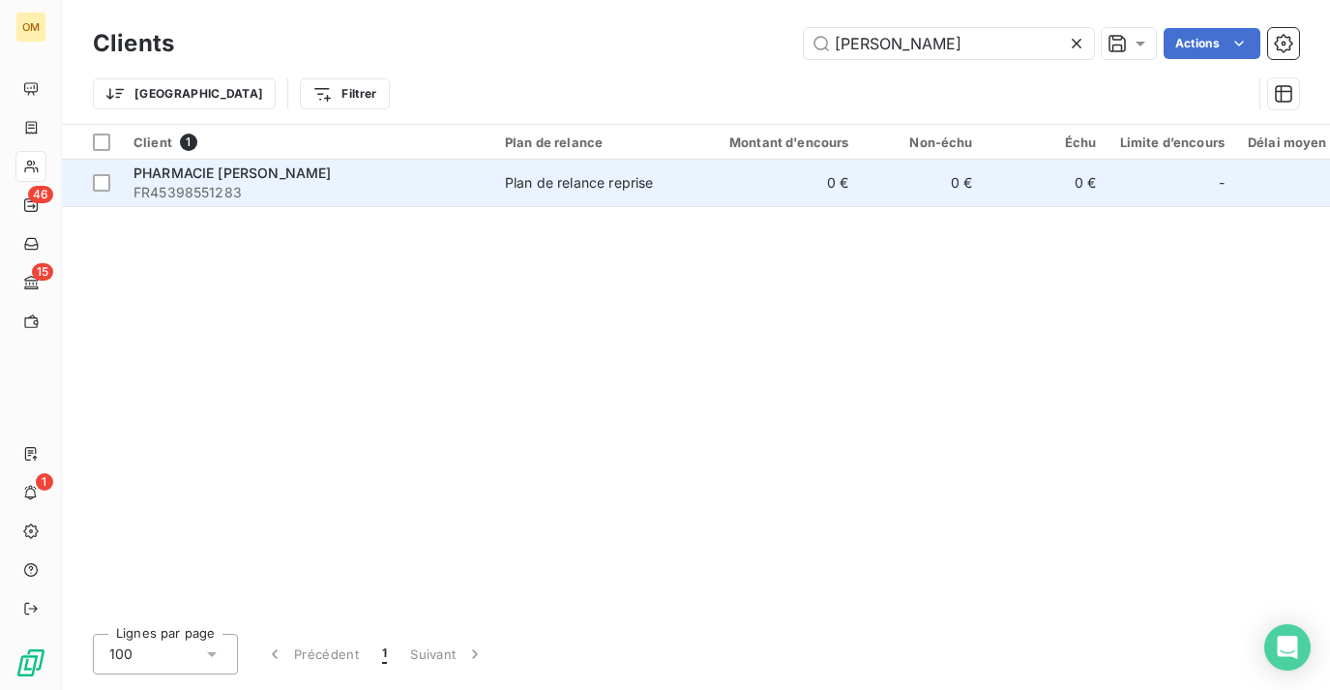
click at [866, 167] on td "0 €" at bounding box center [923, 183] width 124 height 46
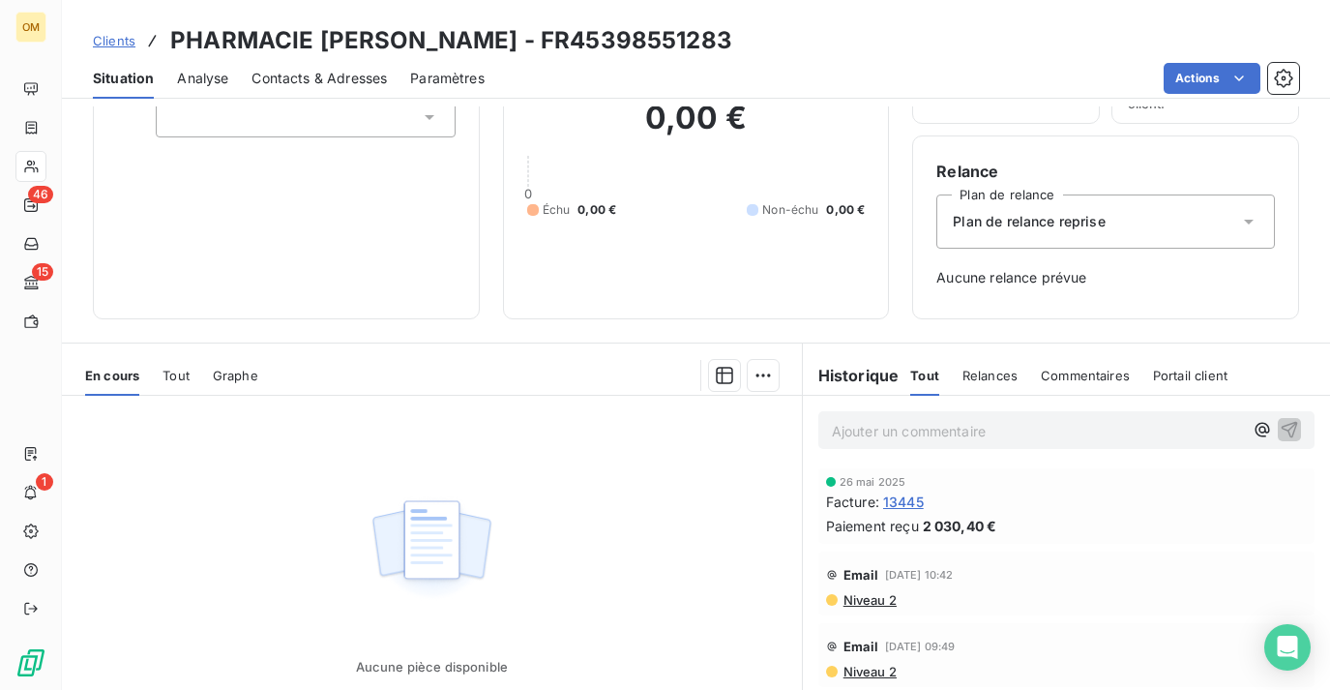
scroll to position [144, 0]
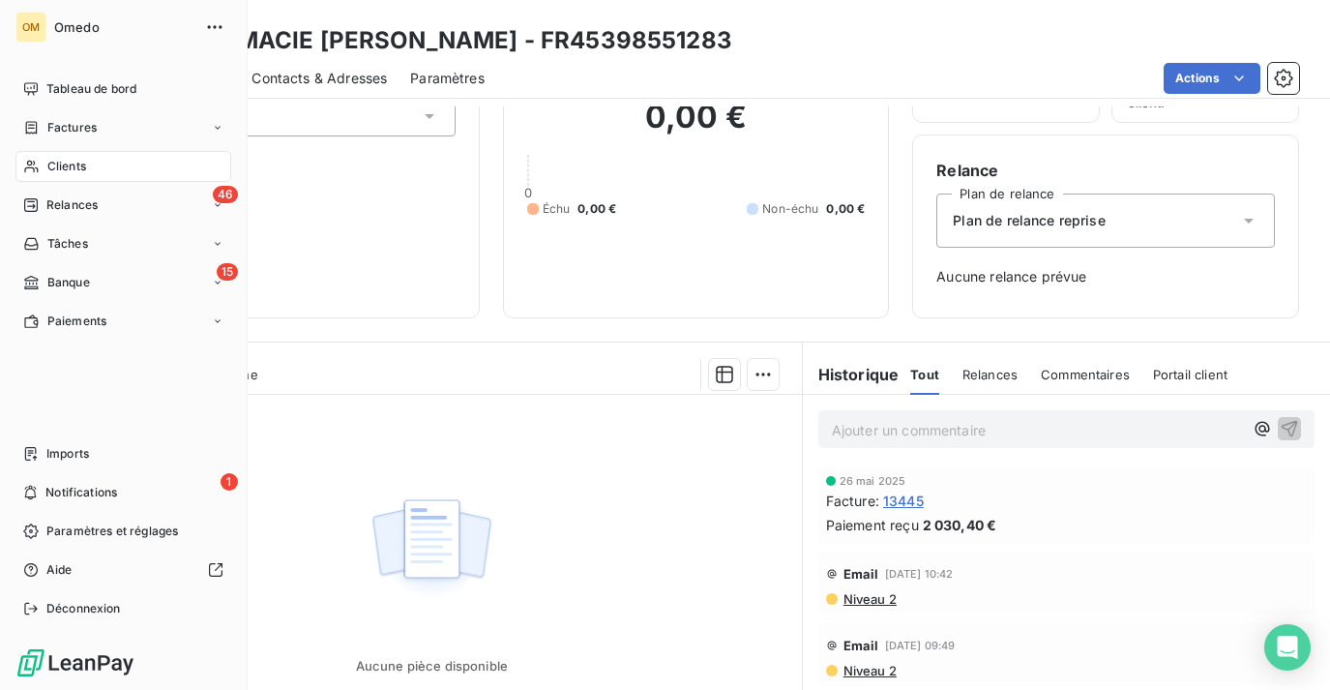
click at [44, 167] on div "Clients" at bounding box center [123, 166] width 216 height 31
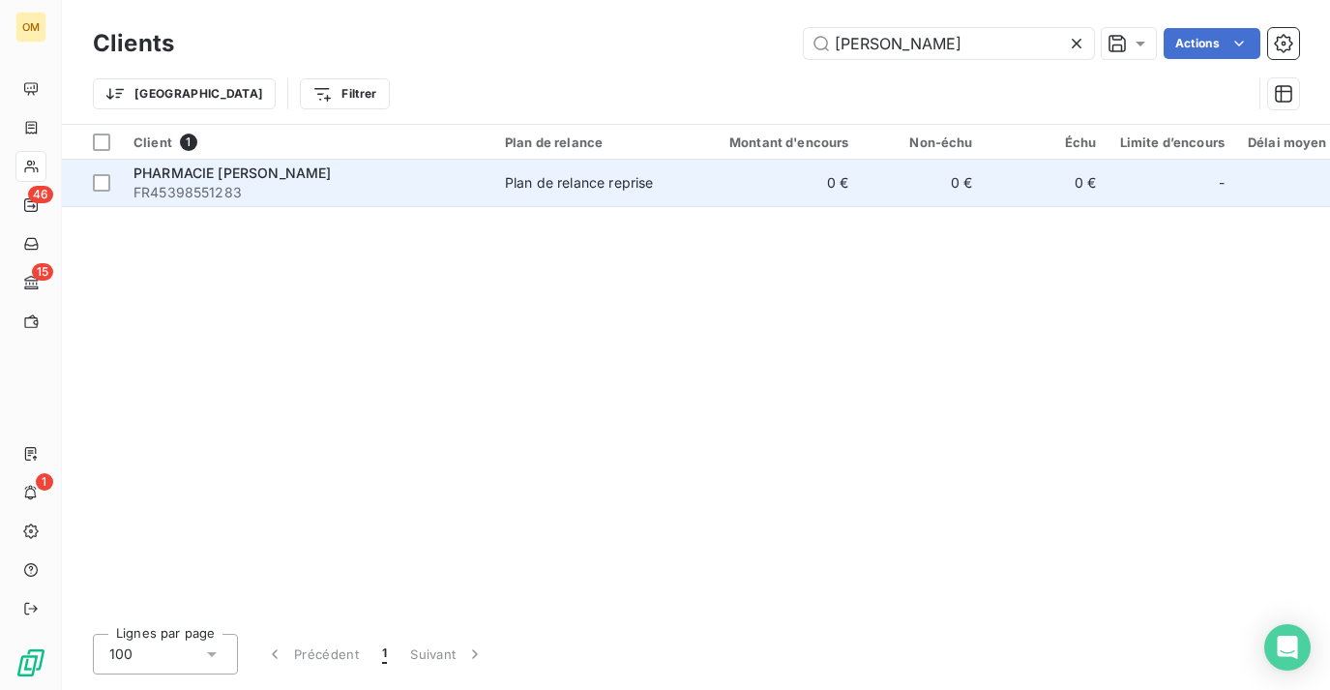
click at [385, 190] on span "FR45398551283" at bounding box center [307, 192] width 348 height 19
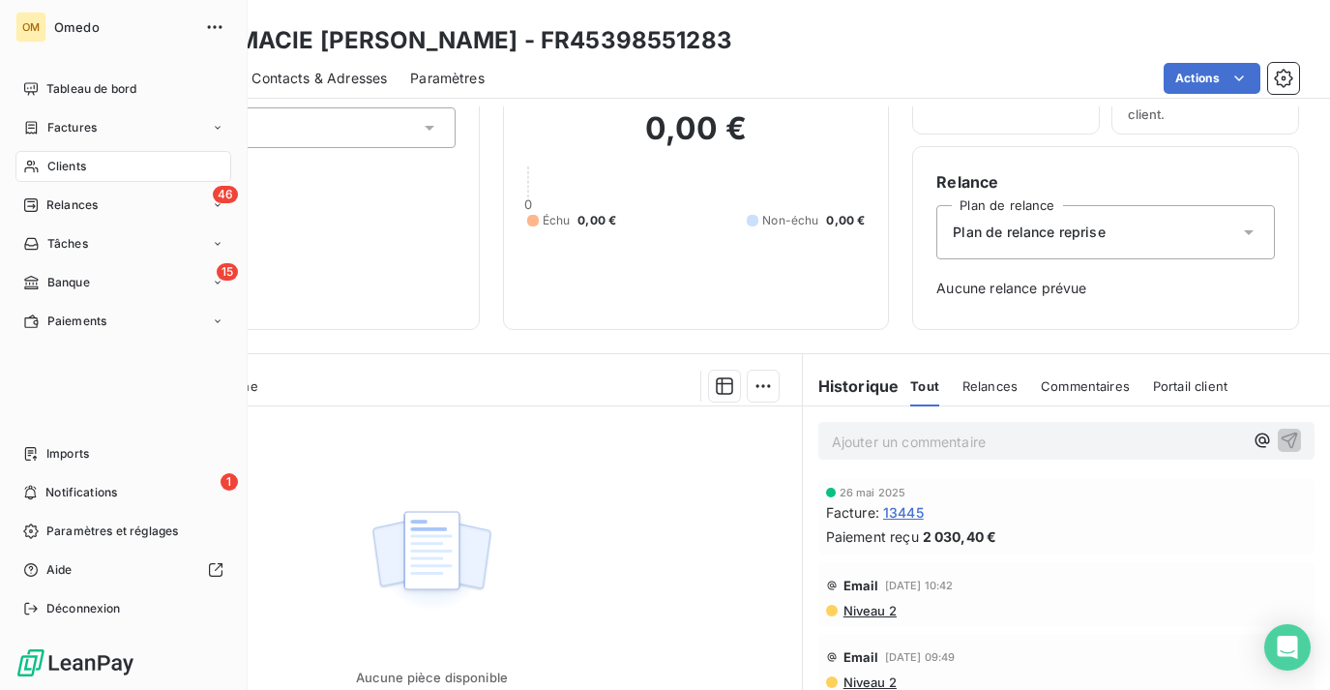
click at [34, 176] on div "Clients" at bounding box center [123, 166] width 216 height 31
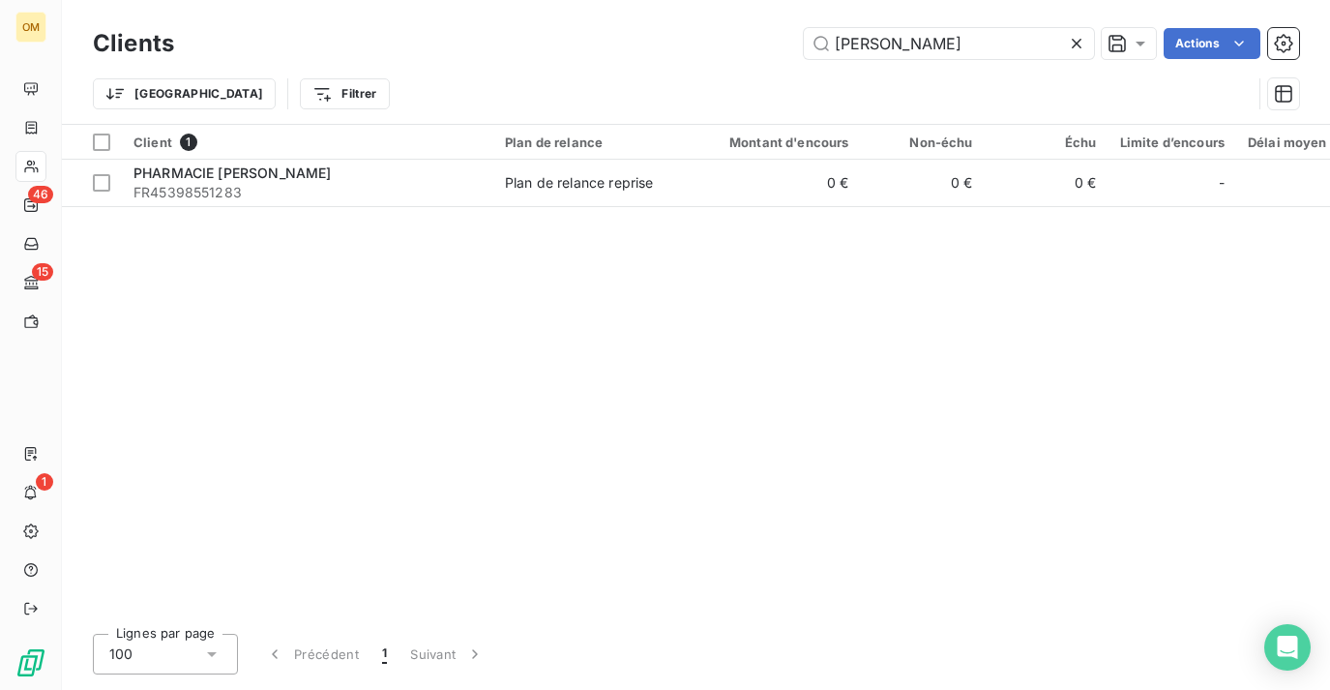
click at [1077, 43] on icon at bounding box center [1076, 43] width 19 height 19
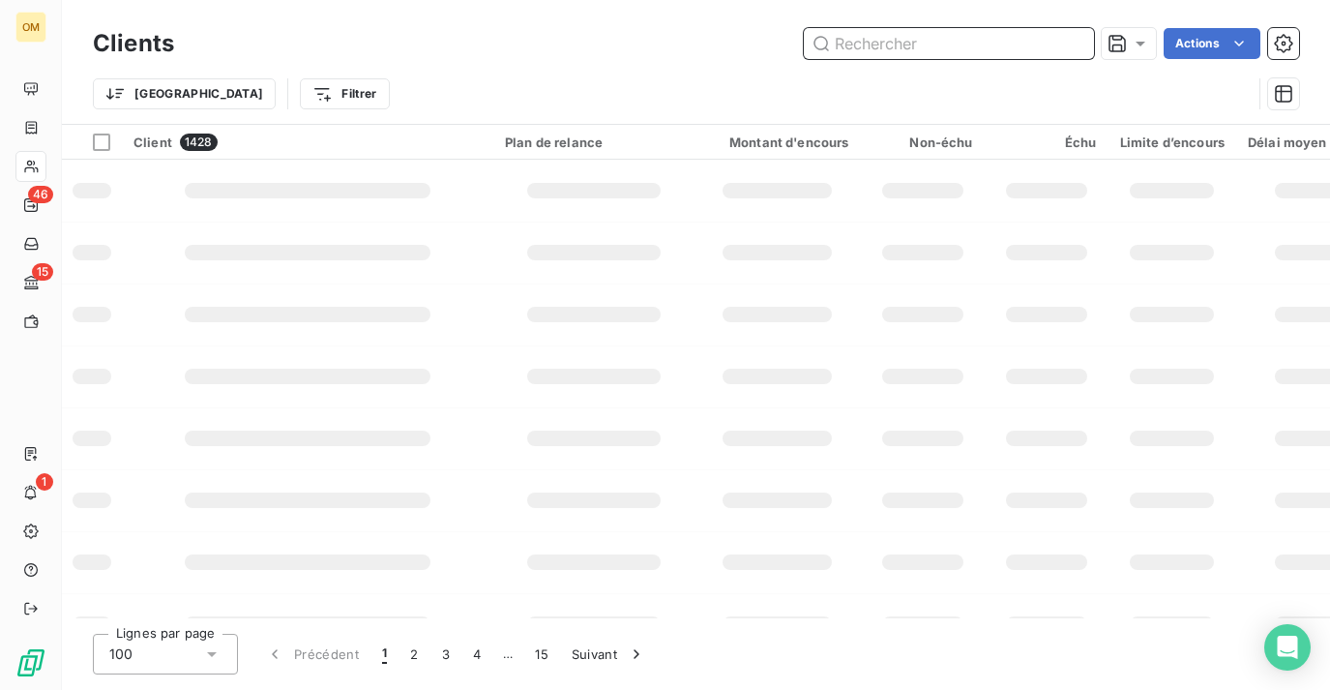
click at [970, 43] on input "text" at bounding box center [949, 43] width 290 height 31
paste input "PHARMACIE DU FAUBOURG SAINT HONORE"
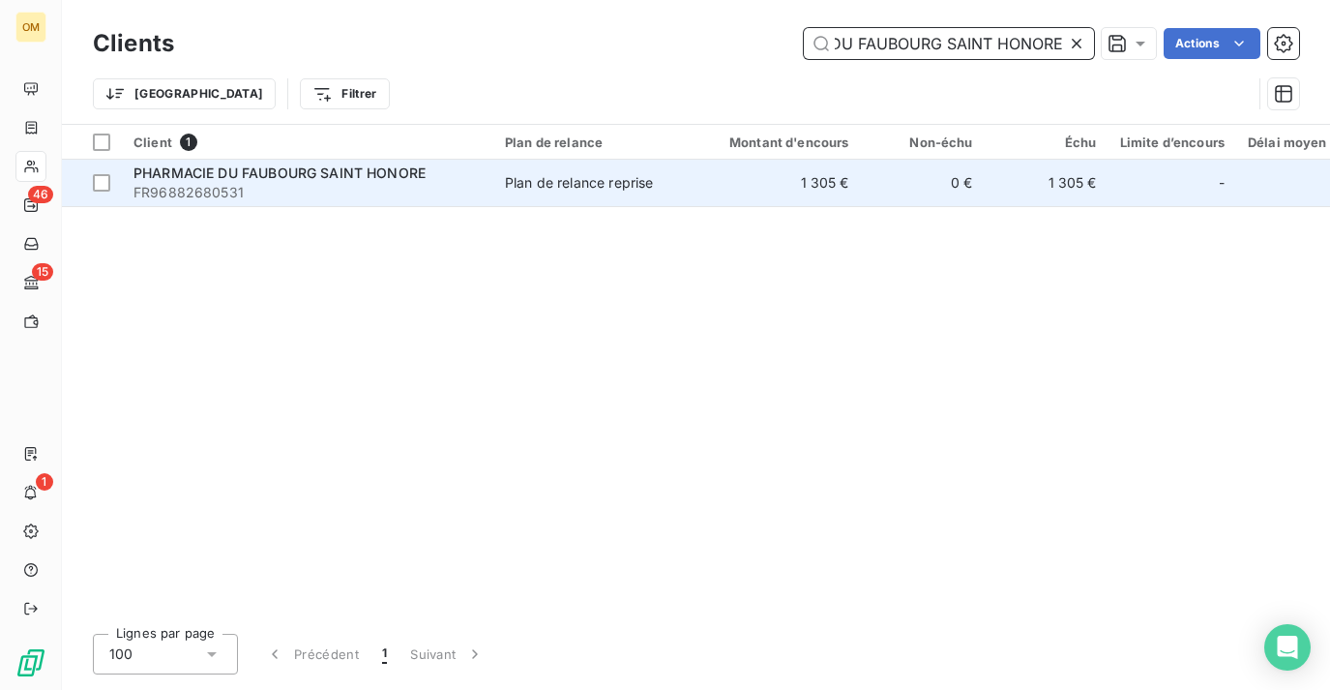
type input "PHARMACIE DU FAUBOURG SAINT HONORE"
click at [842, 168] on td "1 305 €" at bounding box center [777, 183] width 166 height 46
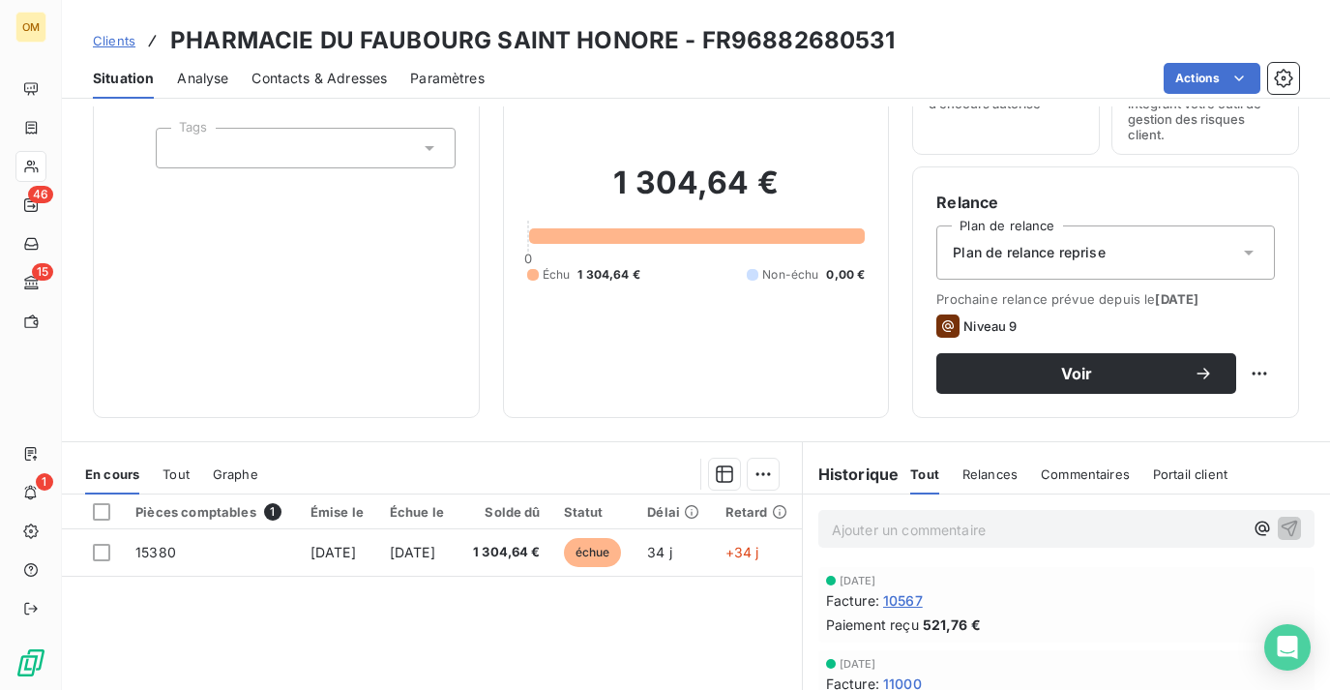
scroll to position [113, 0]
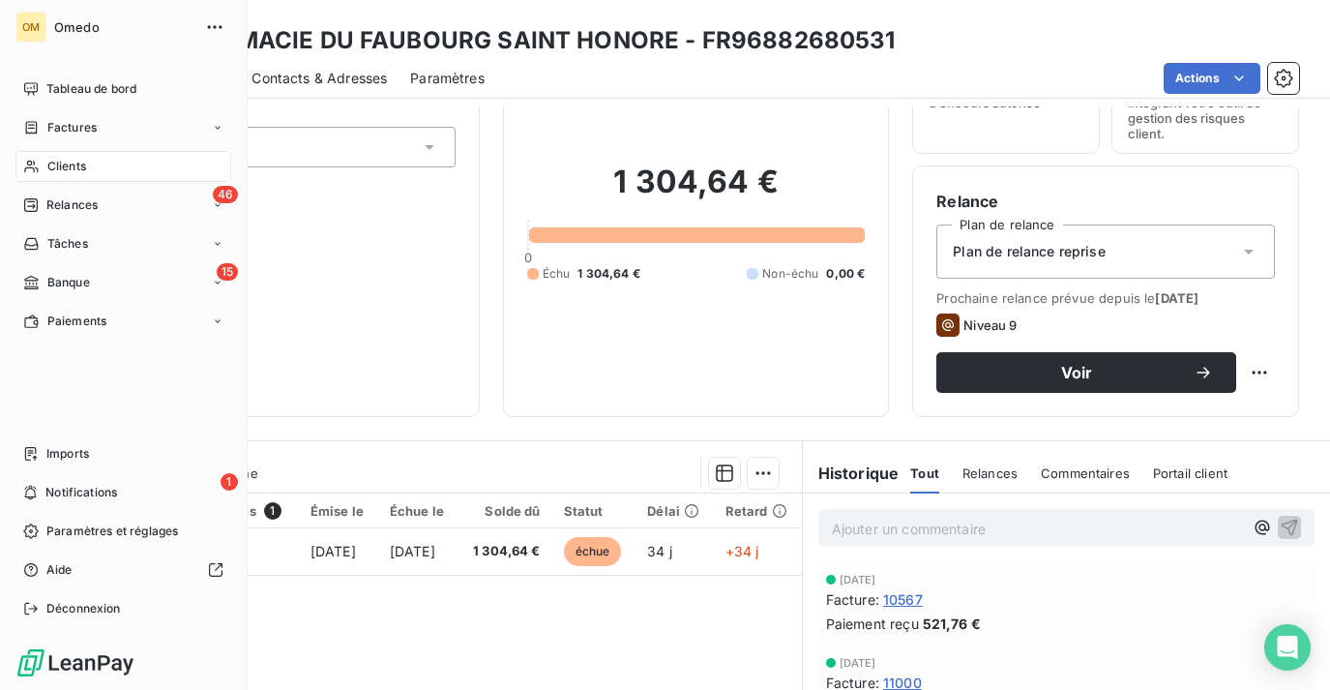
click at [78, 154] on div "Clients" at bounding box center [123, 166] width 216 height 31
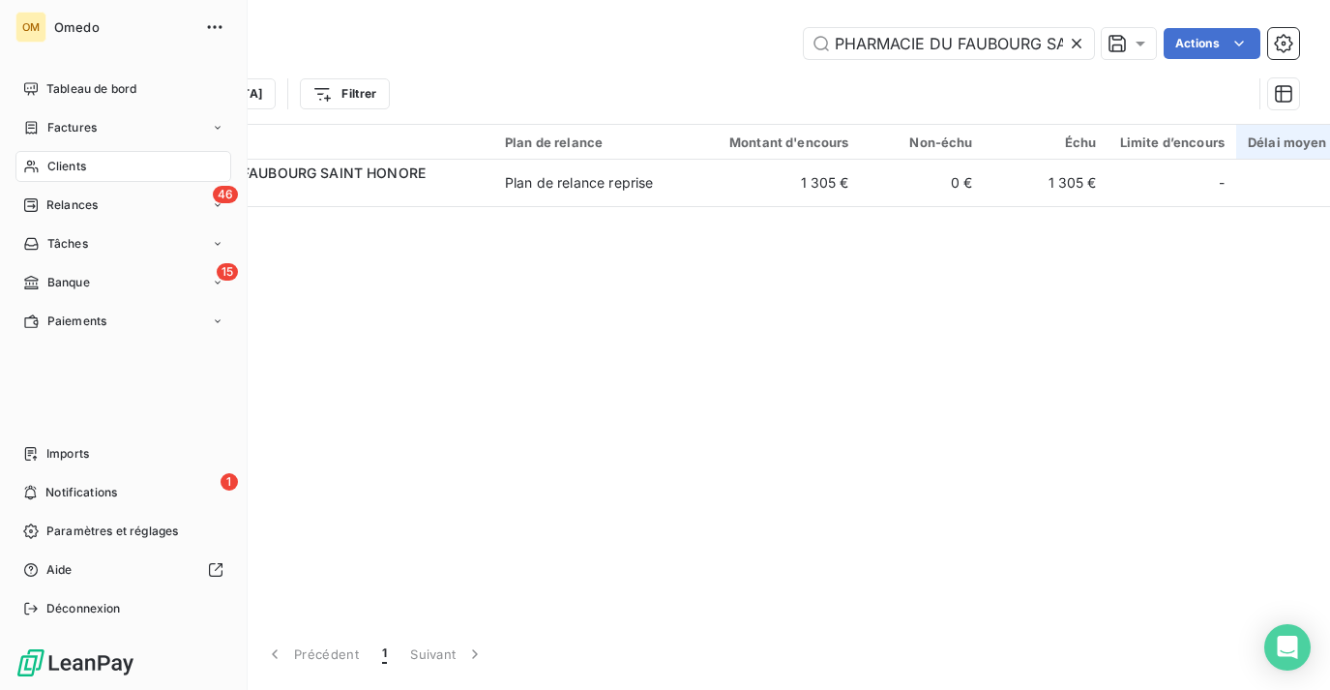
scroll to position [0, 100]
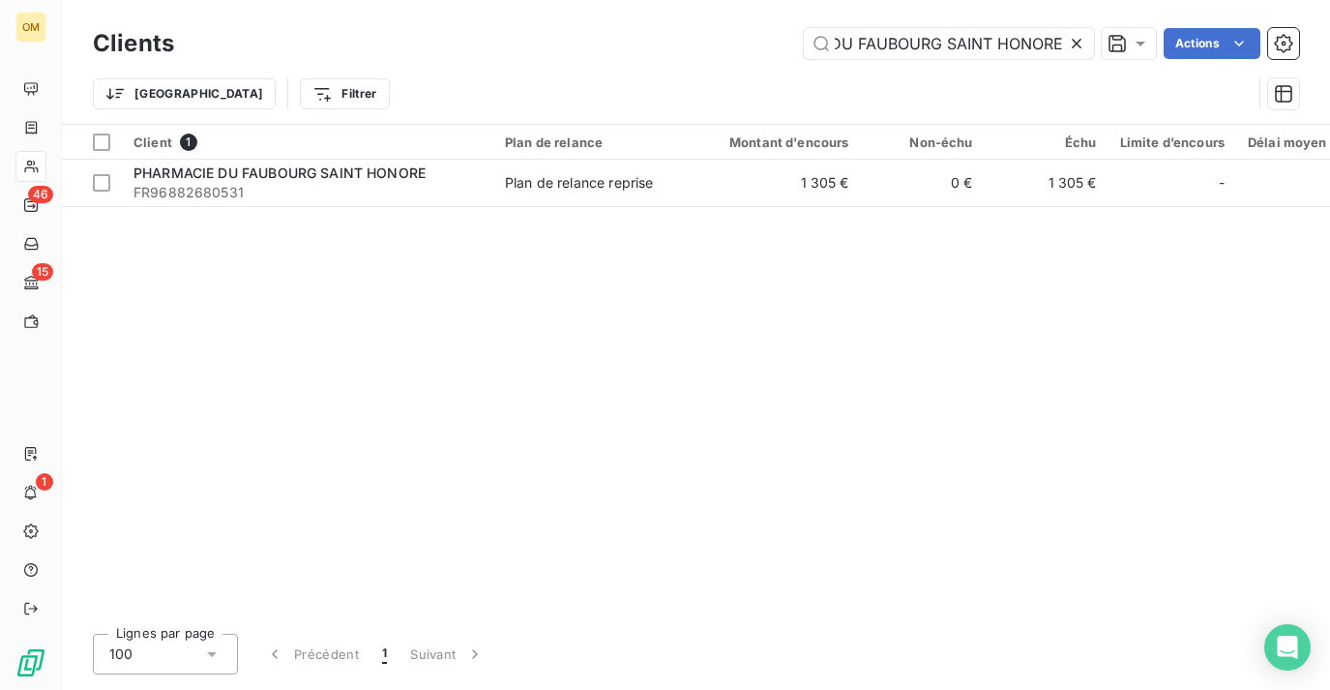
click at [1078, 42] on icon at bounding box center [1076, 43] width 19 height 19
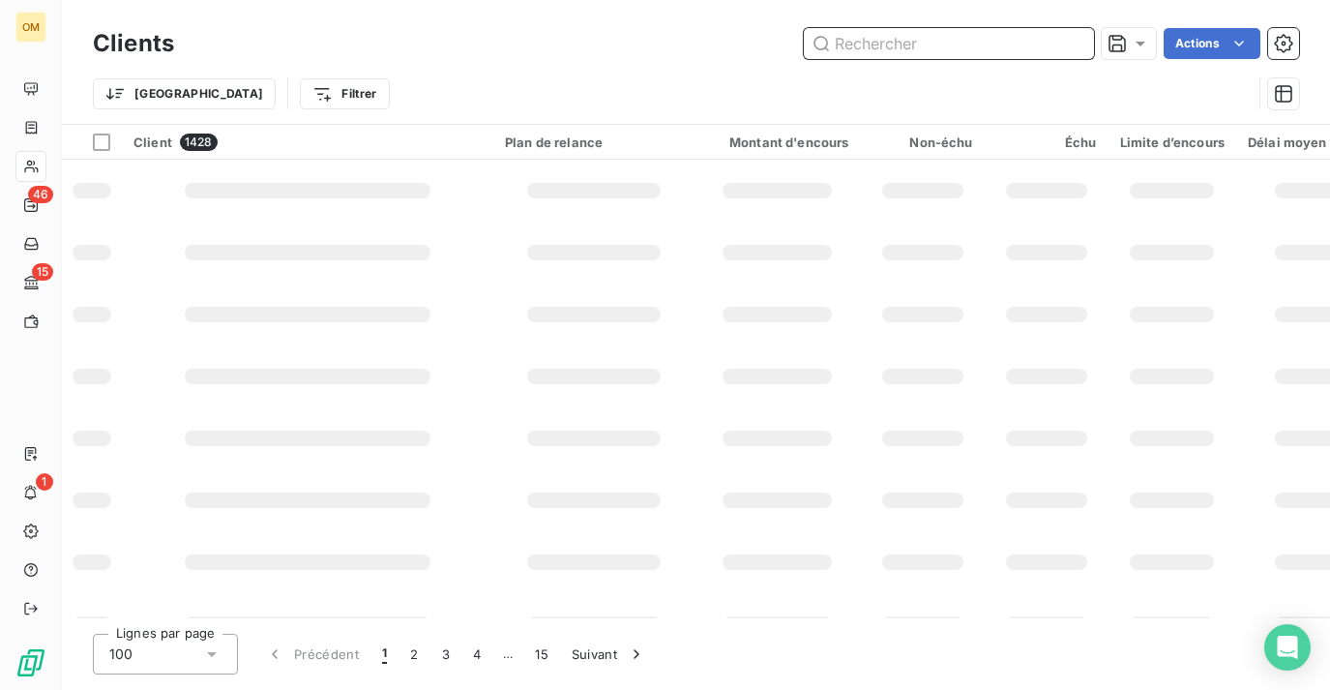
click at [968, 40] on input "text" at bounding box center [949, 43] width 290 height 31
paste input "PHARMACIE DES MEZREAUX"
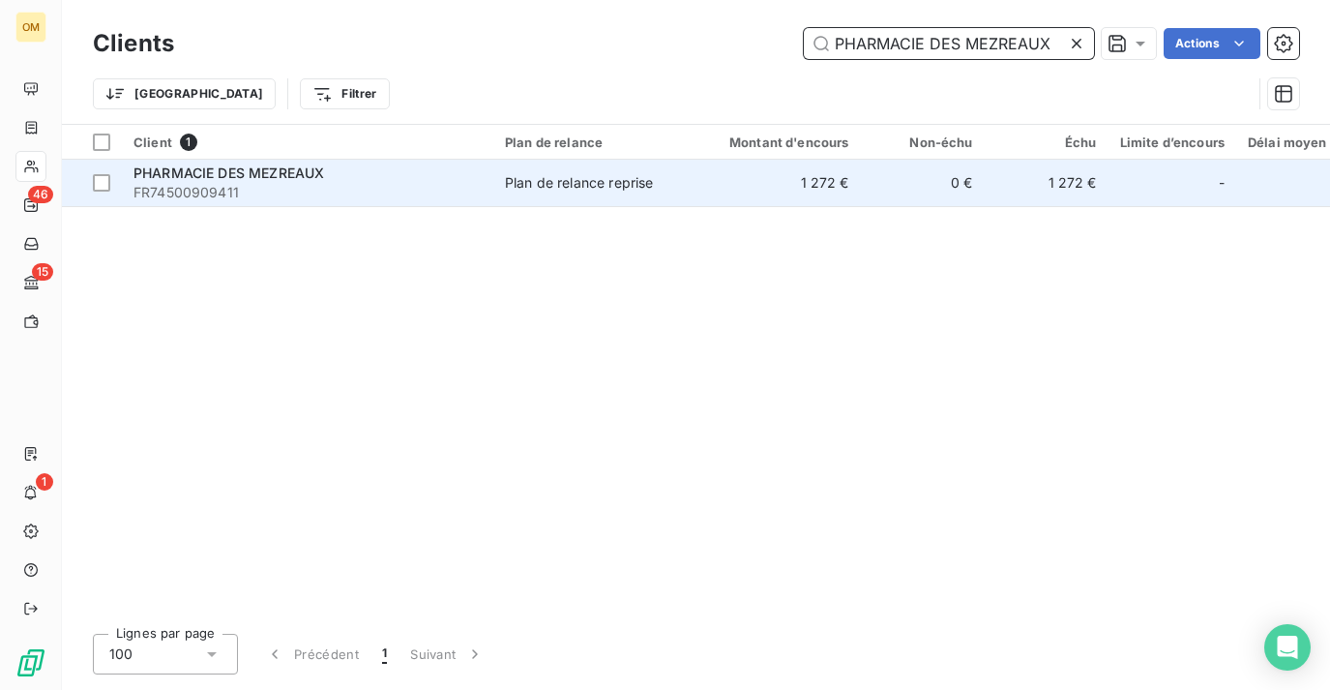
type input "PHARMACIE DES MEZREAUX"
click at [894, 167] on td "0 €" at bounding box center [923, 183] width 124 height 46
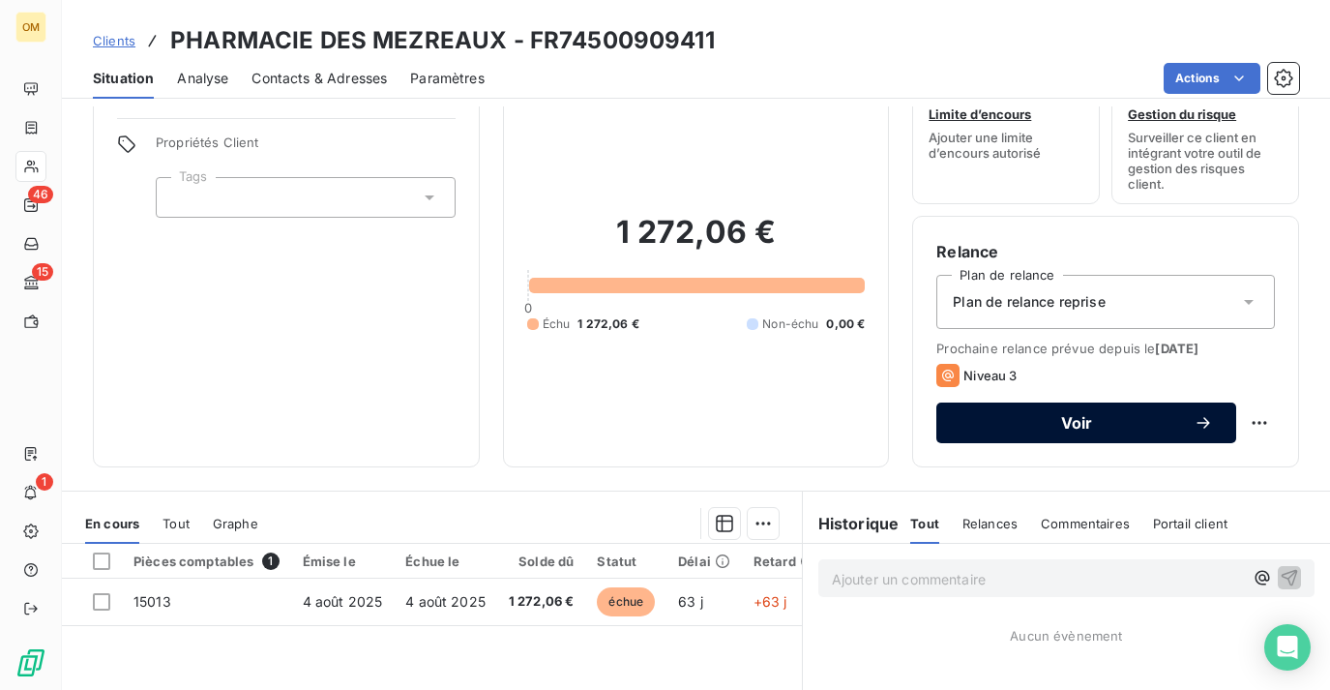
scroll to position [67, 0]
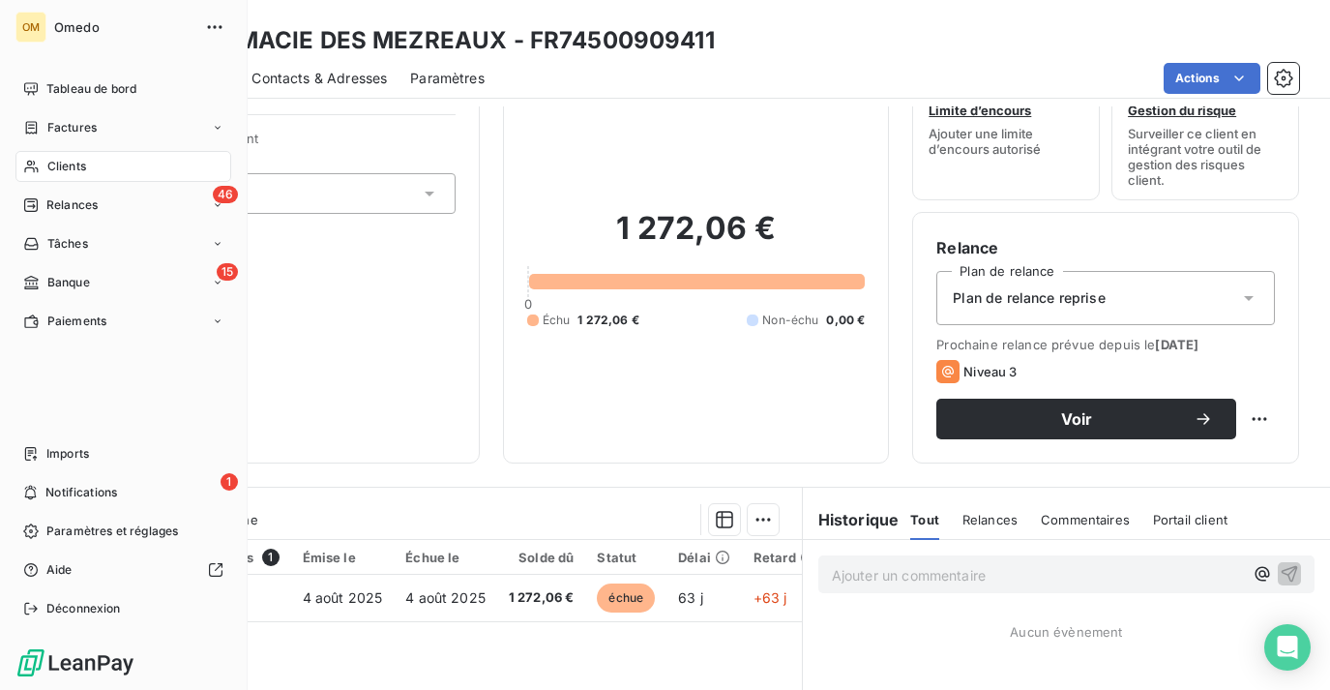
click at [44, 150] on nav "Tableau de bord Factures Clients 46 Relances Tâches 15 Banque Paiements" at bounding box center [123, 205] width 216 height 263
click at [76, 174] on span "Clients" at bounding box center [66, 166] width 39 height 17
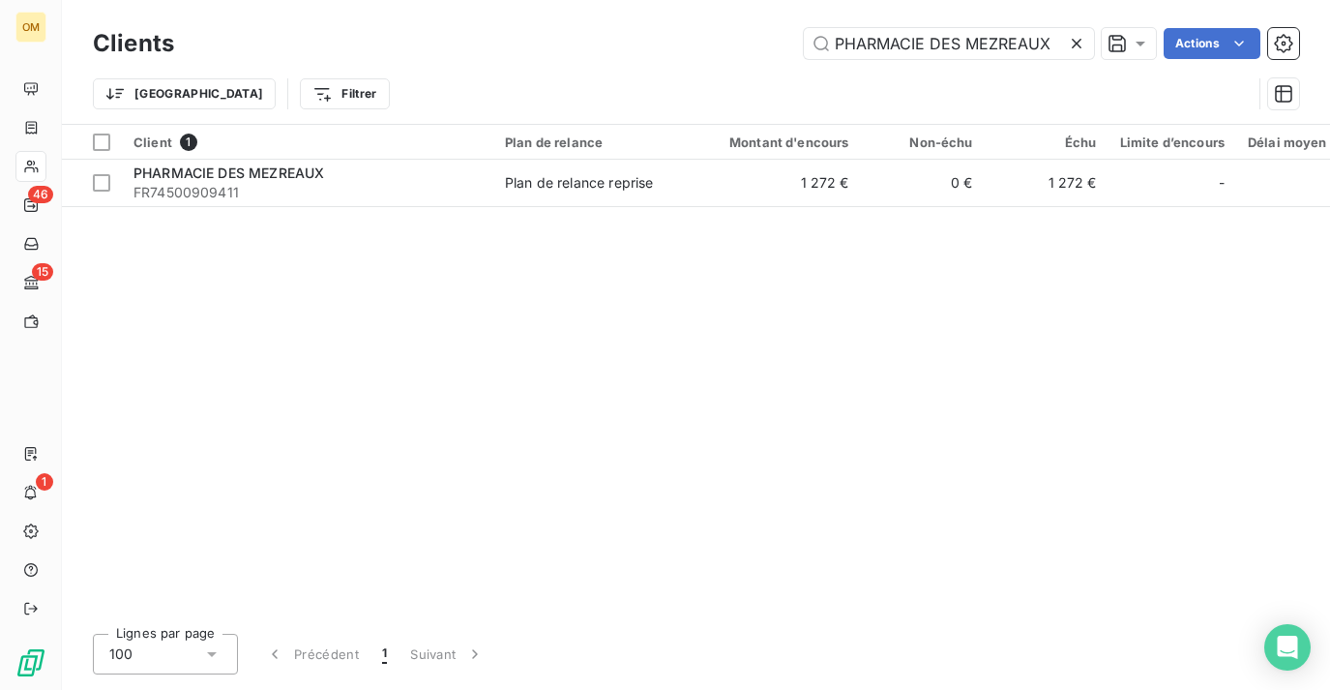
click at [1079, 32] on div at bounding box center [1080, 43] width 27 height 31
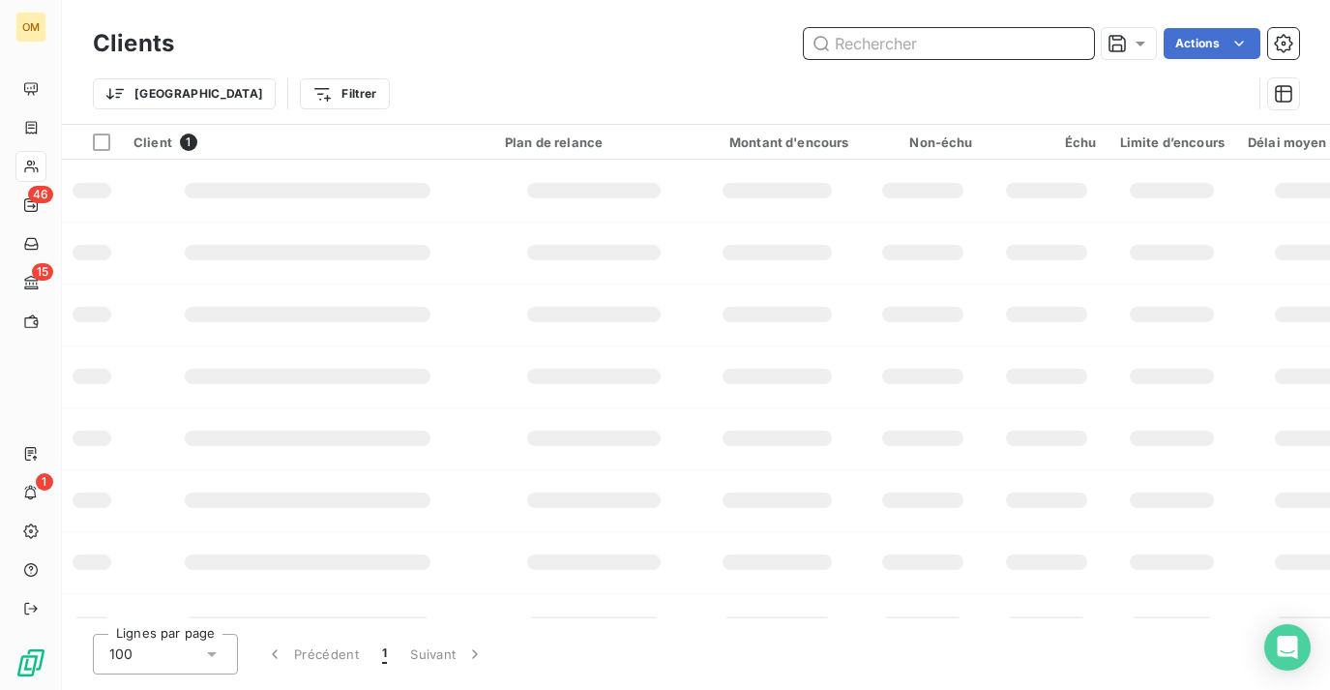
click at [1036, 32] on input "text" at bounding box center [949, 43] width 290 height 31
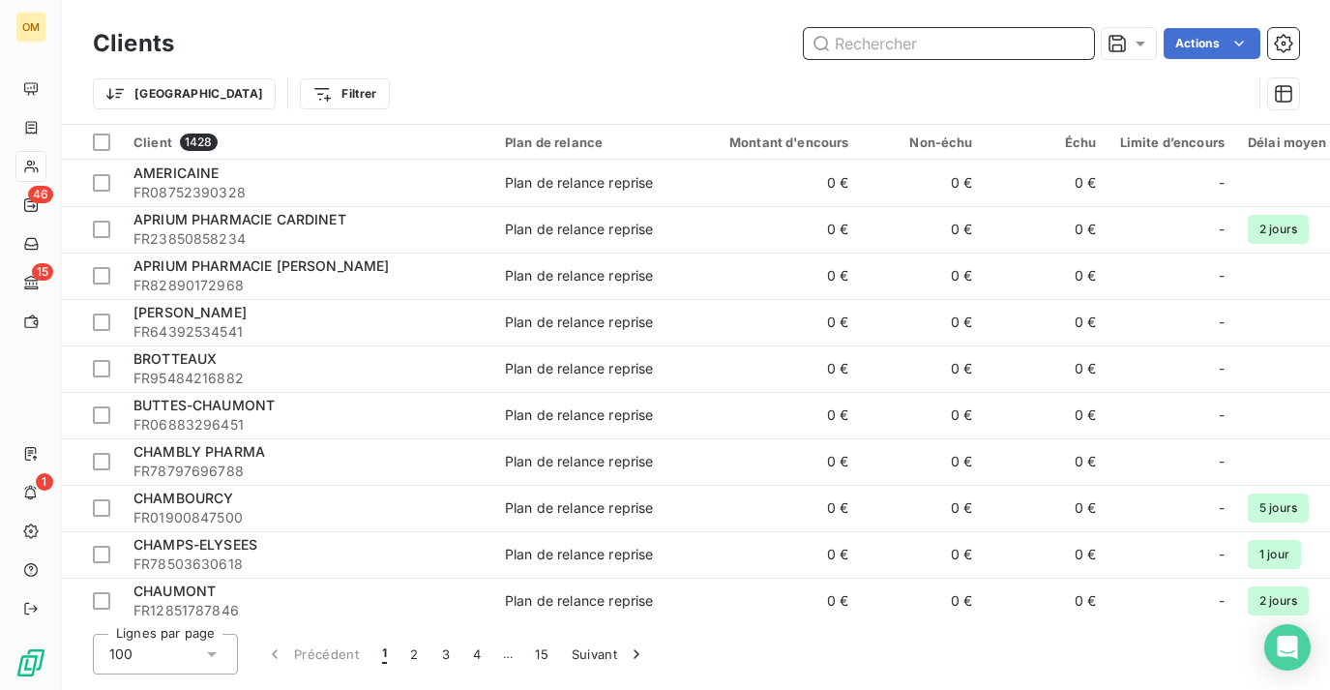
paste input "PHARMACIE DU CCAL MONT D'EST"
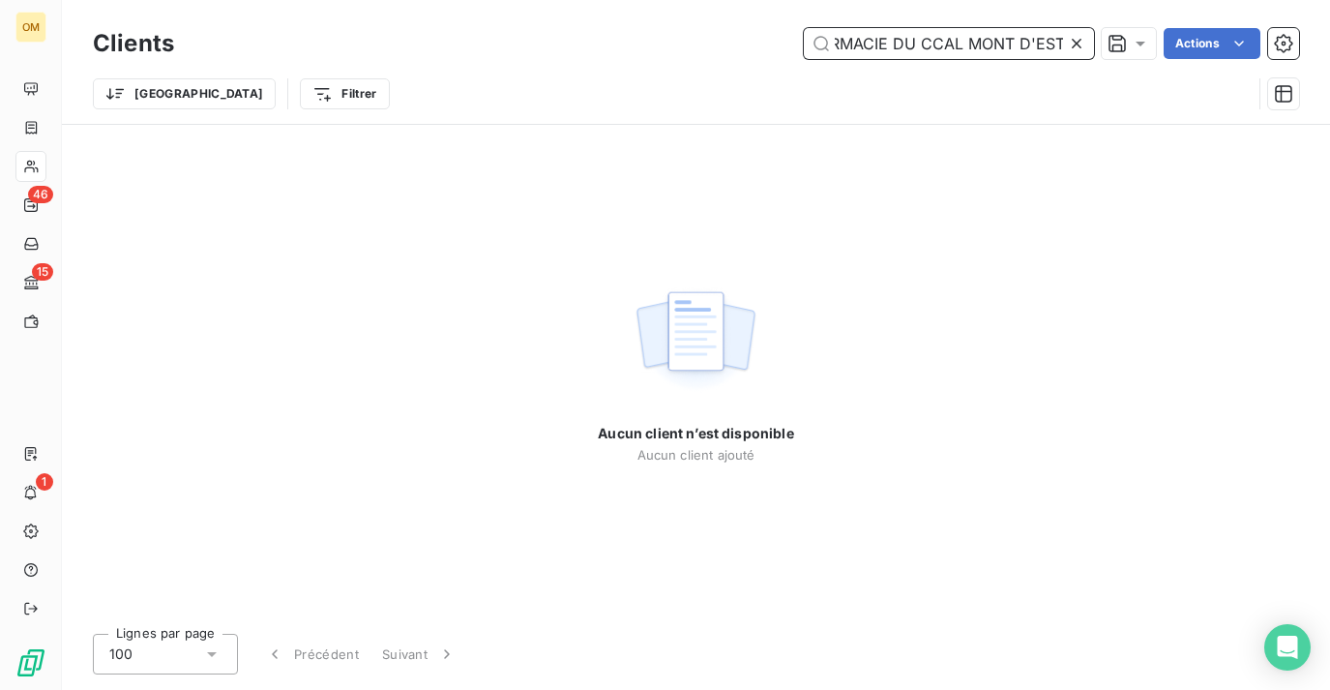
type input "PHARMACIE DU CCAL MONT D'EST"
click at [962, 42] on input "PHARMACIE DU CCAL MONT D'EST" at bounding box center [949, 43] width 290 height 31
drag, startPoint x: 873, startPoint y: 40, endPoint x: 676, endPoint y: 38, distance: 197.3
click at [676, 38] on div "PHARMACIE DU CCAL MONT D'EST Actions" at bounding box center [748, 43] width 1102 height 31
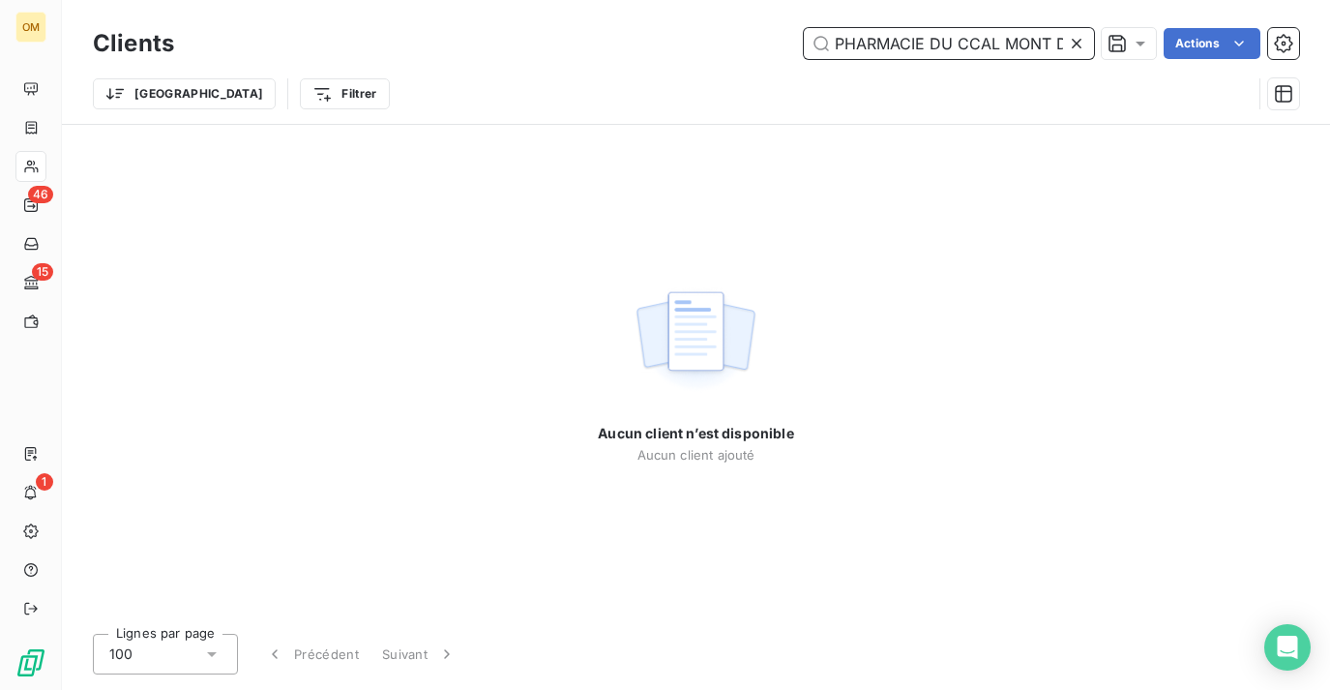
click at [937, 34] on input "PHARMACIE DU CCAL MONT D'EST" at bounding box center [949, 43] width 290 height 31
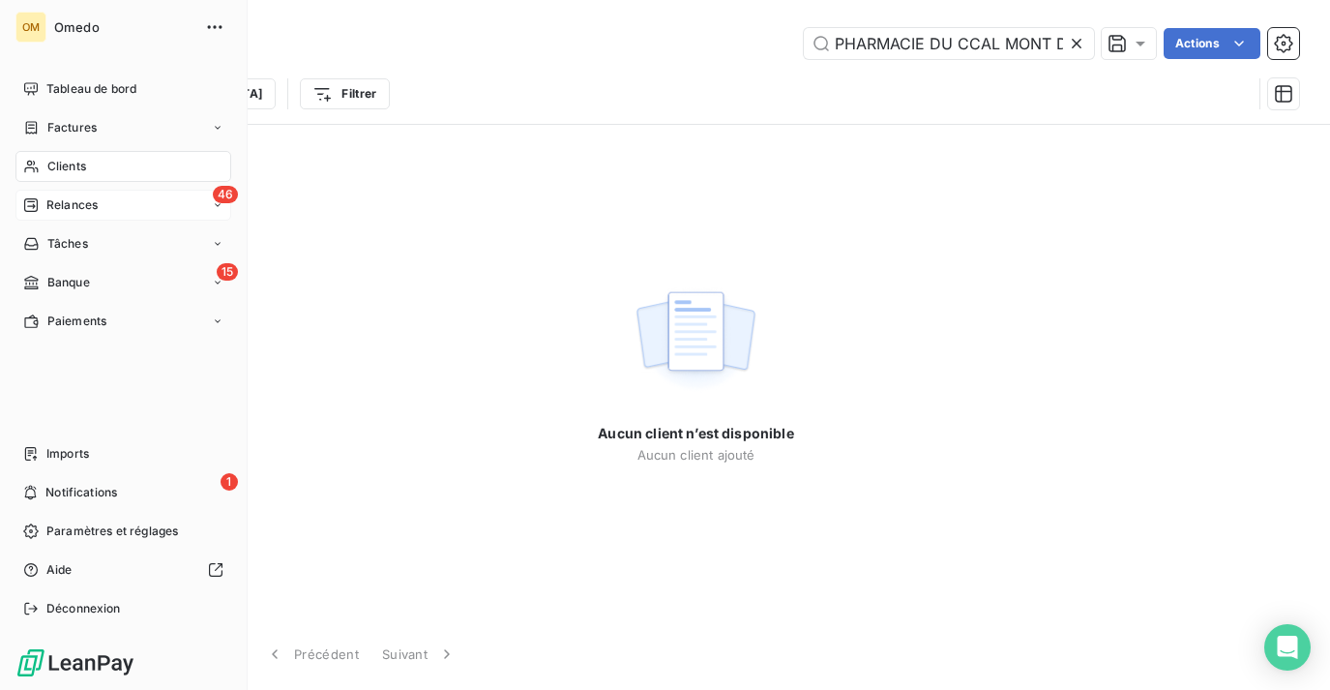
click at [50, 202] on span "Relances" at bounding box center [71, 204] width 51 height 17
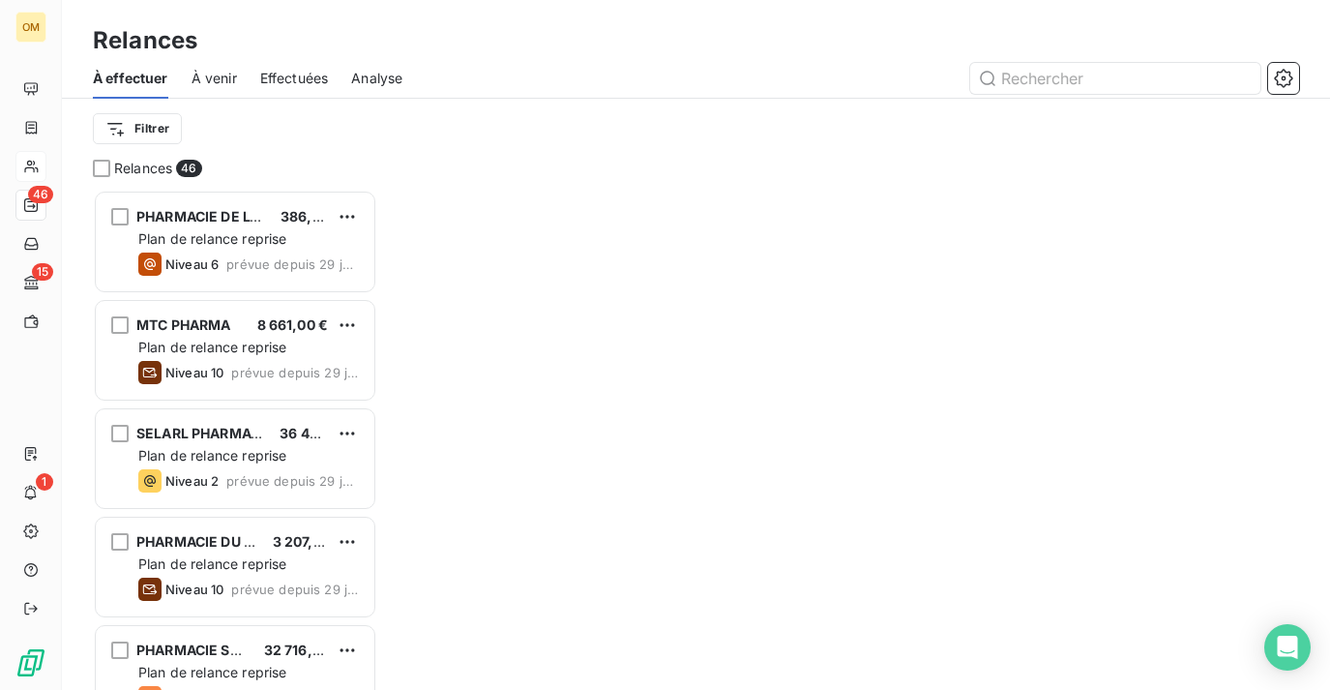
click at [1071, 39] on div "Relances" at bounding box center [696, 40] width 1268 height 35
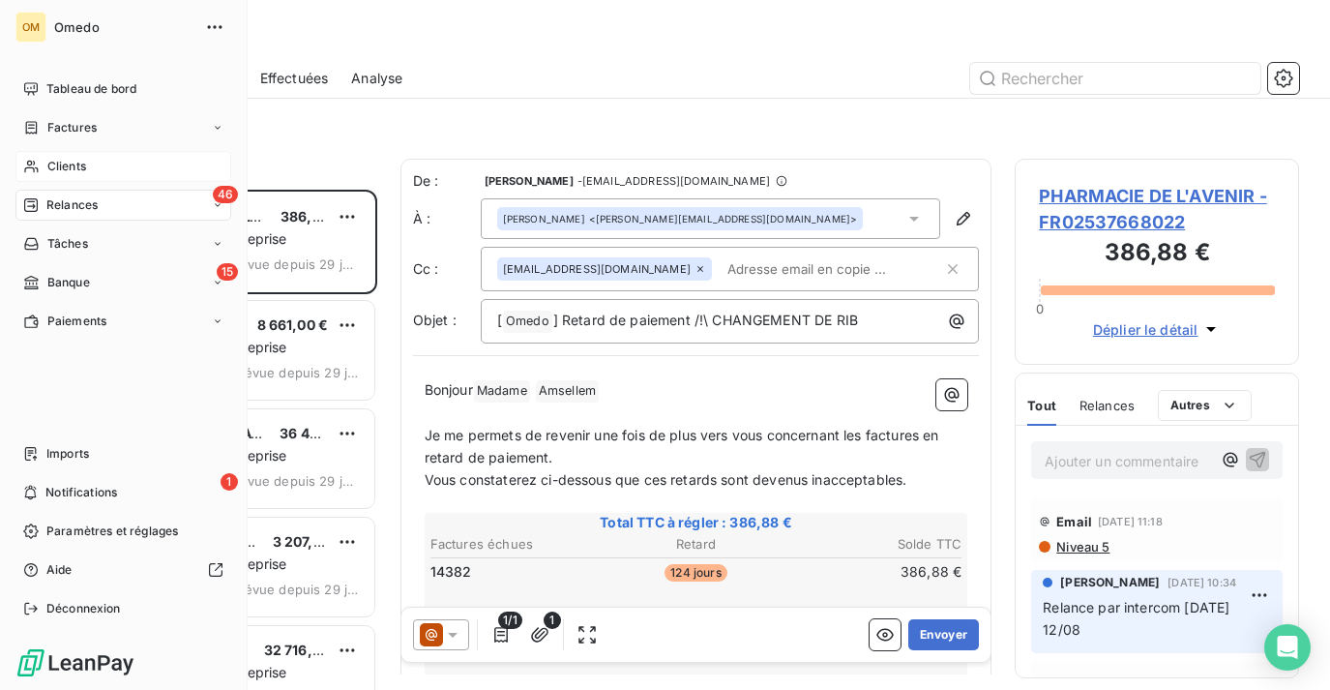
click at [46, 155] on div "Clients" at bounding box center [123, 166] width 216 height 31
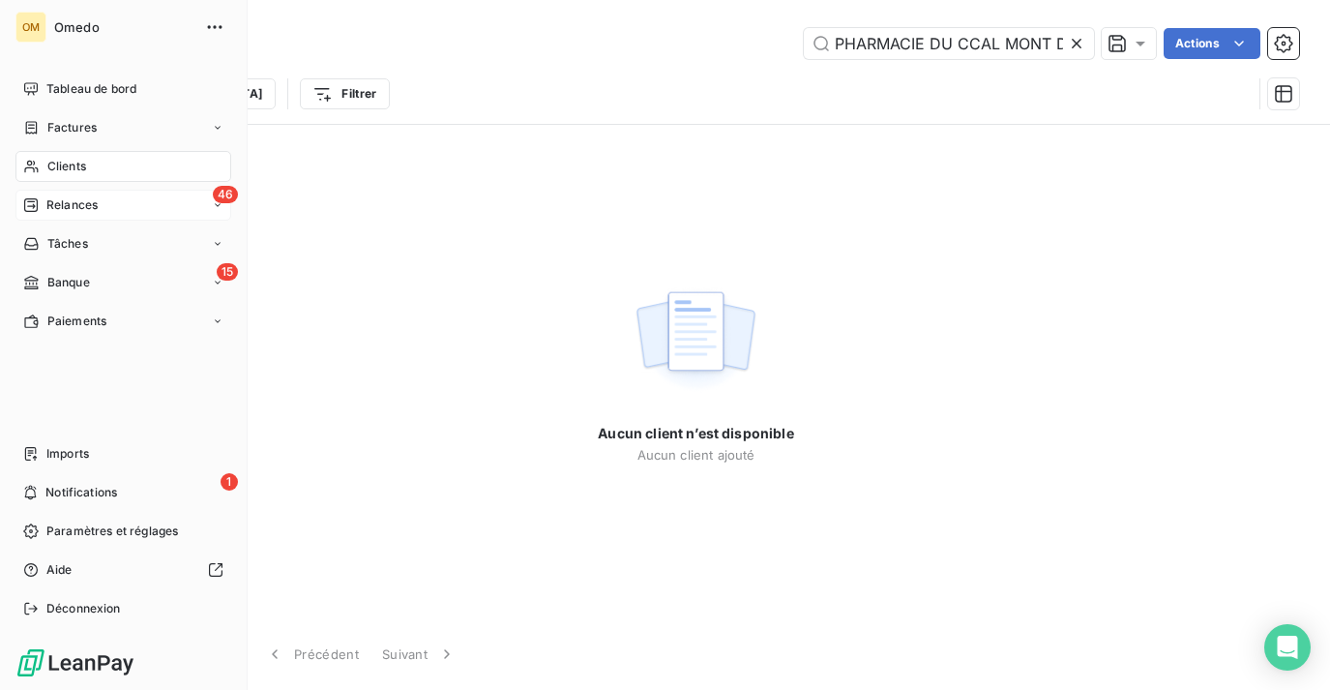
scroll to position [0, 37]
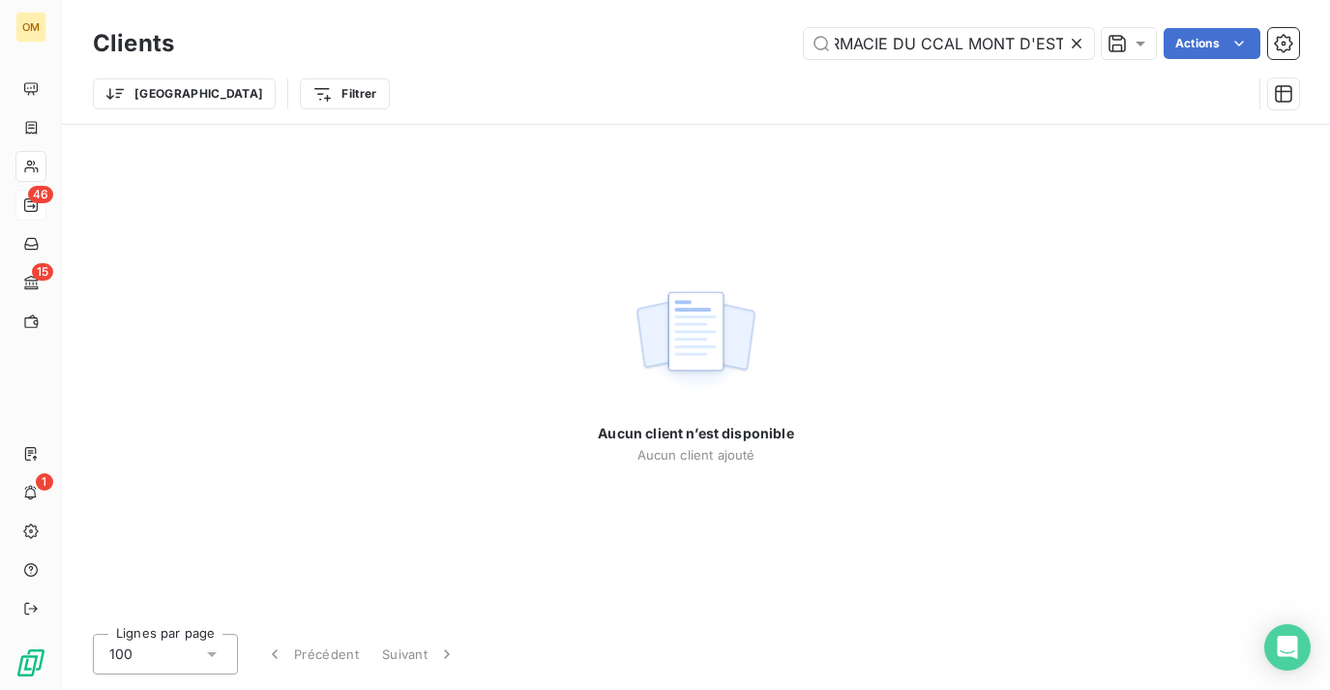
click at [1079, 44] on icon at bounding box center [1076, 43] width 19 height 19
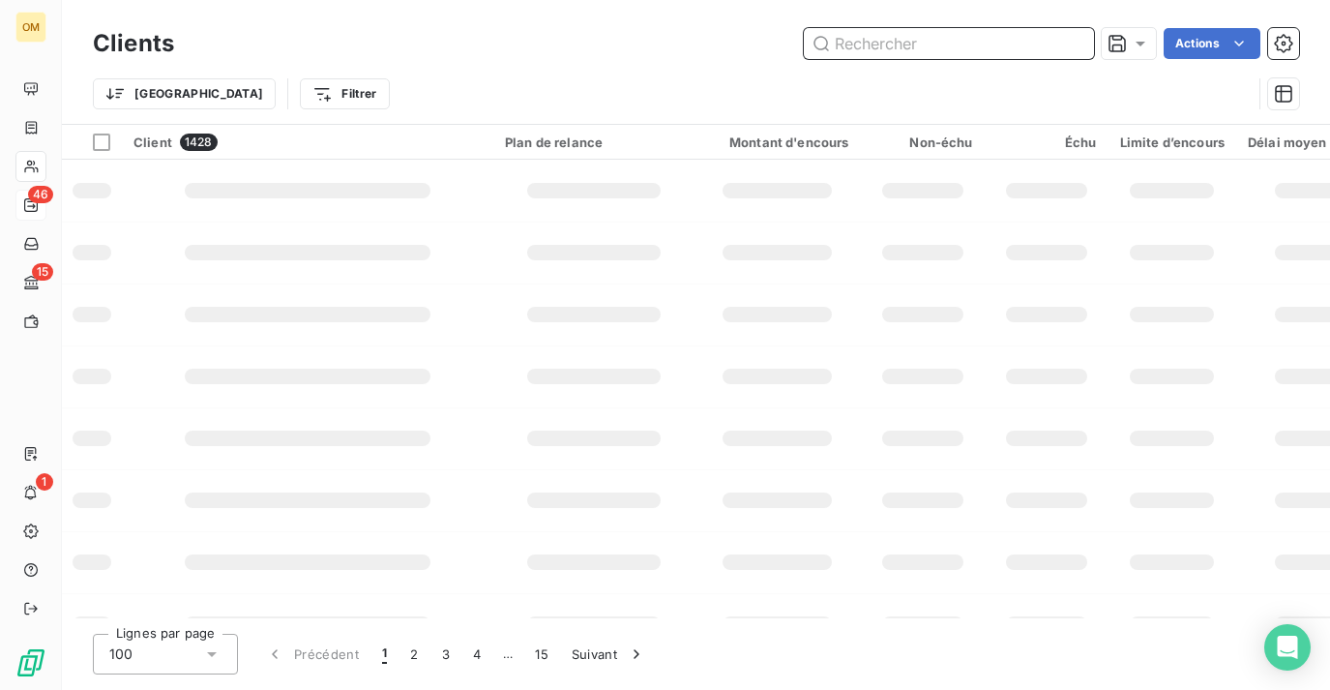
click at [994, 43] on input "text" at bounding box center [949, 43] width 290 height 31
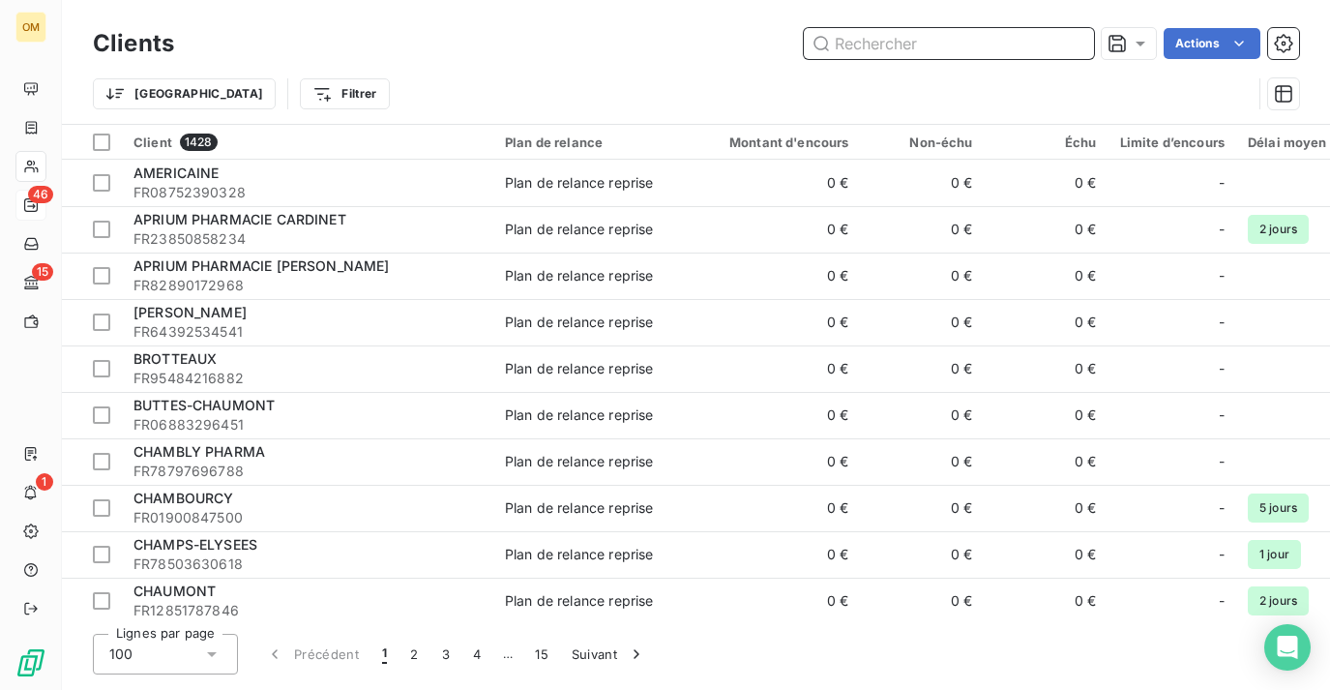
paste input "PHARMACIE VAUGEOIS-LOYER"
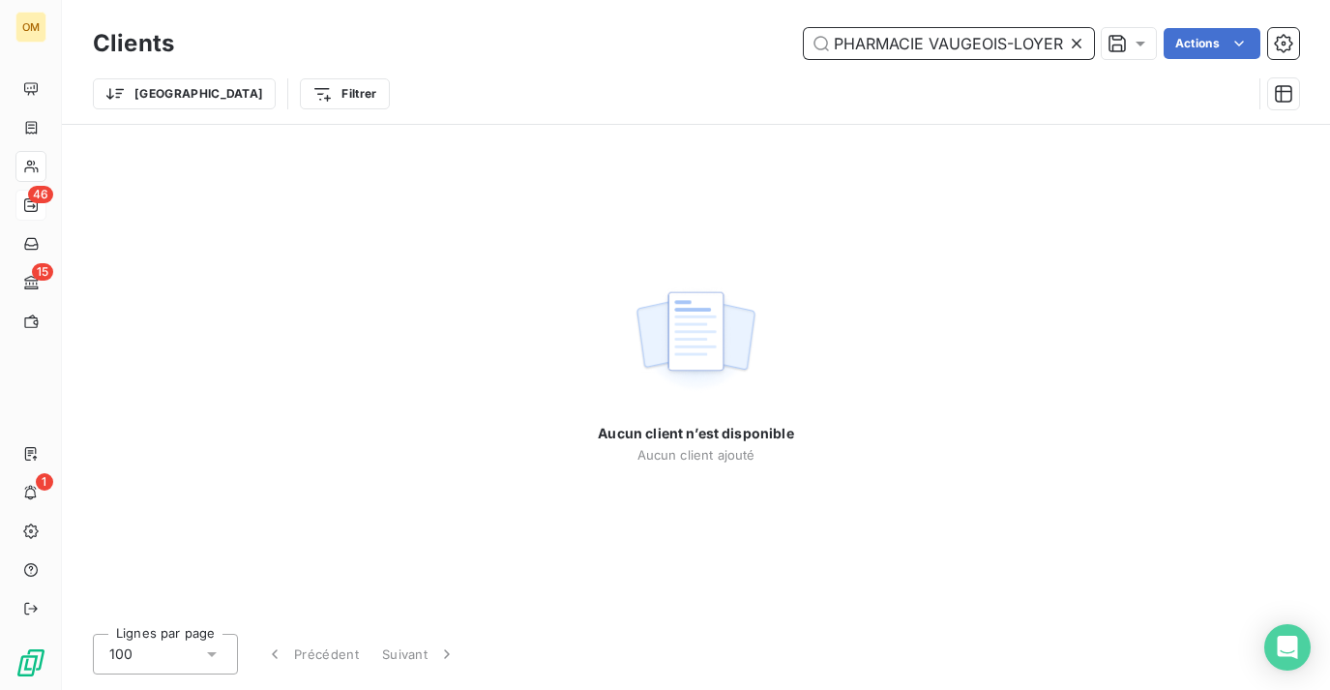
drag, startPoint x: 928, startPoint y: 32, endPoint x: 840, endPoint y: 31, distance: 88.0
click at [840, 31] on input "PHARMACIE VAUGEOIS-LOYER" at bounding box center [949, 43] width 290 height 31
type input "PHARMACIE VAUGEOIS-LOYER"
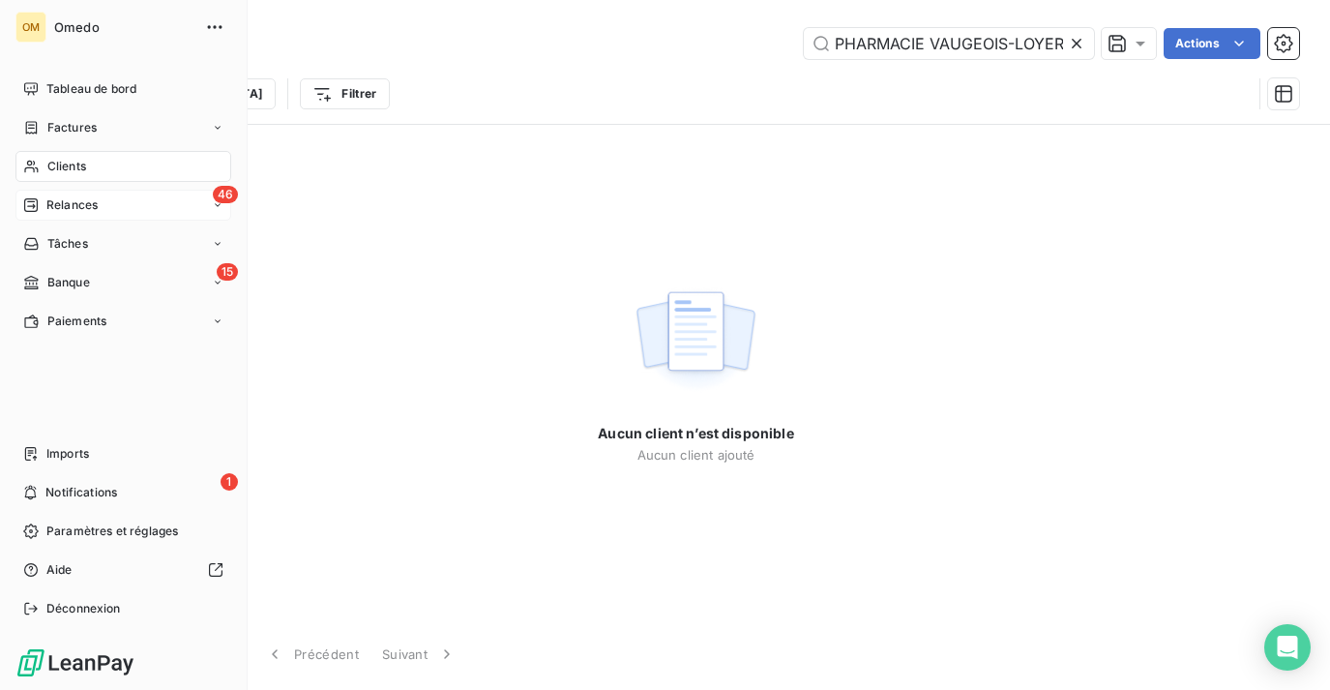
click at [45, 204] on div "Relances" at bounding box center [60, 204] width 74 height 17
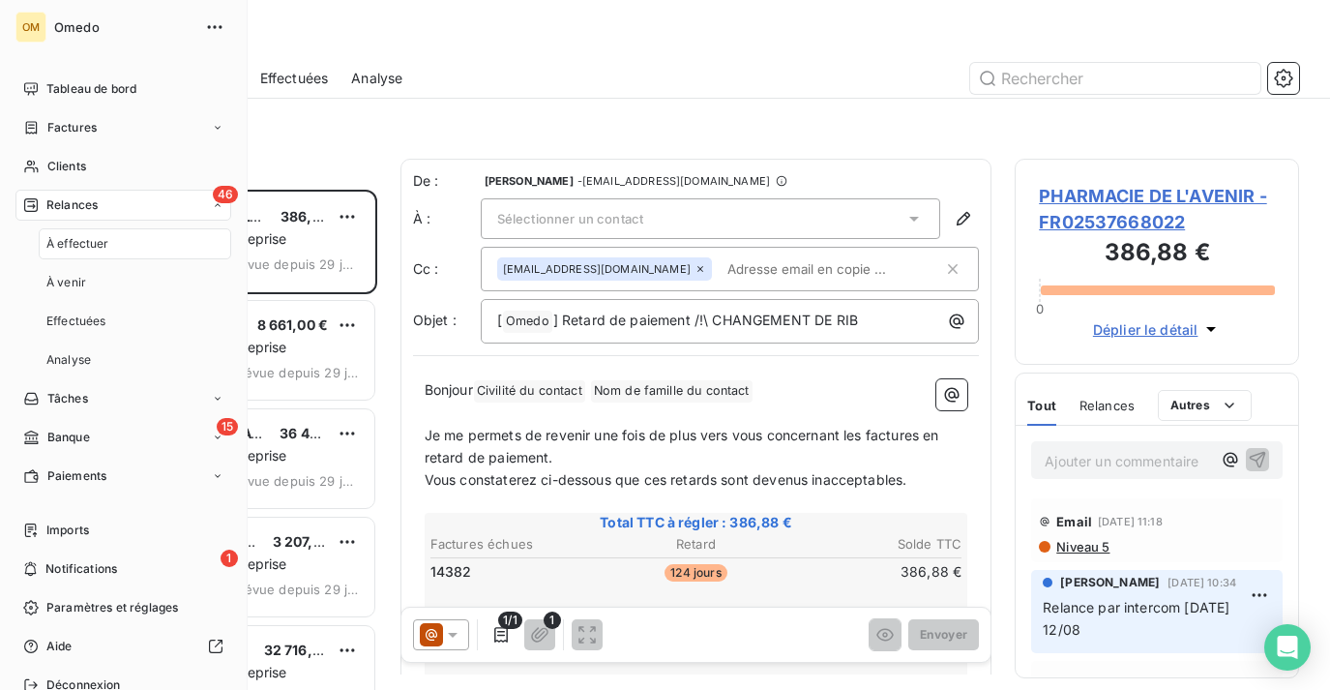
scroll to position [500, 283]
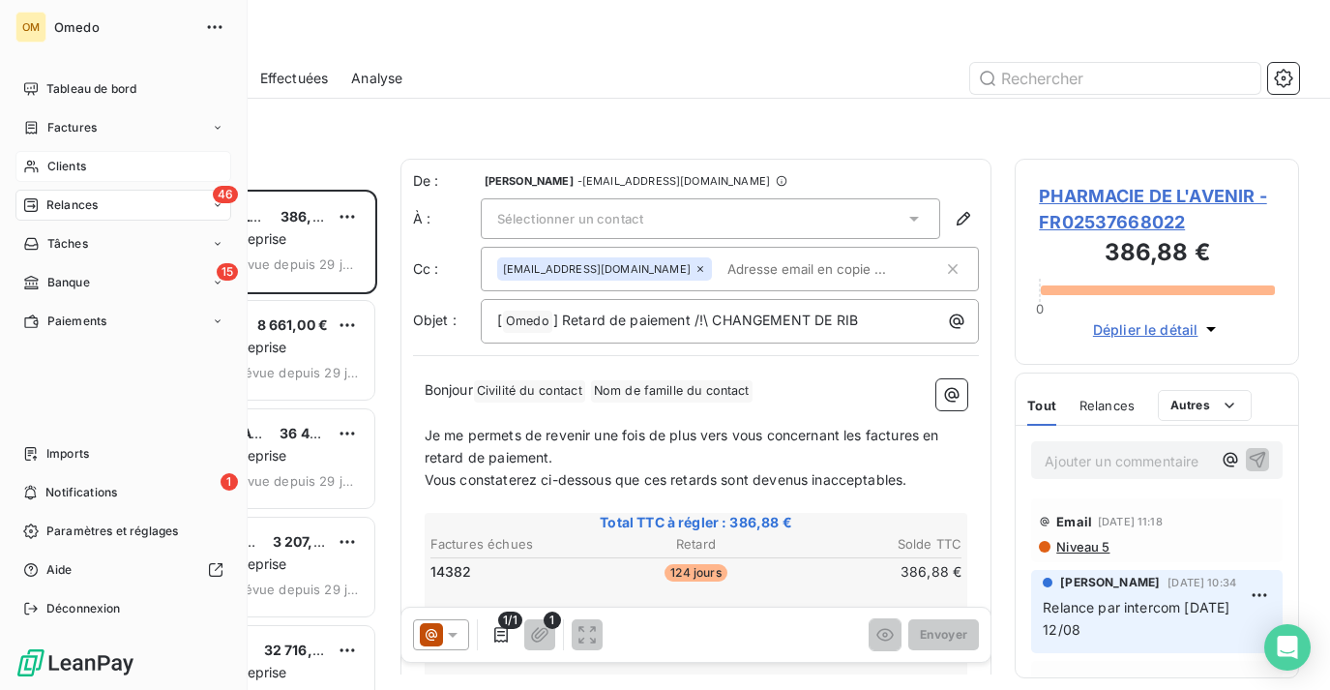
click at [21, 160] on div "Clients" at bounding box center [123, 166] width 216 height 31
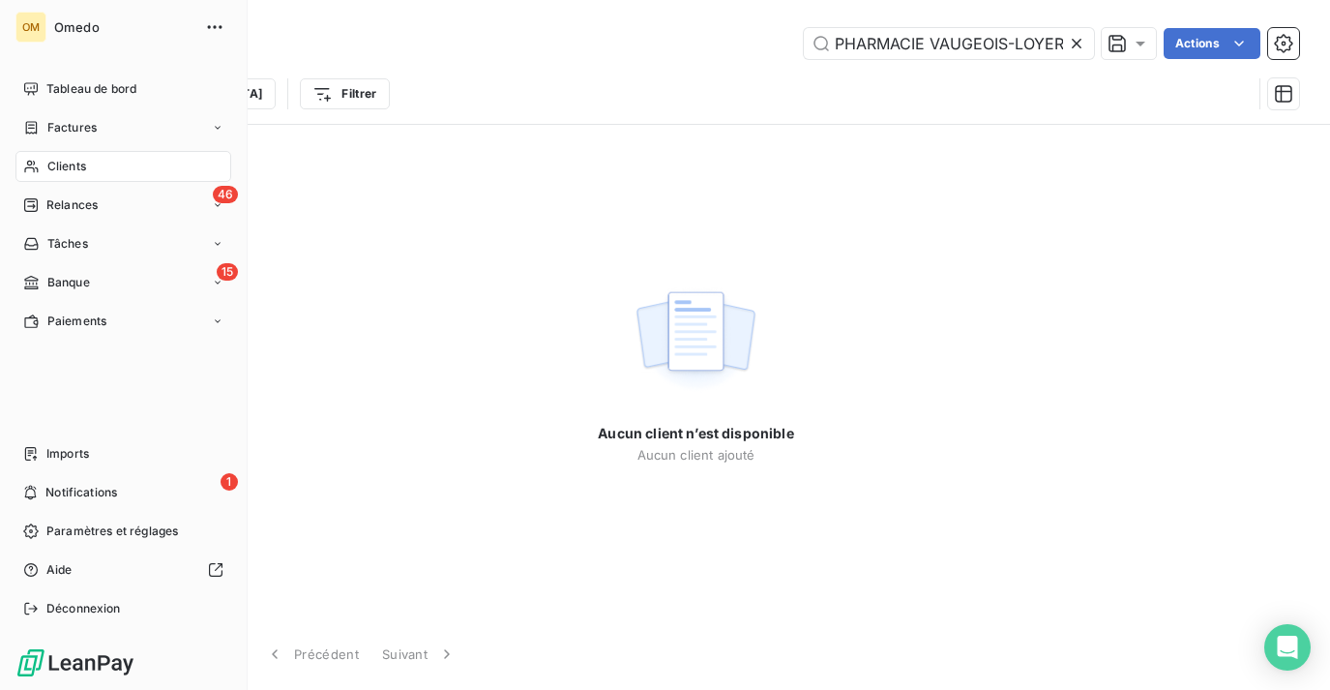
scroll to position [0, 2]
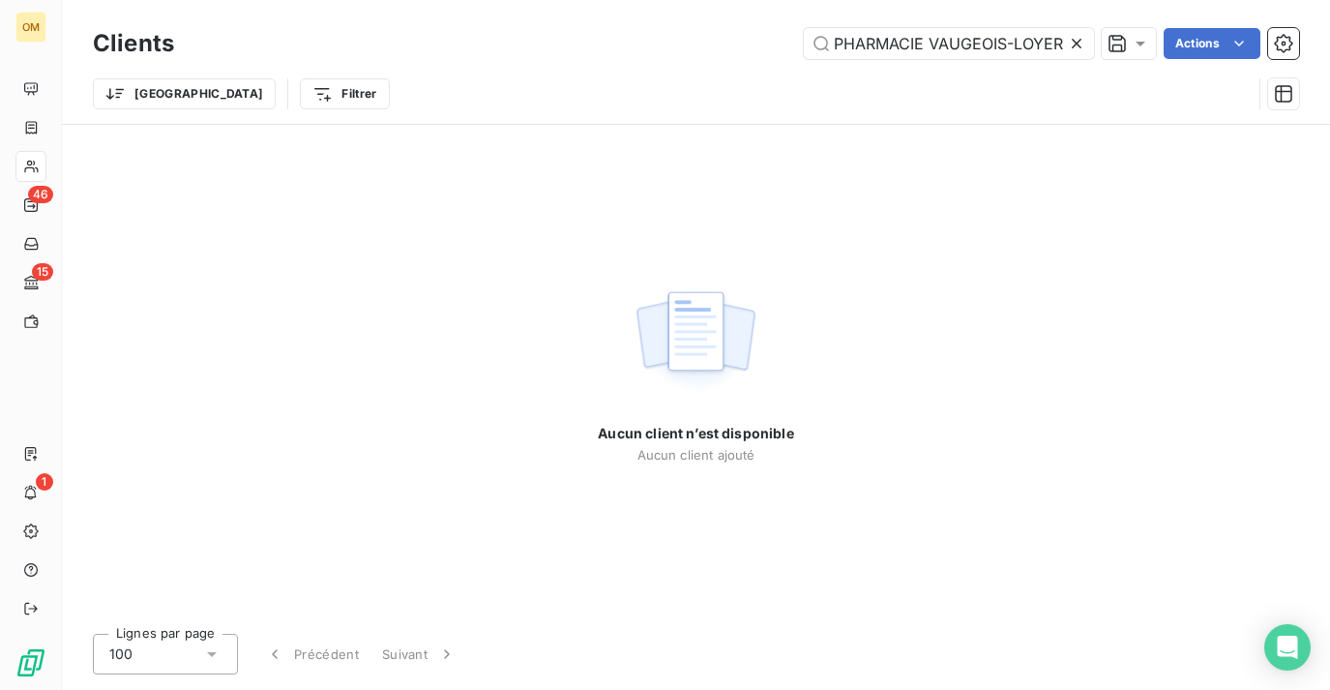
click at [1068, 40] on icon at bounding box center [1076, 43] width 19 height 19
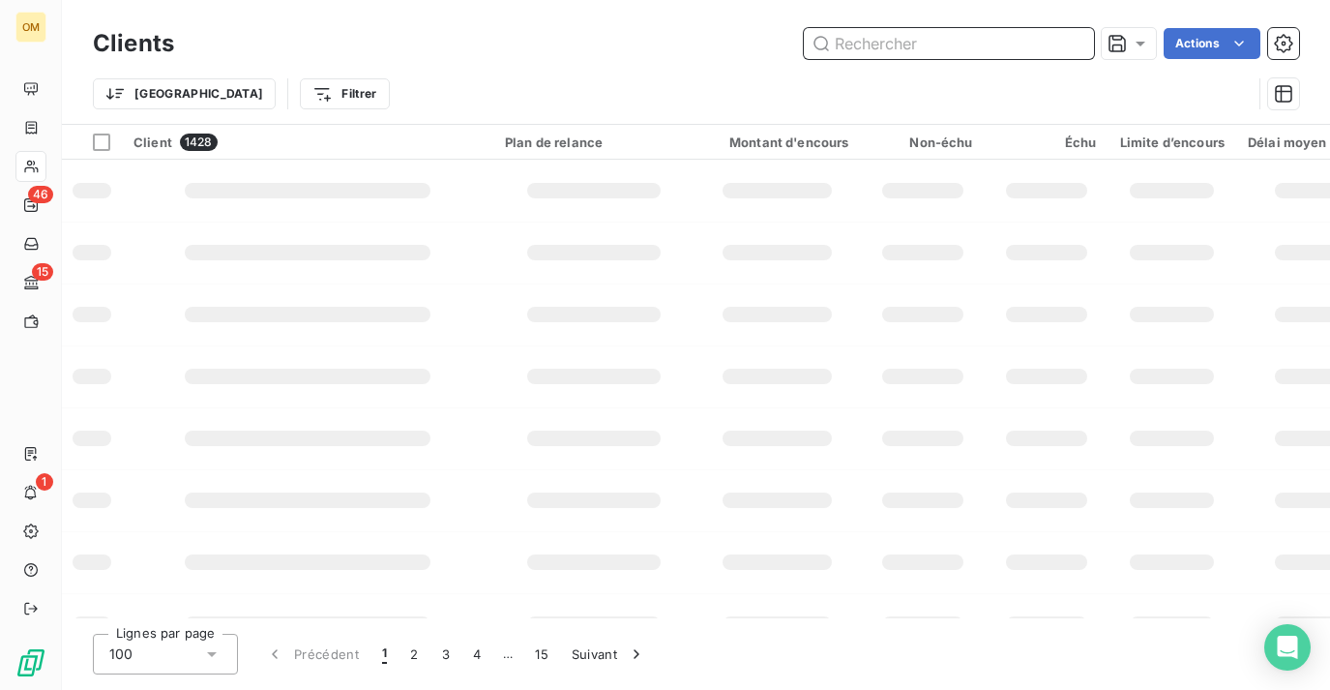
click at [984, 44] on input "text" at bounding box center [949, 43] width 290 height 31
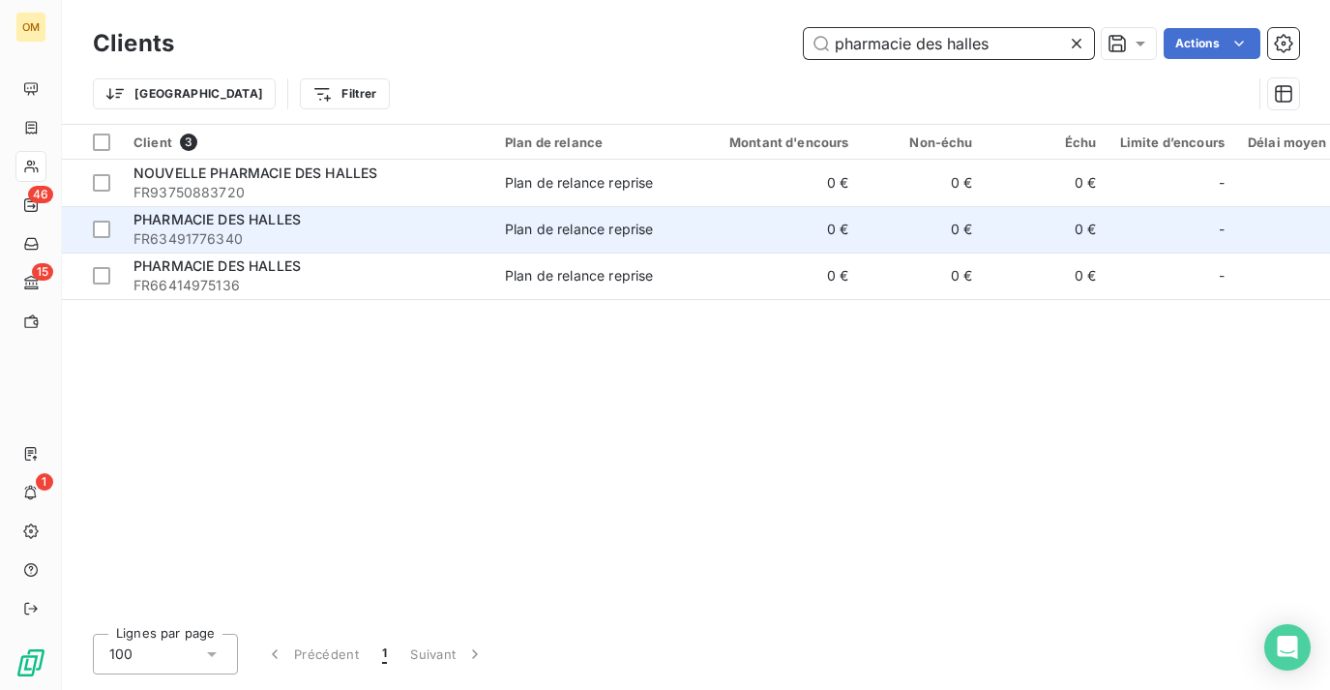
type input "pharmacie des halles"
click at [581, 220] on div "Plan de relance reprise" at bounding box center [579, 229] width 148 height 19
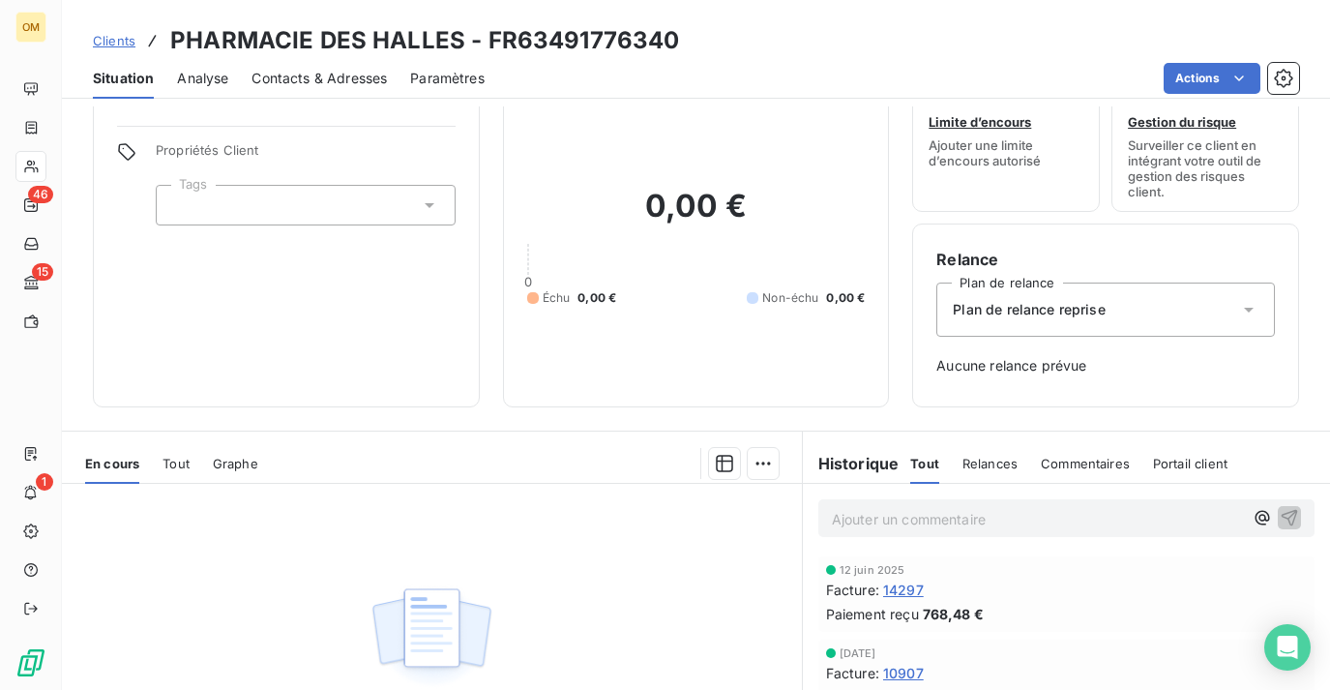
scroll to position [102, 0]
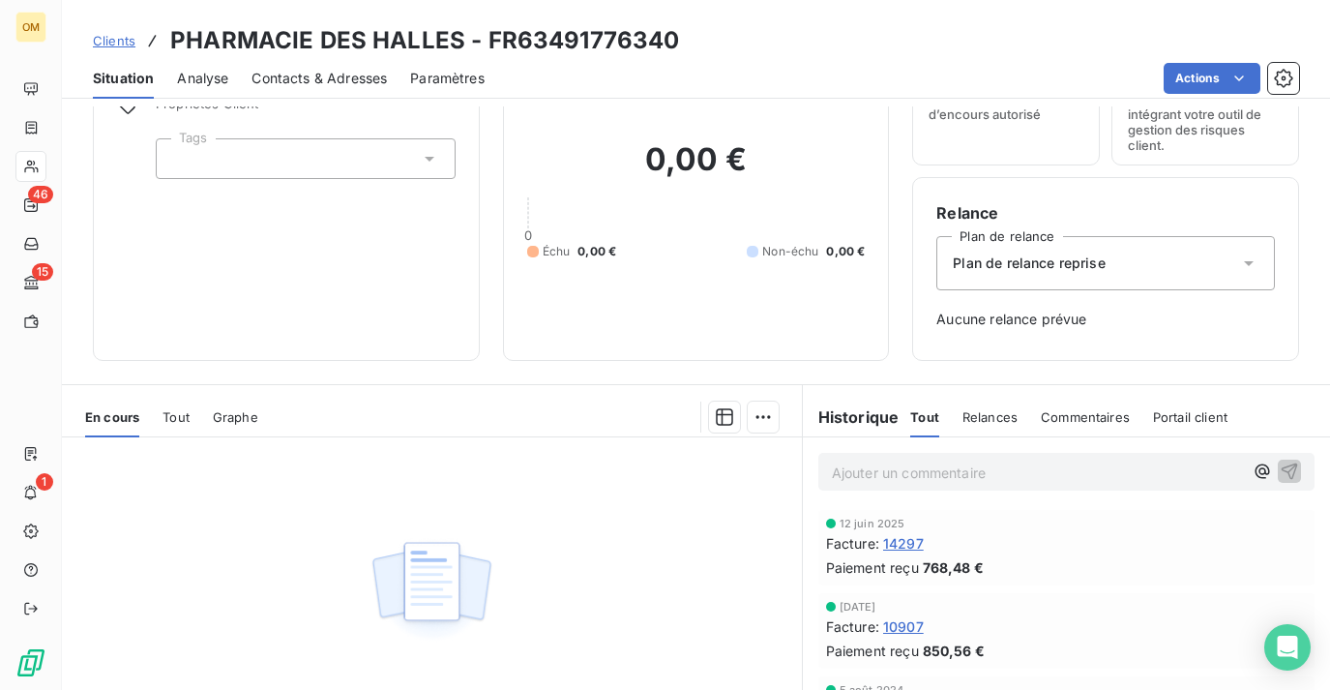
click at [917, 542] on span "14297" at bounding box center [903, 543] width 41 height 20
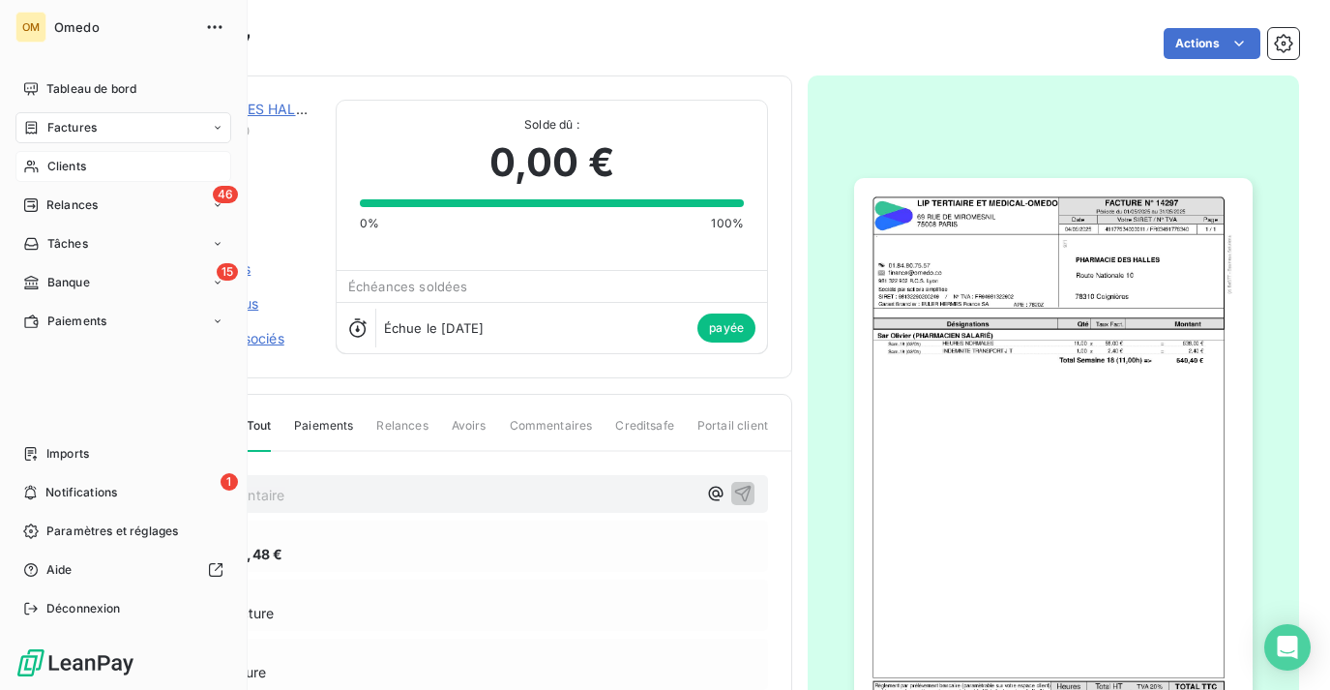
click at [69, 168] on span "Clients" at bounding box center [66, 166] width 39 height 17
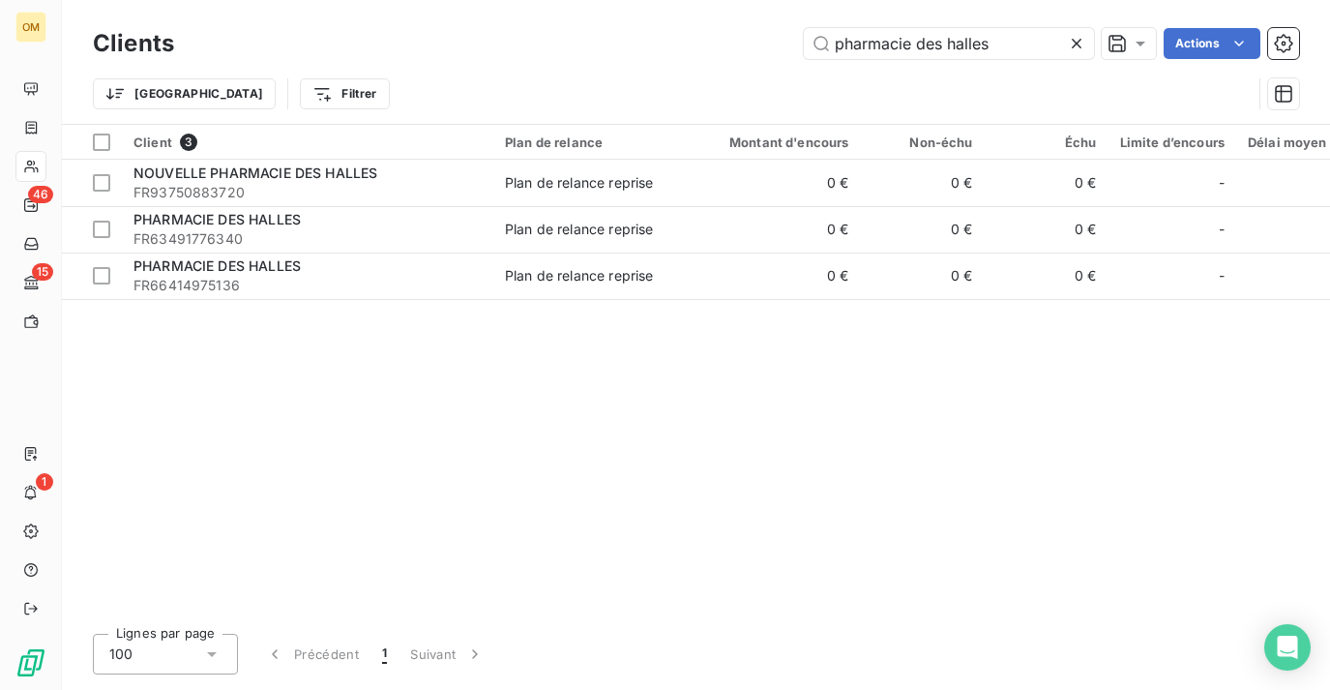
click at [1080, 38] on icon at bounding box center [1076, 43] width 19 height 19
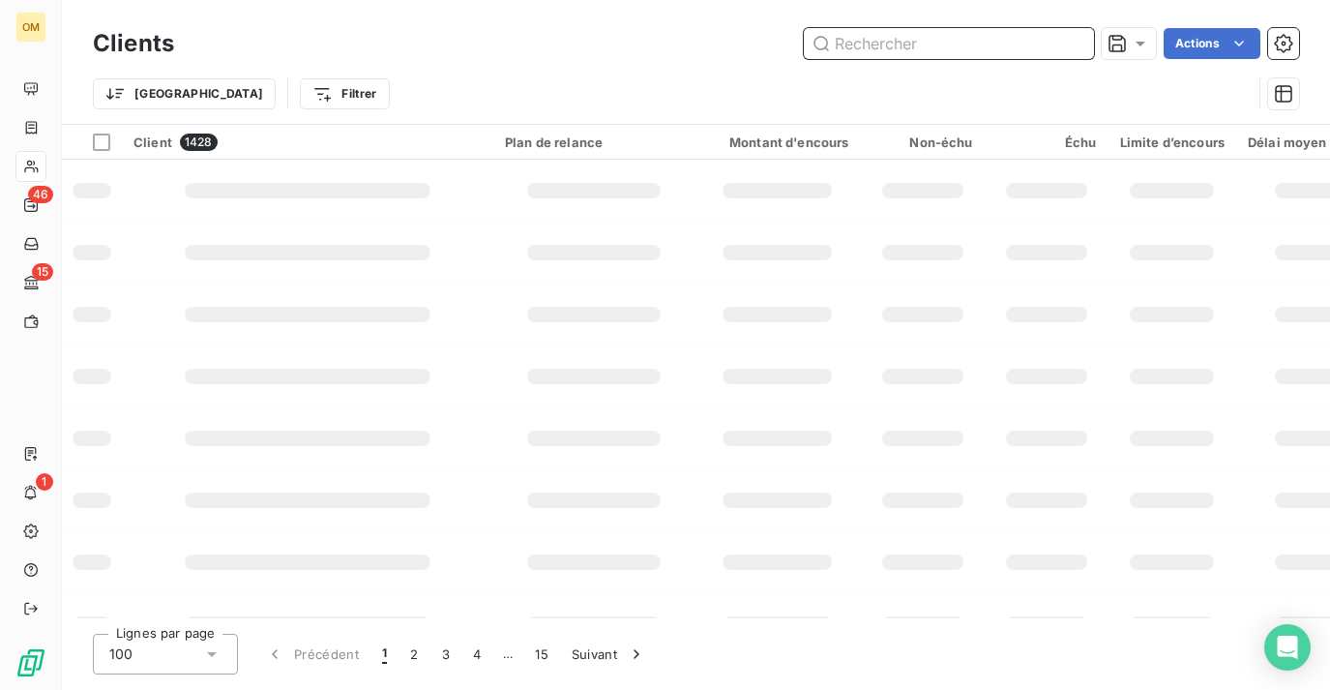
click at [1031, 38] on input "text" at bounding box center [949, 43] width 290 height 31
type input "pharmacie de la place"
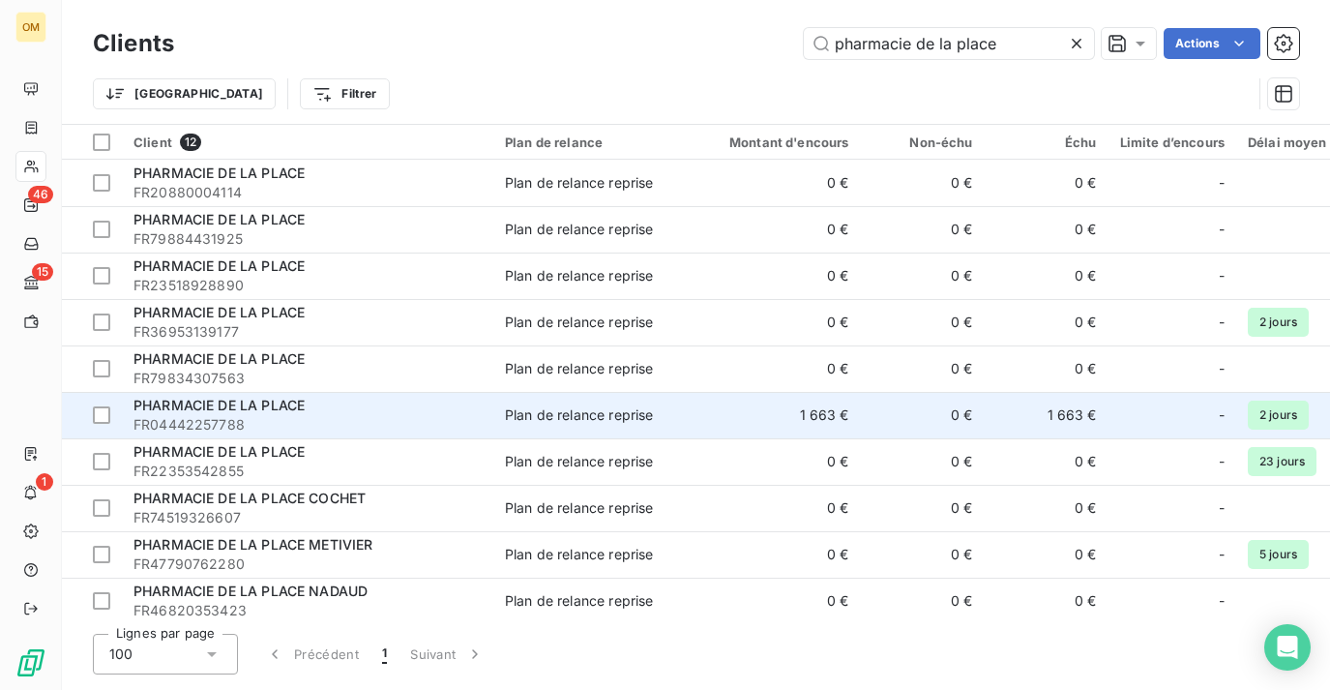
click at [701, 407] on td "1 663 €" at bounding box center [777, 415] width 166 height 46
click at [911, 416] on td "0 €" at bounding box center [923, 415] width 124 height 46
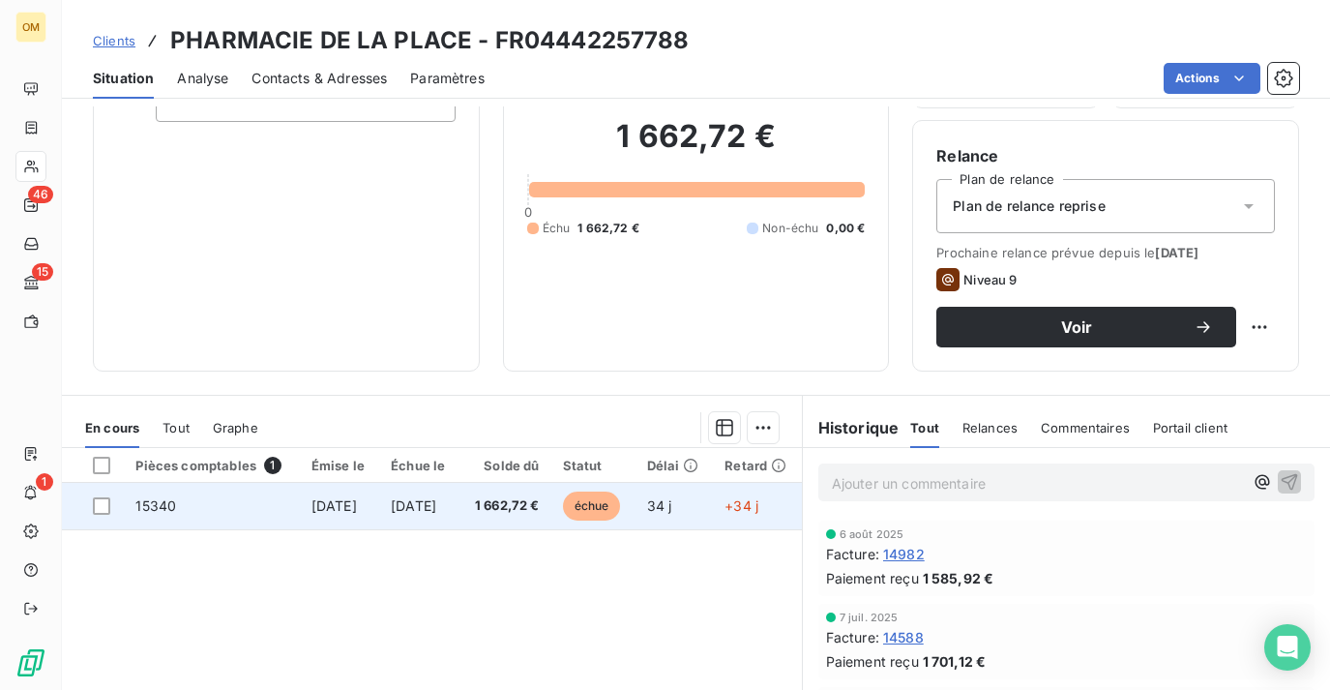
scroll to position [192, 0]
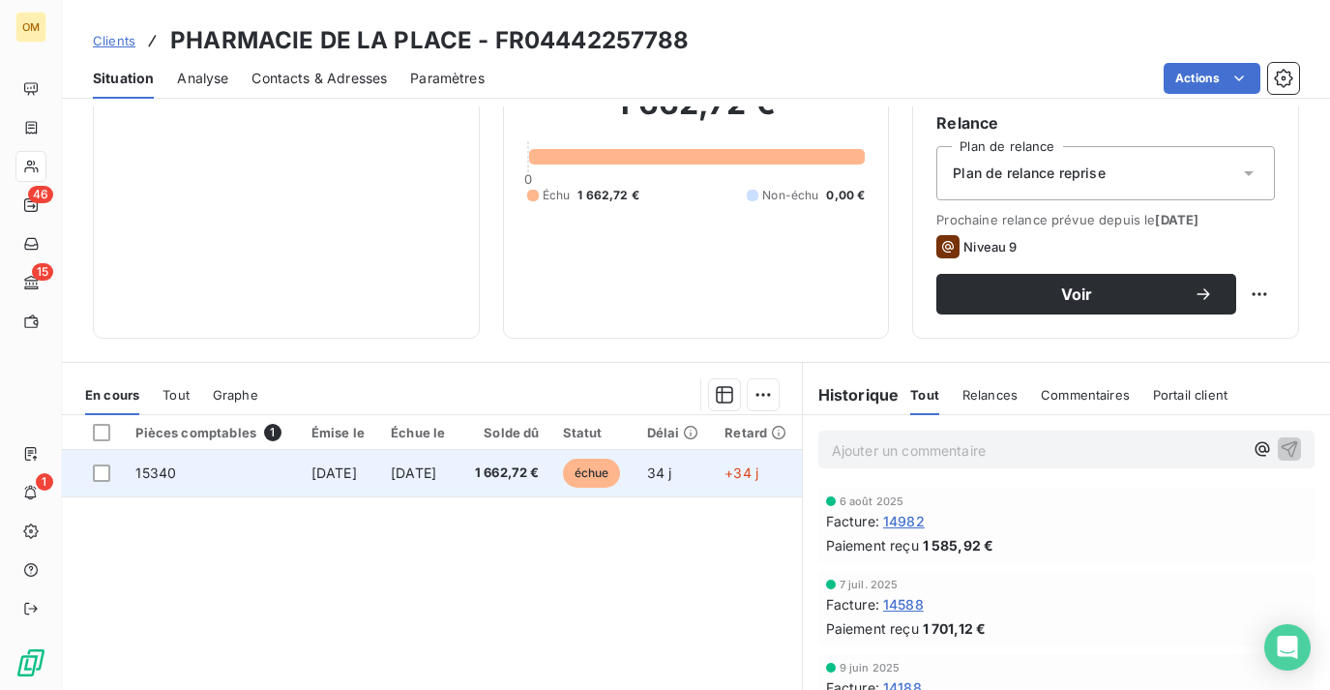
click at [519, 461] on td "1 662,72 €" at bounding box center [504, 473] width 91 height 46
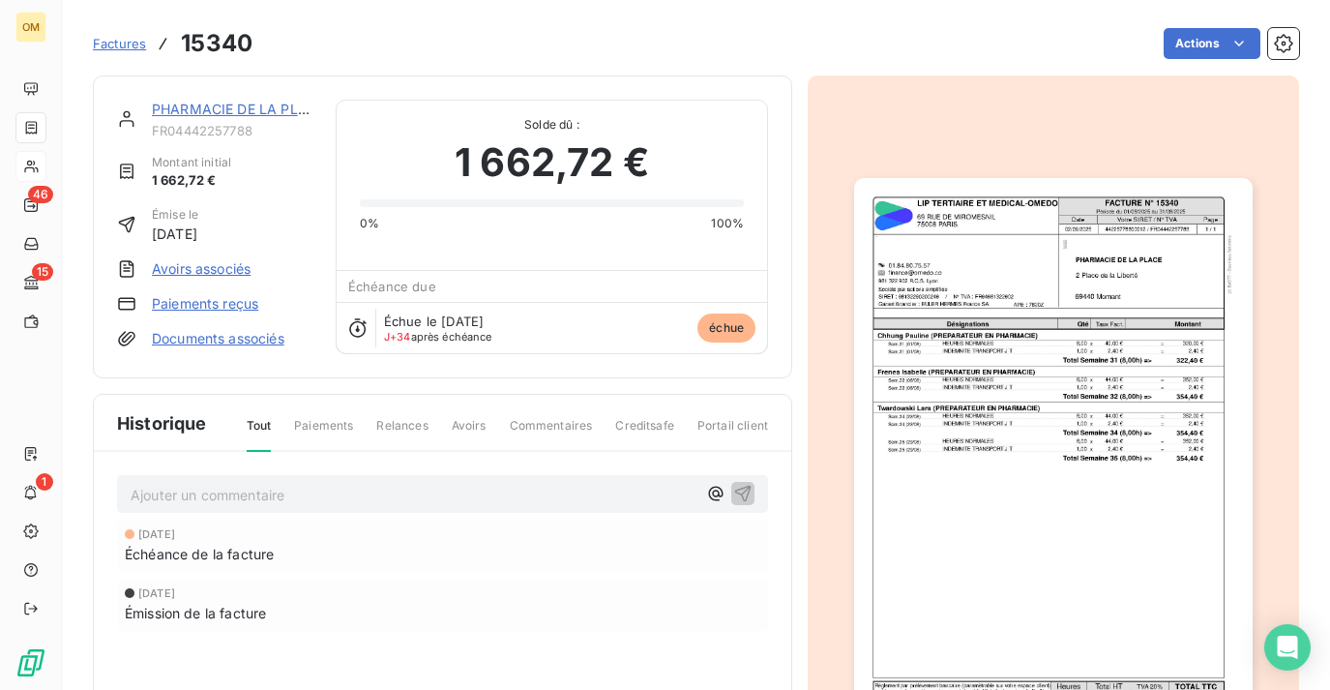
click at [1128, 288] on img "button" at bounding box center [1053, 459] width 398 height 562
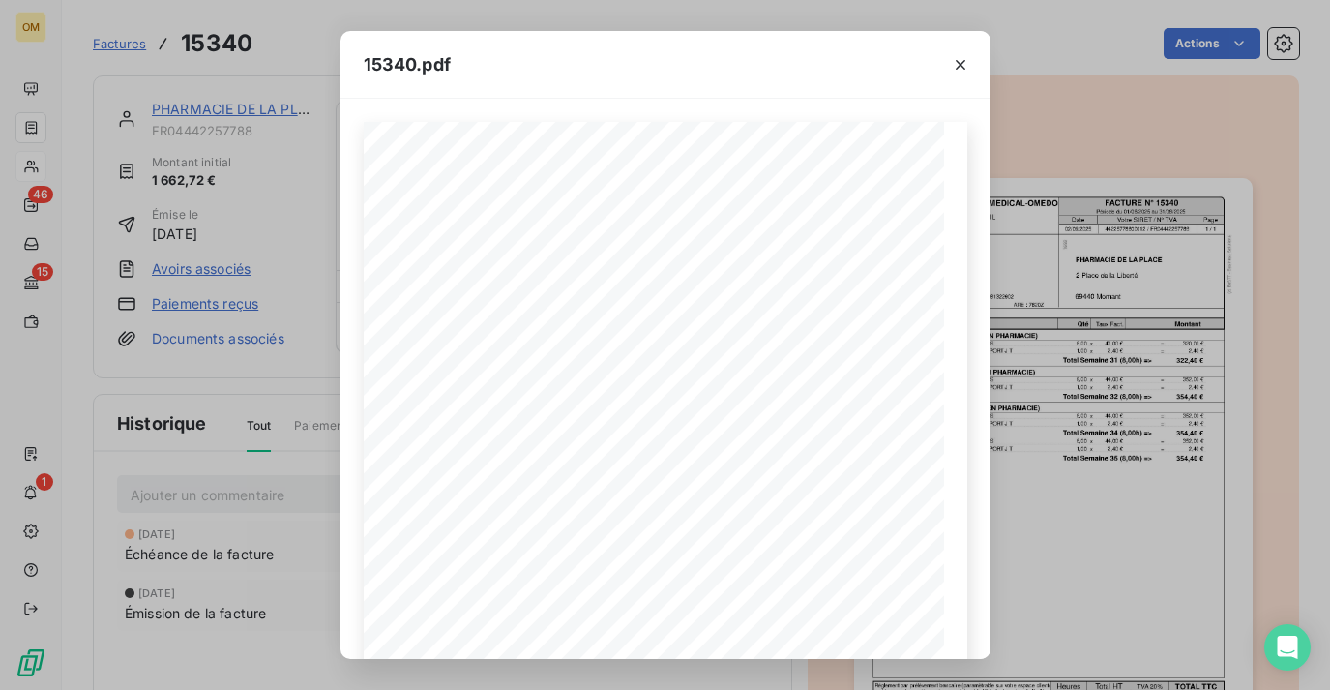
click at [253, 162] on div "15340.pdf FACTURE N° 15340 [STREET_ADDRESS][GEOGRAPHIC_DATA] ET MEDICAL-OMEDO D…" at bounding box center [665, 345] width 1330 height 690
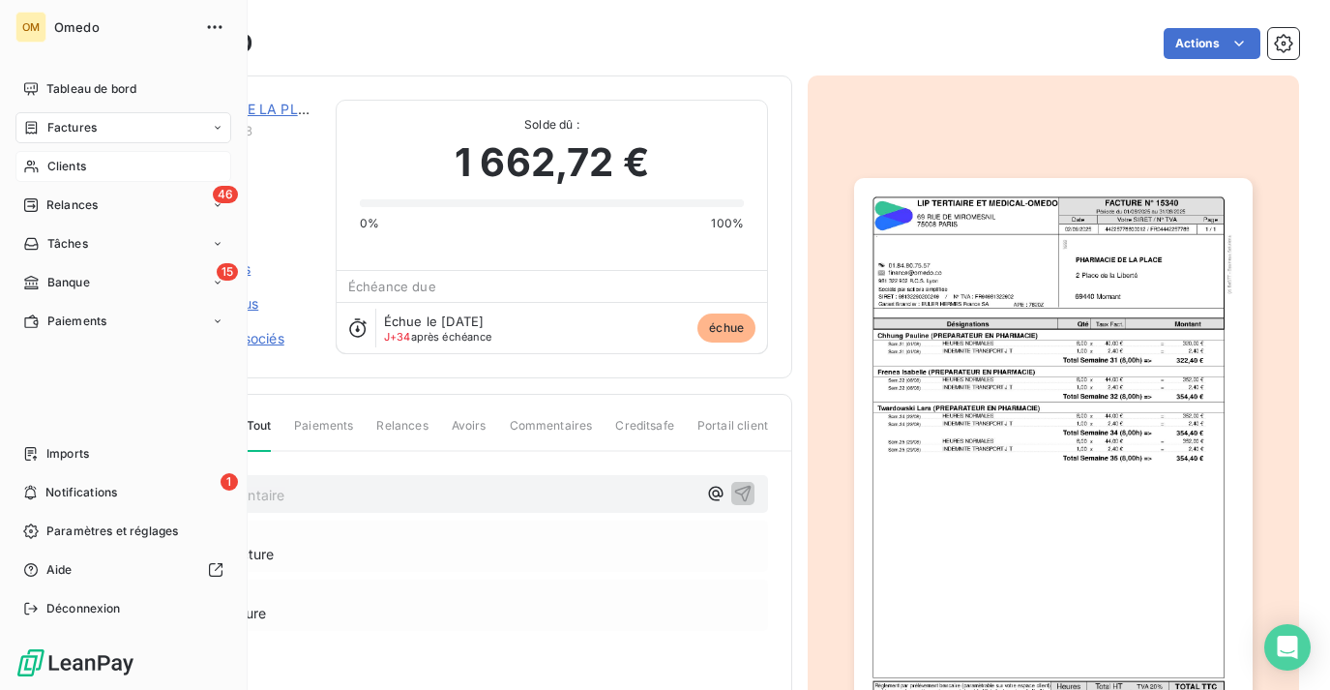
click at [25, 164] on icon at bounding box center [31, 166] width 16 height 15
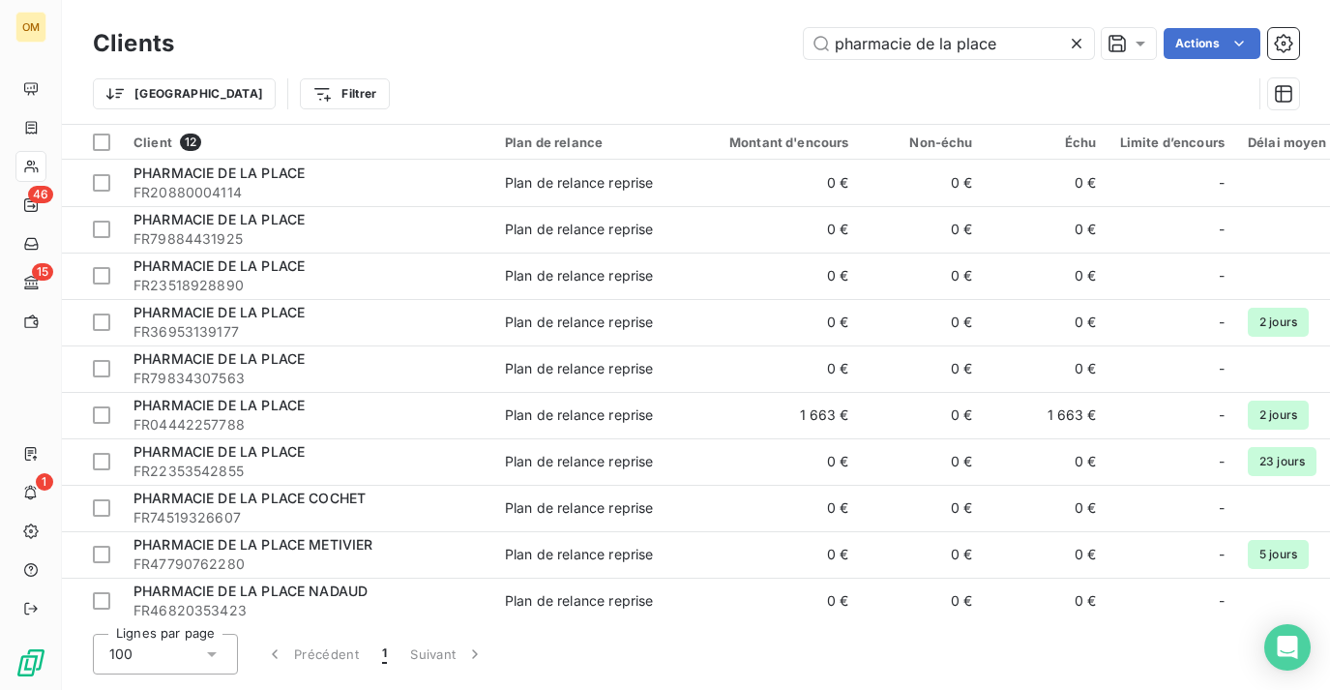
click at [1075, 46] on icon at bounding box center [1076, 43] width 19 height 19
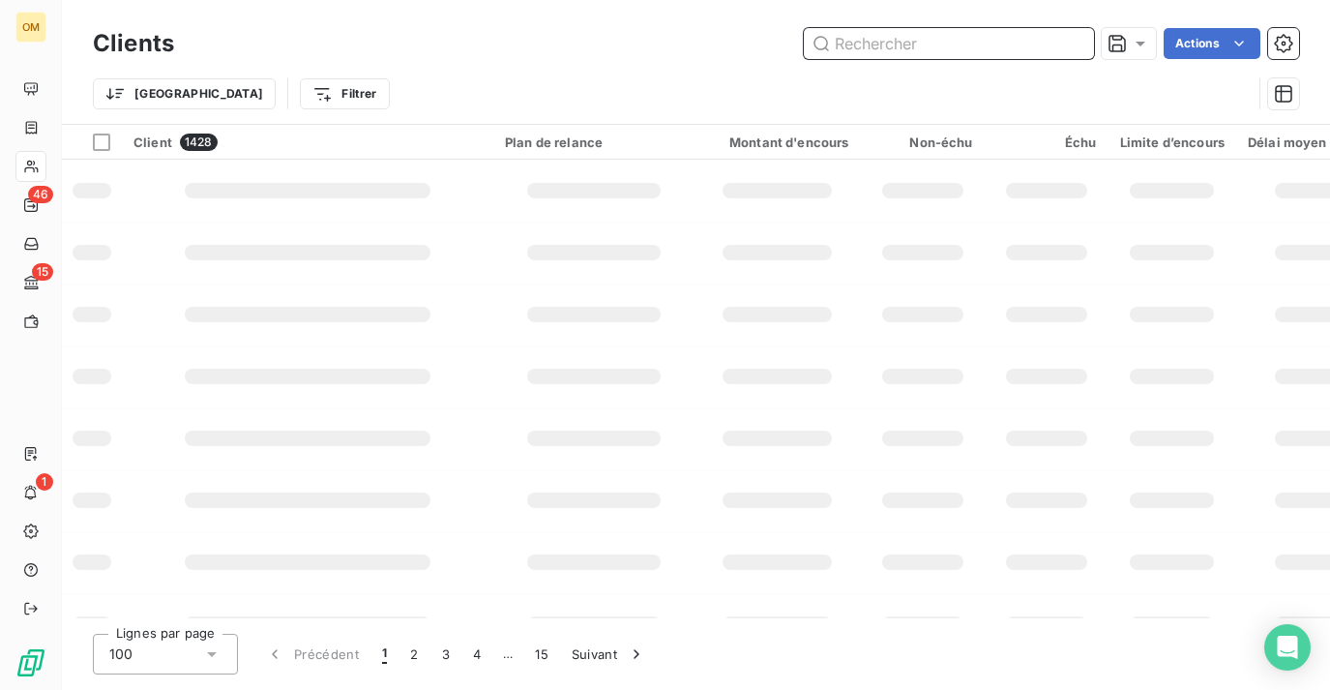
click at [1005, 45] on input "text" at bounding box center [949, 43] width 290 height 31
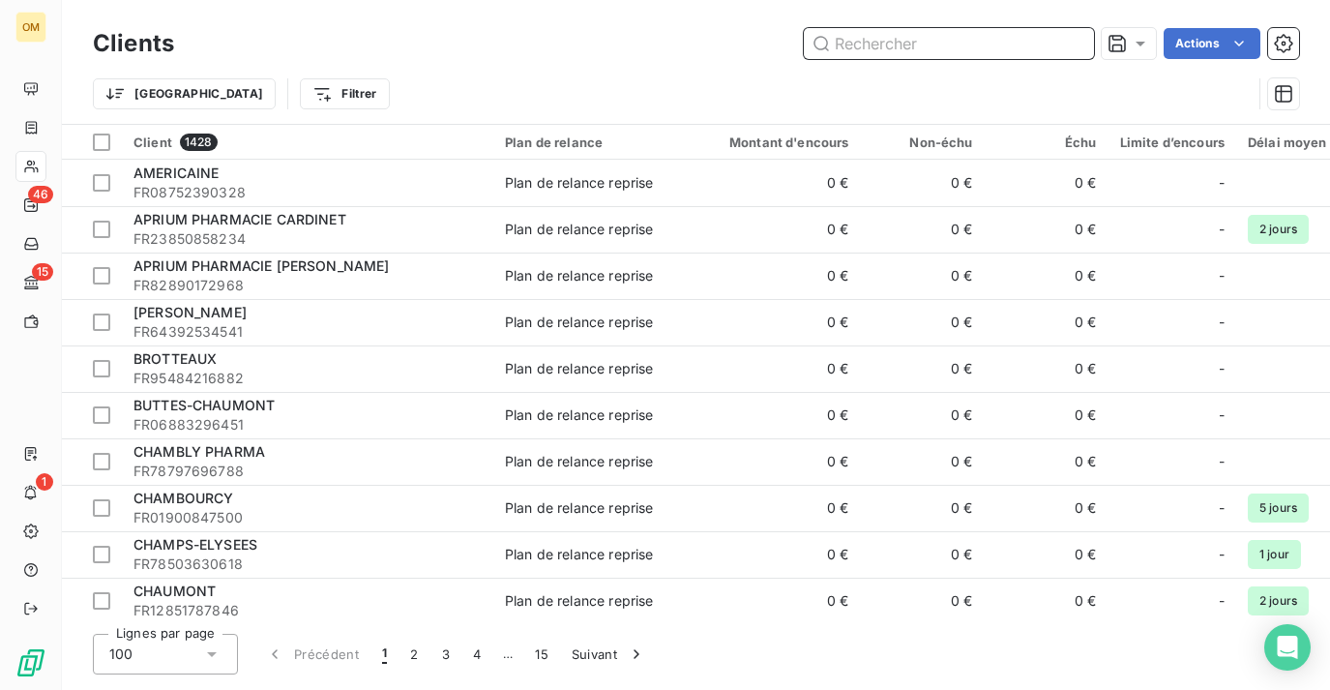
paste input "SELARL PHARMACIE [GEOGRAPHIC_DATA]"
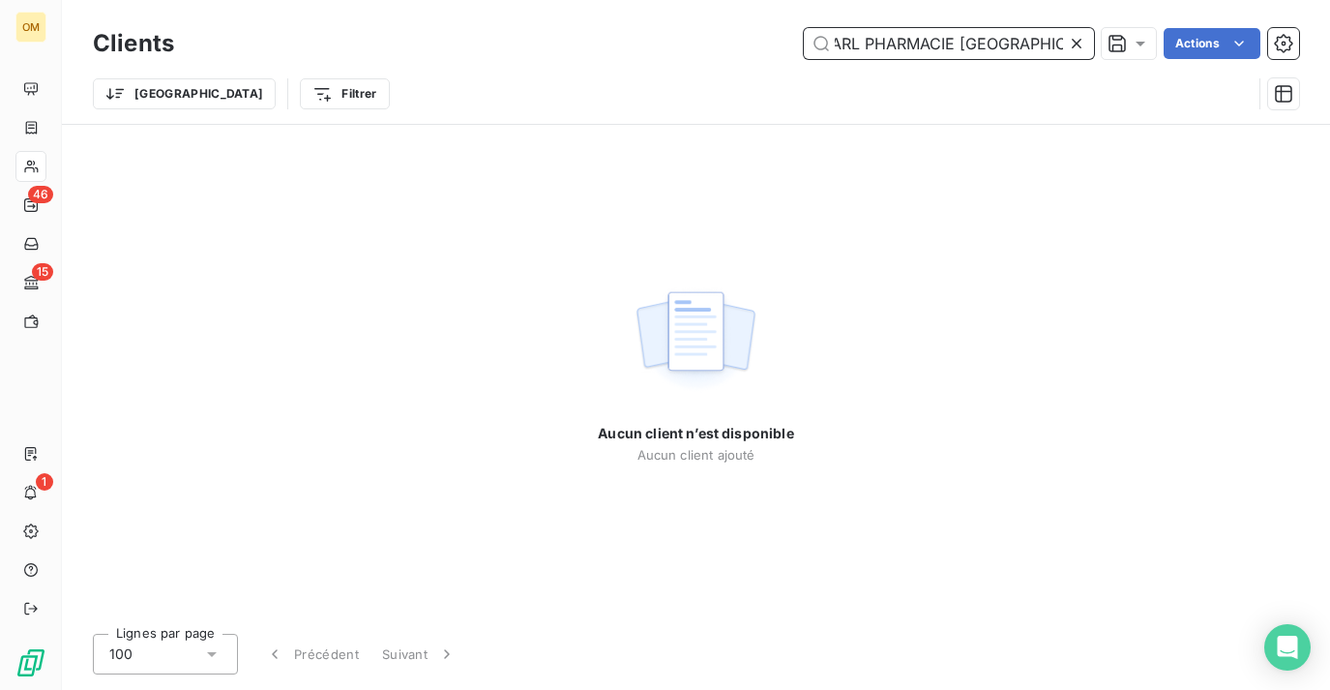
drag, startPoint x: 856, startPoint y: 40, endPoint x: 681, endPoint y: 34, distance: 175.2
click at [681, 34] on div "SELARL PHARMACIE NOTRE-DAME Actions" at bounding box center [748, 43] width 1102 height 31
drag, startPoint x: 837, startPoint y: 44, endPoint x: 695, endPoint y: 32, distance: 141.7
click at [695, 33] on div "PHARMACIE NOTRE-DAME Actions" at bounding box center [748, 43] width 1102 height 31
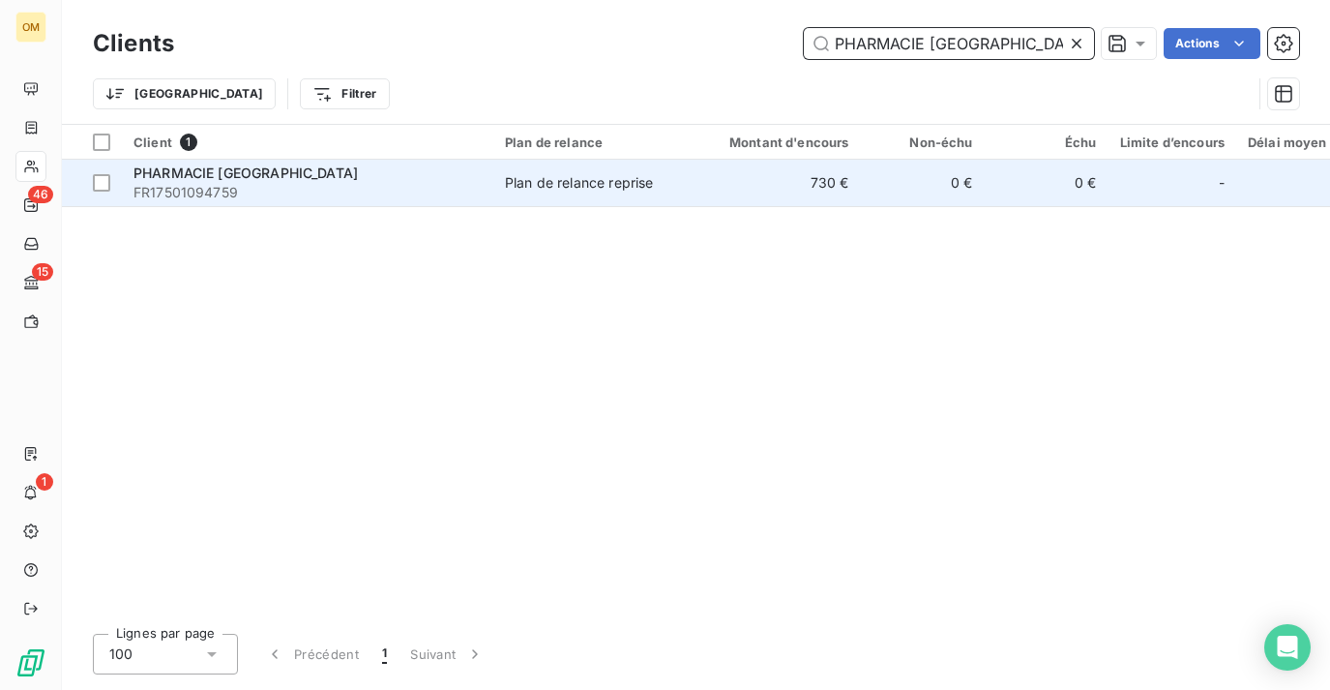
type input "PHARMACIE [GEOGRAPHIC_DATA]"
click at [726, 173] on td "730 €" at bounding box center [777, 183] width 166 height 46
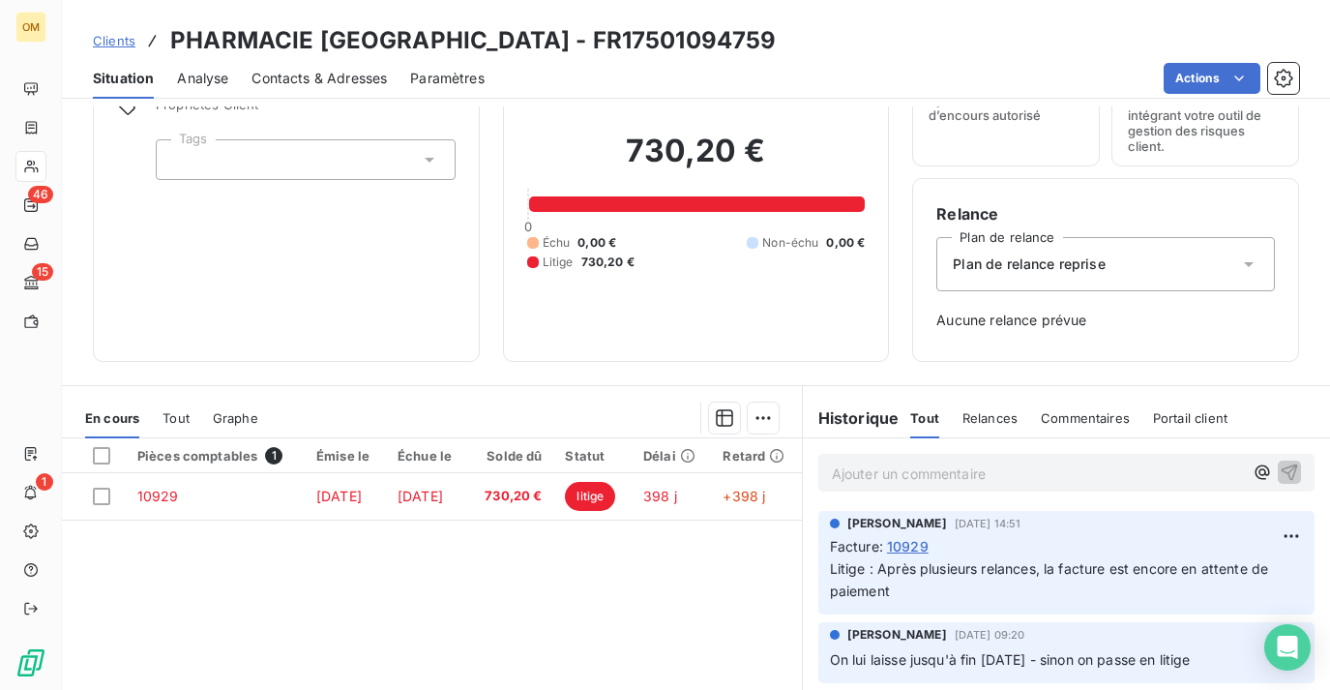
scroll to position [100, 0]
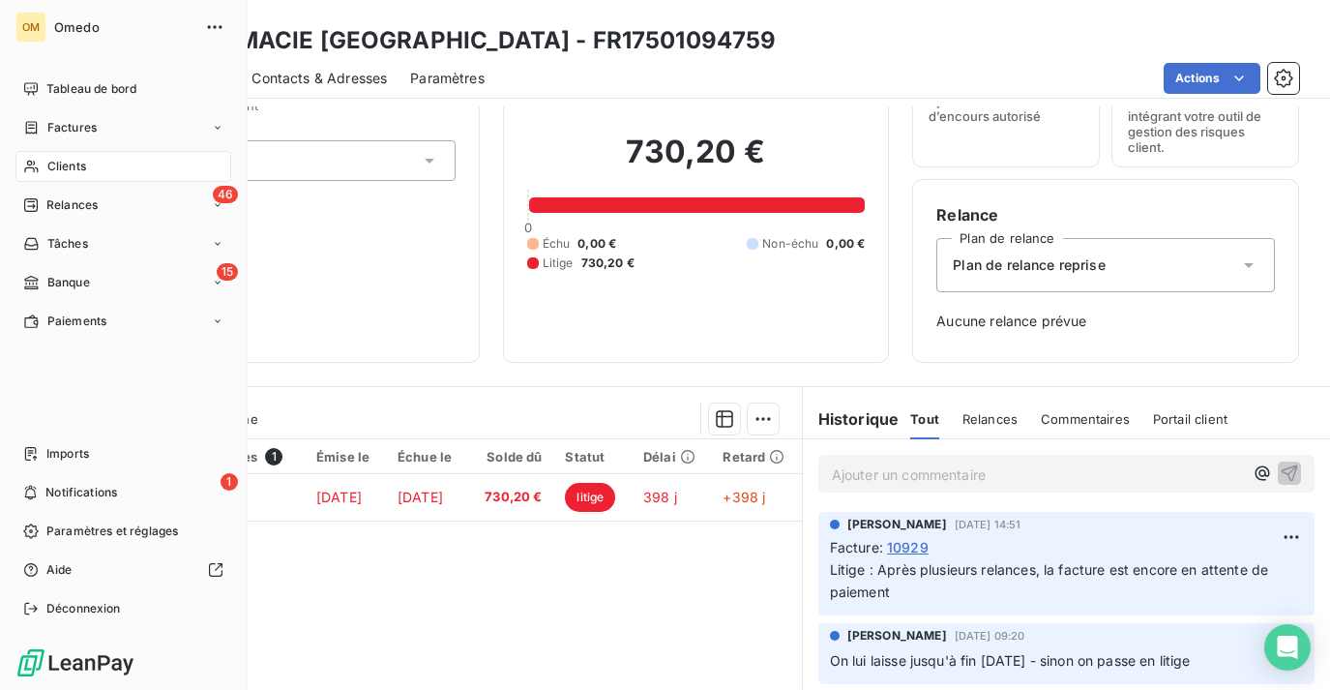
click at [34, 221] on nav "Tableau de bord Factures Clients 46 Relances Tâches 15 Banque Paiements" at bounding box center [123, 205] width 216 height 263
click at [44, 201] on div "Relances" at bounding box center [60, 204] width 74 height 17
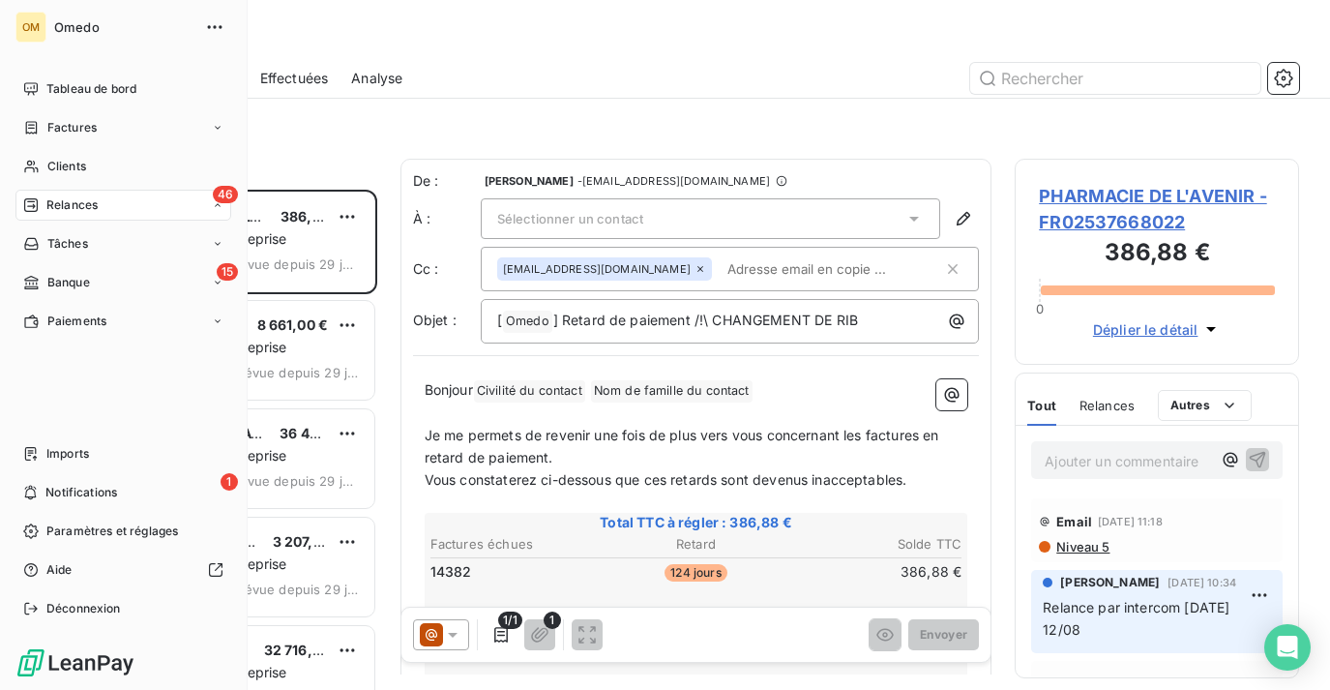
scroll to position [500, 283]
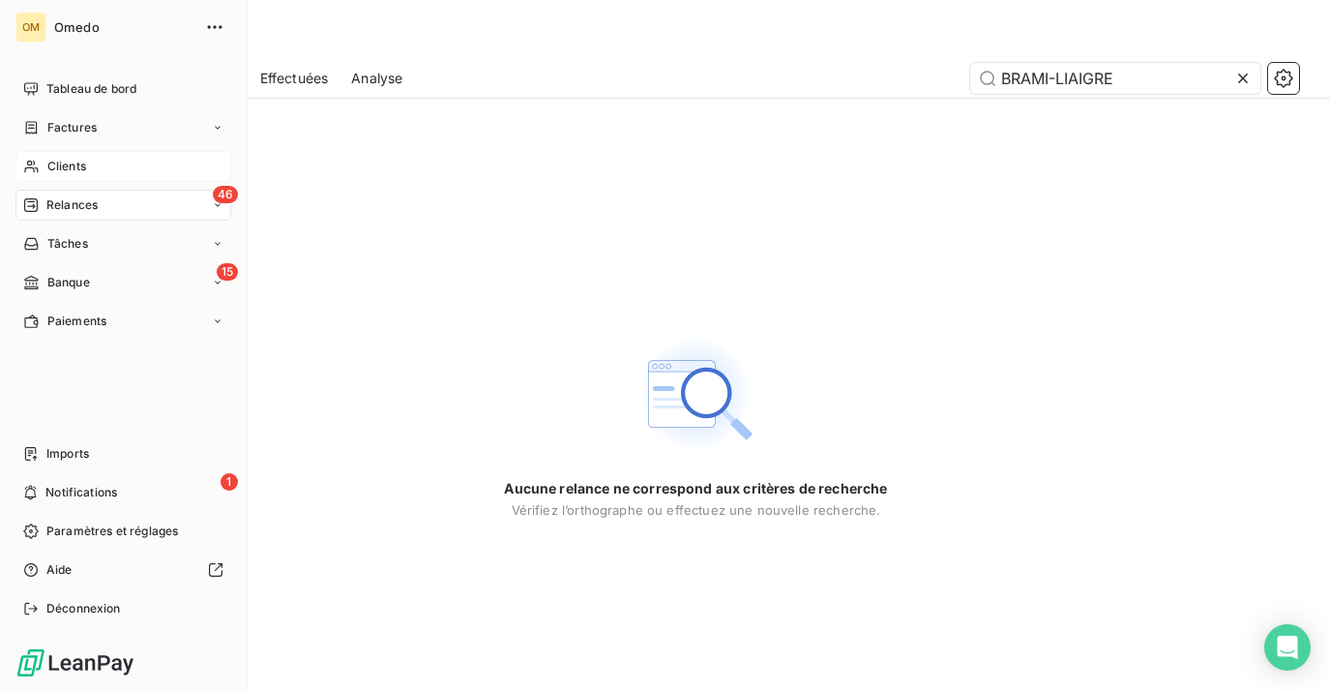
type input "BRAMI-LIAIGRE"
click at [67, 165] on span "Clients" at bounding box center [66, 166] width 39 height 17
click at [67, 170] on span "Clients" at bounding box center [66, 166] width 39 height 17
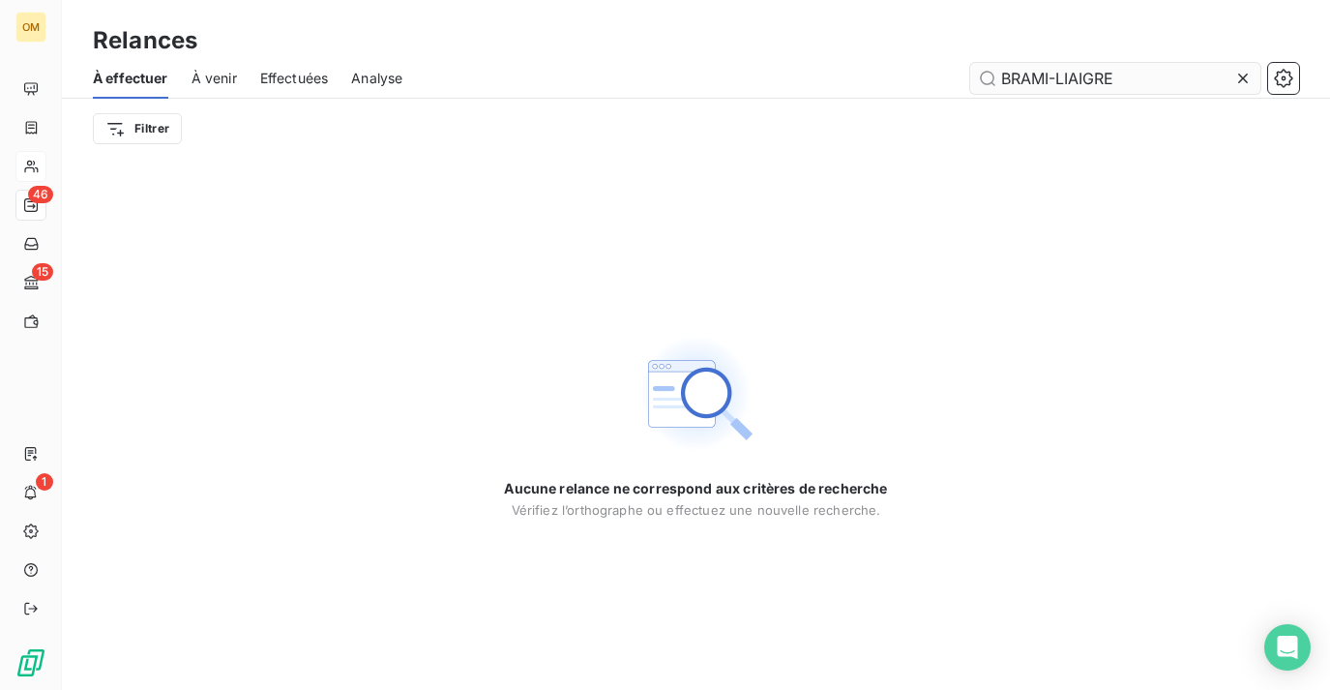
click at [1058, 74] on input "BRAMI-LIAIGRE" at bounding box center [1115, 78] width 290 height 31
type input "BRAMI LIAIGRE"
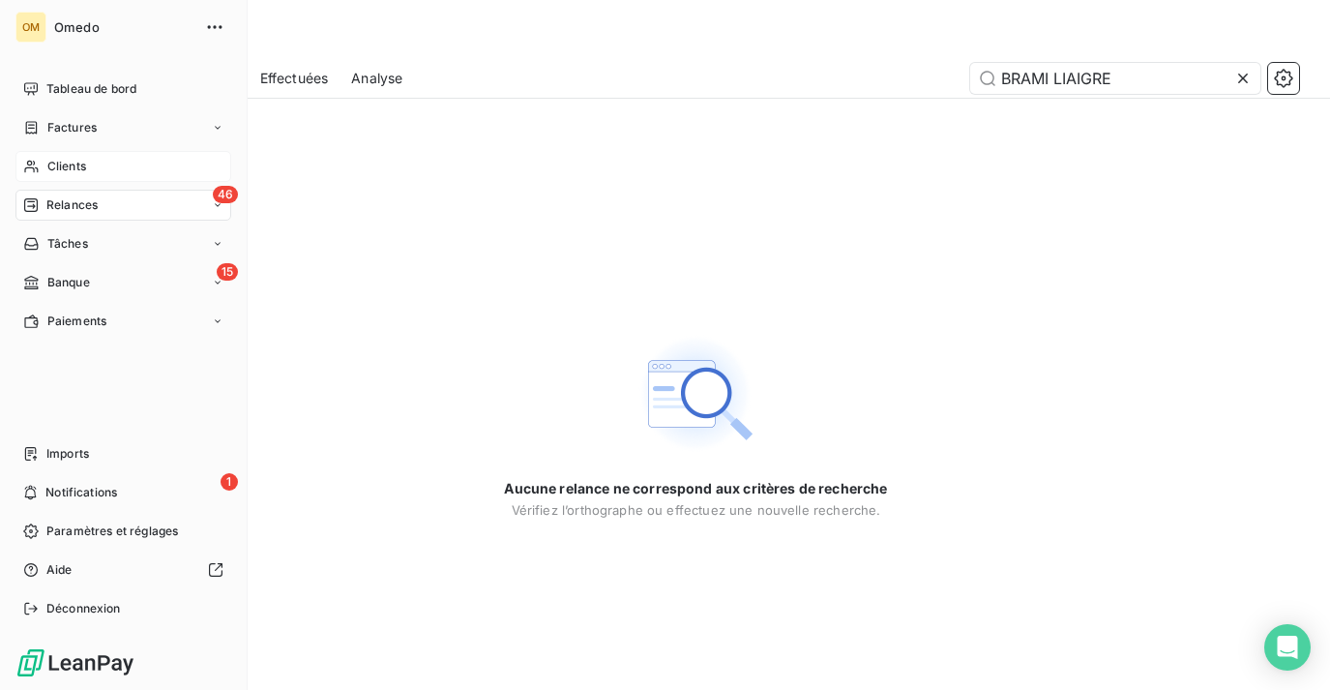
click at [57, 198] on span "Relances" at bounding box center [71, 204] width 51 height 17
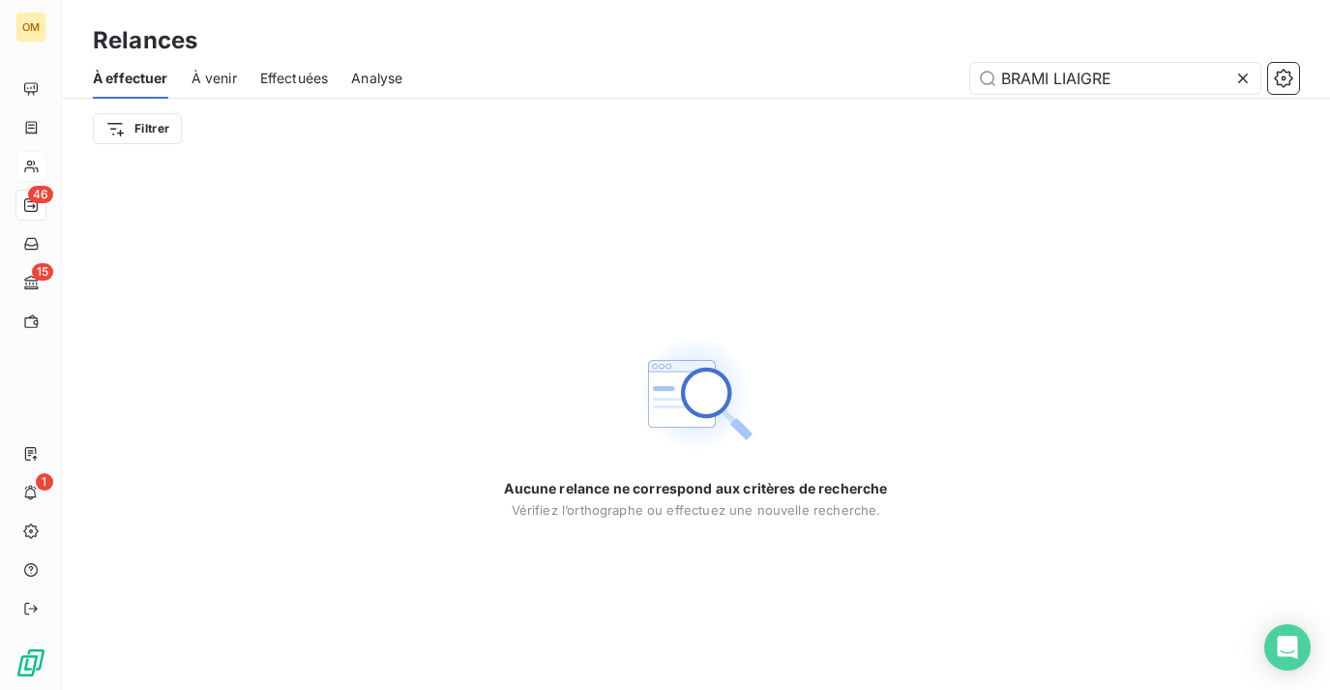
click at [1236, 80] on icon at bounding box center [1242, 78] width 19 height 19
click at [1182, 80] on input "text" at bounding box center [1115, 78] width 290 height 31
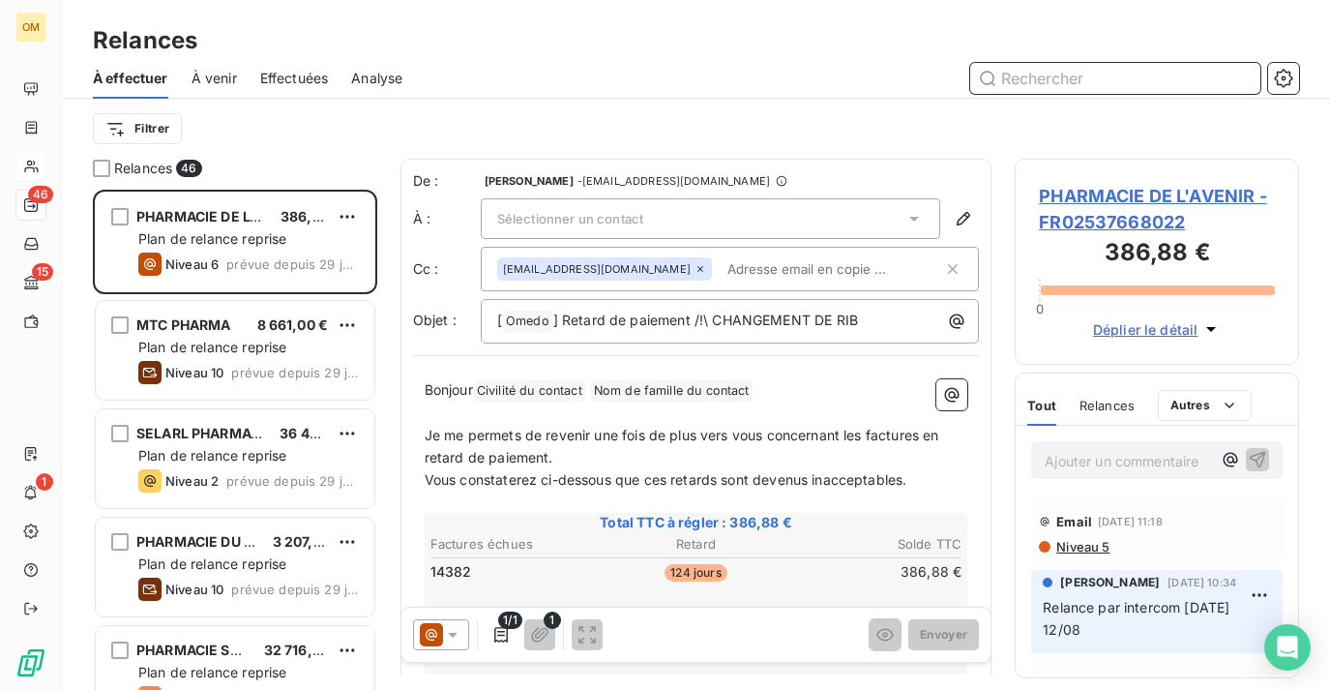
scroll to position [500, 283]
type input "f"
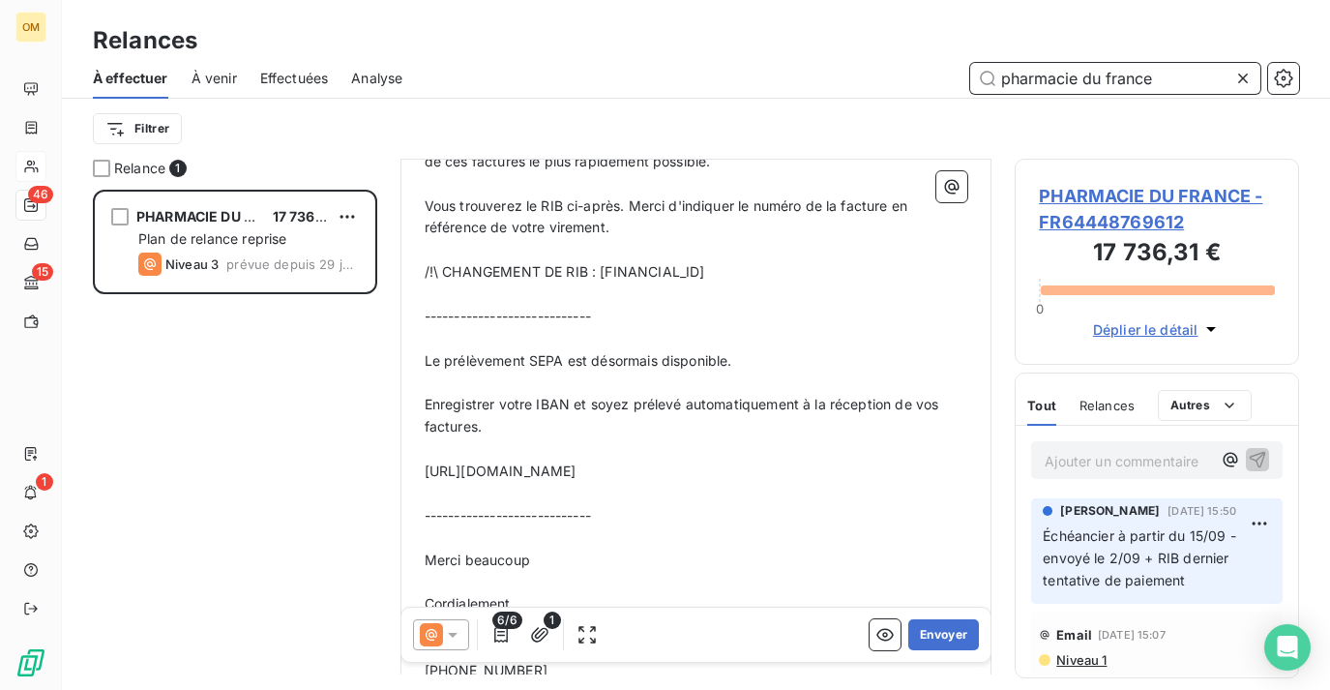
type input "pharmacie du france"
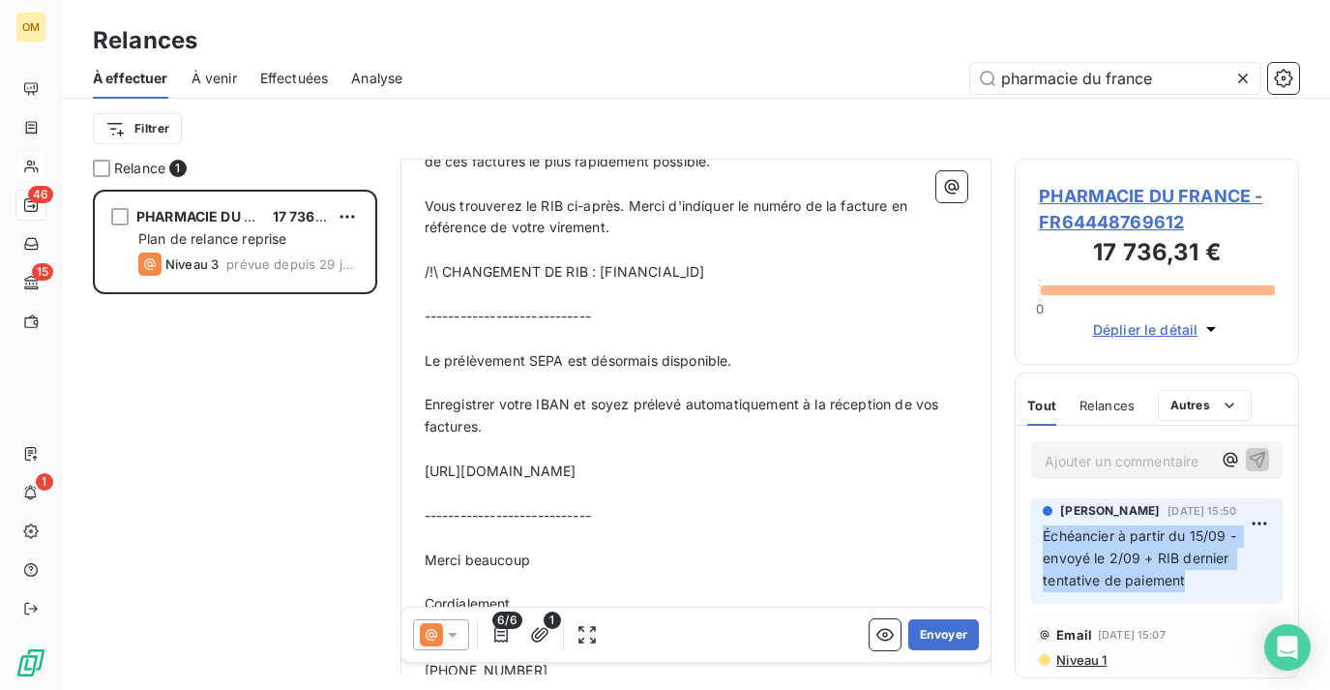
drag, startPoint x: 1042, startPoint y: 533, endPoint x: 1230, endPoint y: 583, distance: 195.2
click at [1230, 583] on p "Échéancier à partir du 15/09 - envoyé le 2/09 + RIB dernier tentative de paieme…" at bounding box center [1157, 558] width 228 height 67
click at [1205, 576] on p "Échéancier à partir du 15/09 - envoyé le 2/09 + RIB dernier tentative de paieme…" at bounding box center [1157, 558] width 228 height 67
drag, startPoint x: 1037, startPoint y: 535, endPoint x: 1227, endPoint y: 543, distance: 190.7
click at [1227, 543] on div "[PERSON_NAME] [DATE] 15:50 Échéancier à partir du 15/09 - envoyé le 2/09 + RIB …" at bounding box center [1156, 550] width 251 height 105
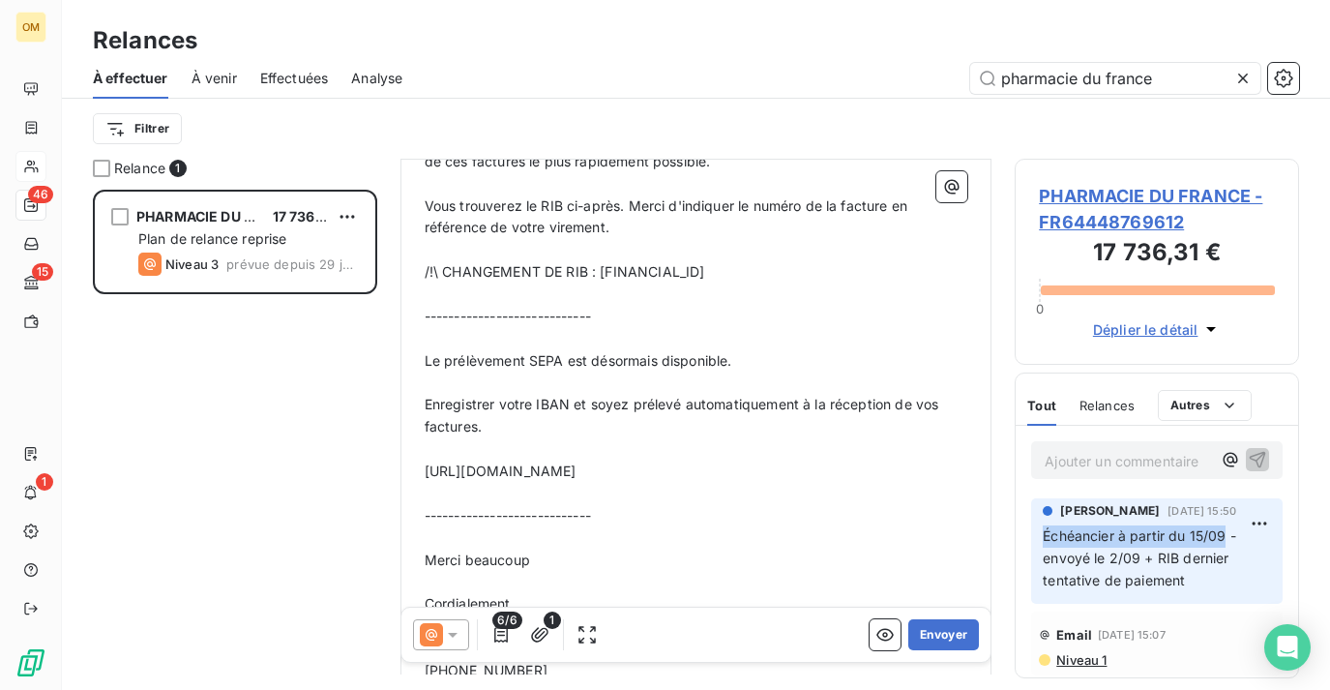
copy span "Échéancier à partir du 15/09"
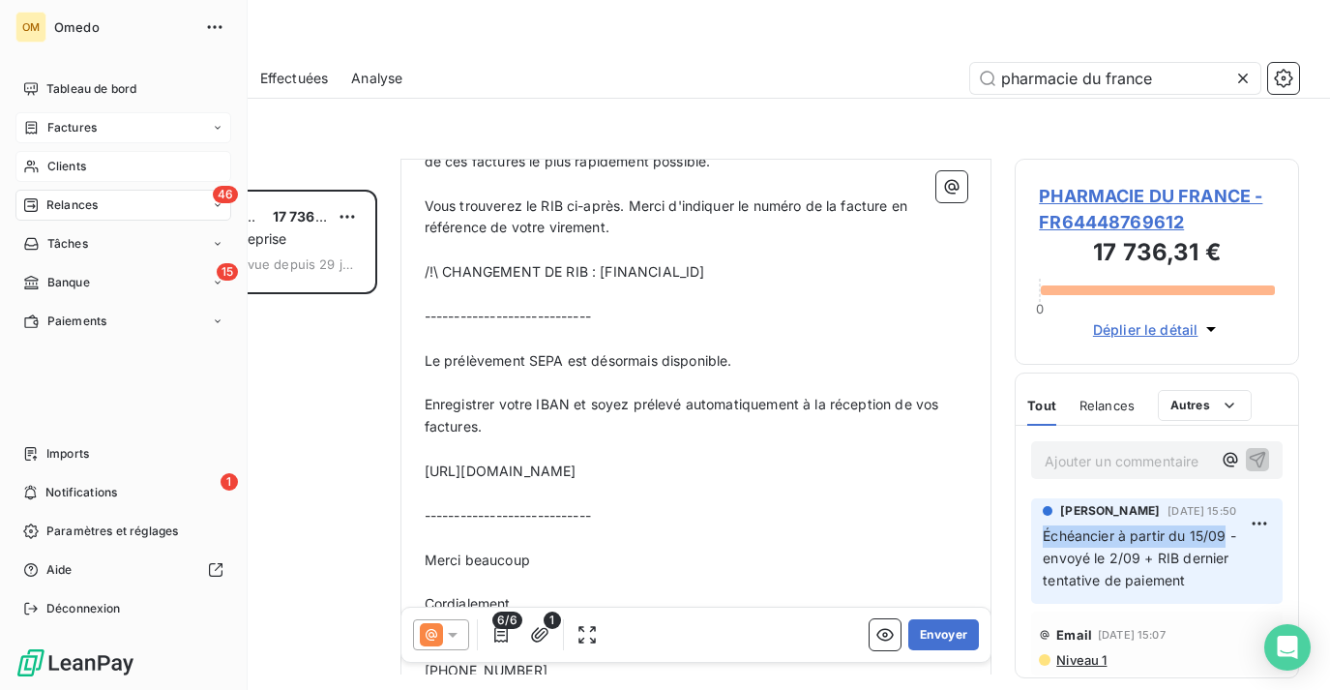
click at [38, 134] on icon at bounding box center [31, 127] width 16 height 15
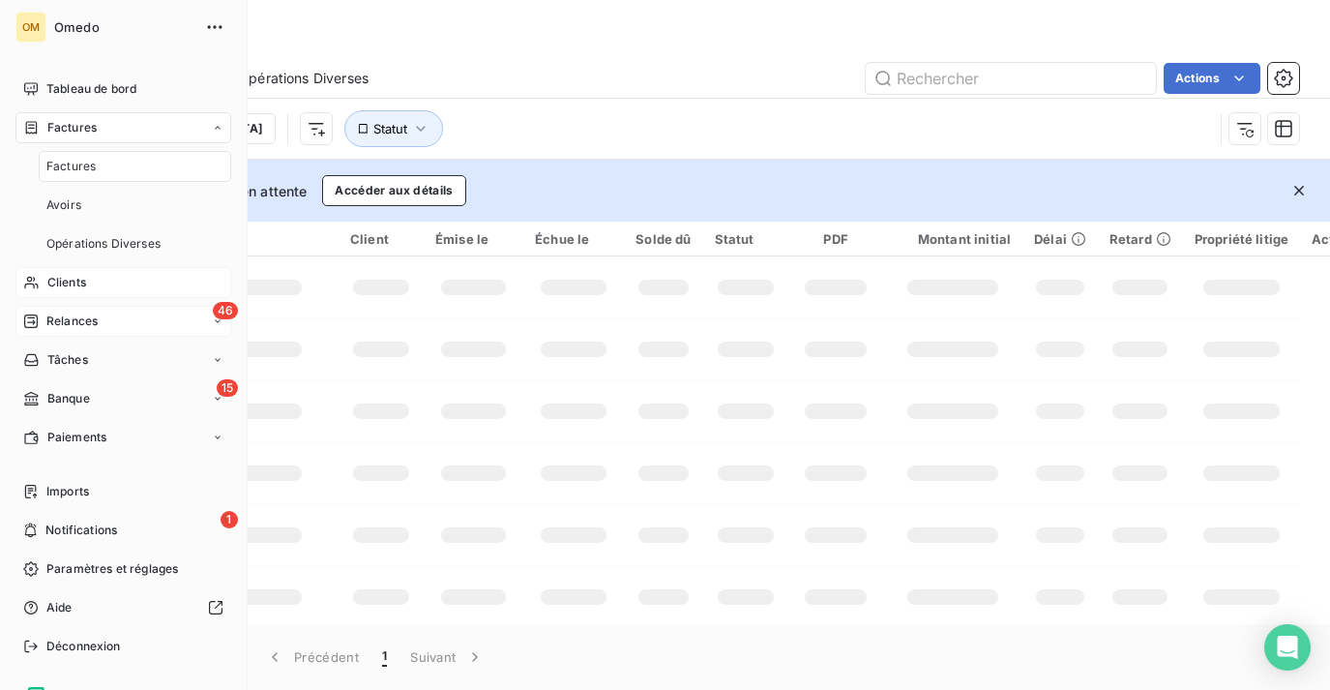
click at [71, 113] on div "Factures" at bounding box center [123, 127] width 216 height 31
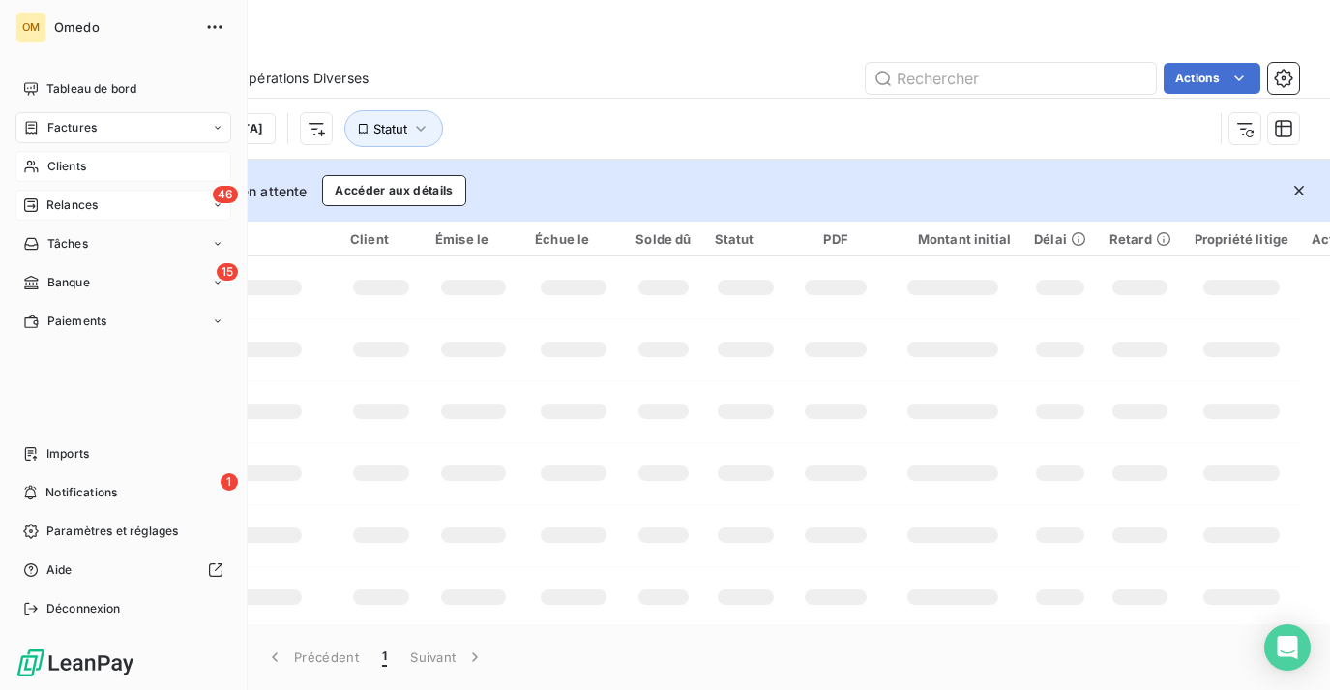
click at [89, 157] on div "Clients" at bounding box center [123, 166] width 216 height 31
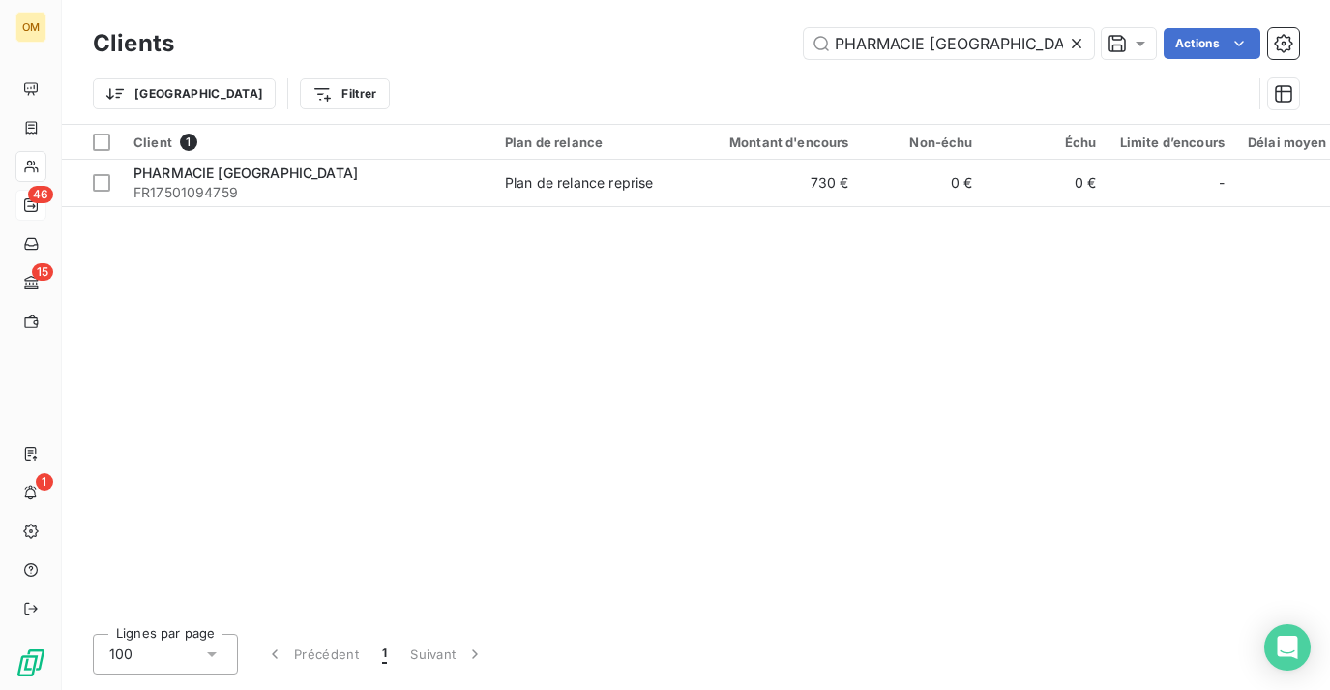
click at [1071, 33] on div at bounding box center [1080, 43] width 27 height 31
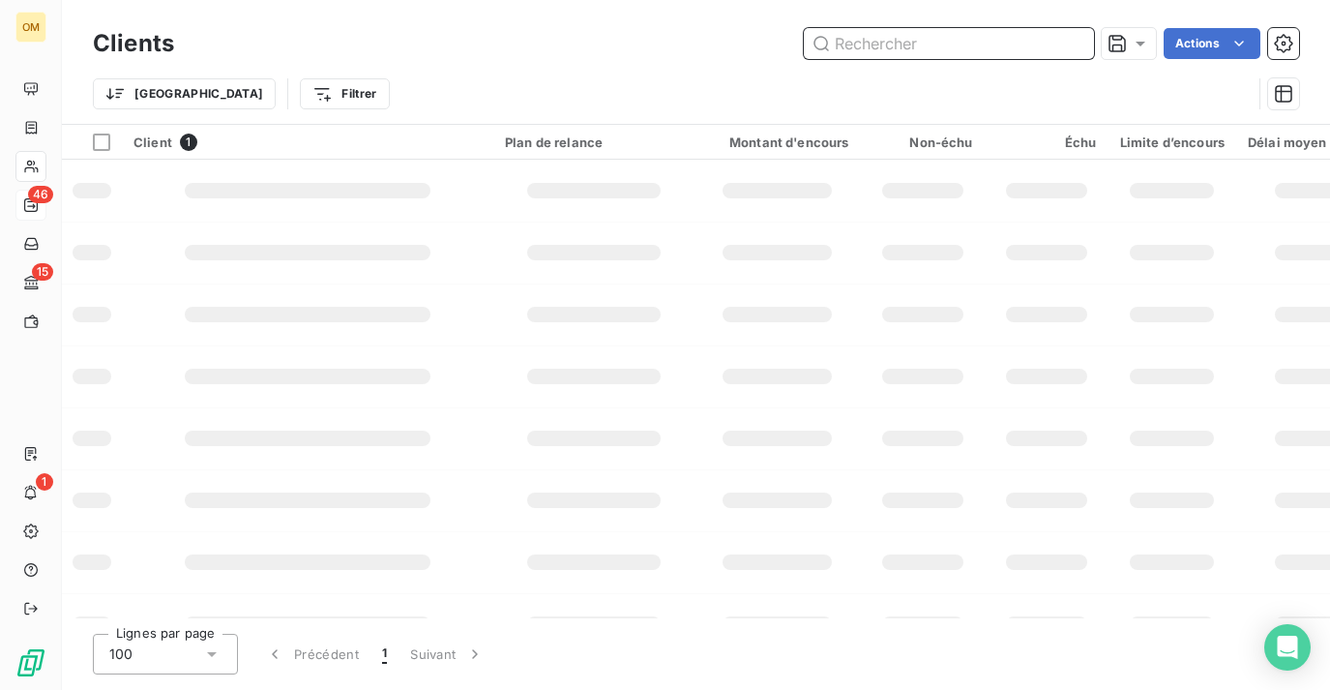
click at [951, 42] on input "text" at bounding box center [949, 43] width 290 height 31
type input "soufflot"
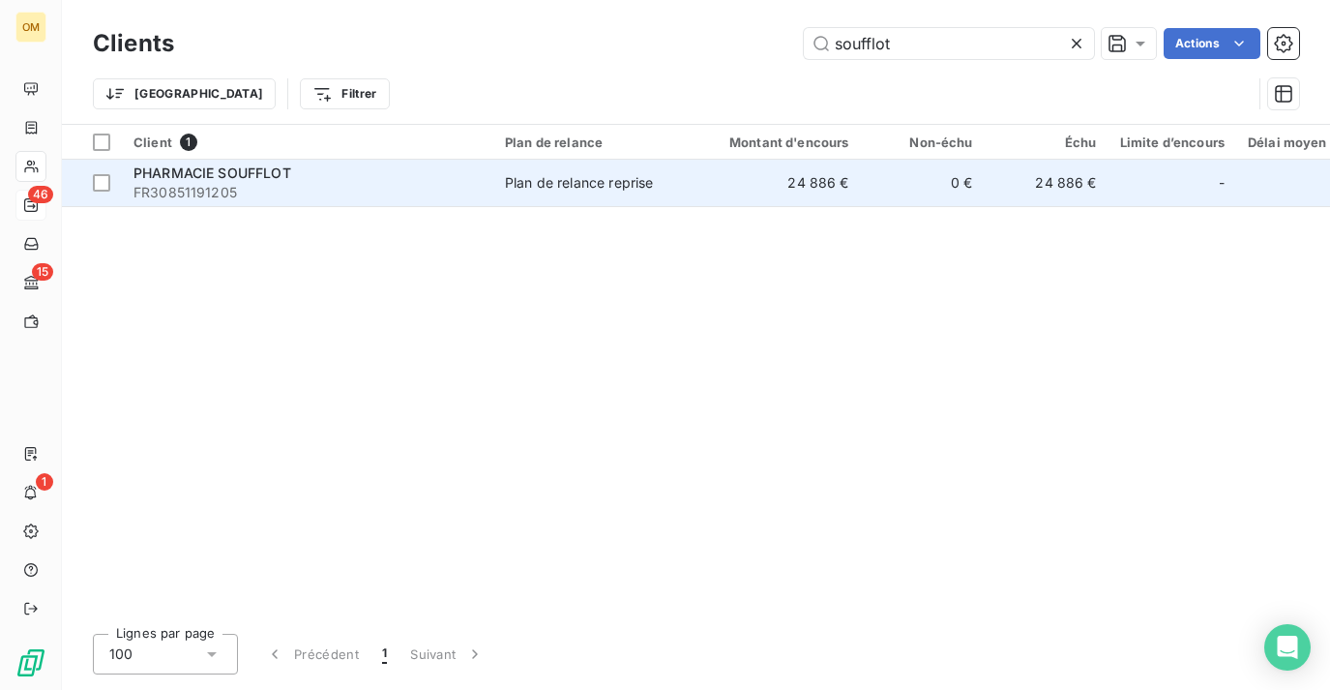
click at [808, 173] on td "24 886 €" at bounding box center [777, 183] width 166 height 46
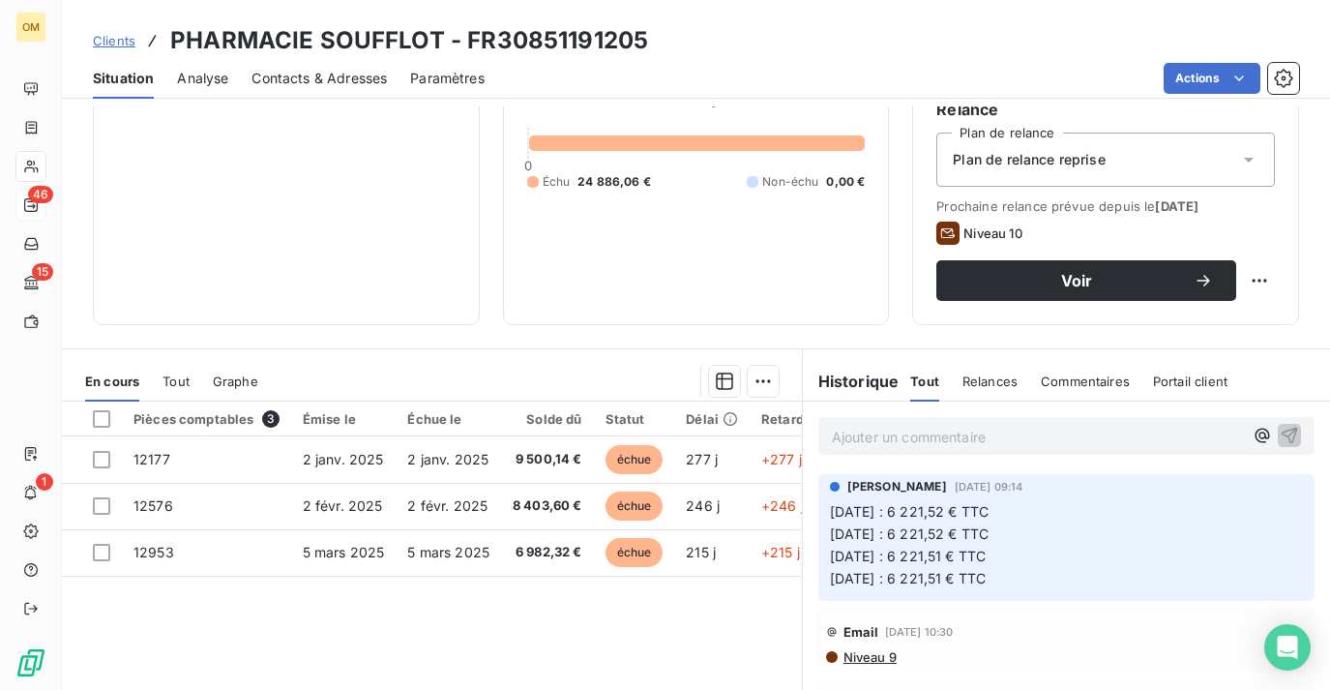
scroll to position [227, 0]
